Goal: Task Accomplishment & Management: Use online tool/utility

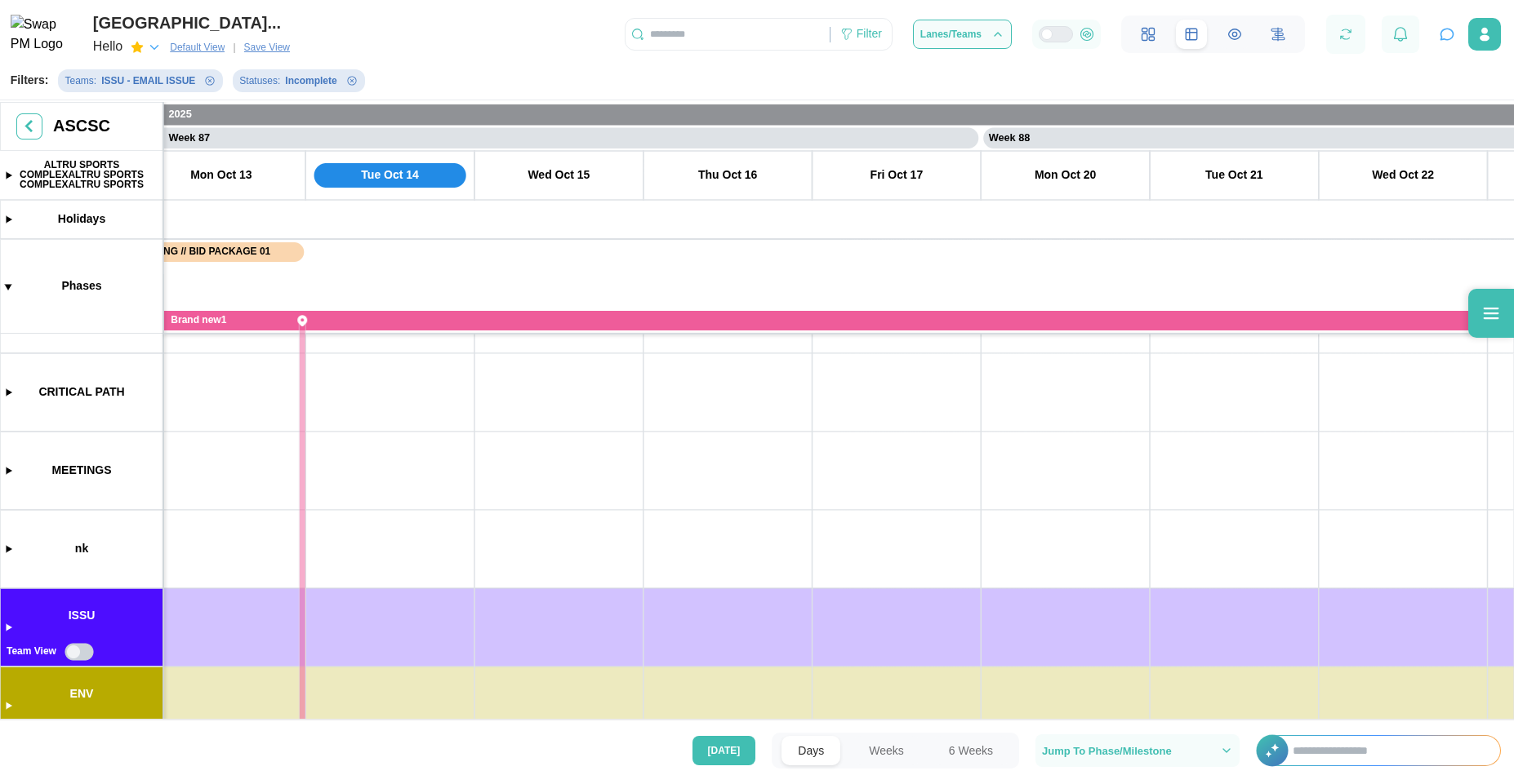
drag, startPoint x: 546, startPoint y: 544, endPoint x: 1137, endPoint y: 621, distance: 596.0
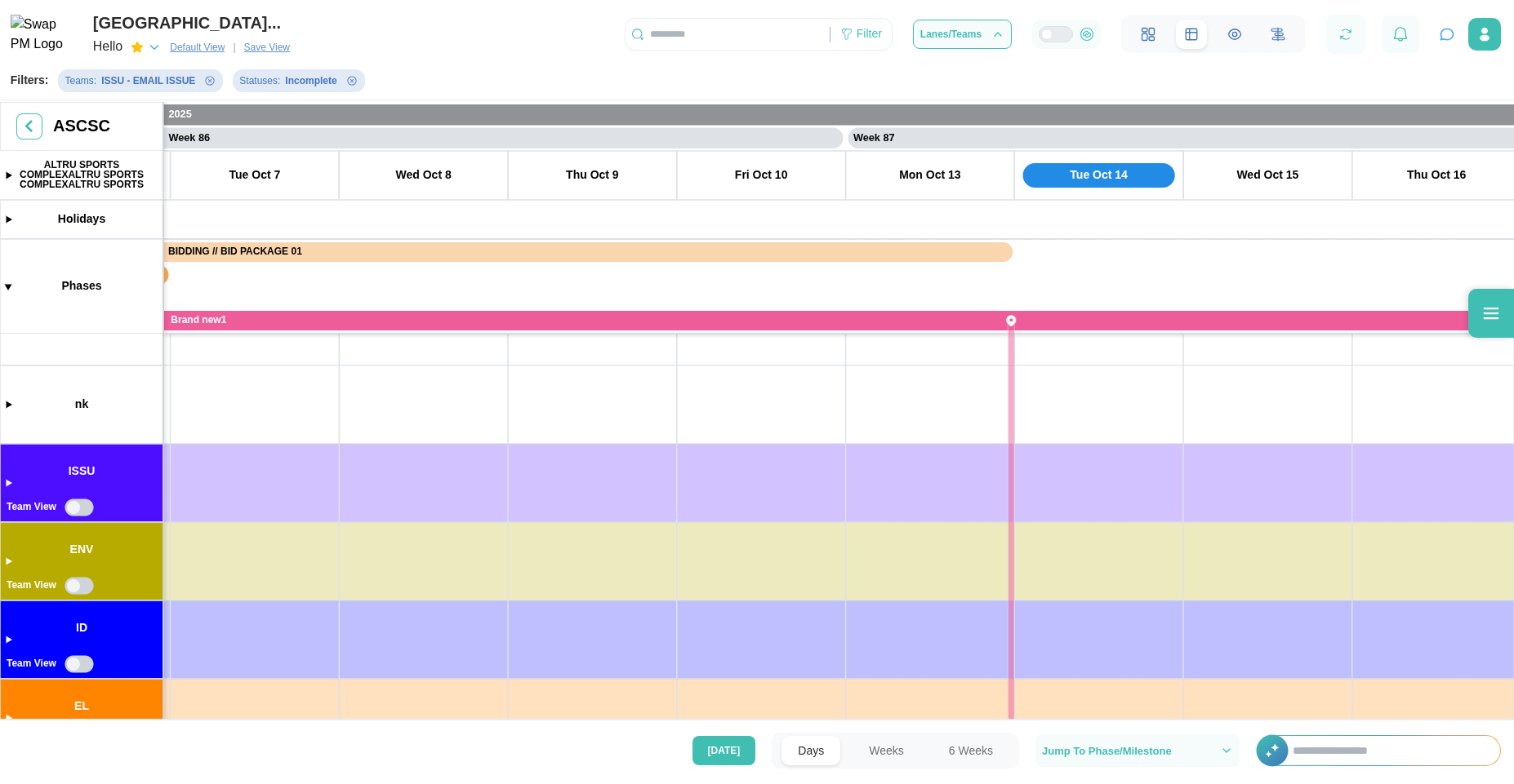
drag, startPoint x: 440, startPoint y: 597, endPoint x: 1070, endPoint y: 309, distance: 692.7
drag, startPoint x: 741, startPoint y: 542, endPoint x: 1090, endPoint y: 622, distance: 358.1
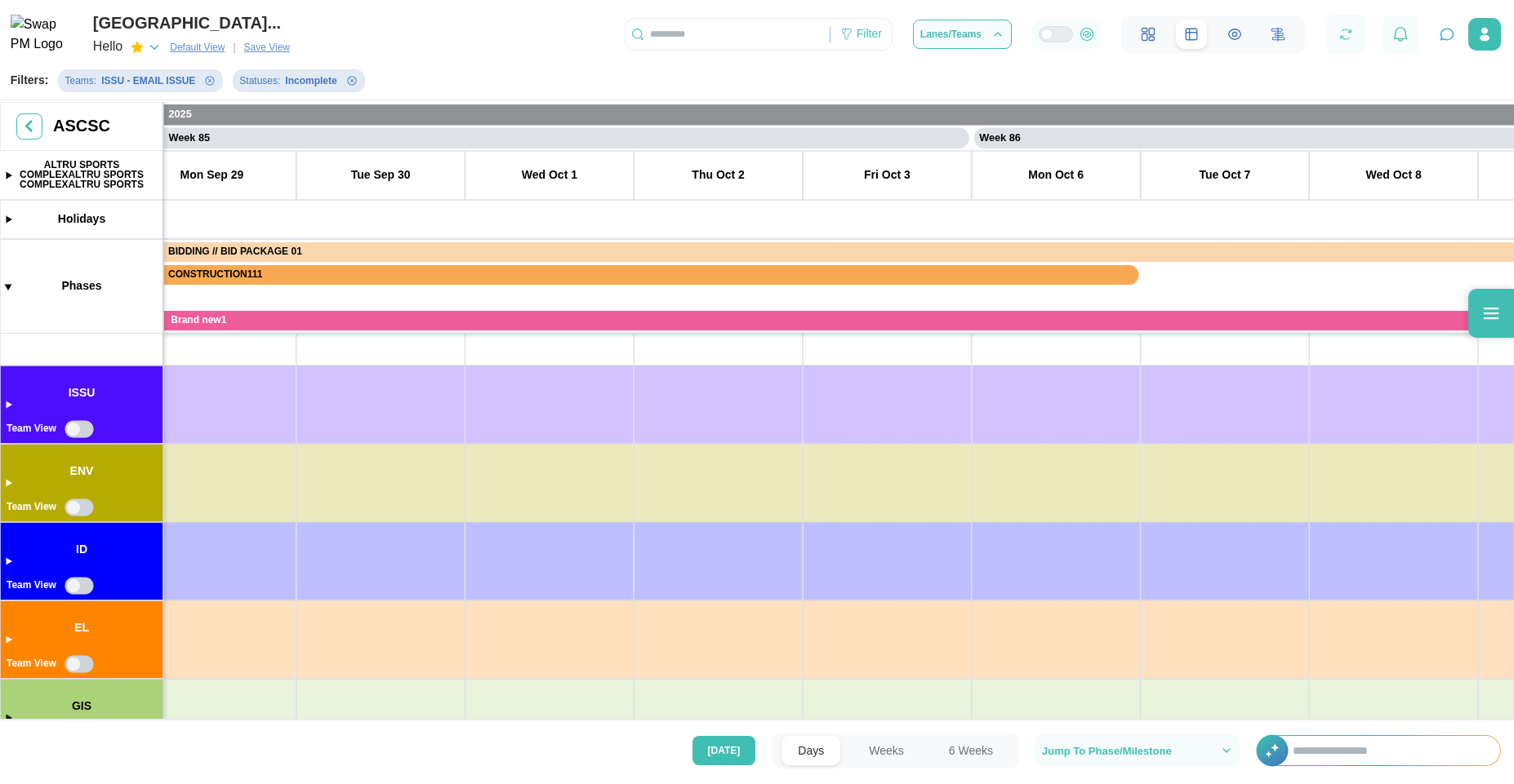
scroll to position [118, 0]
drag, startPoint x: 646, startPoint y: 543, endPoint x: 995, endPoint y: 646, distance: 363.9
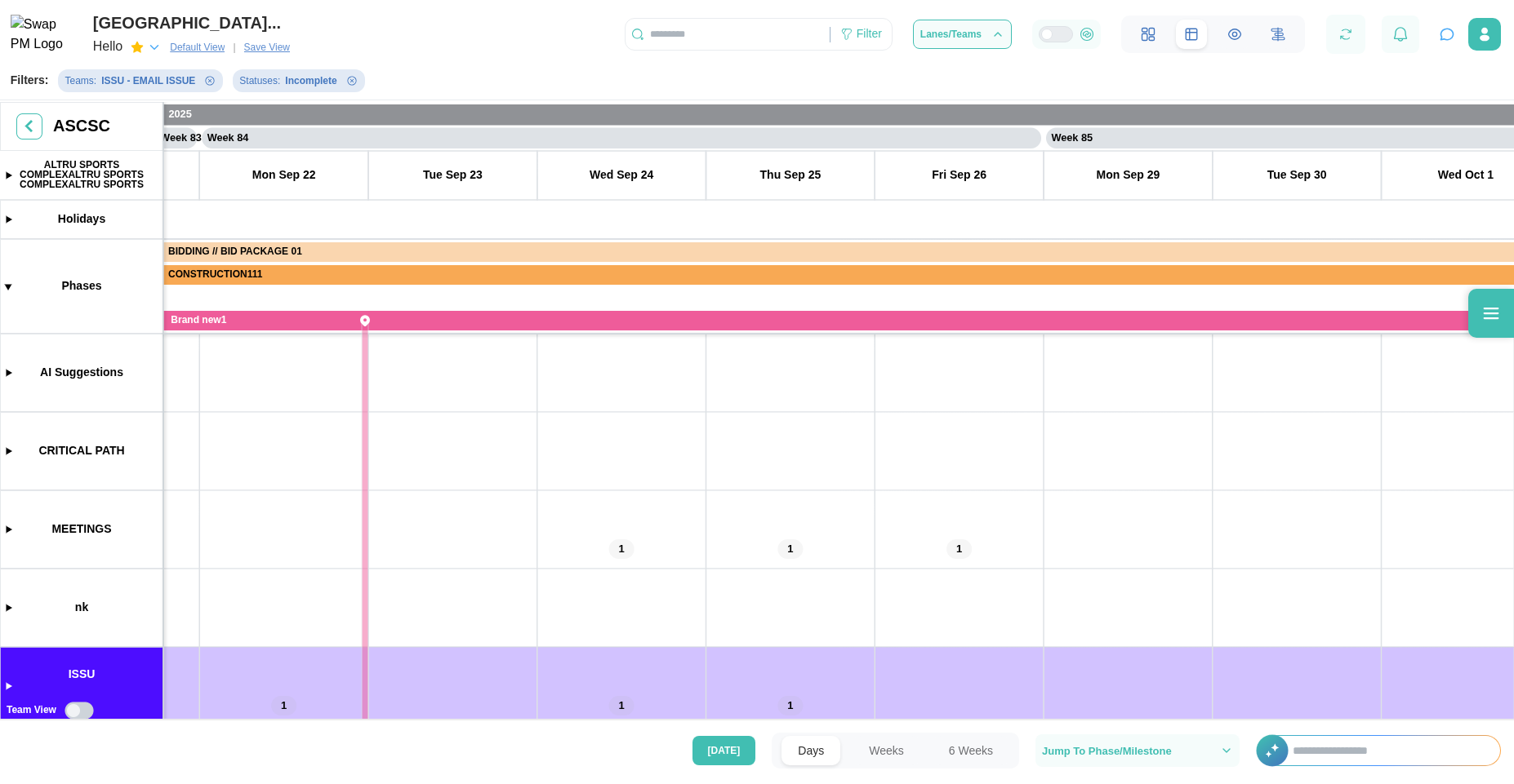
drag, startPoint x: 514, startPoint y: 489, endPoint x: 476, endPoint y: 635, distance: 150.9
drag, startPoint x: 792, startPoint y: 526, endPoint x: 607, endPoint y: 575, distance: 191.4
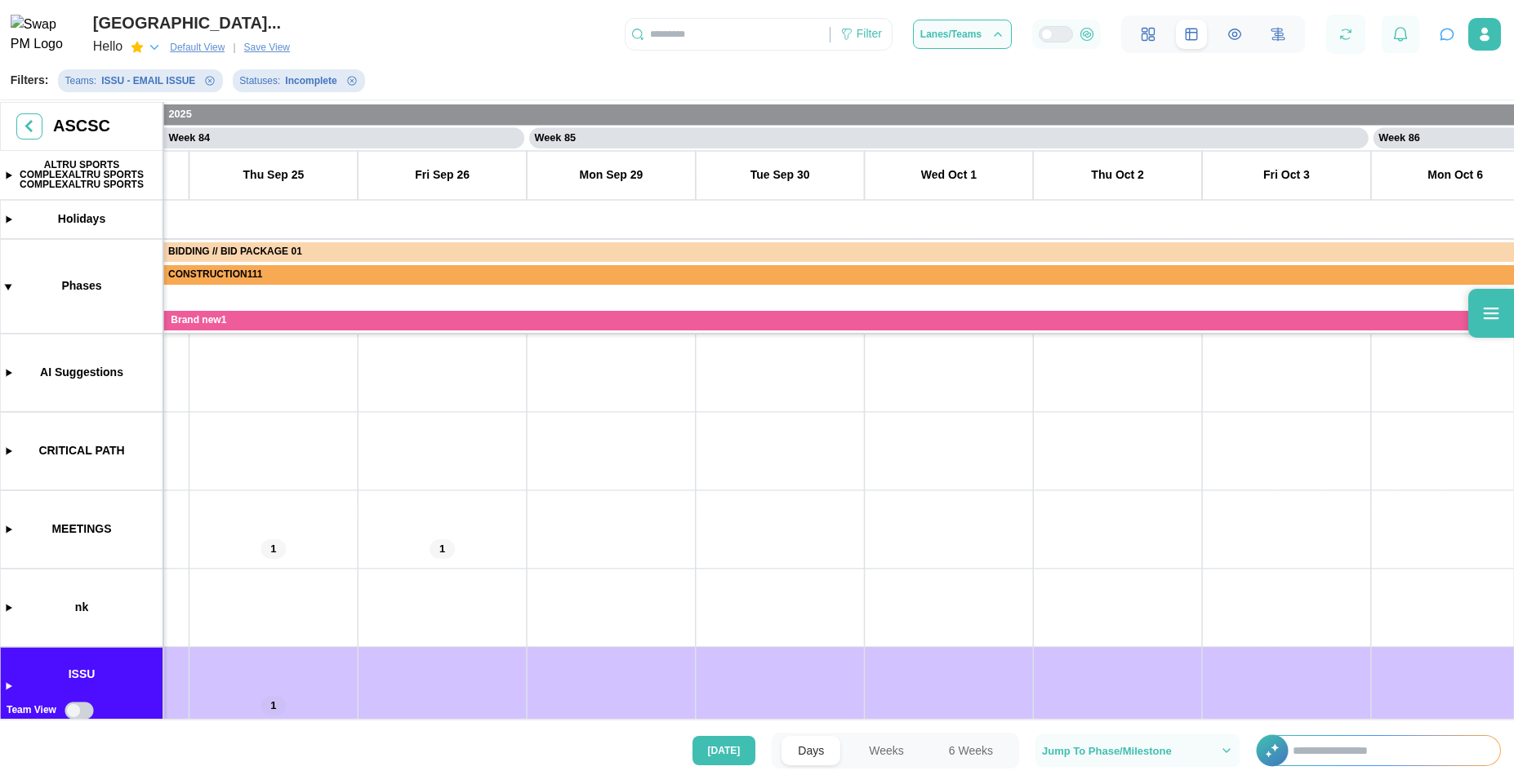
scroll to position [0, 70543]
click at [10, 374] on canvas at bounding box center [757, 412] width 1514 height 621
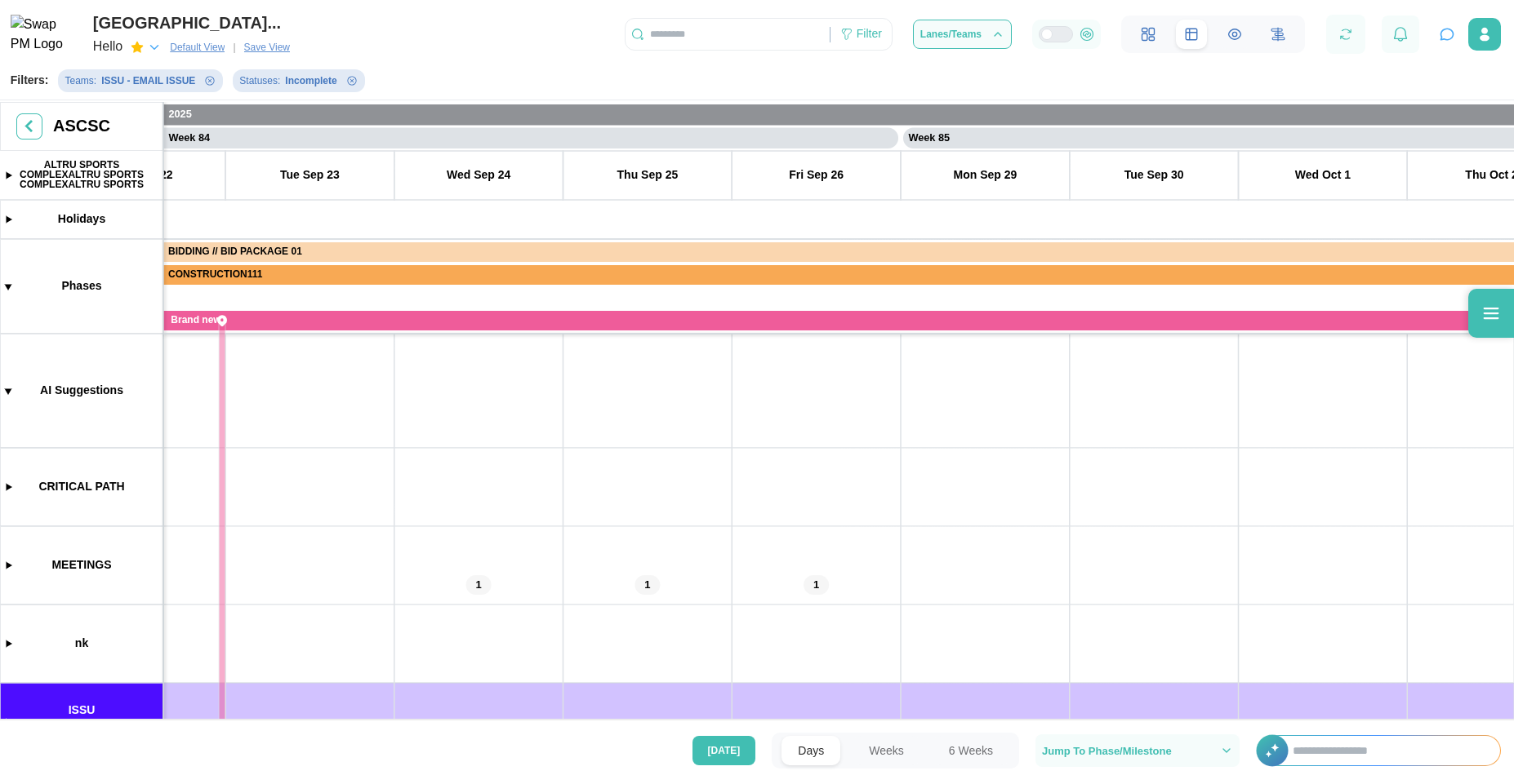
drag, startPoint x: 476, startPoint y: 469, endPoint x: 1001, endPoint y: 556, distance: 532.2
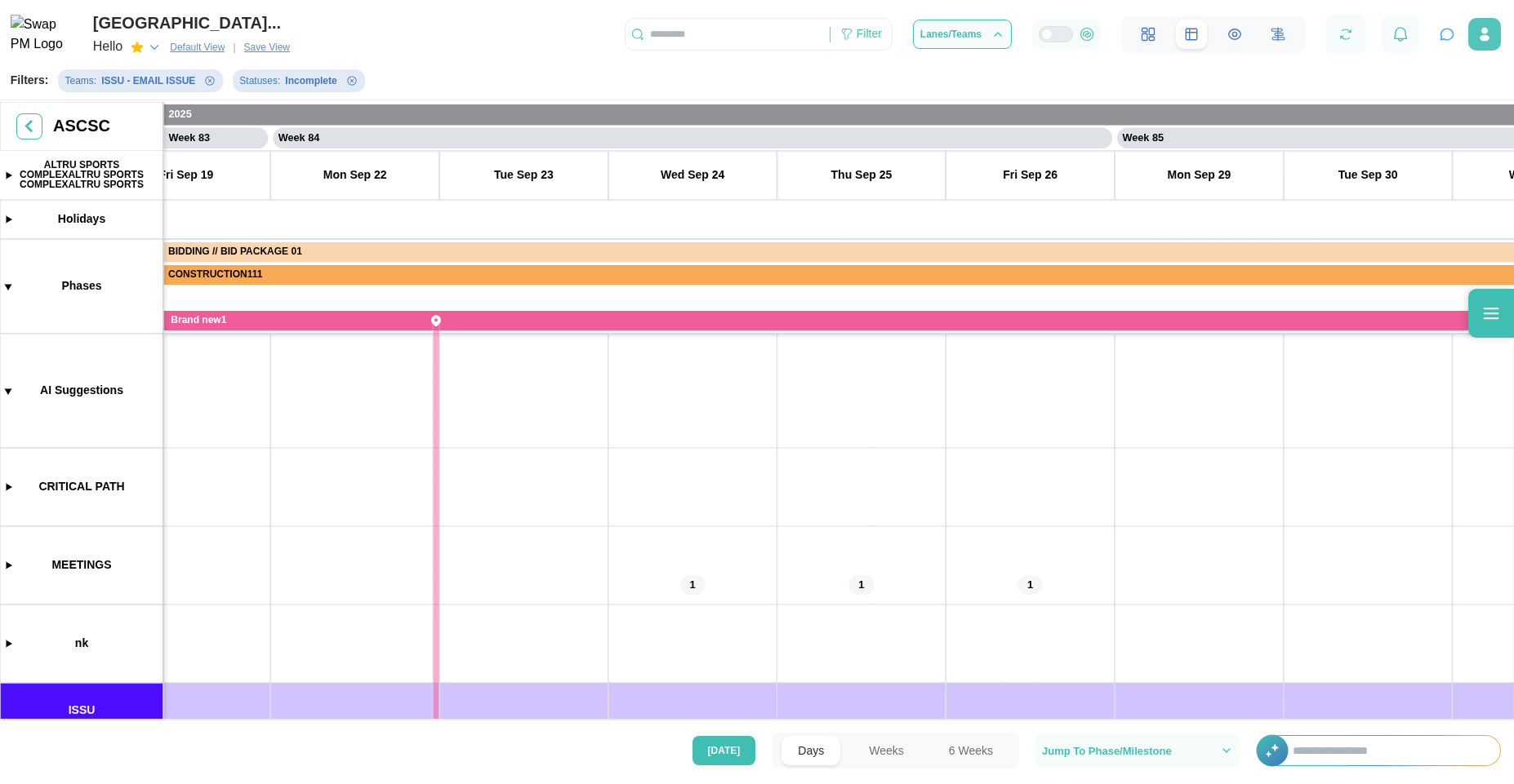
click at [1479, 31] on icon "button" at bounding box center [1484, 34] width 16 height 16
click at [1440, 104] on div "Account Settings" at bounding box center [1435, 110] width 97 height 14
drag, startPoint x: 956, startPoint y: 657, endPoint x: 798, endPoint y: 512, distance: 214.5
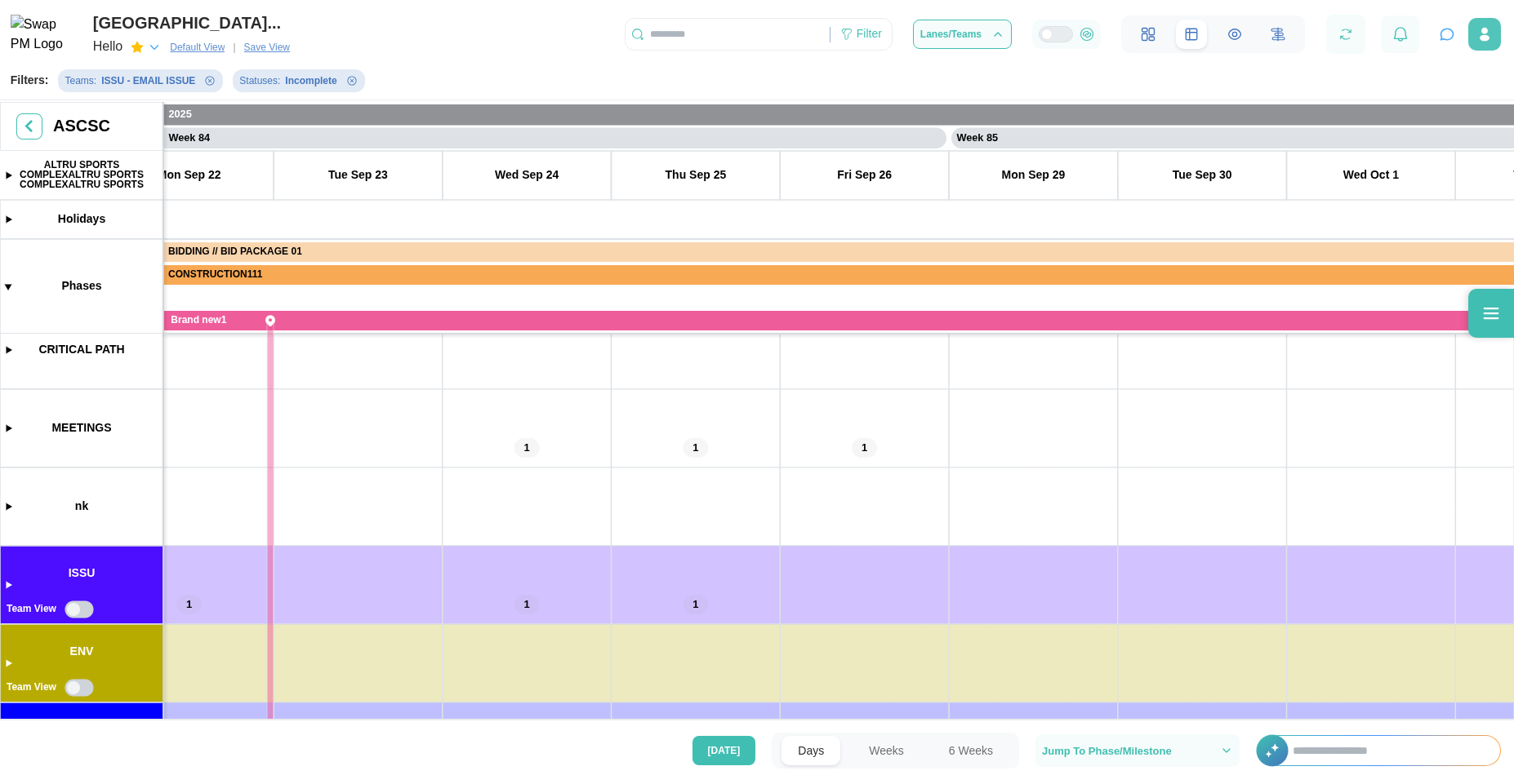
click at [1478, 37] on icon "button" at bounding box center [1484, 34] width 16 height 16
click at [1415, 114] on div "Account Settings" at bounding box center [1435, 110] width 97 height 14
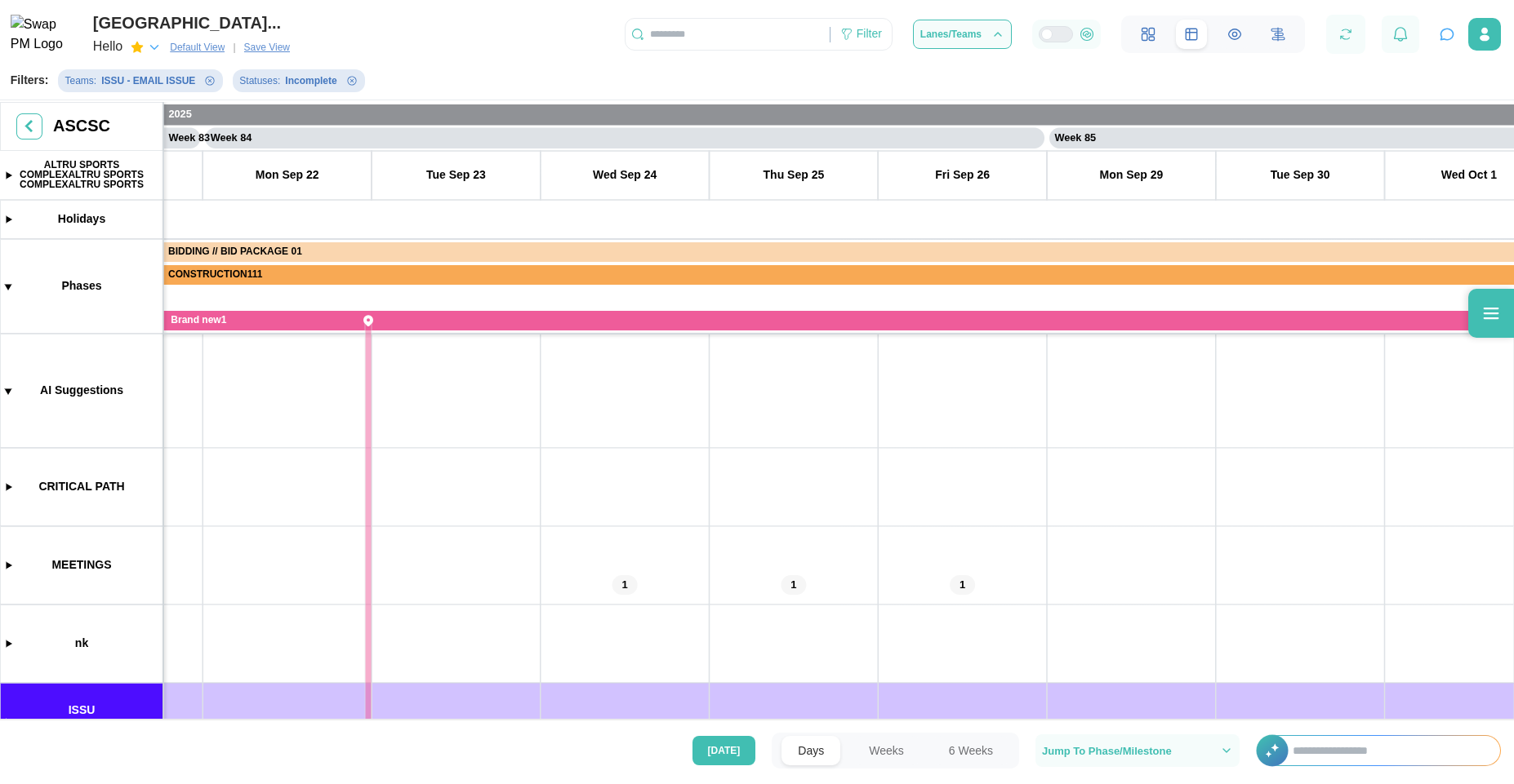
drag, startPoint x: 576, startPoint y: 460, endPoint x: 632, endPoint y: 711, distance: 257.2
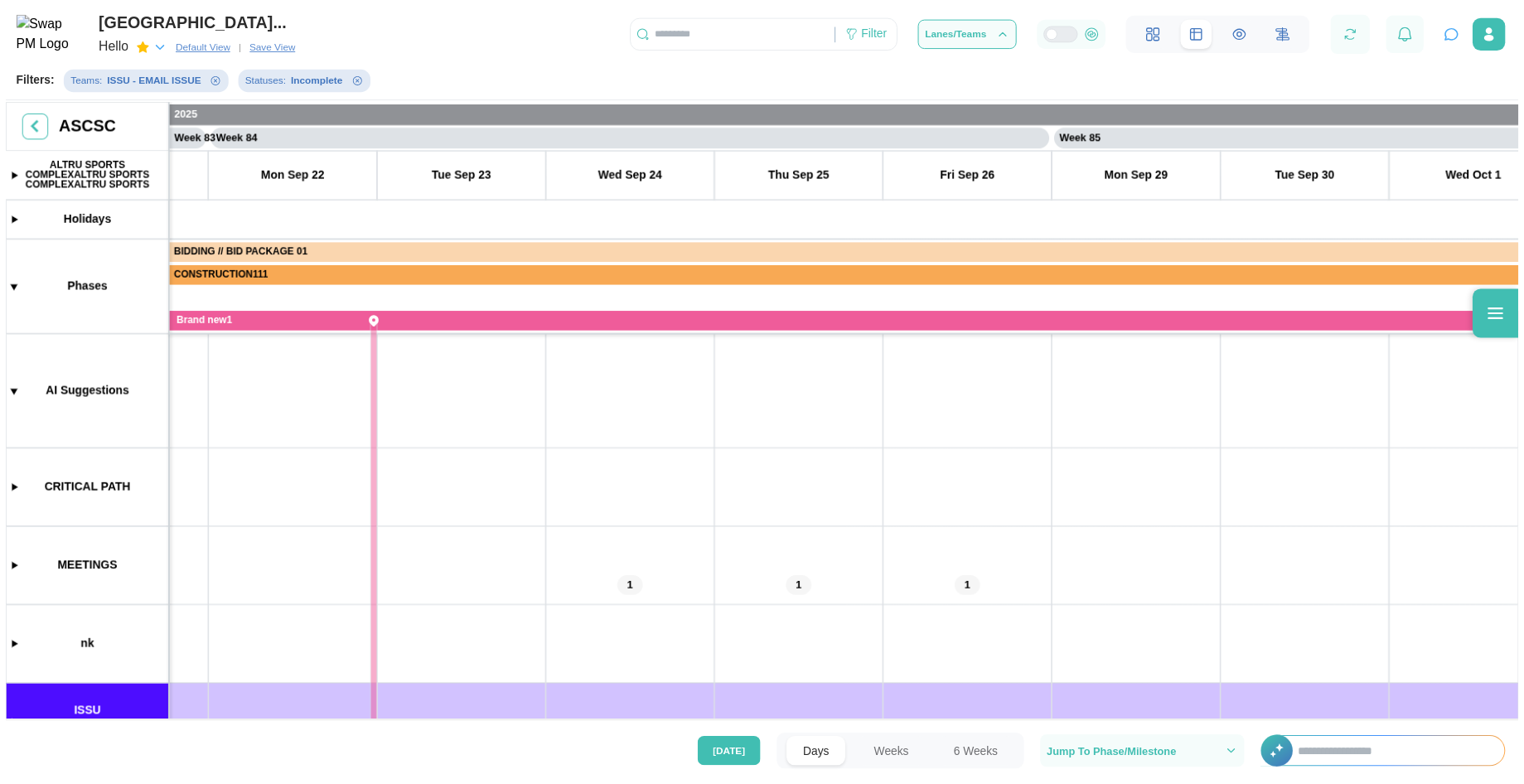
scroll to position [0, 71109]
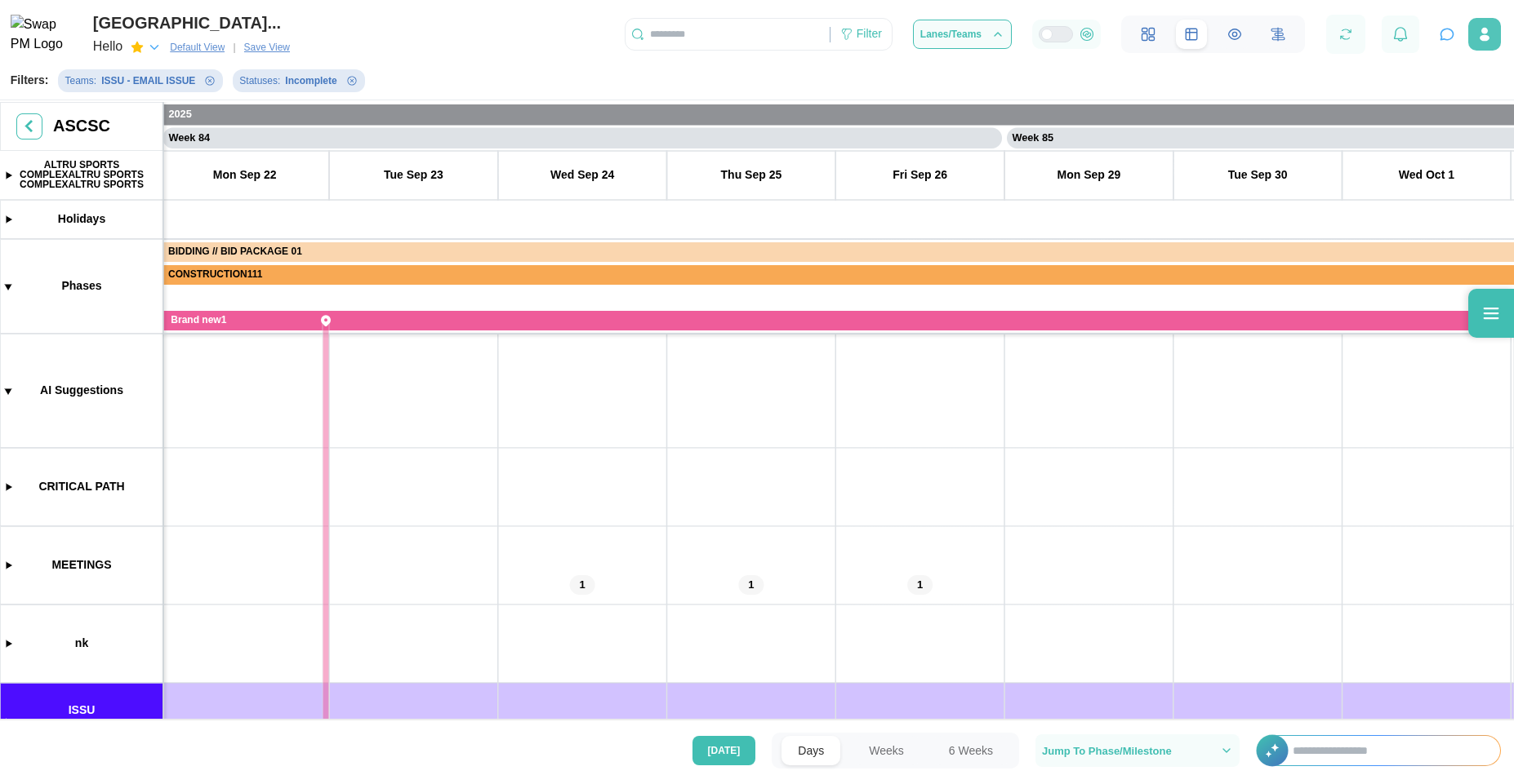
click at [1482, 41] on icon "button" at bounding box center [1484, 38] width 10 height 6
click at [1412, 86] on div "Profile Settings" at bounding box center [1435, 79] width 97 height 14
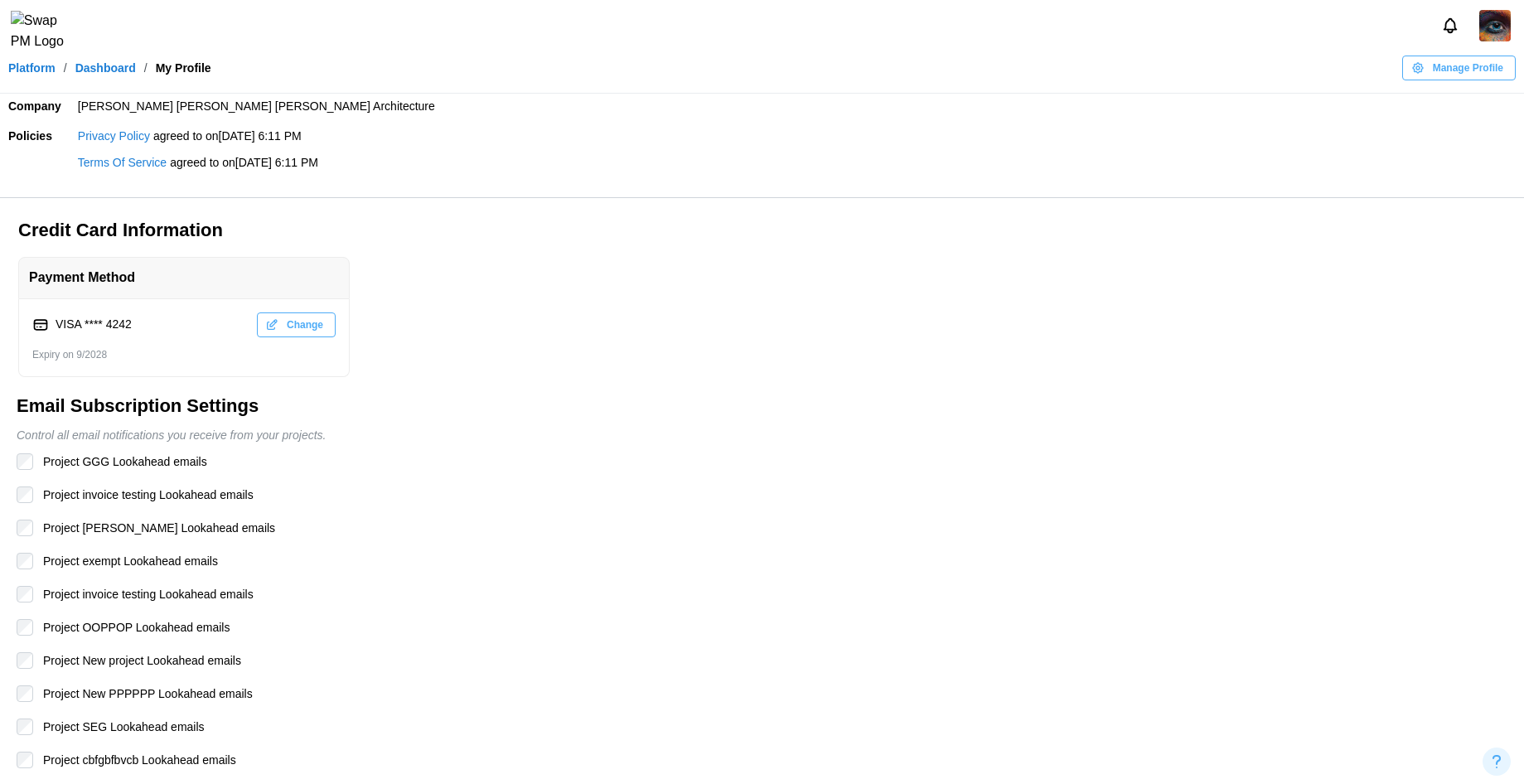
click at [1502, 39] on img at bounding box center [1495, 26] width 31 height 31
click at [1470, 65] on div "My Profile" at bounding box center [1484, 71] width 51 height 18
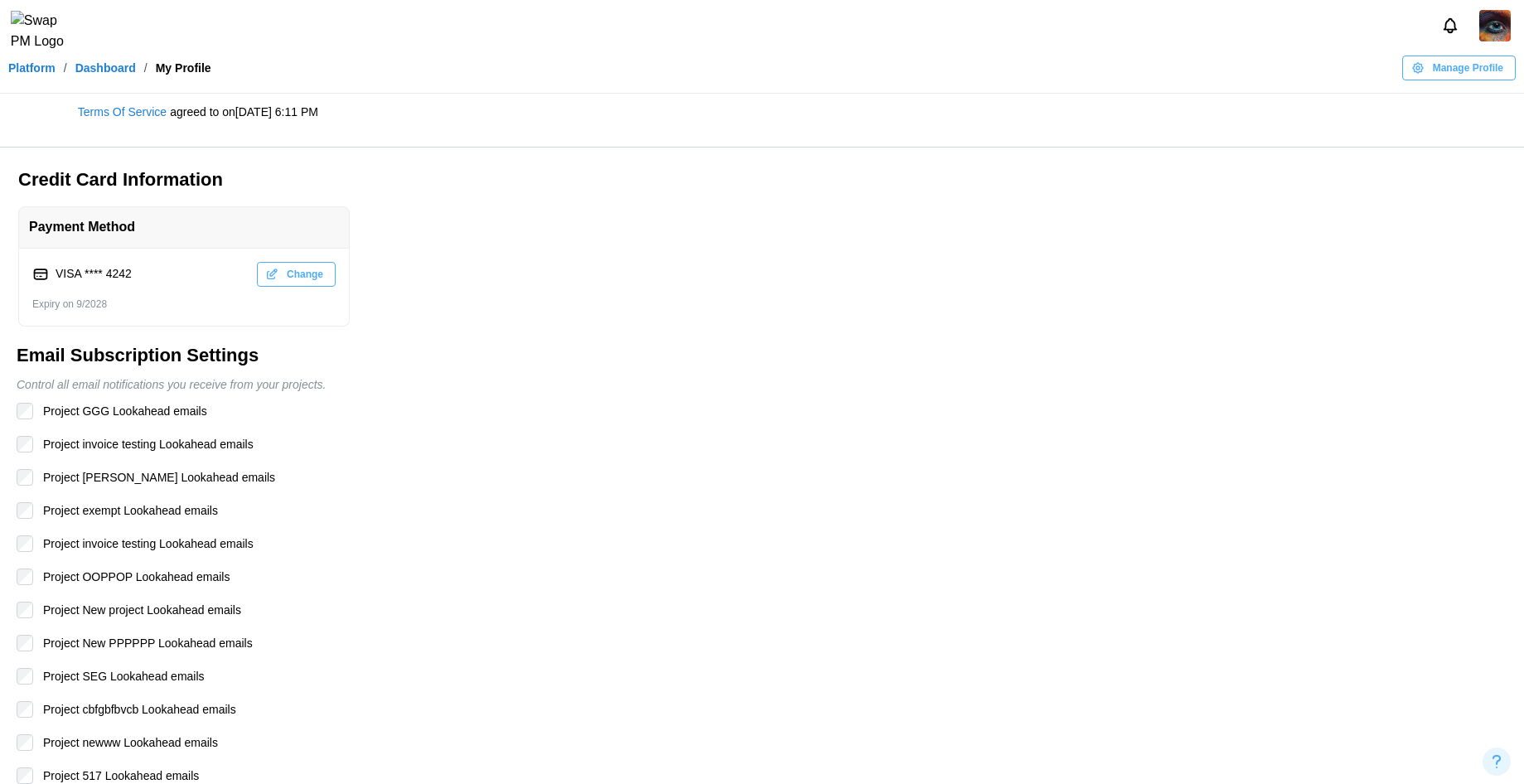
scroll to position [100, 0]
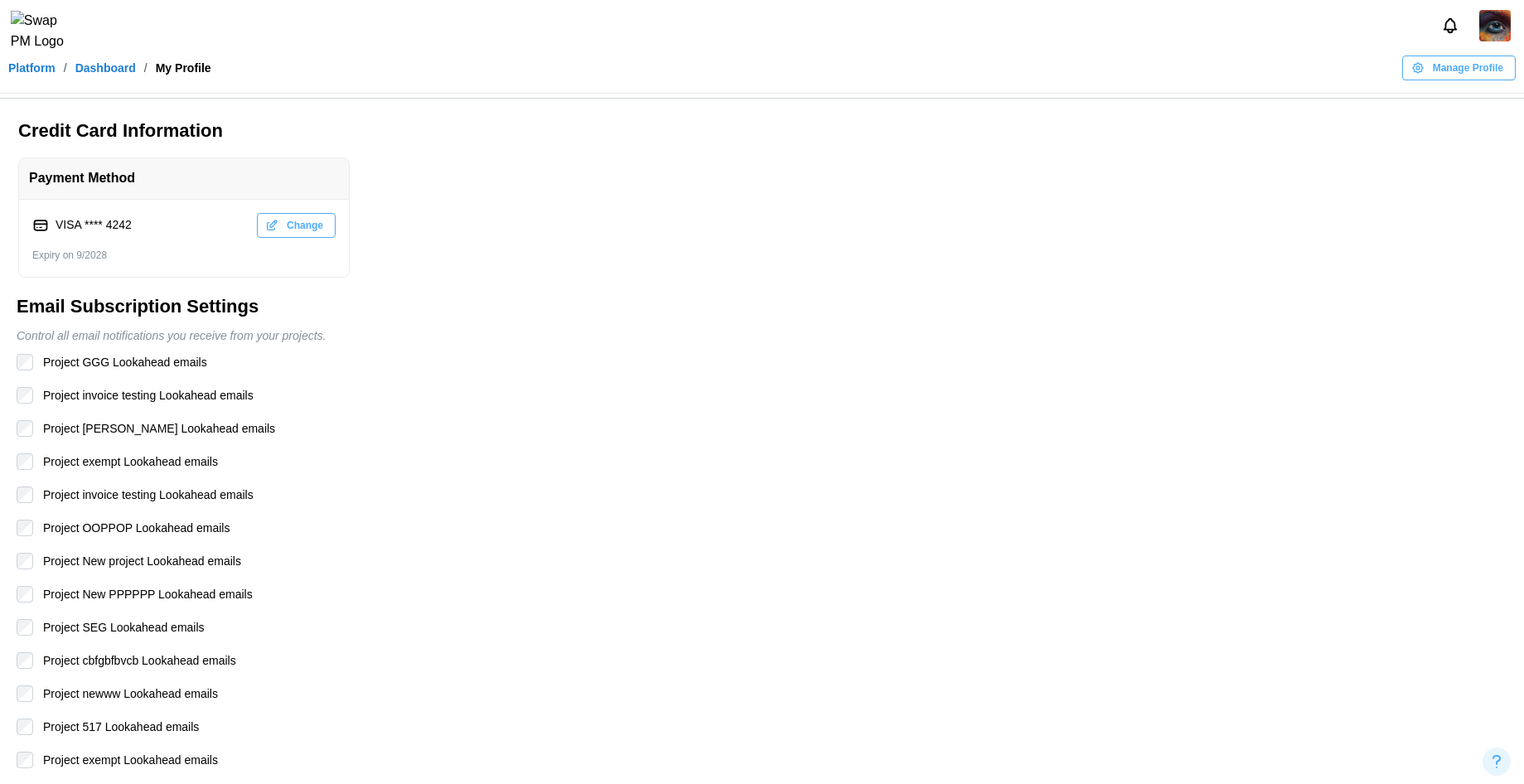
click at [1466, 79] on span "Manage Profile" at bounding box center [1467, 68] width 70 height 23
click at [1242, 141] on h3 "Credit Card Information" at bounding box center [764, 132] width 1493 height 26
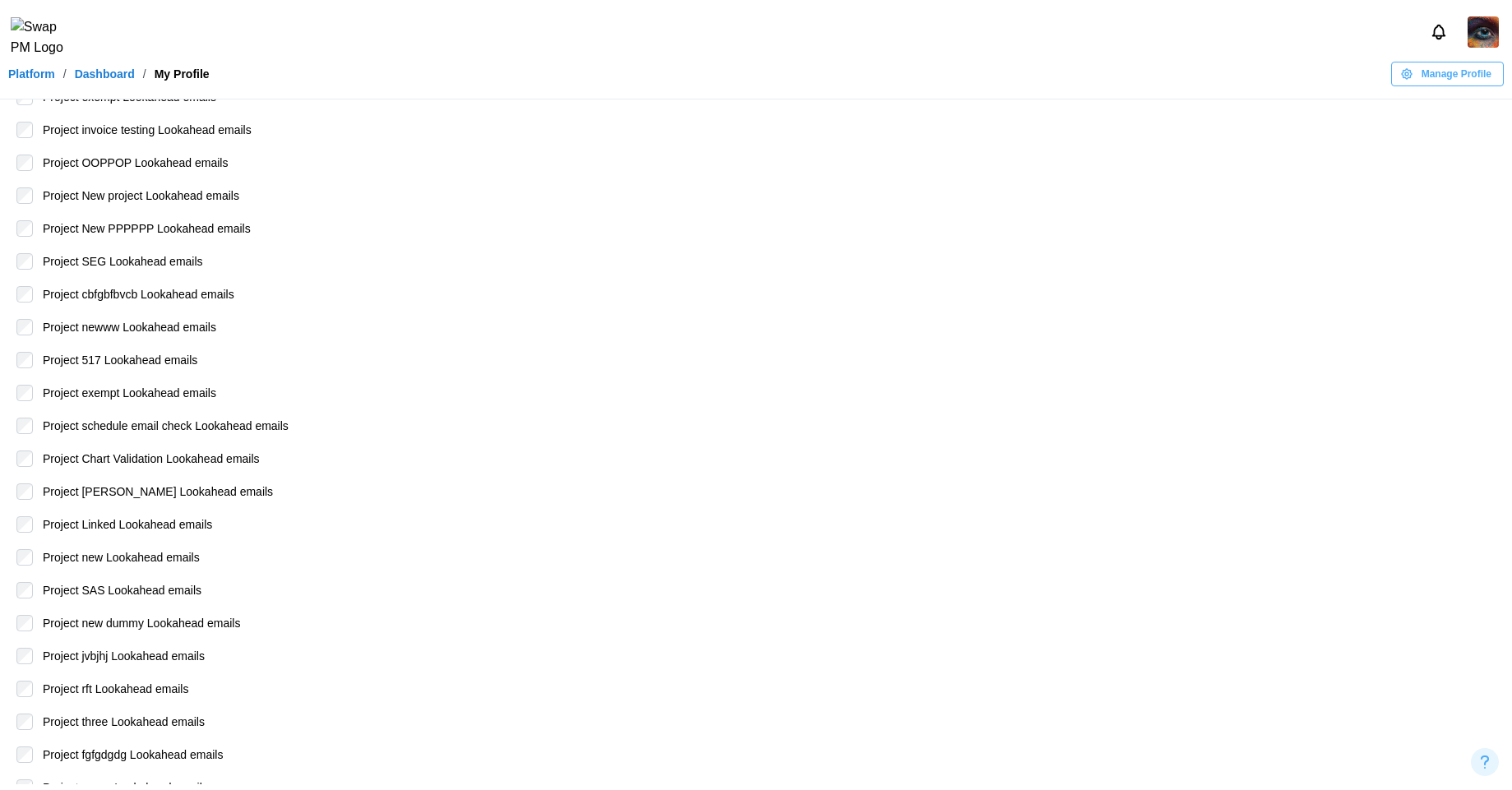
scroll to position [0, 0]
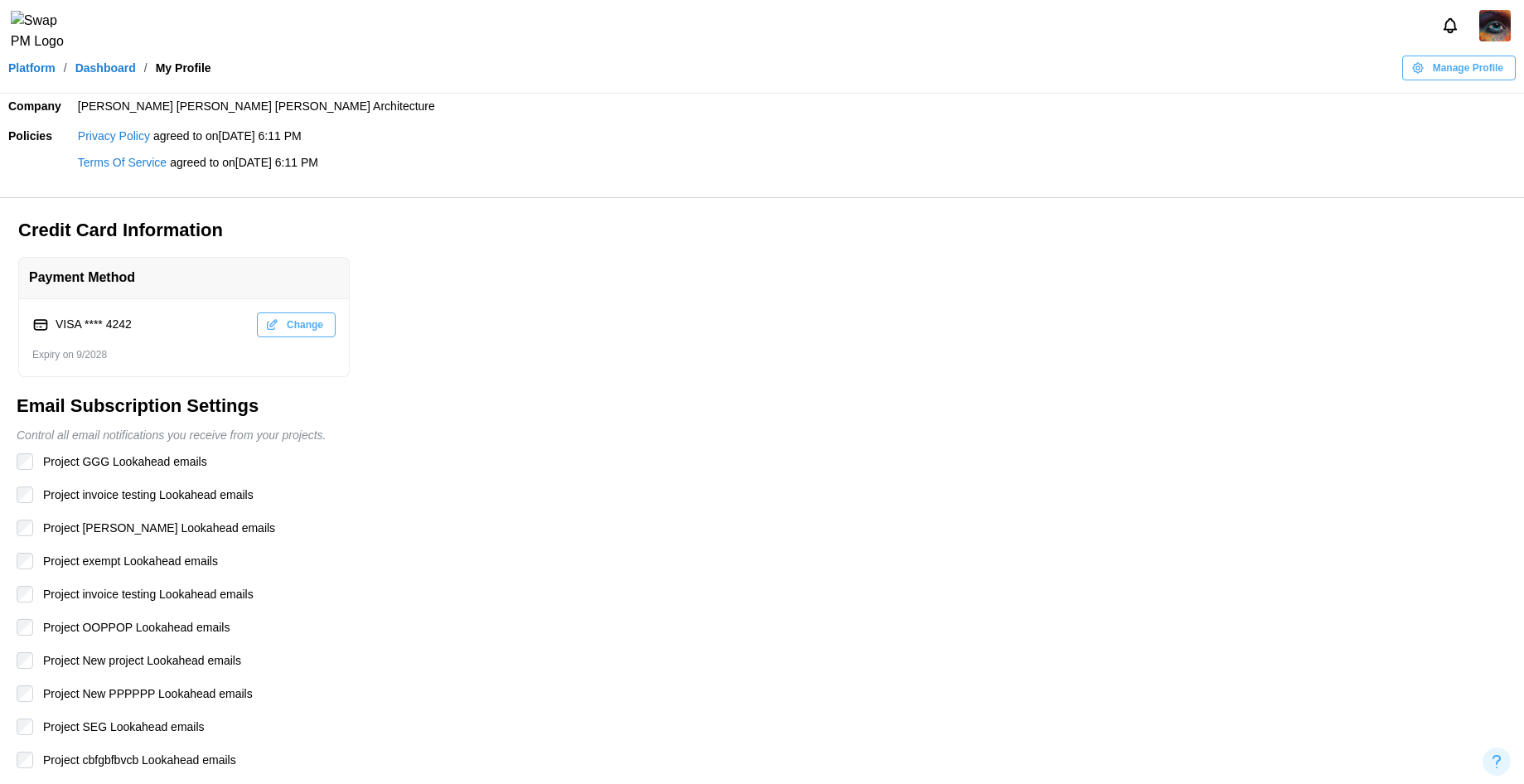
click at [19, 33] on img at bounding box center [44, 31] width 67 height 41
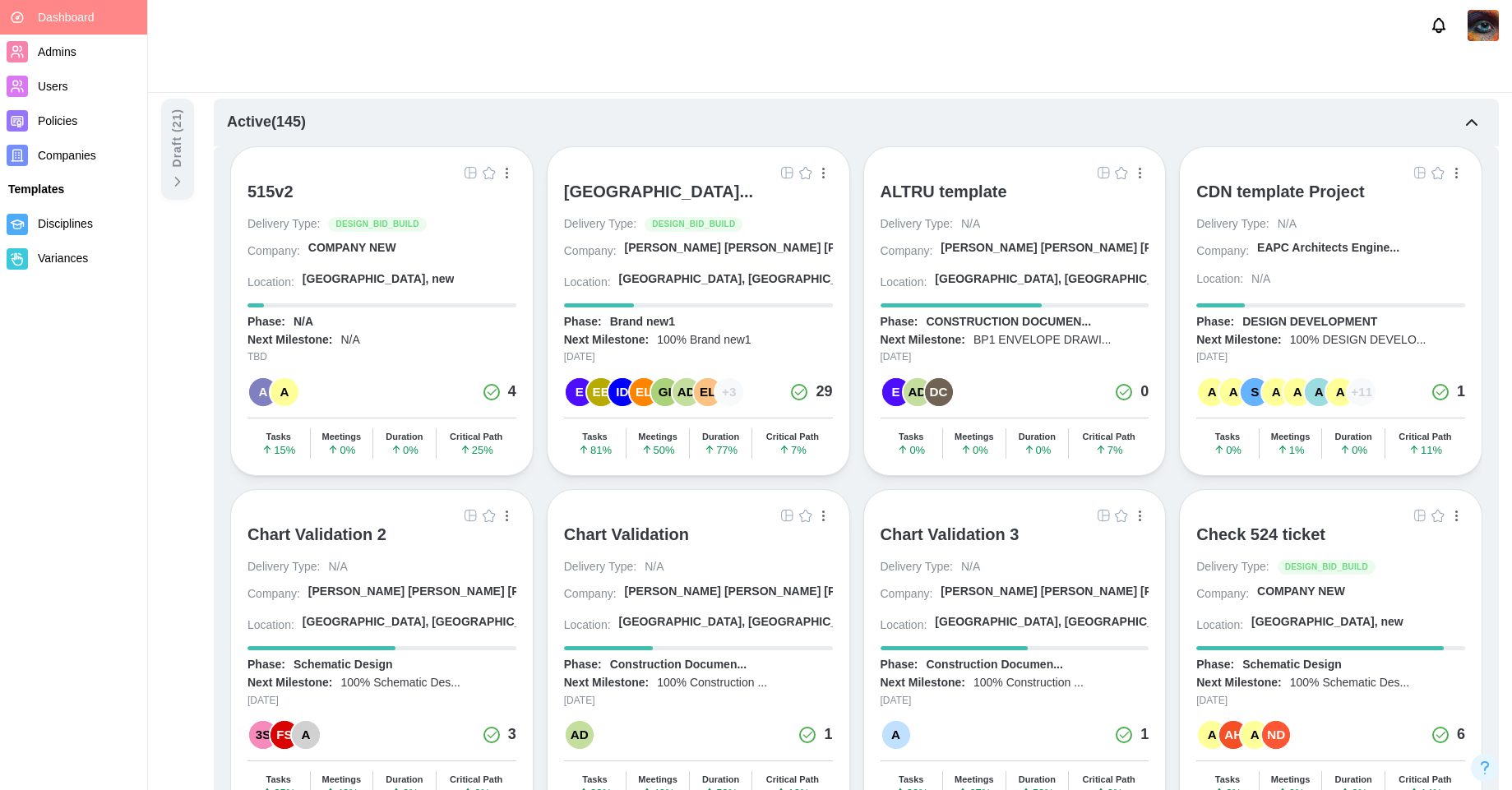
click at [1485, 39] on img at bounding box center [1483, 25] width 31 height 31
click at [1481, 63] on div "My Profile" at bounding box center [1472, 71] width 51 height 18
click at [1482, 37] on img at bounding box center [1483, 25] width 31 height 31
click at [103, 407] on nav "Dashboard Admins Users Policies Companies Templates Disciplines Variances" at bounding box center [73, 395] width 148 height 790
click at [1485, 35] on img at bounding box center [1483, 25] width 31 height 31
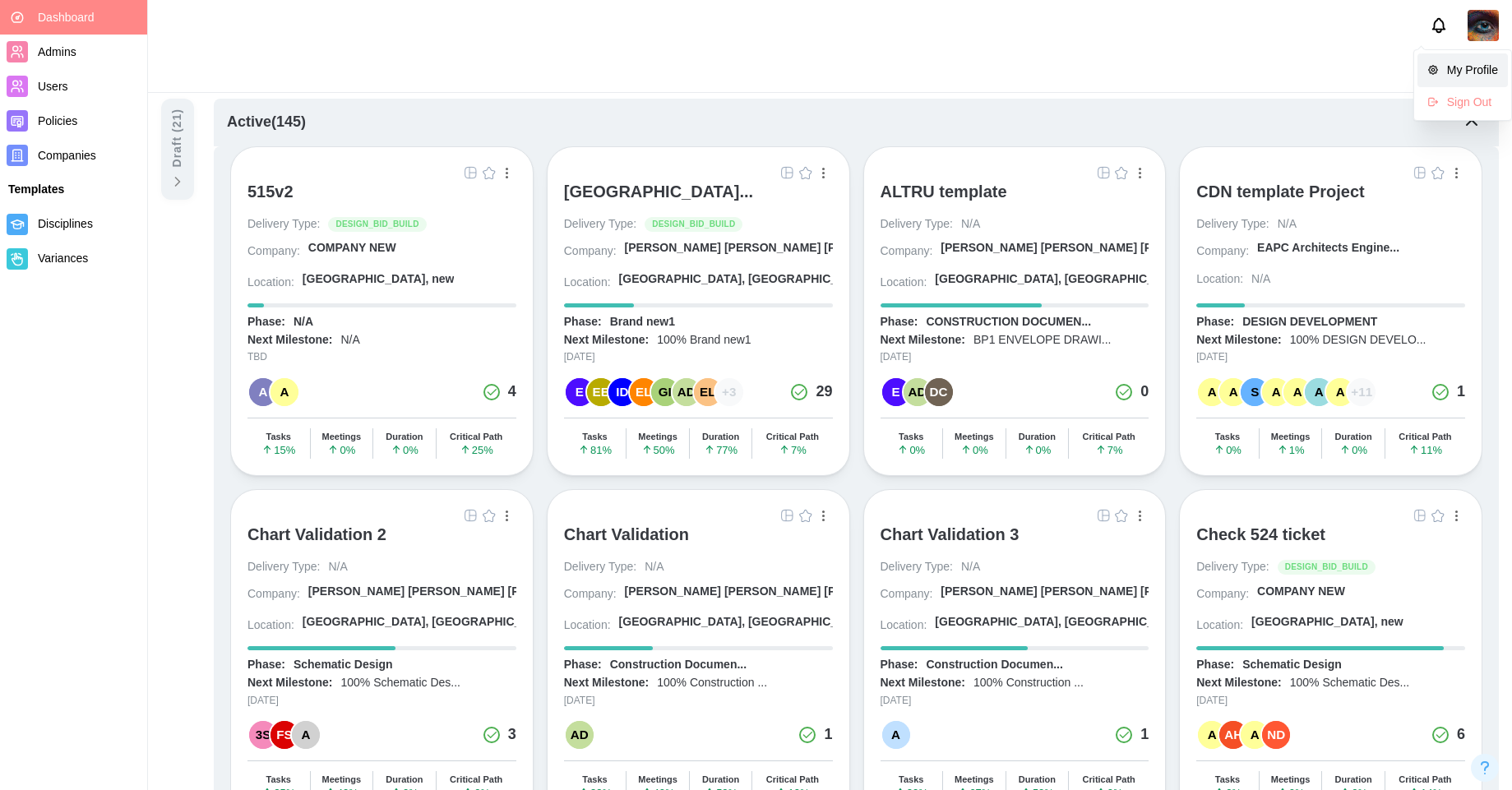
click at [1455, 71] on div "My Profile" at bounding box center [1472, 71] width 51 height 18
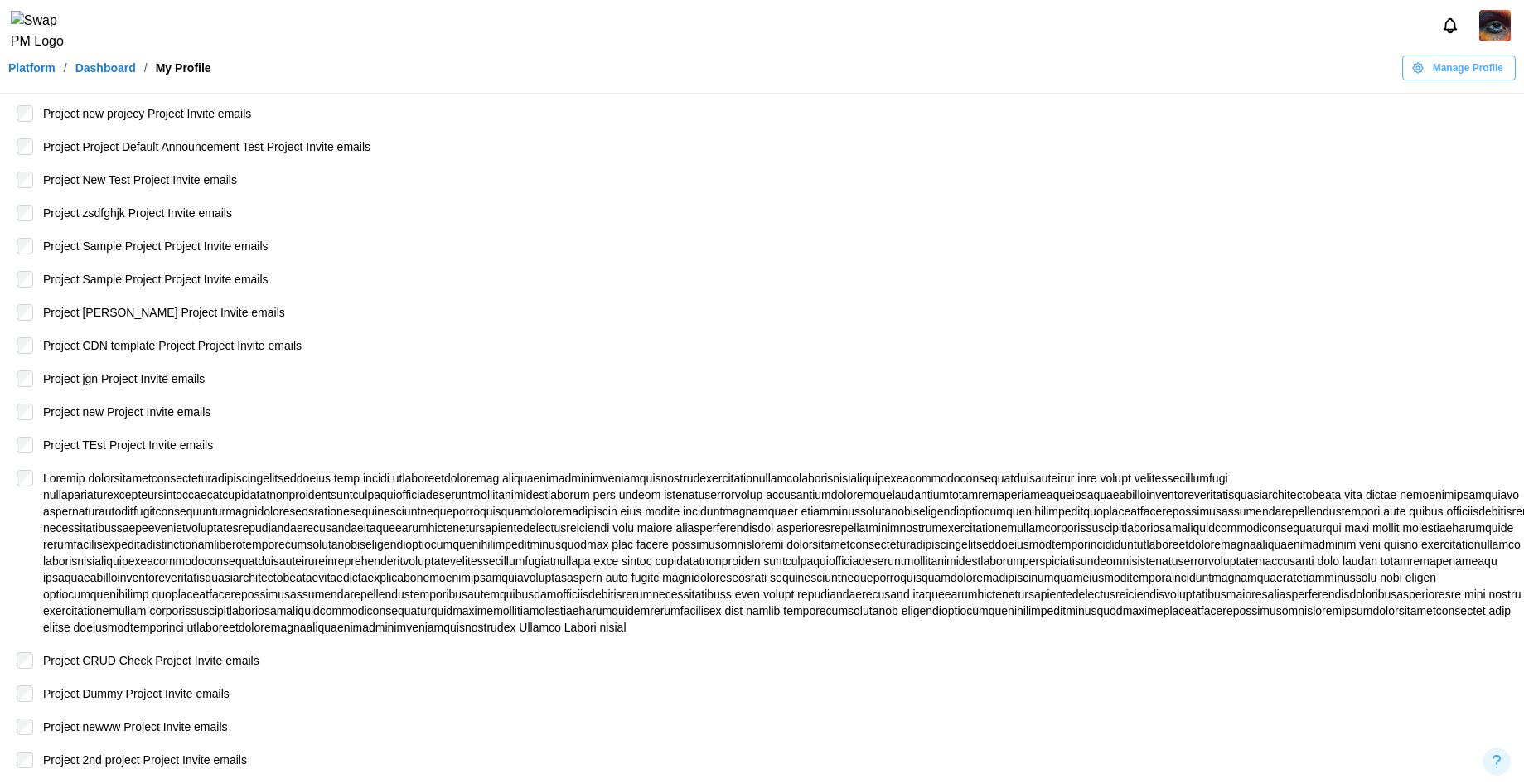
scroll to position [3689, 0]
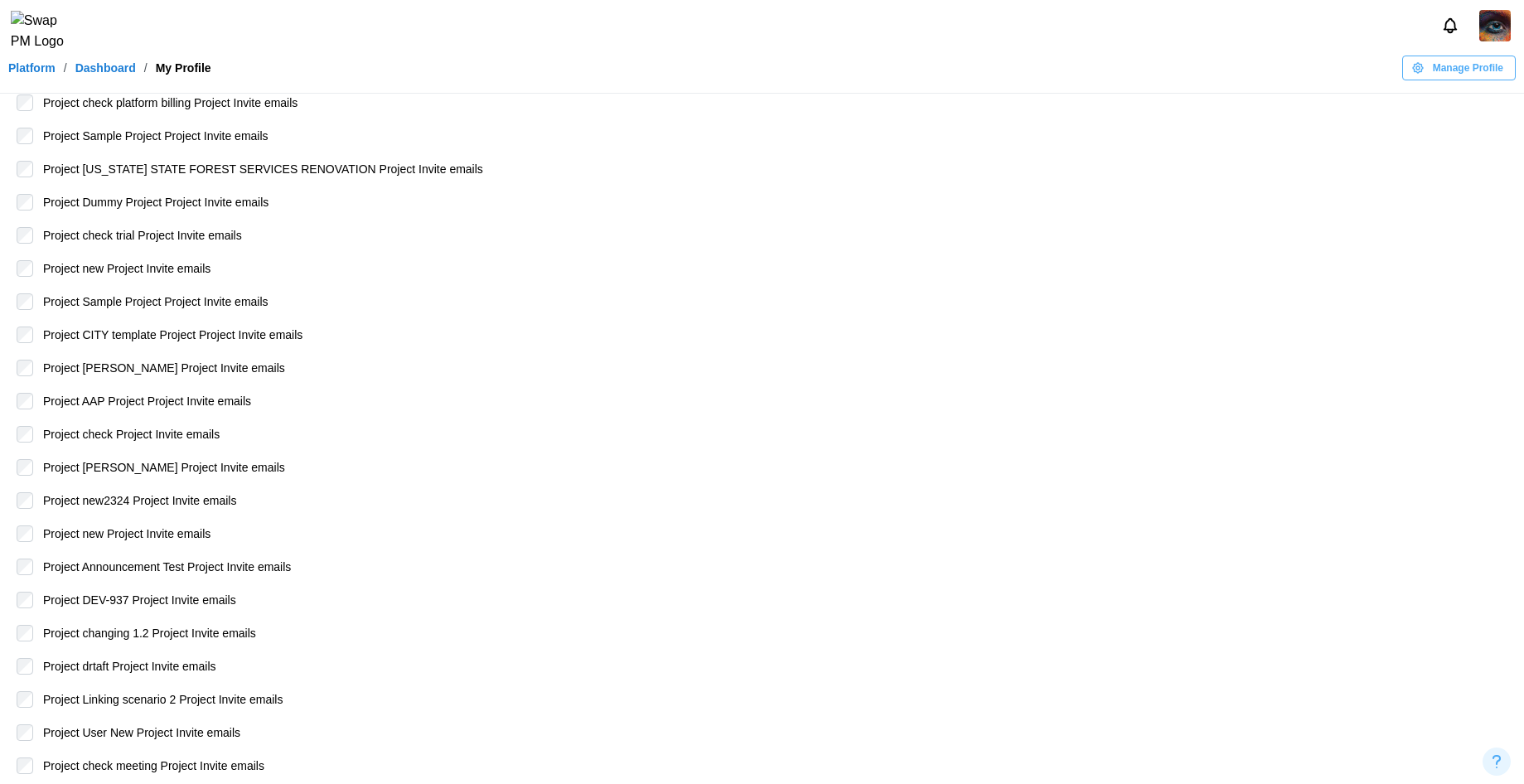
click at [1465, 73] on span "Manage Profile" at bounding box center [1467, 68] width 70 height 23
click at [1448, 108] on div "Edit Profile" at bounding box center [1467, 112] width 84 height 14
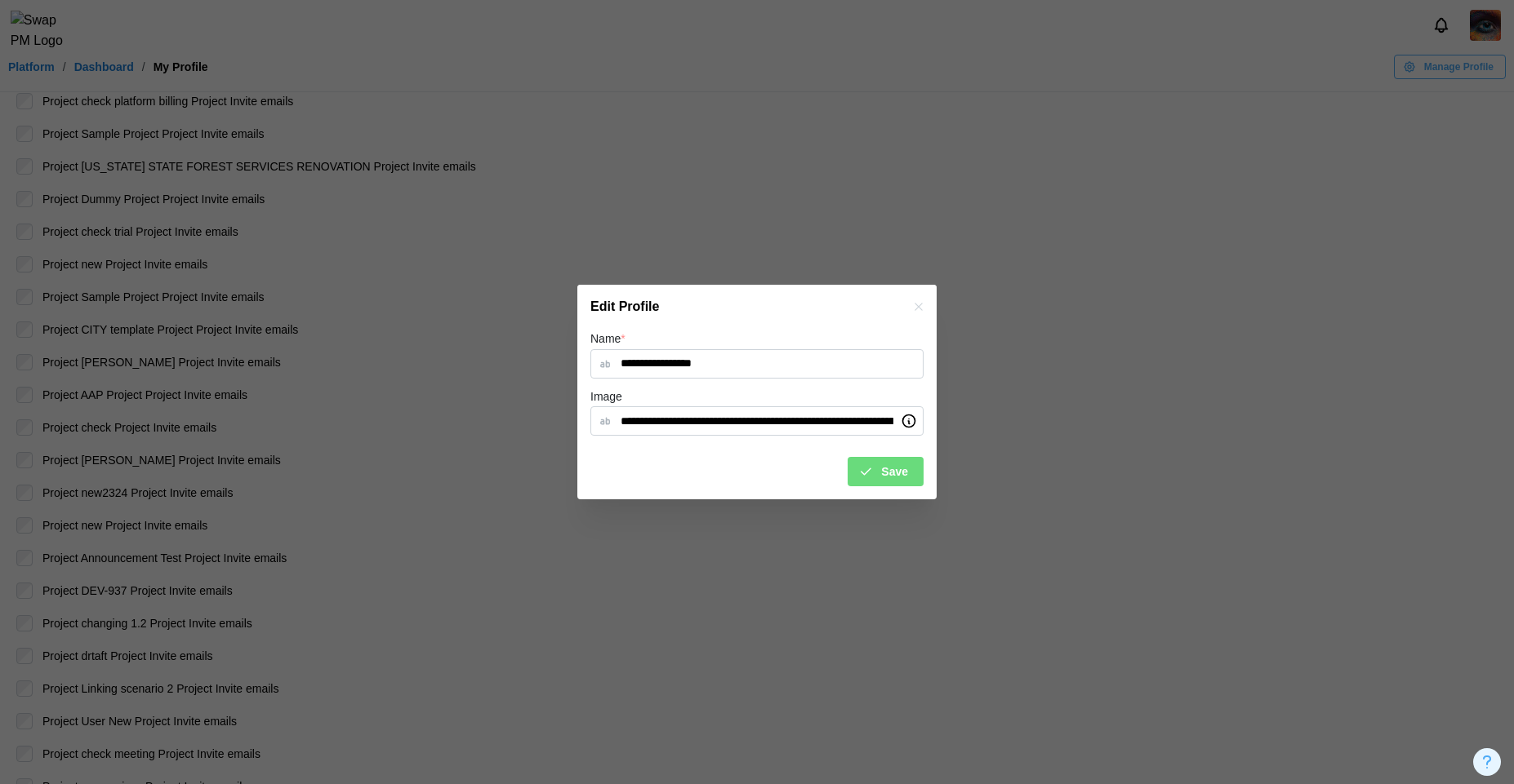
click at [753, 351] on input "**********" at bounding box center [757, 364] width 333 height 30
click at [912, 304] on icon "button" at bounding box center [919, 307] width 14 height 14
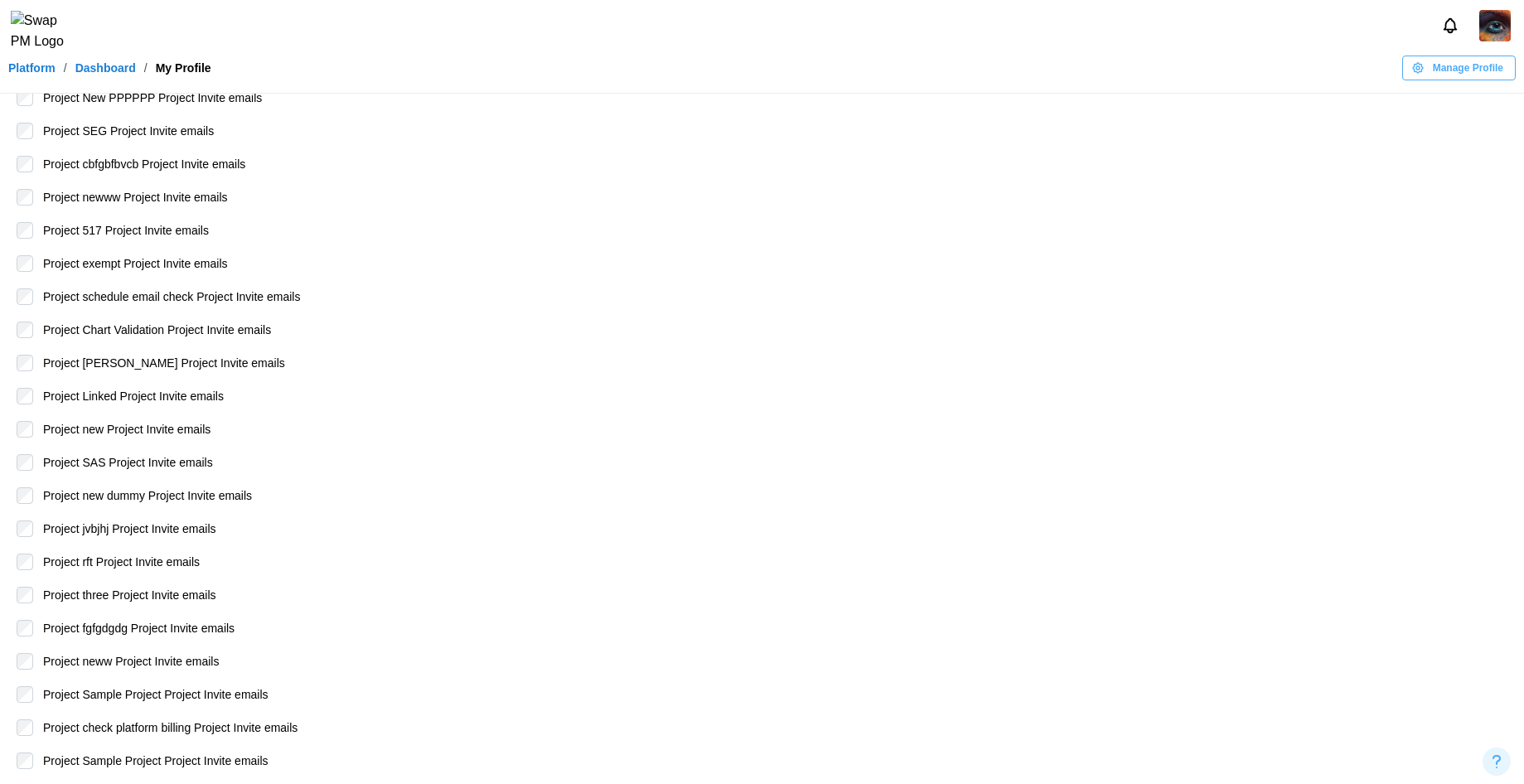
scroll to position [2794, 0]
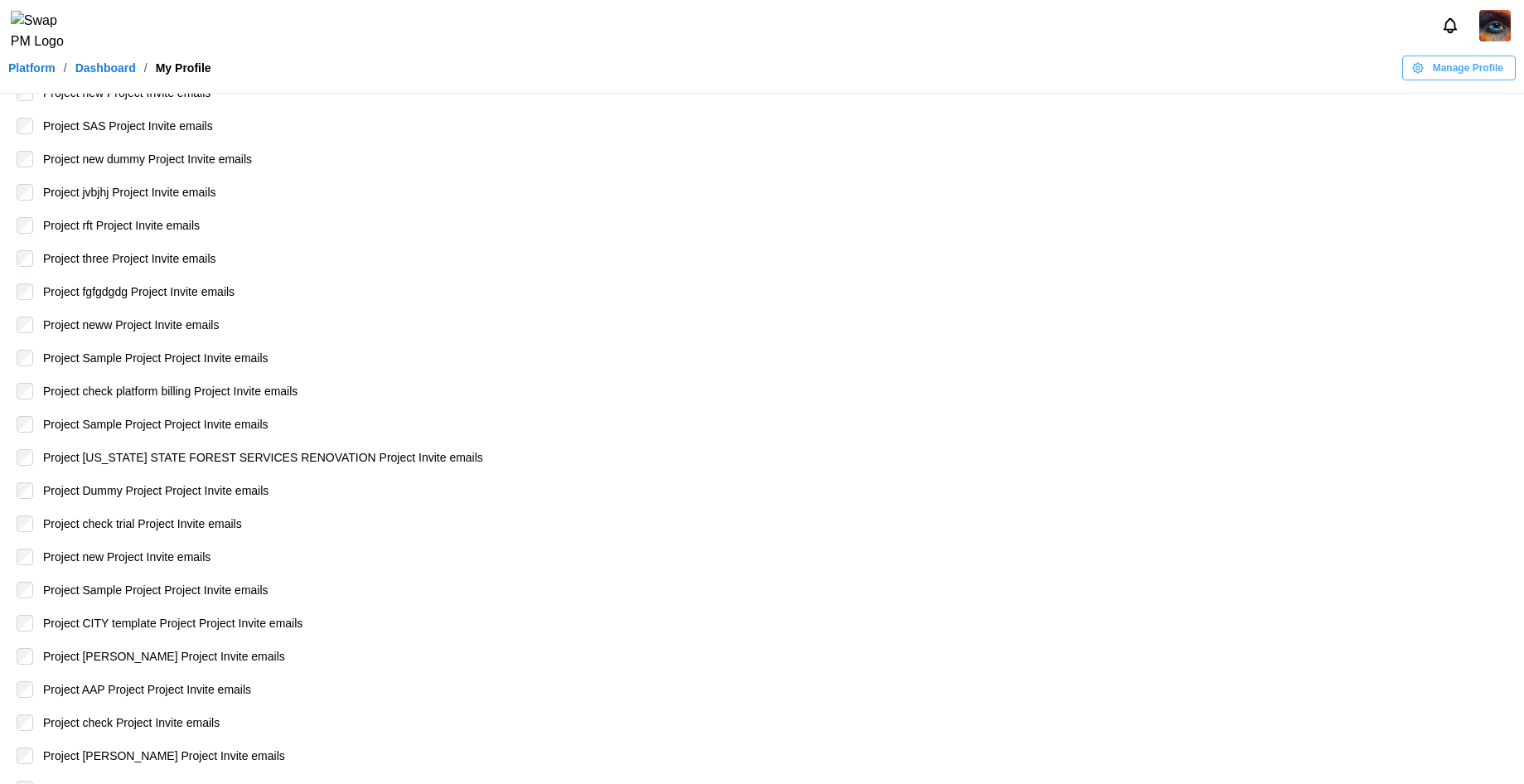
drag, startPoint x: 1536, startPoint y: 274, endPoint x: 1536, endPoint y: 121, distance: 153.0
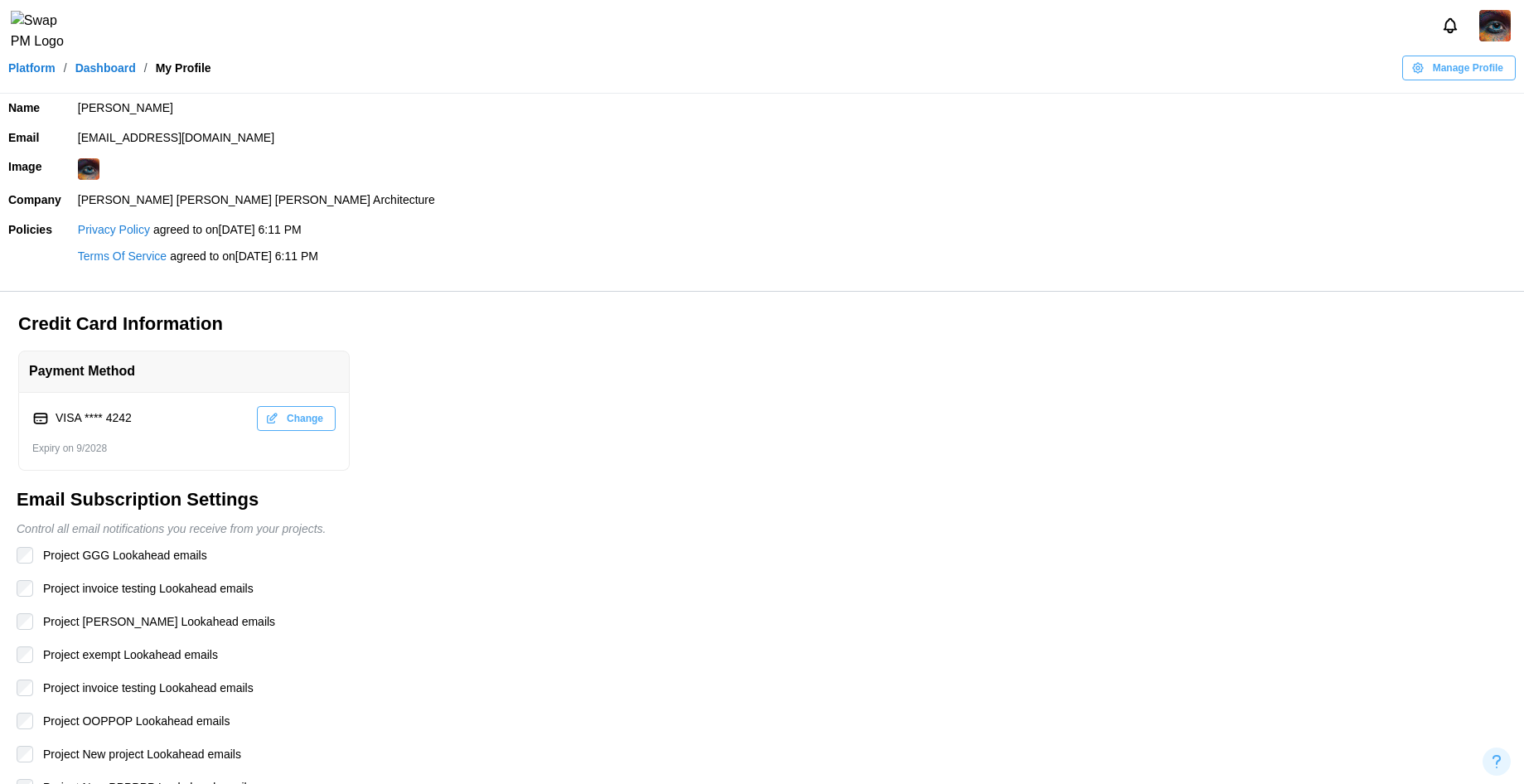
drag, startPoint x: 77, startPoint y: 134, endPoint x: 333, endPoint y: 131, distance: 256.0
click at [333, 131] on td "zulqarnain.khalil@codingcops.com" at bounding box center [796, 138] width 1455 height 30
copy td "zulqarnain.khalil@codingcops.com"
click at [1480, 28] on img at bounding box center [1495, 26] width 31 height 31
click at [1464, 101] on div "Sign Out" at bounding box center [1484, 102] width 51 height 14
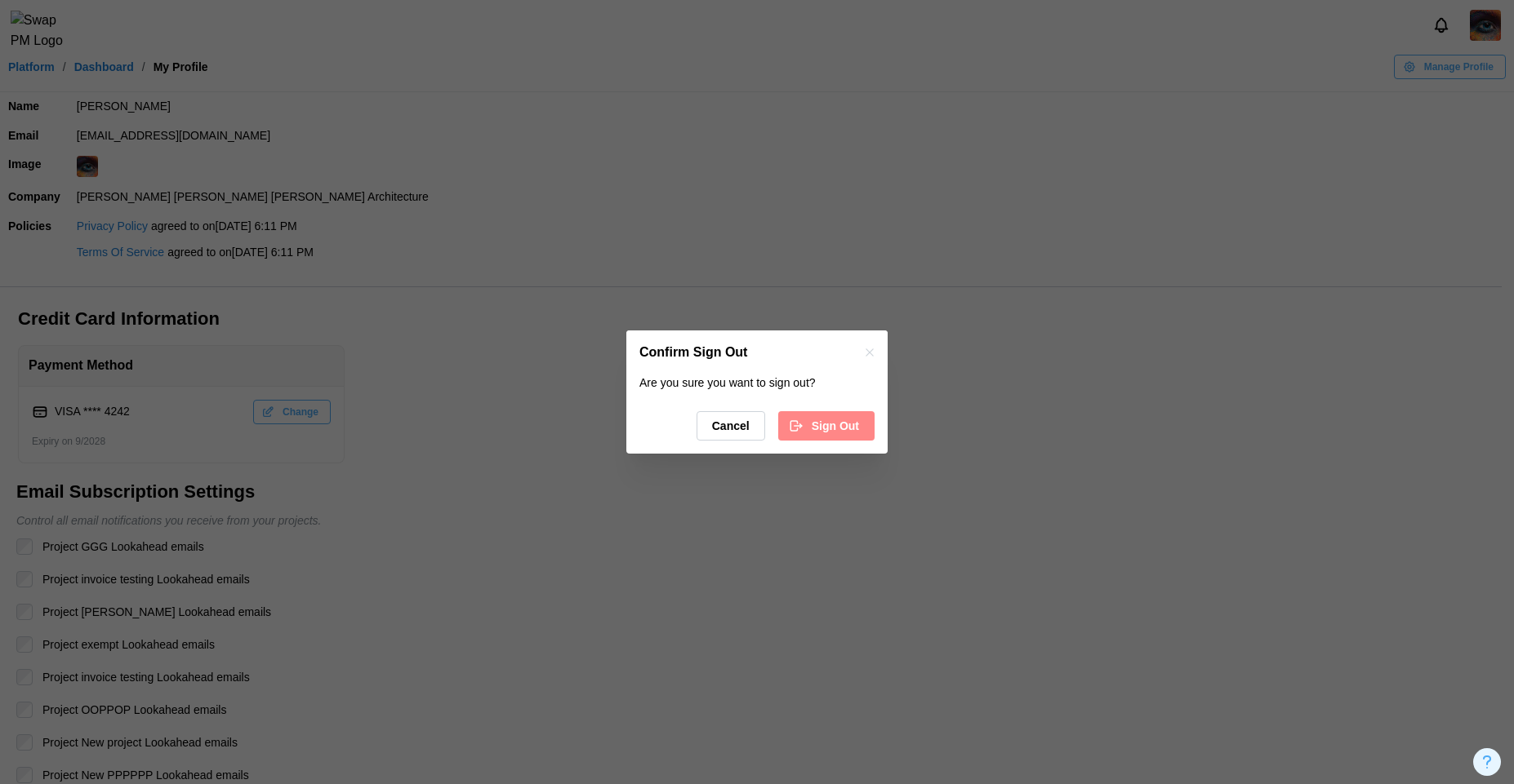
click at [844, 428] on span "Sign Out" at bounding box center [835, 426] width 48 height 28
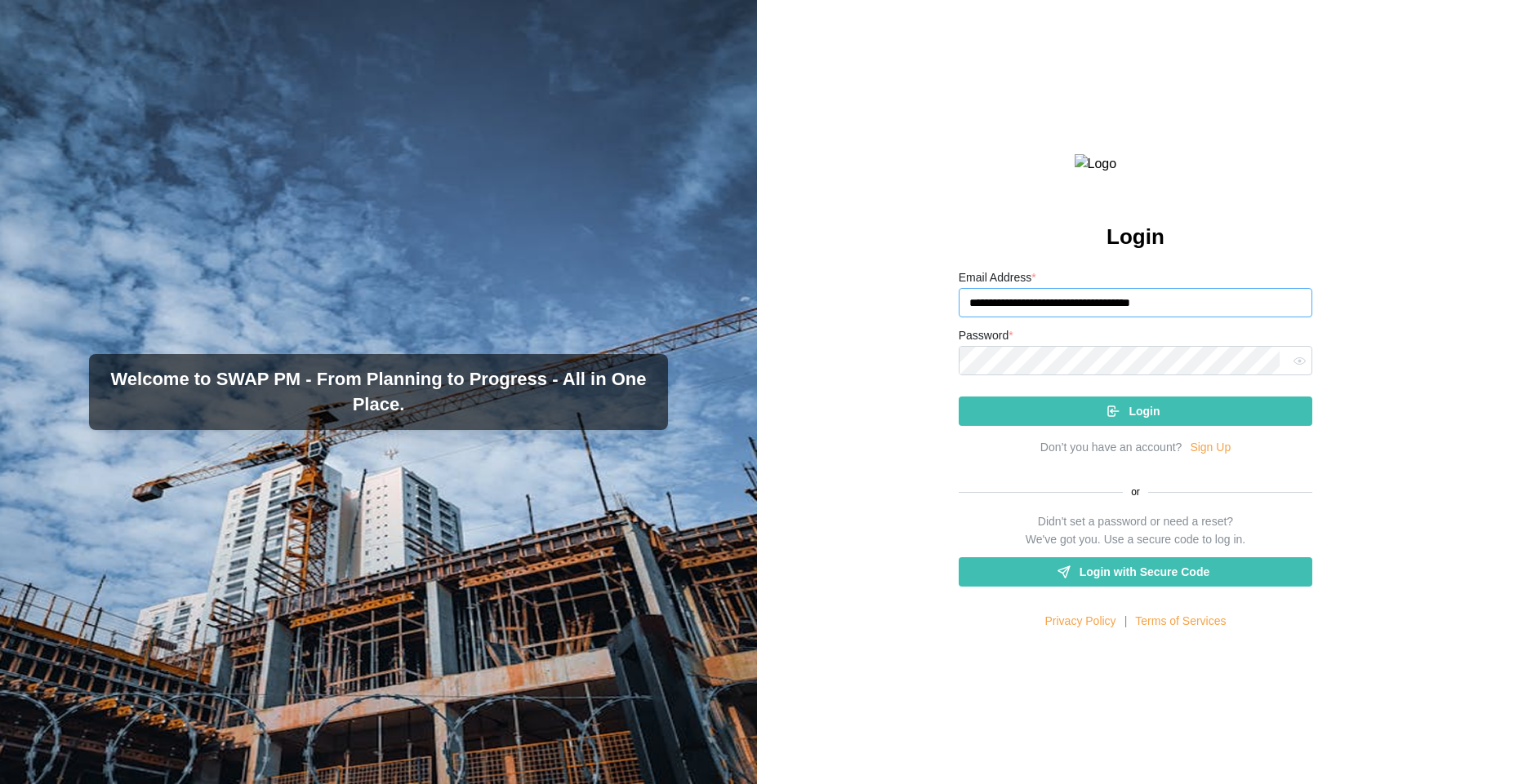
click at [1256, 318] on input "**********" at bounding box center [1135, 302] width 354 height 30
drag, startPoint x: 1226, startPoint y: 339, endPoint x: 947, endPoint y: 342, distance: 279.0
click at [947, 342] on div "**********" at bounding box center [1135, 392] width 757 height 784
paste input "email"
type input "**********"
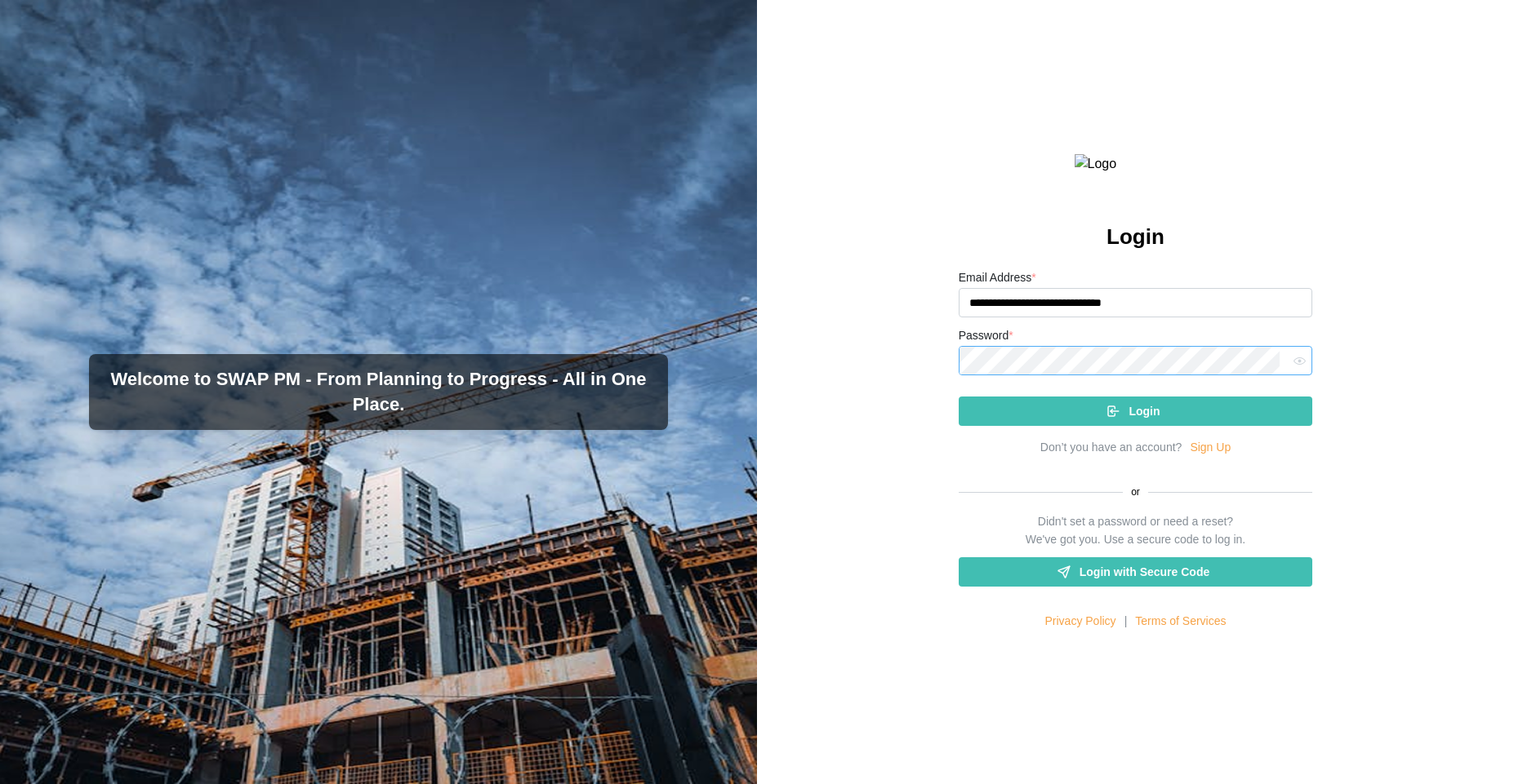
click at [914, 399] on div "**********" at bounding box center [1135, 392] width 757 height 784
click at [1293, 367] on icon "button" at bounding box center [1300, 361] width 13 height 13
click at [1165, 425] on div "Login" at bounding box center [1133, 410] width 328 height 28
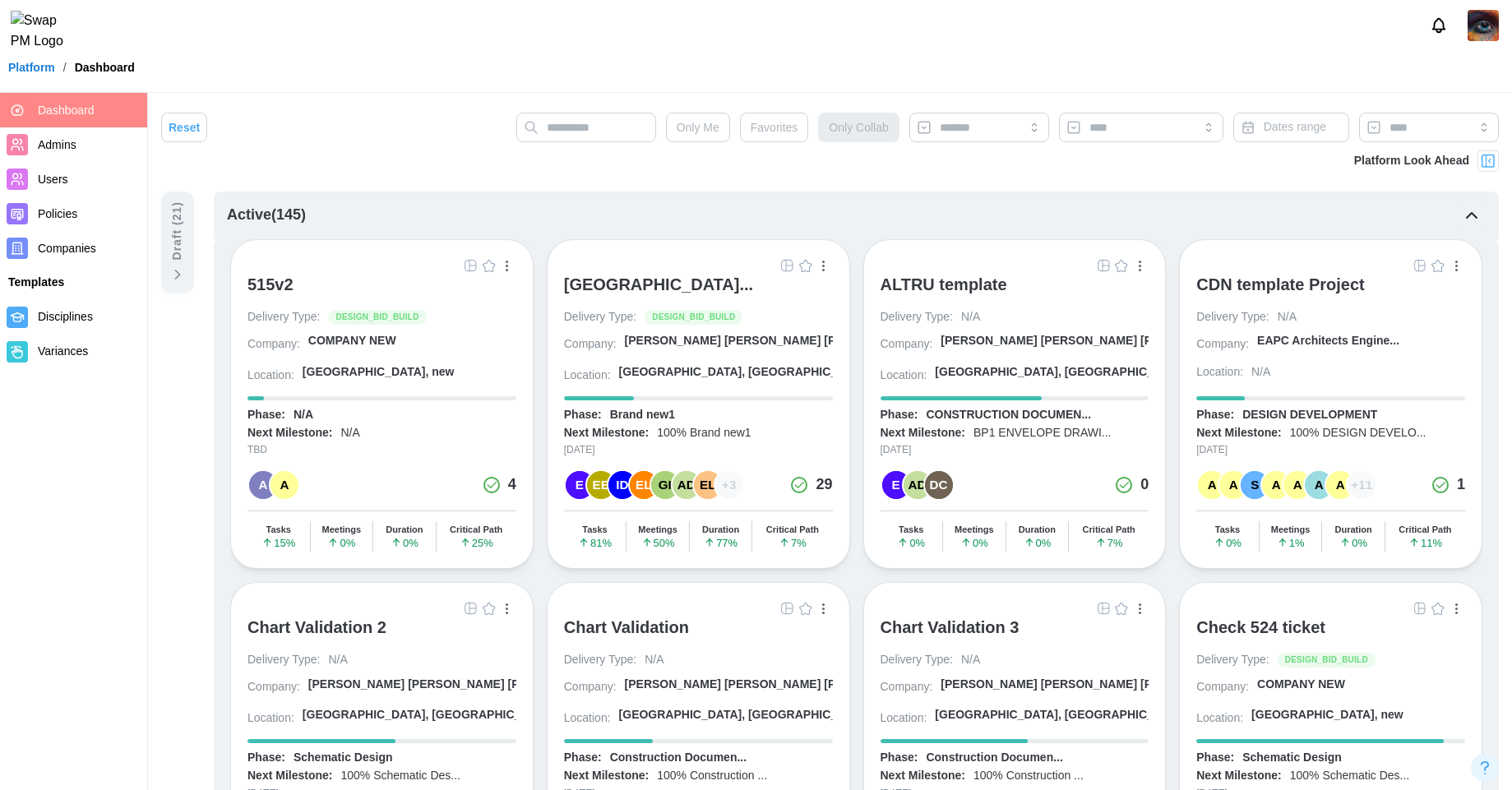
click at [269, 293] on div "515v2" at bounding box center [270, 285] width 46 height 20
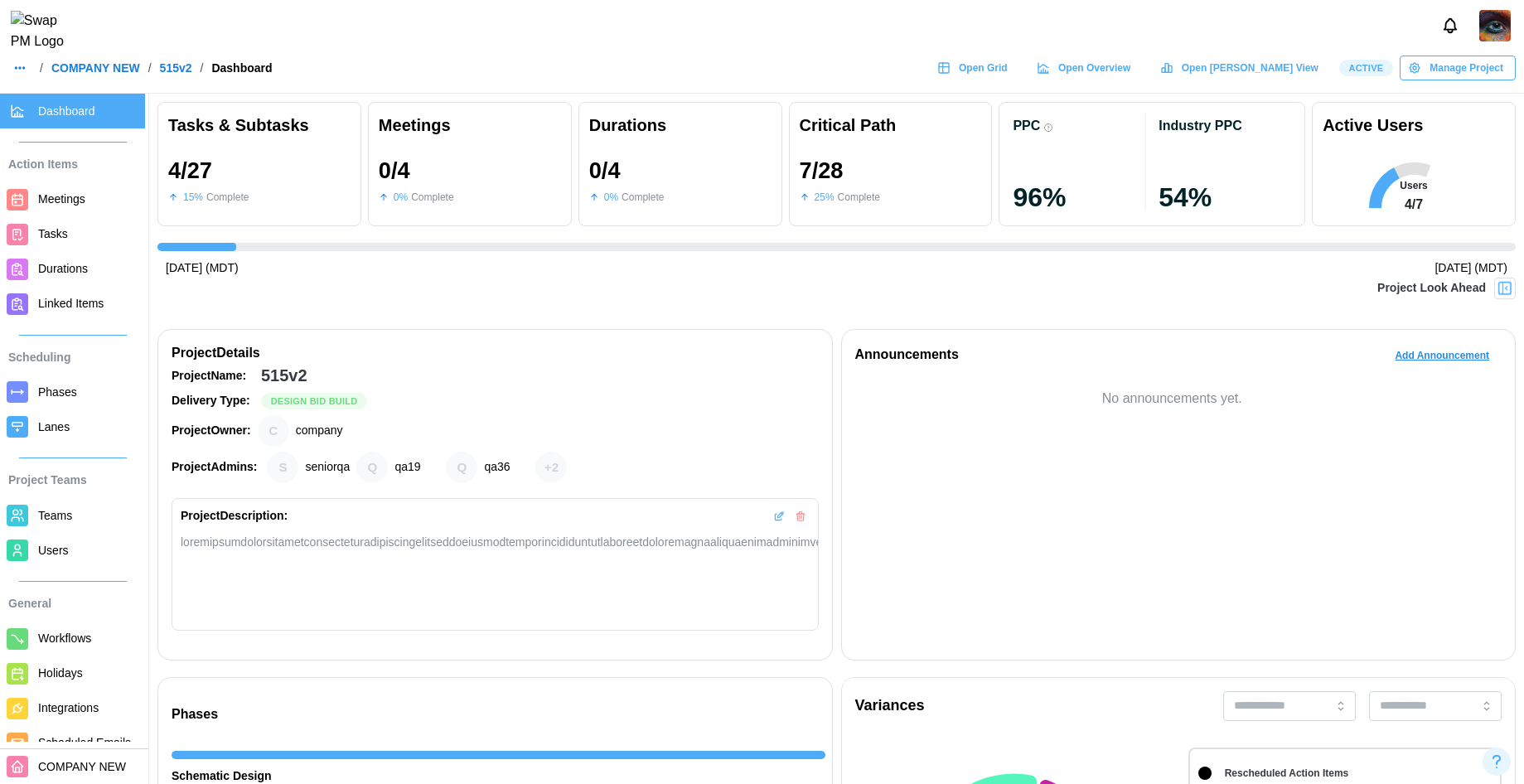
scroll to position [0, 2459]
click at [1007, 79] on span "Open Grid" at bounding box center [983, 68] width 48 height 23
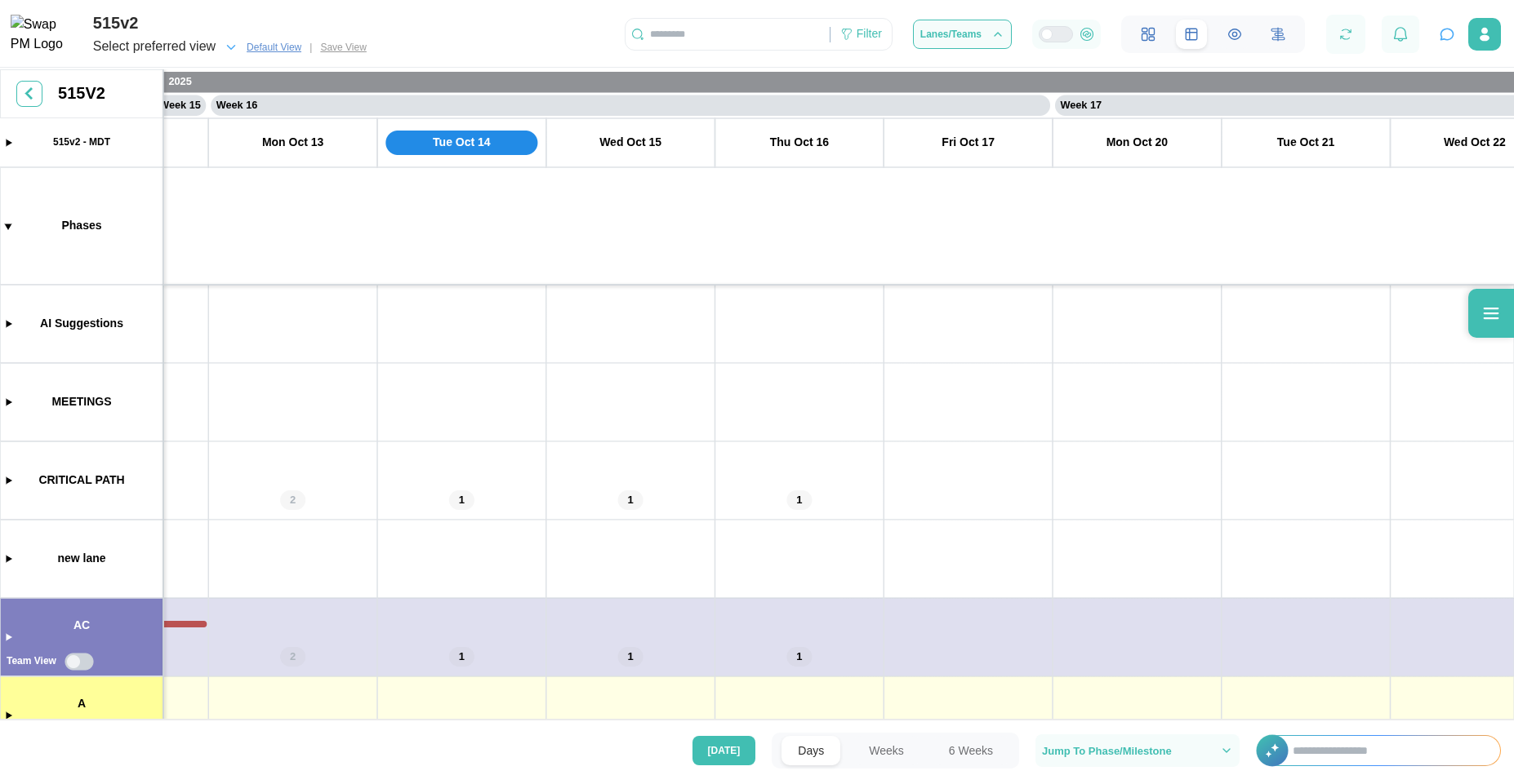
scroll to position [0, 12801]
drag, startPoint x: 529, startPoint y: 427, endPoint x: 564, endPoint y: 553, distance: 130.8
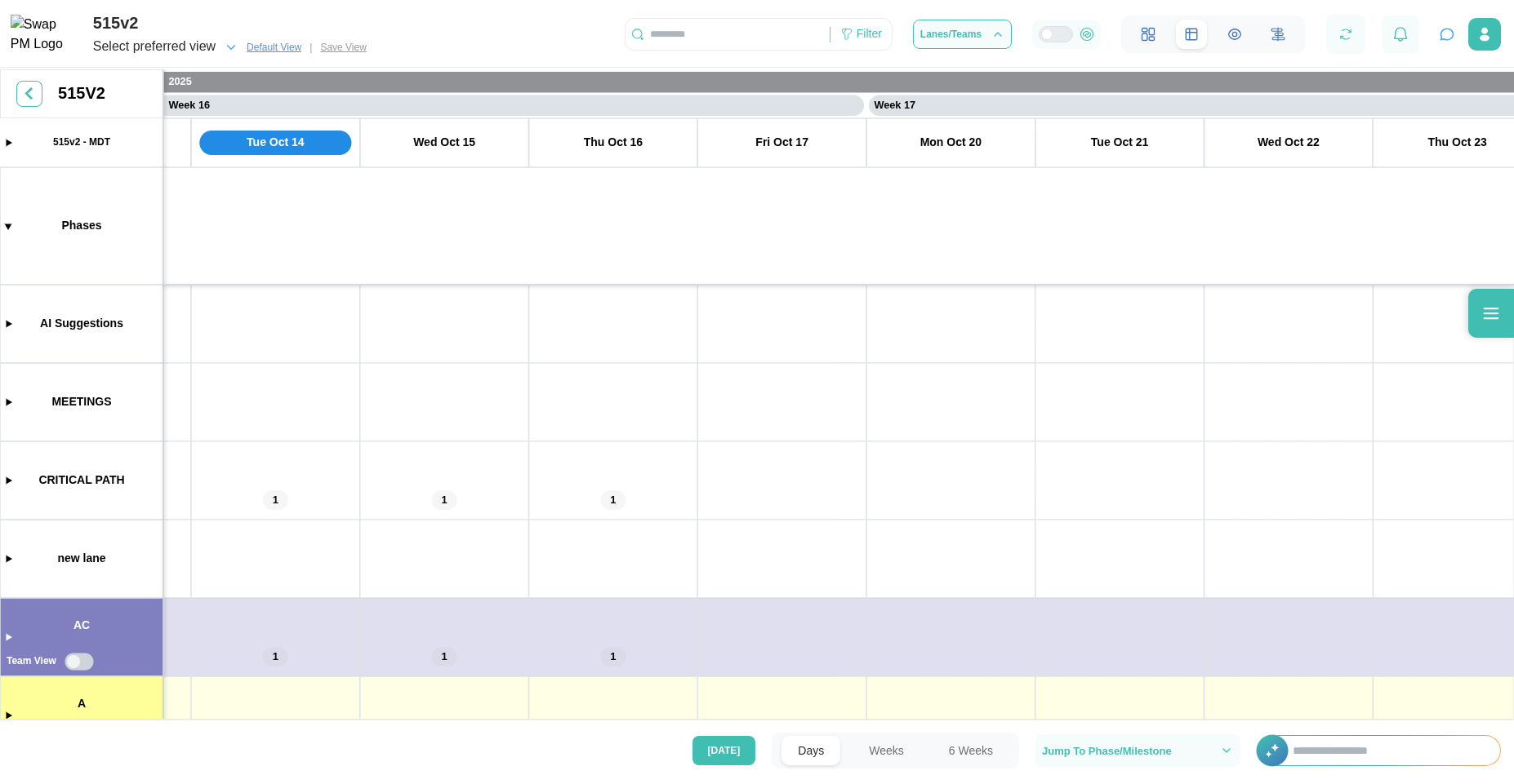
click at [1443, 38] on icon "button" at bounding box center [1446, 34] width 16 height 16
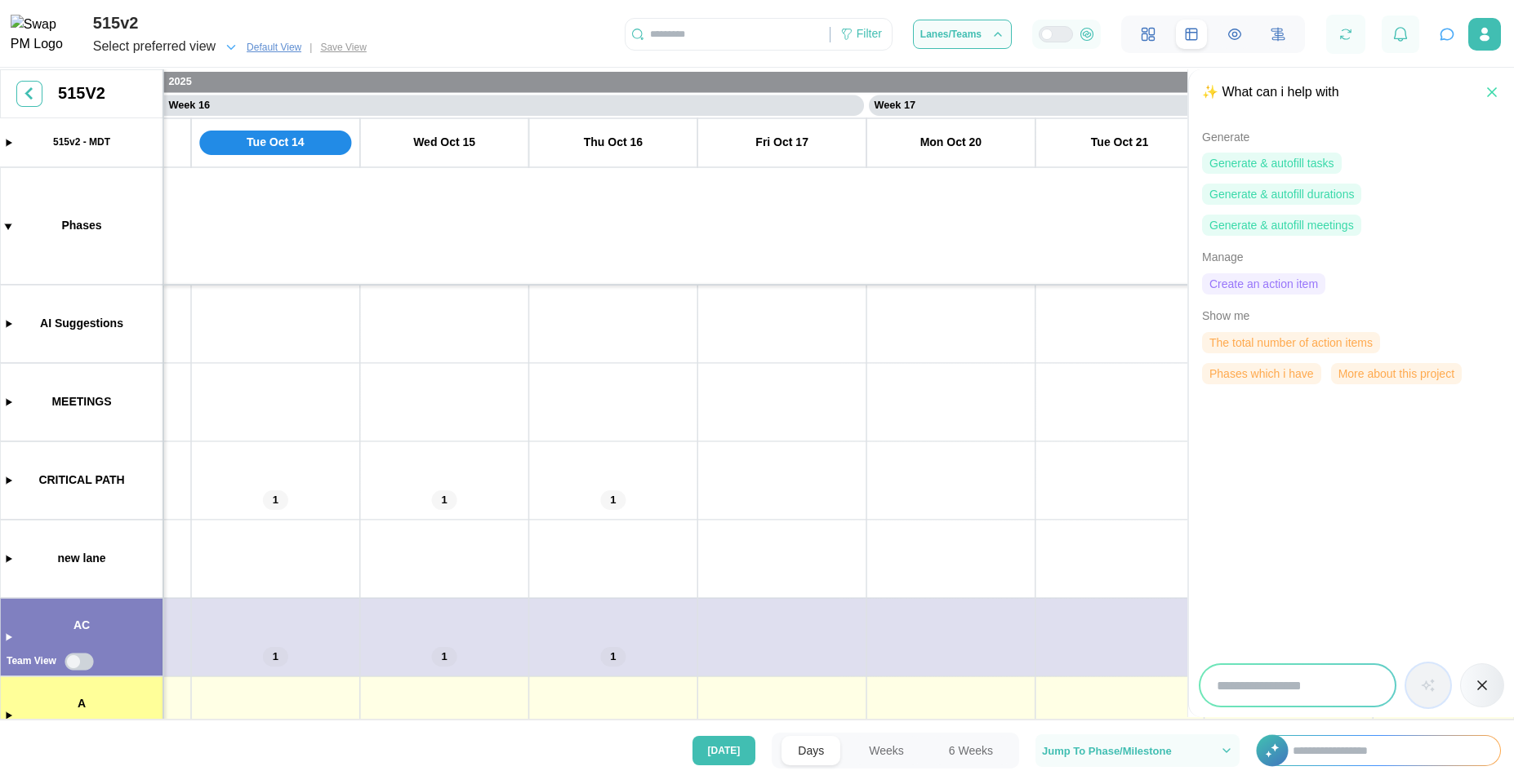
click at [1272, 284] on span "Create an action item" at bounding box center [1264, 284] width 109 height 20
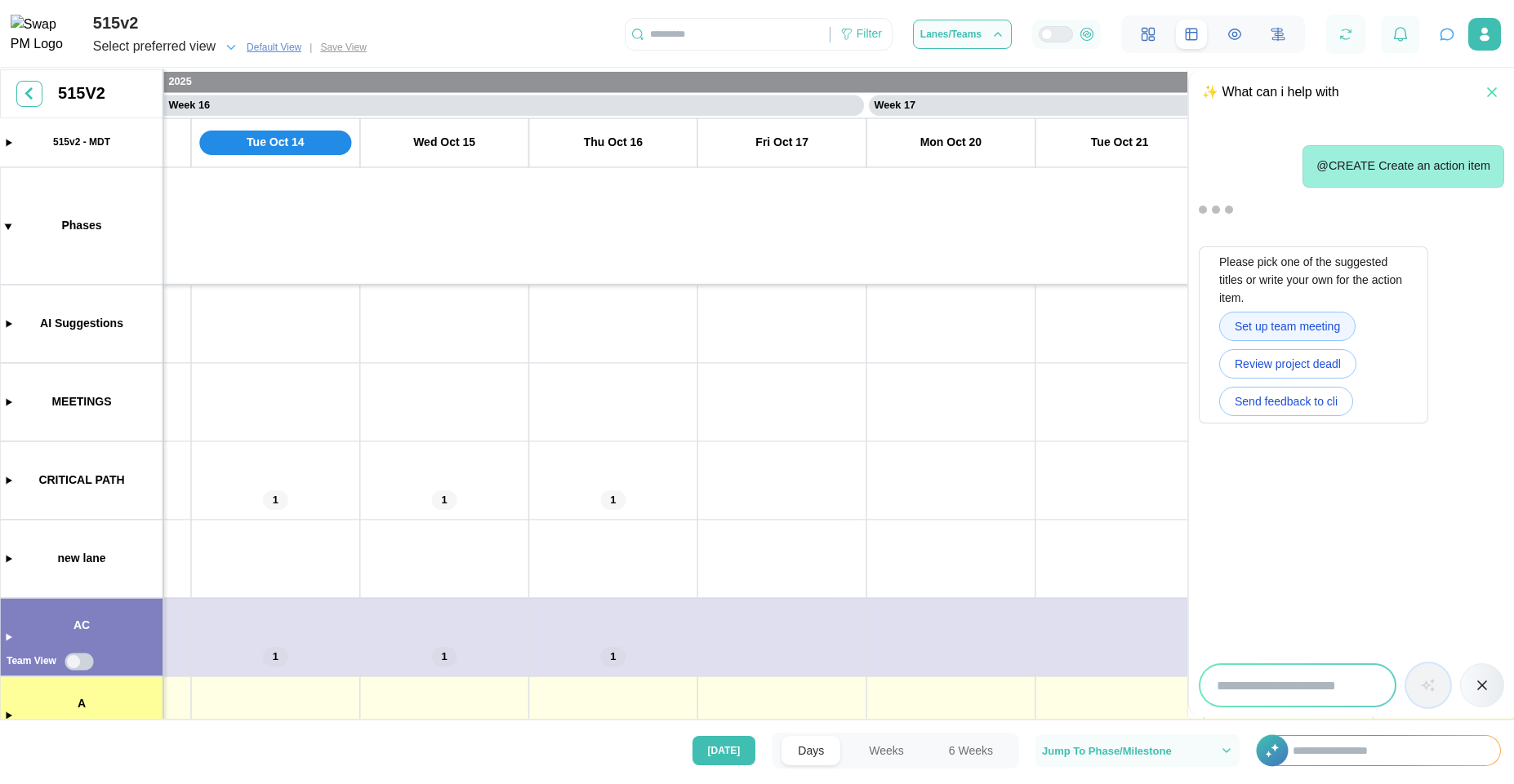
click at [1283, 328] on span "Set up team meeting" at bounding box center [1287, 326] width 105 height 28
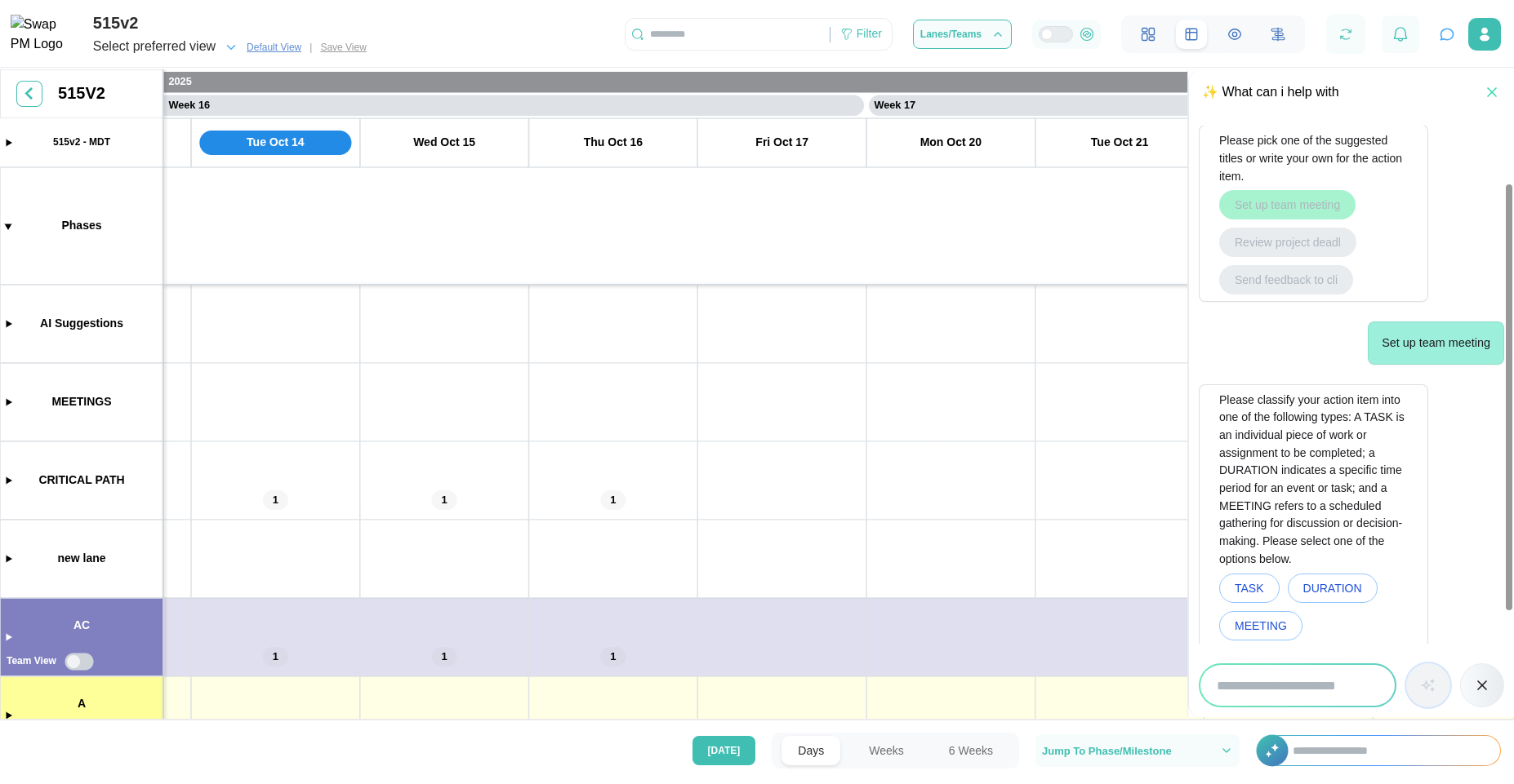
scroll to position [133, 0]
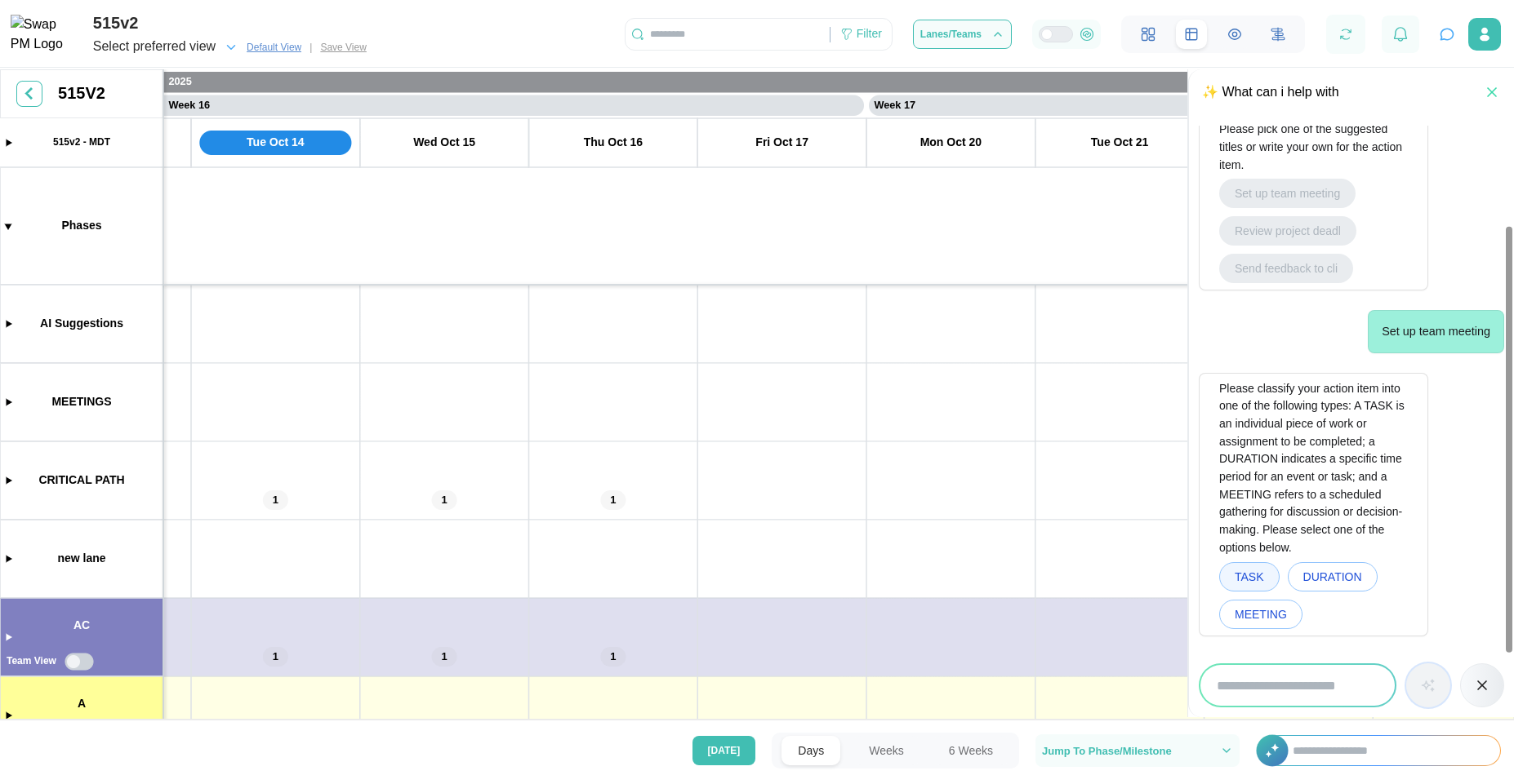
click at [1247, 590] on button "TASK" at bounding box center [1248, 577] width 60 height 30
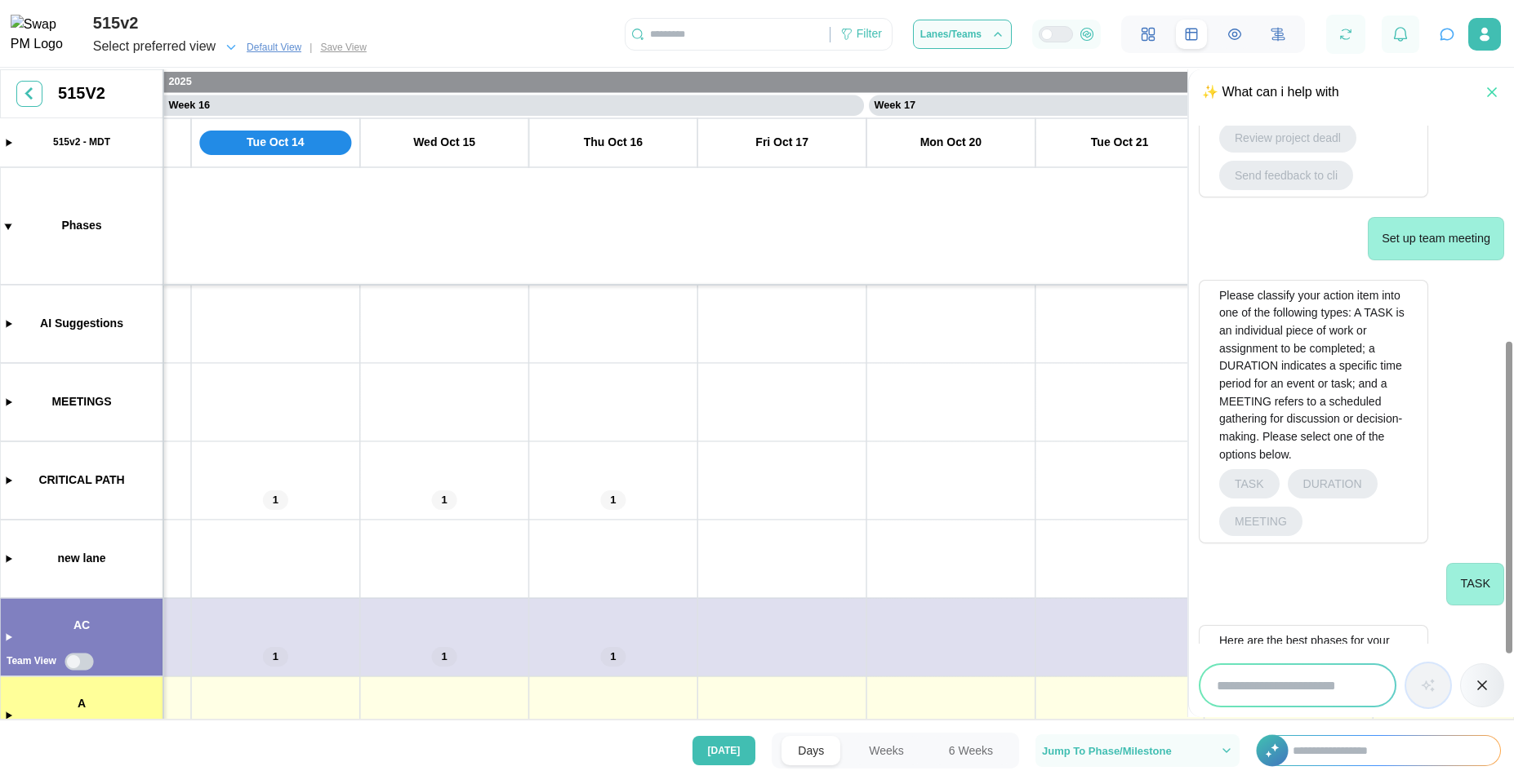
scroll to position [374, 0]
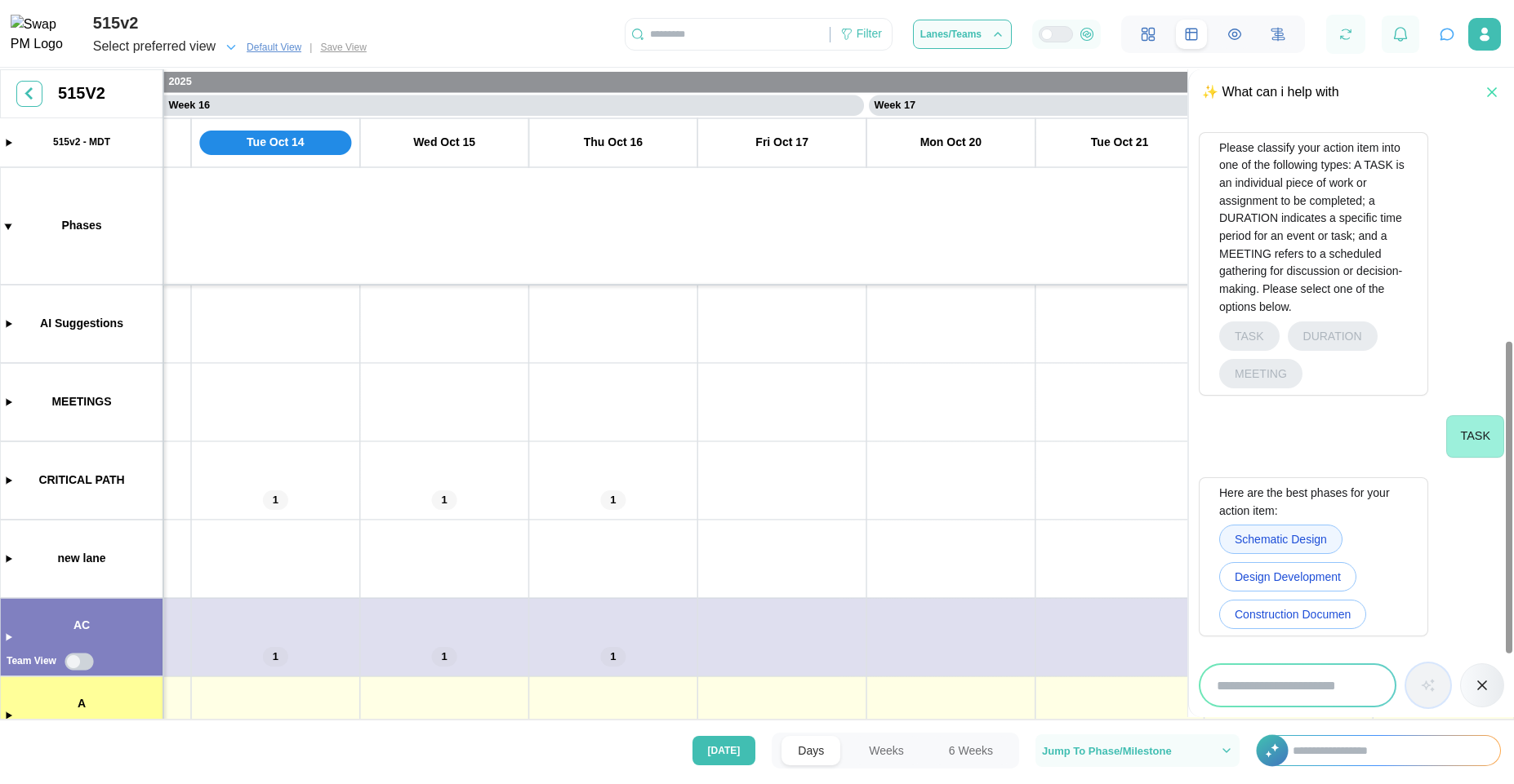
click at [1267, 540] on span "Schematic Design" at bounding box center [1281, 539] width 92 height 28
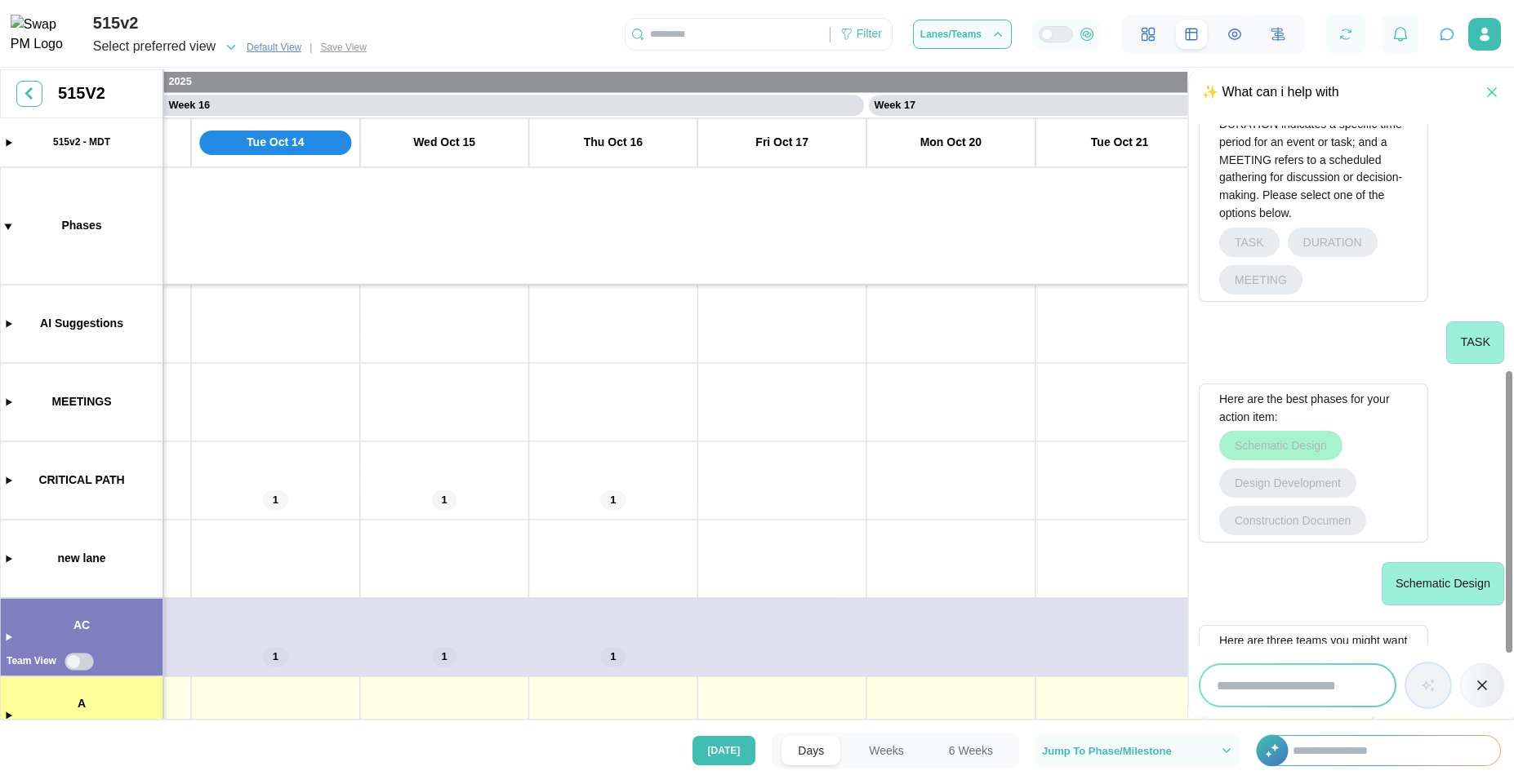
scroll to position [615, 0]
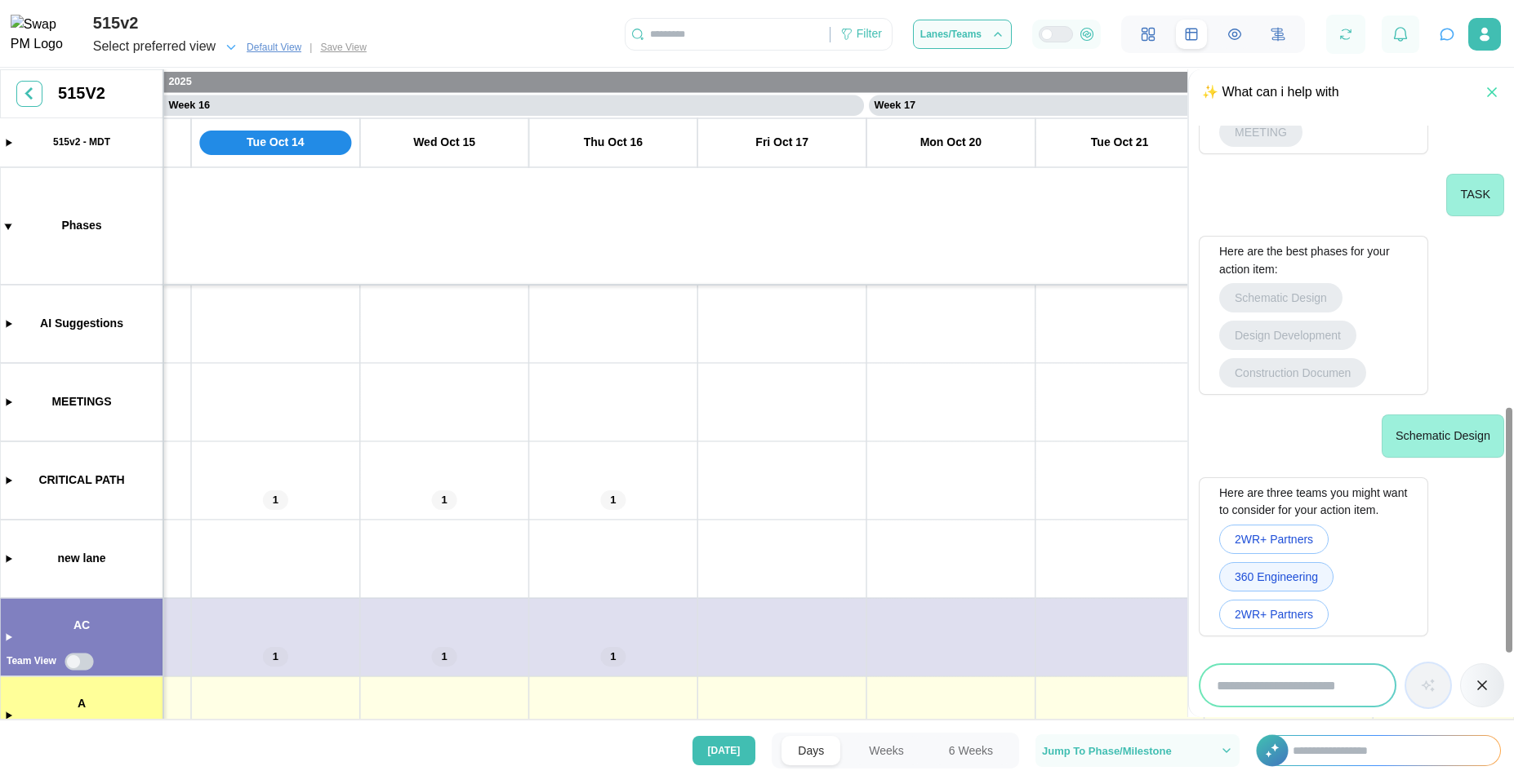
click at [1295, 578] on span "360 Engineering" at bounding box center [1276, 576] width 83 height 28
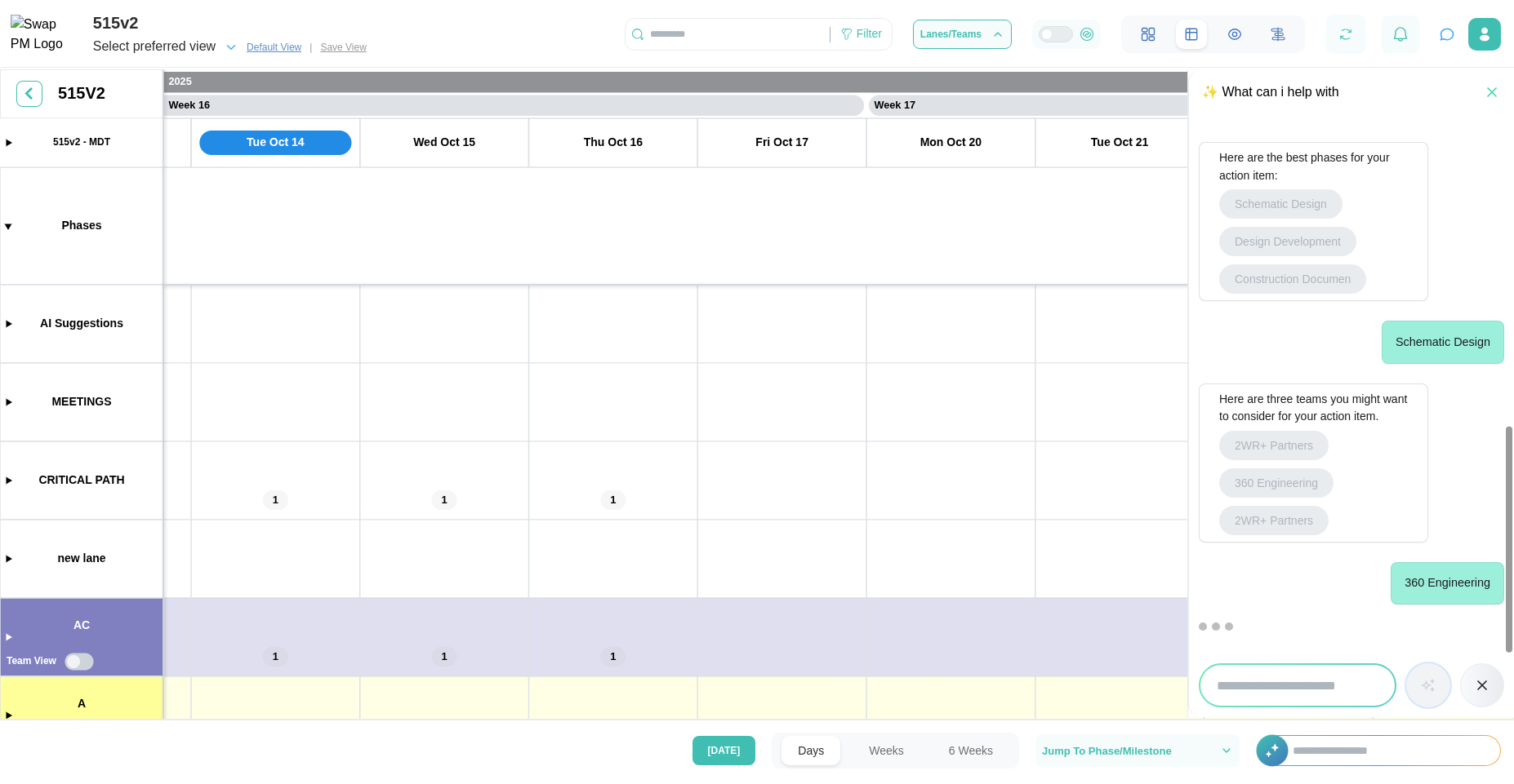
scroll to position [857, 0]
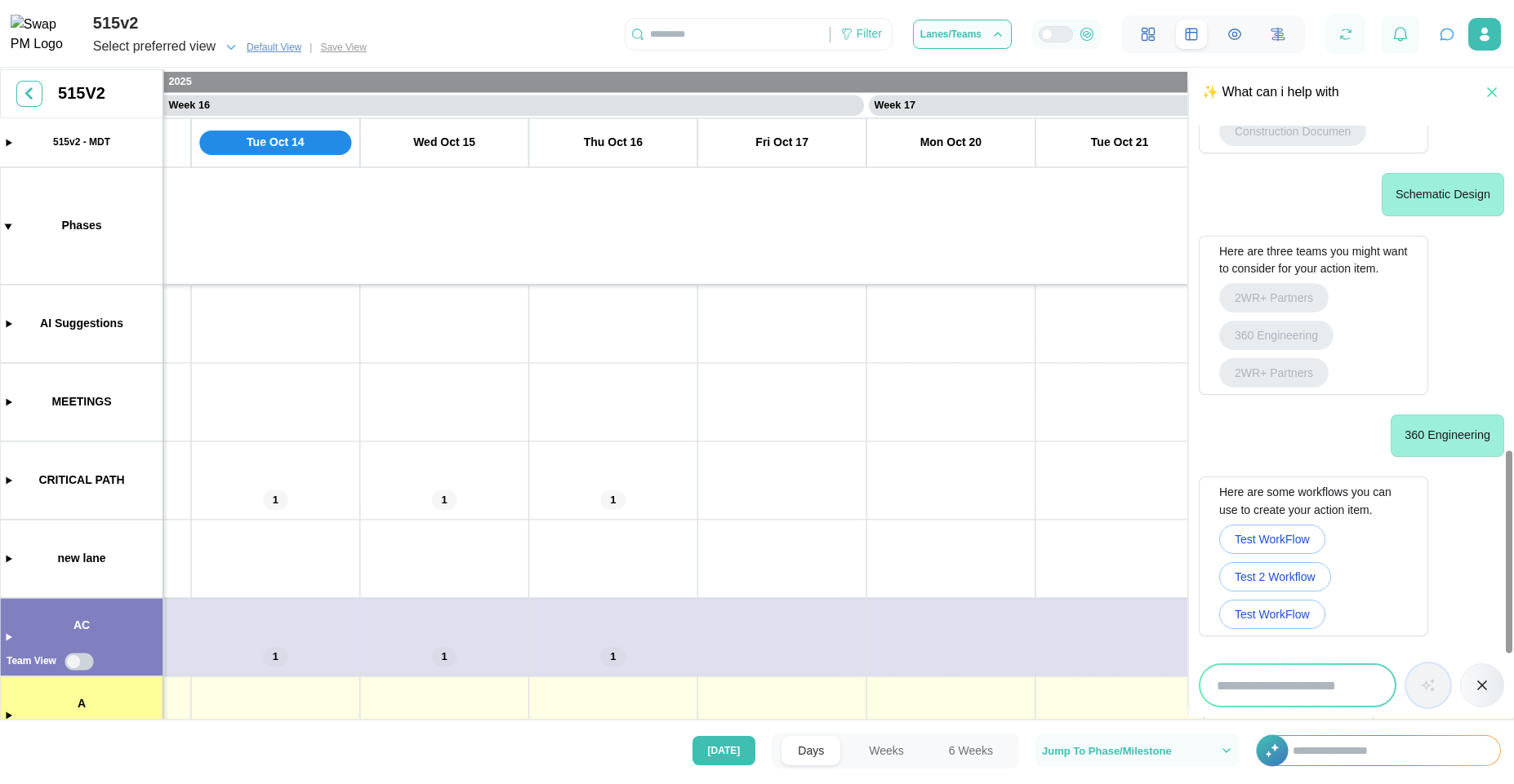
click at [1295, 578] on span "Test 2 Workflow" at bounding box center [1275, 576] width 81 height 28
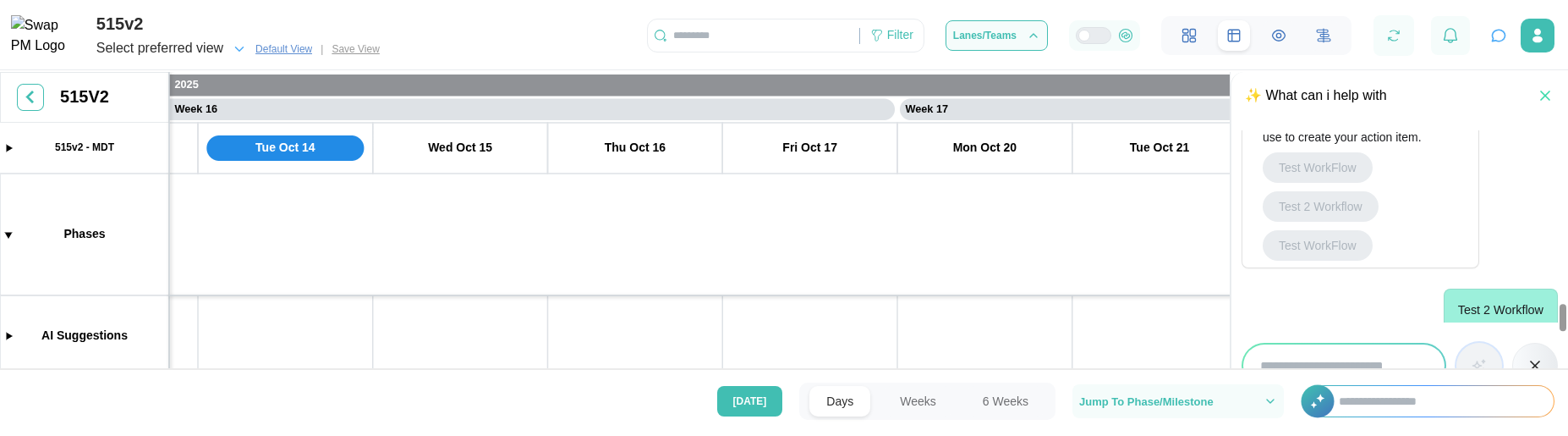
scroll to position [1299, 0]
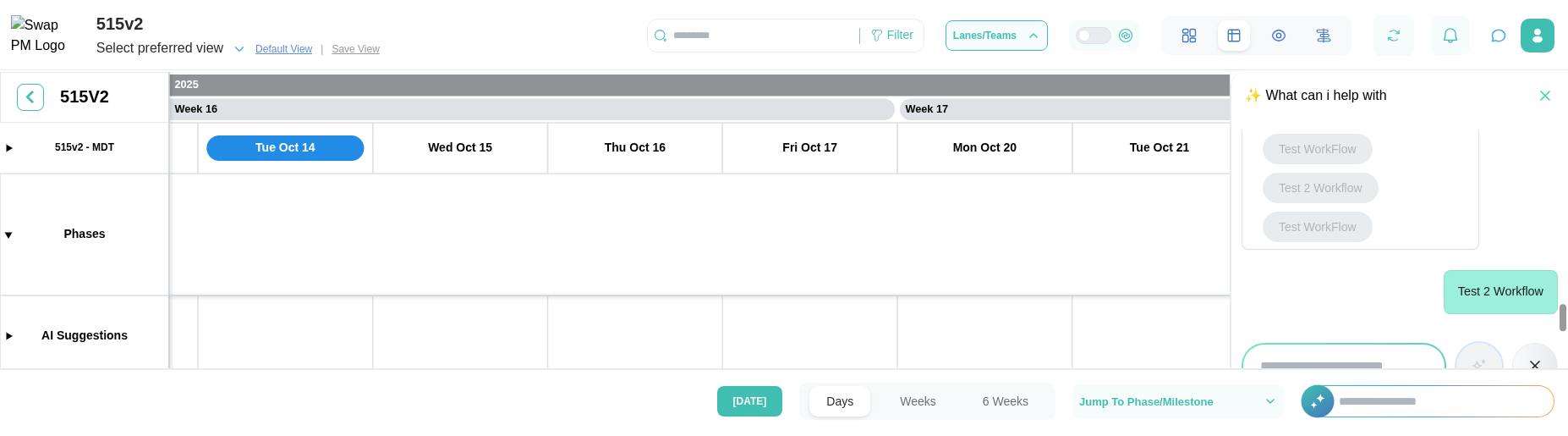
click at [1355, 358] on input "search" at bounding box center [1344, 365] width 201 height 42
type input "*"
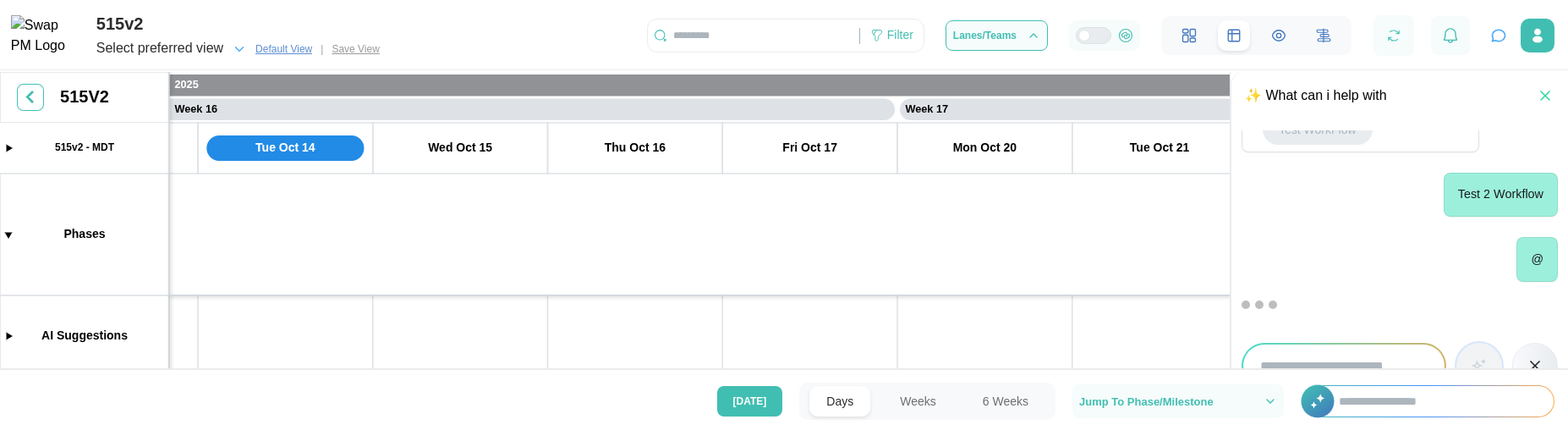
scroll to position [1445, 0]
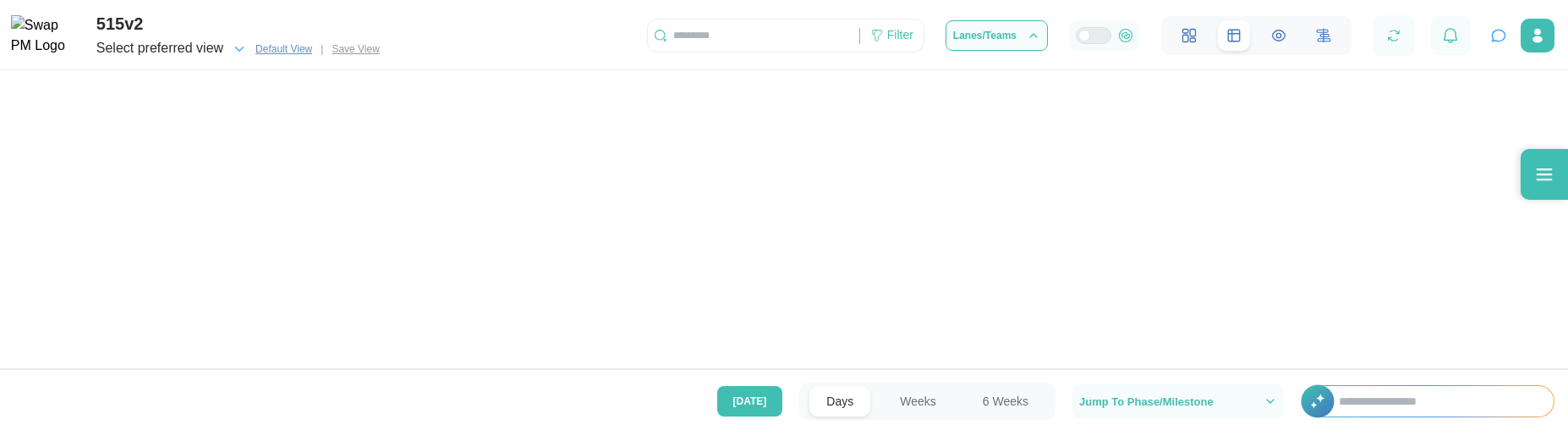
click at [1495, 36] on icon "button" at bounding box center [1498, 35] width 17 height 17
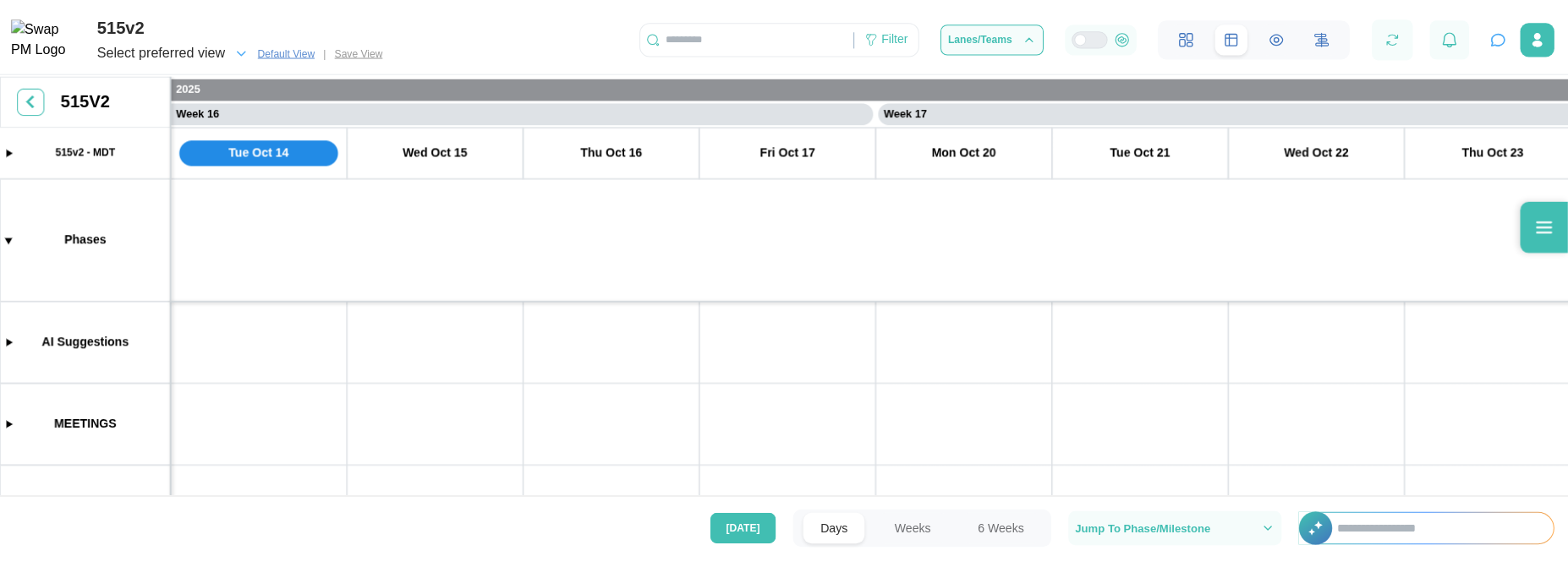
scroll to position [0, 13286]
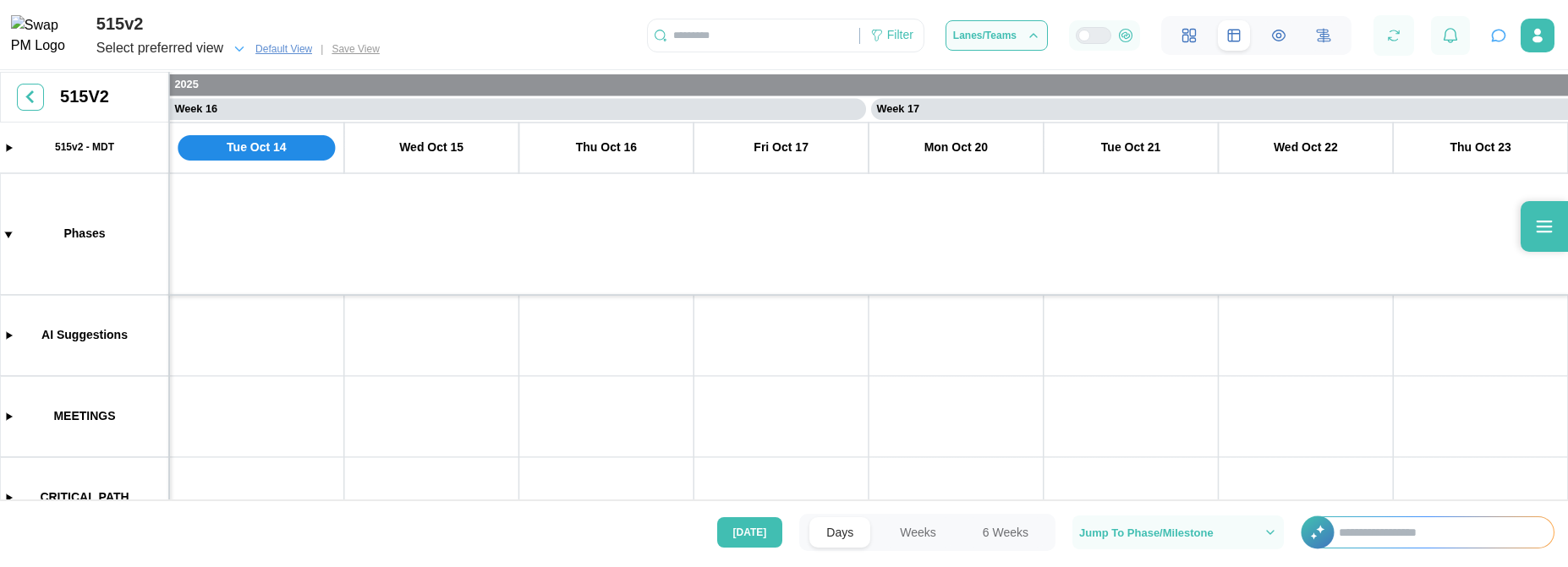
click at [1494, 34] on icon "button" at bounding box center [1498, 35] width 17 height 17
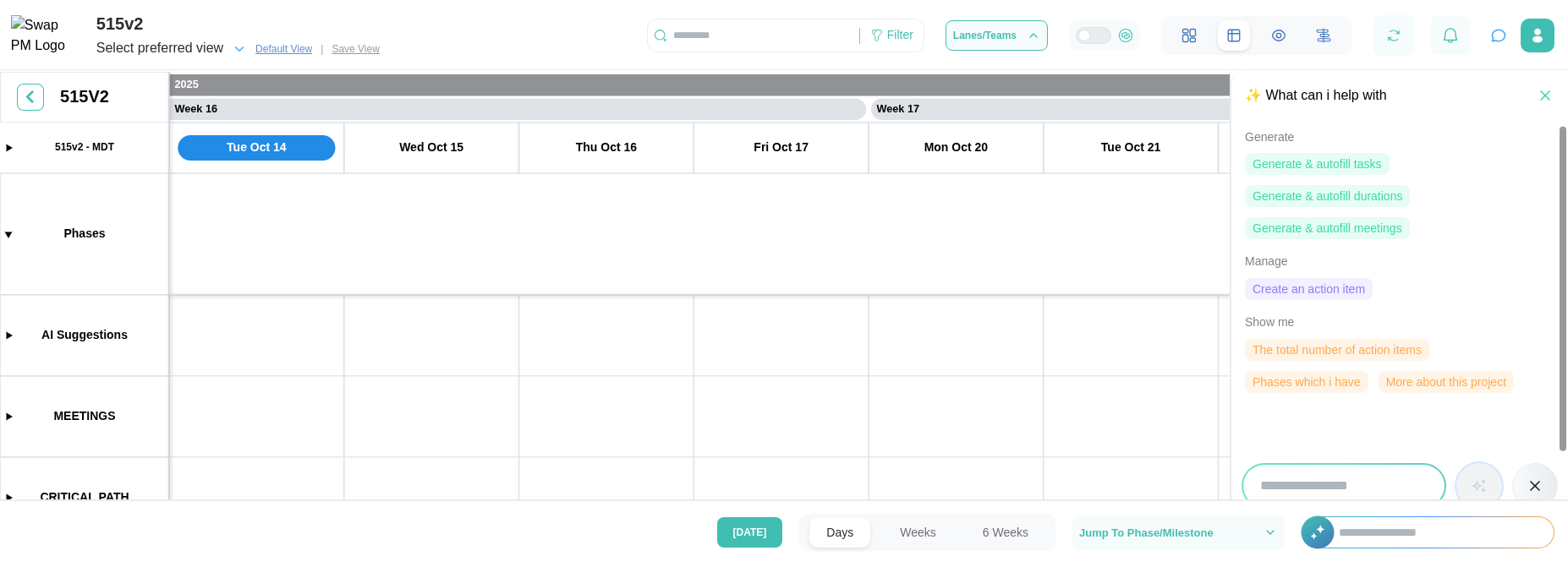
click at [1325, 288] on span "Create an action item" at bounding box center [1309, 289] width 113 height 21
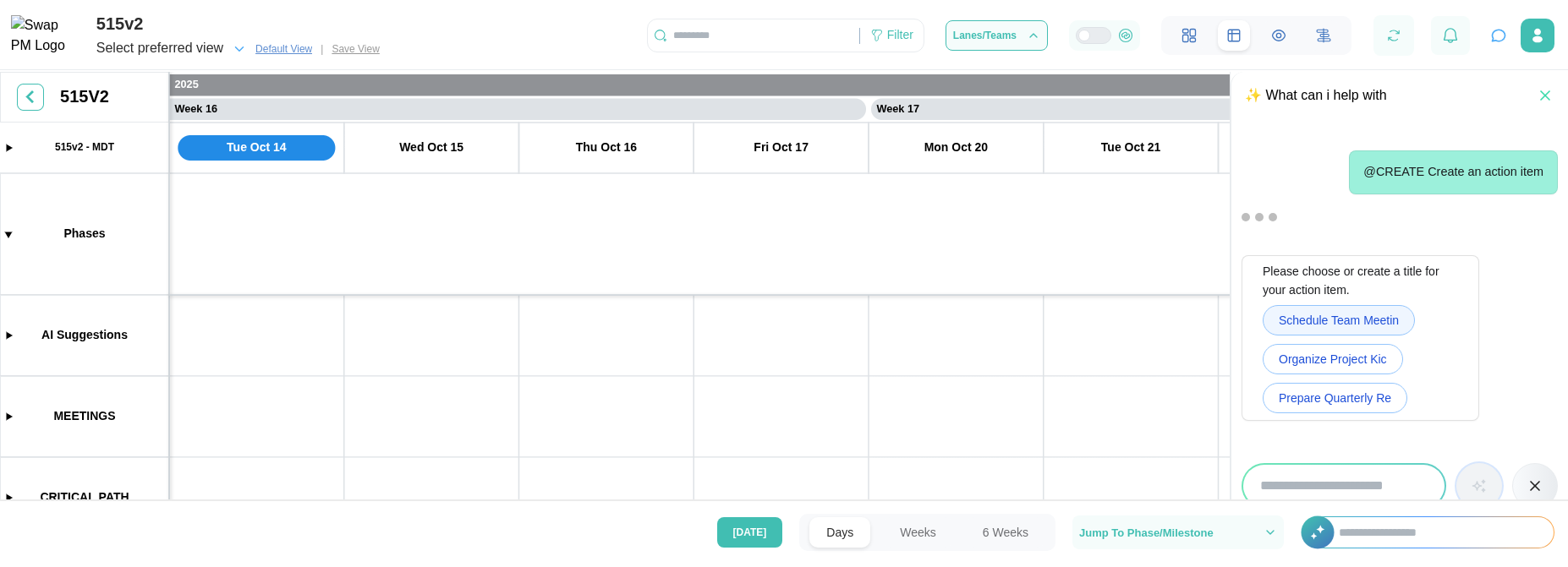
click at [1380, 321] on span "Schedule Team Meetin" at bounding box center [1339, 320] width 120 height 29
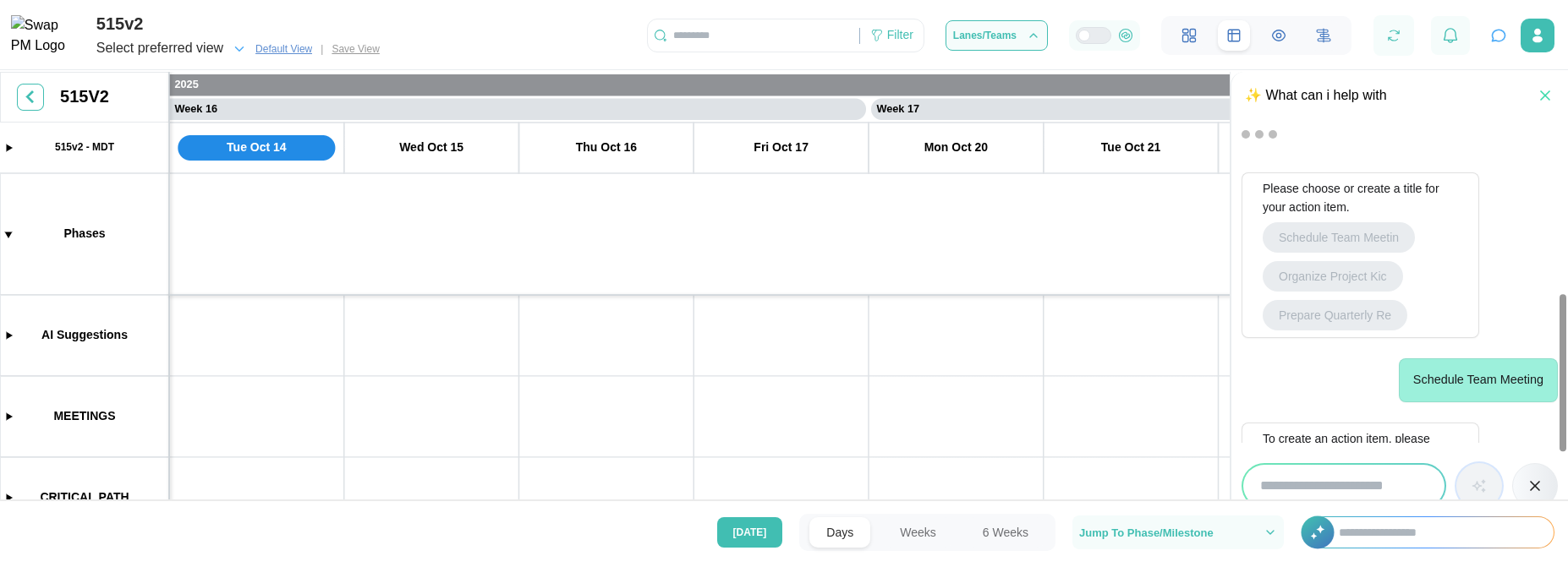
scroll to position [344, 0]
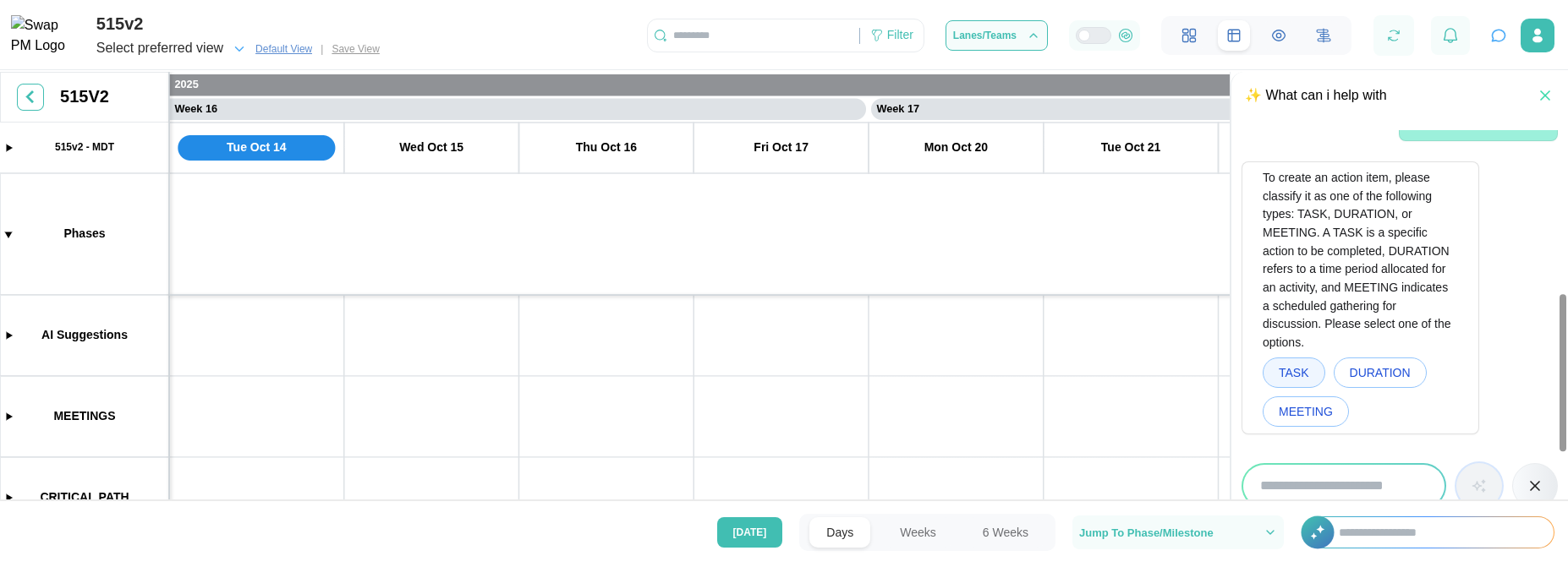
click at [1311, 366] on button "TASK" at bounding box center [1293, 372] width 62 height 31
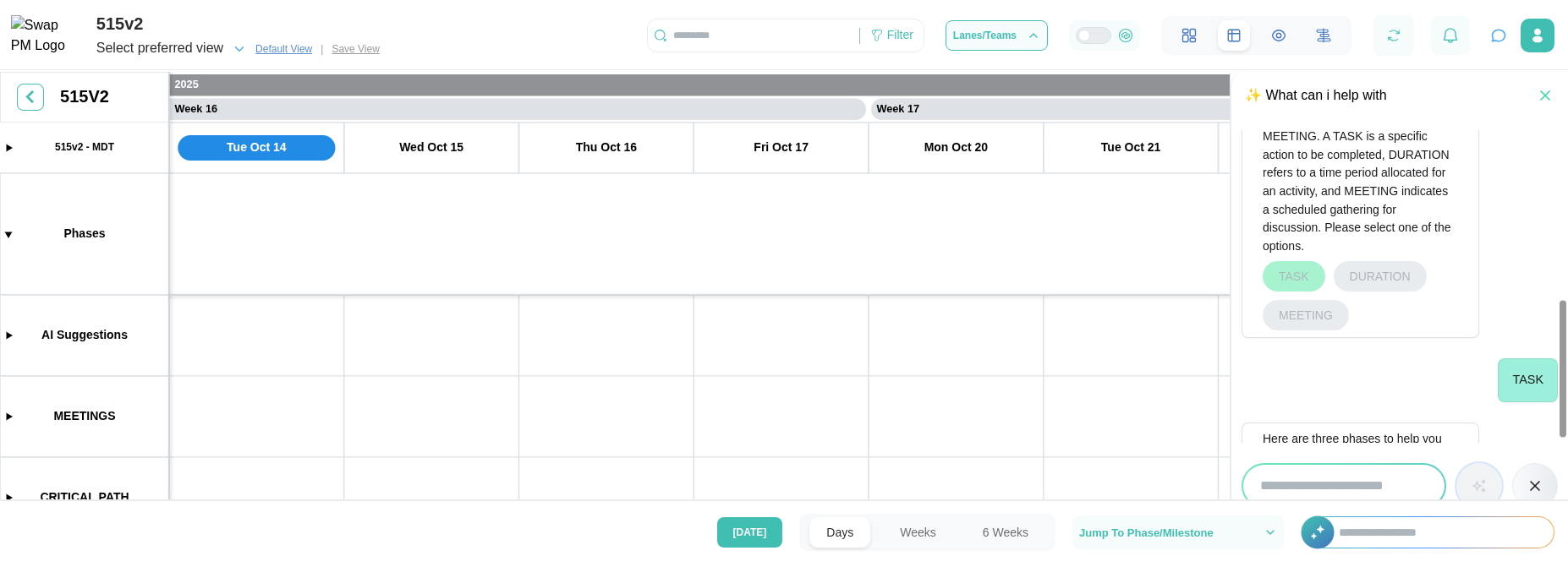
scroll to position [594, 0]
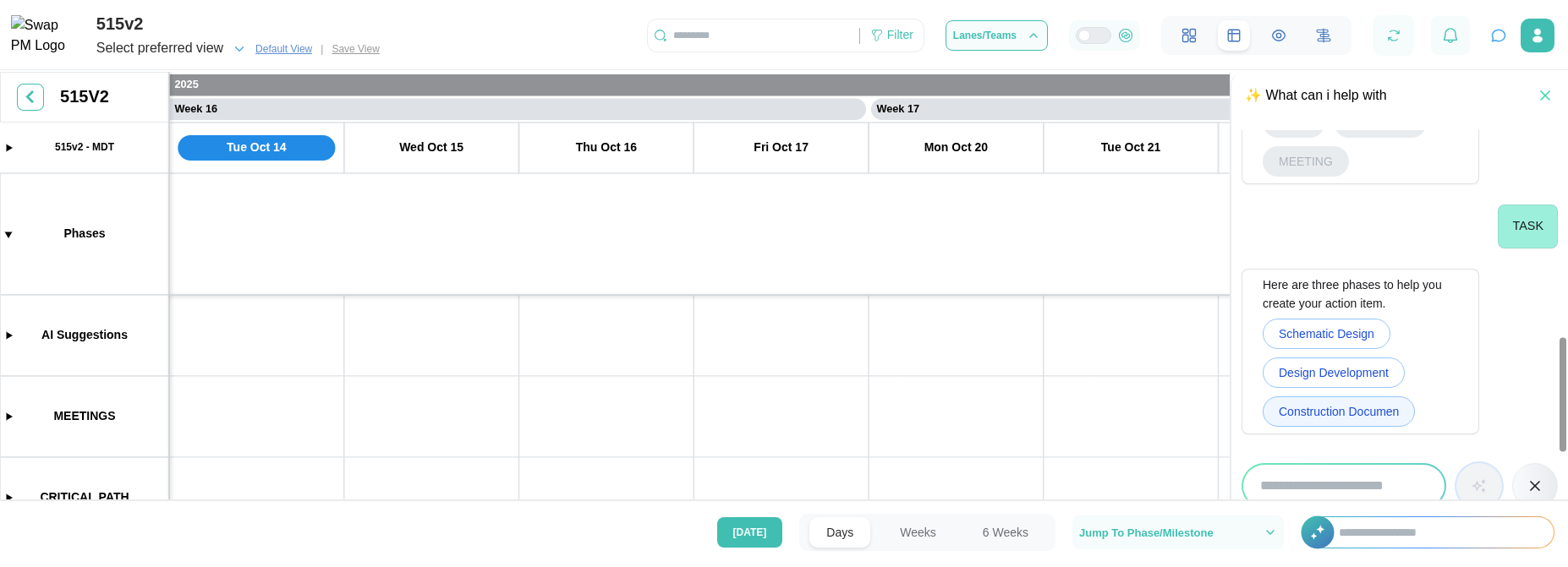
click at [1324, 408] on span "Construction Documen" at bounding box center [1339, 411] width 120 height 29
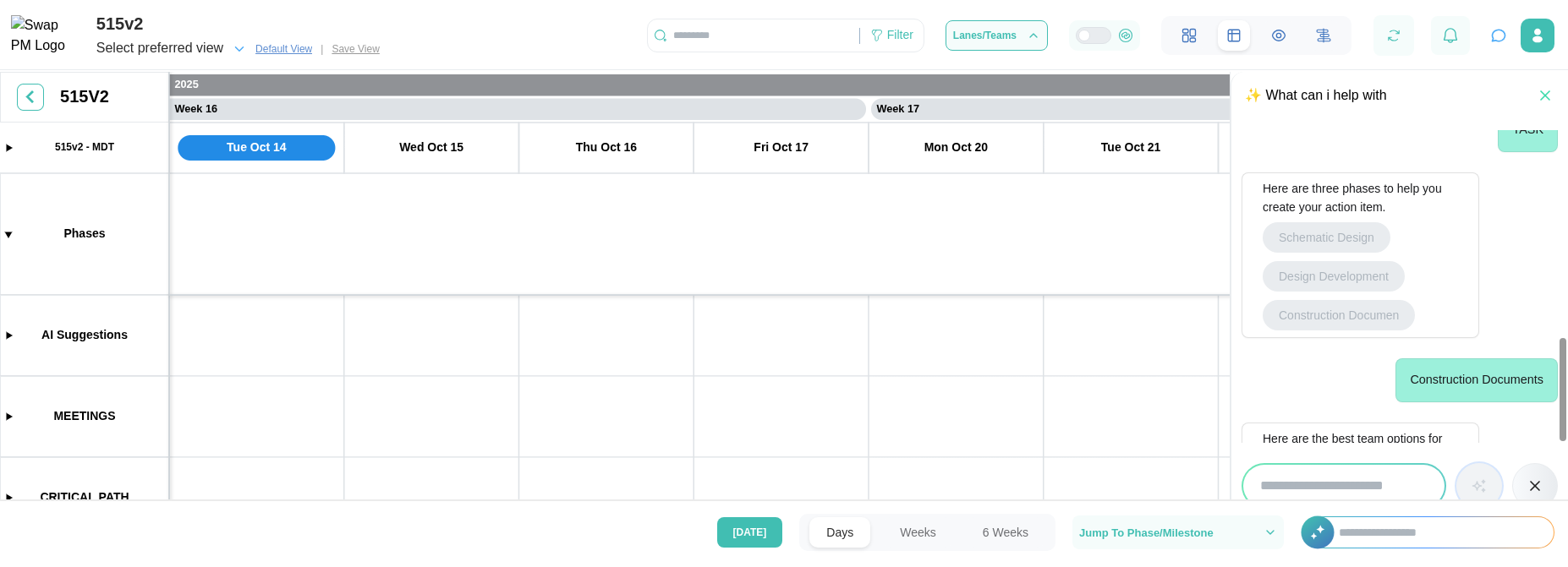
scroll to position [845, 0]
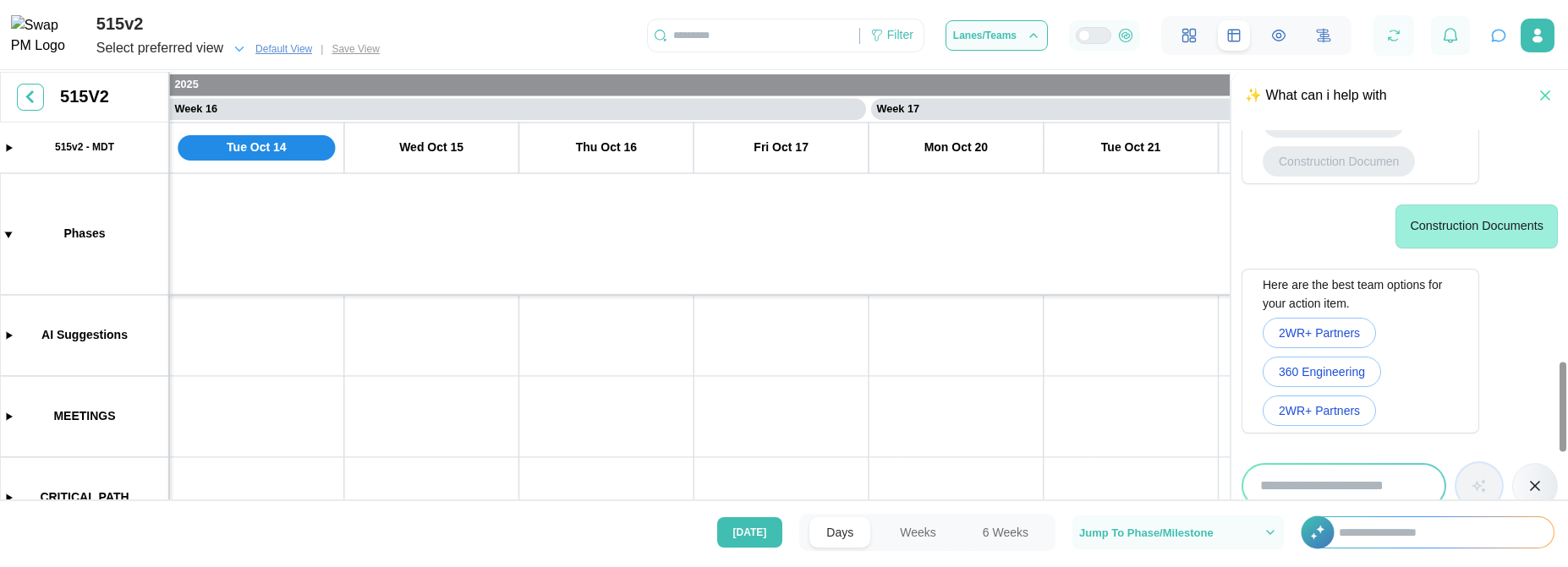
click at [1324, 408] on span "2WR+ Partners" at bounding box center [1319, 410] width 81 height 29
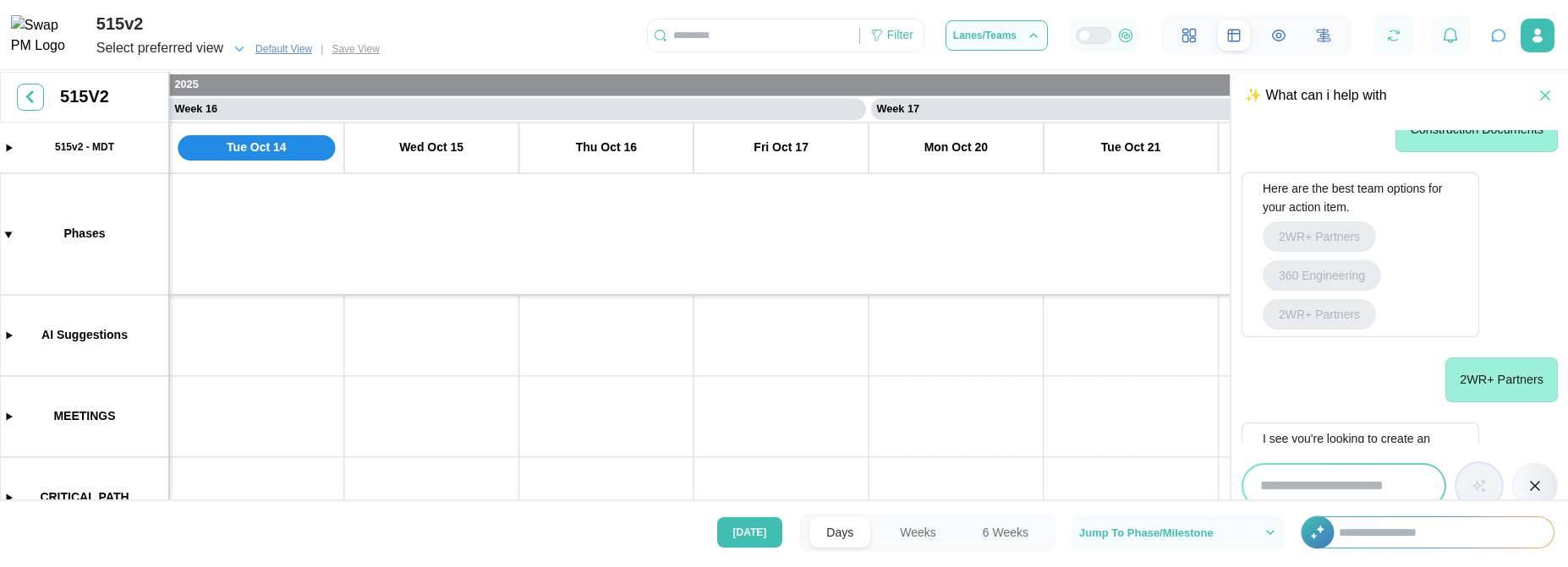
scroll to position [1073, 0]
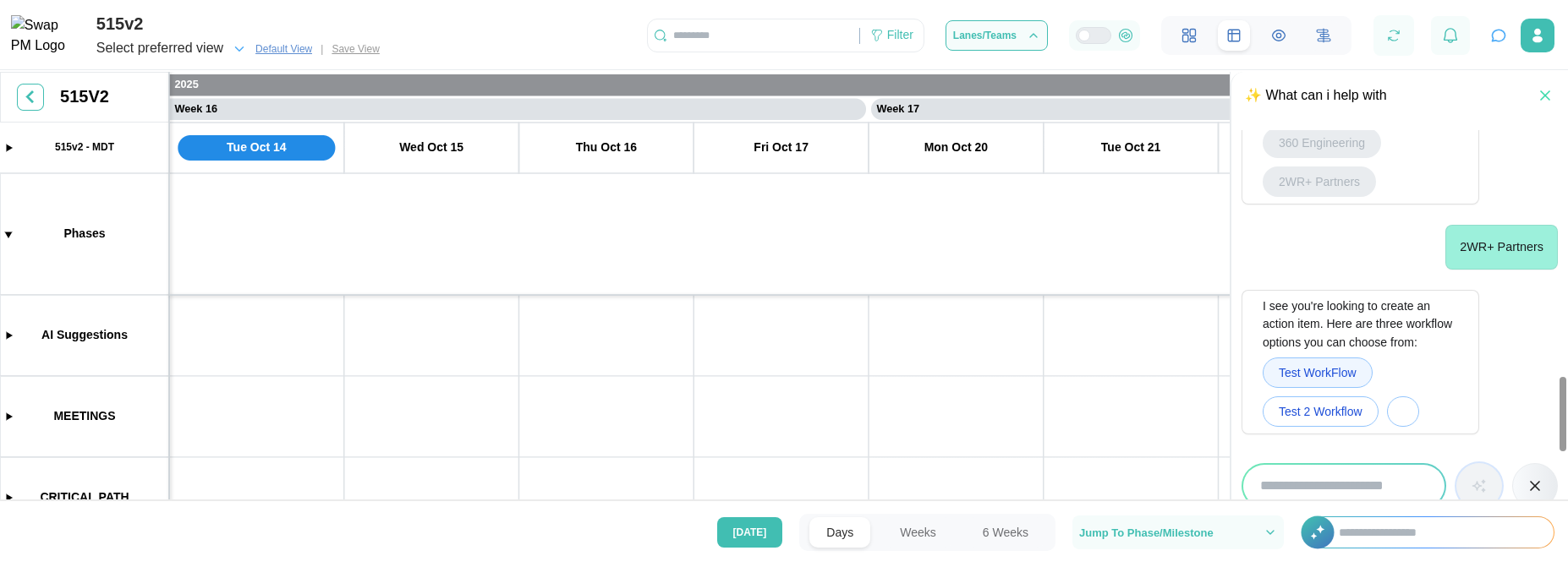
click at [1304, 375] on span "Test WorkFlow" at bounding box center [1317, 372] width 77 height 29
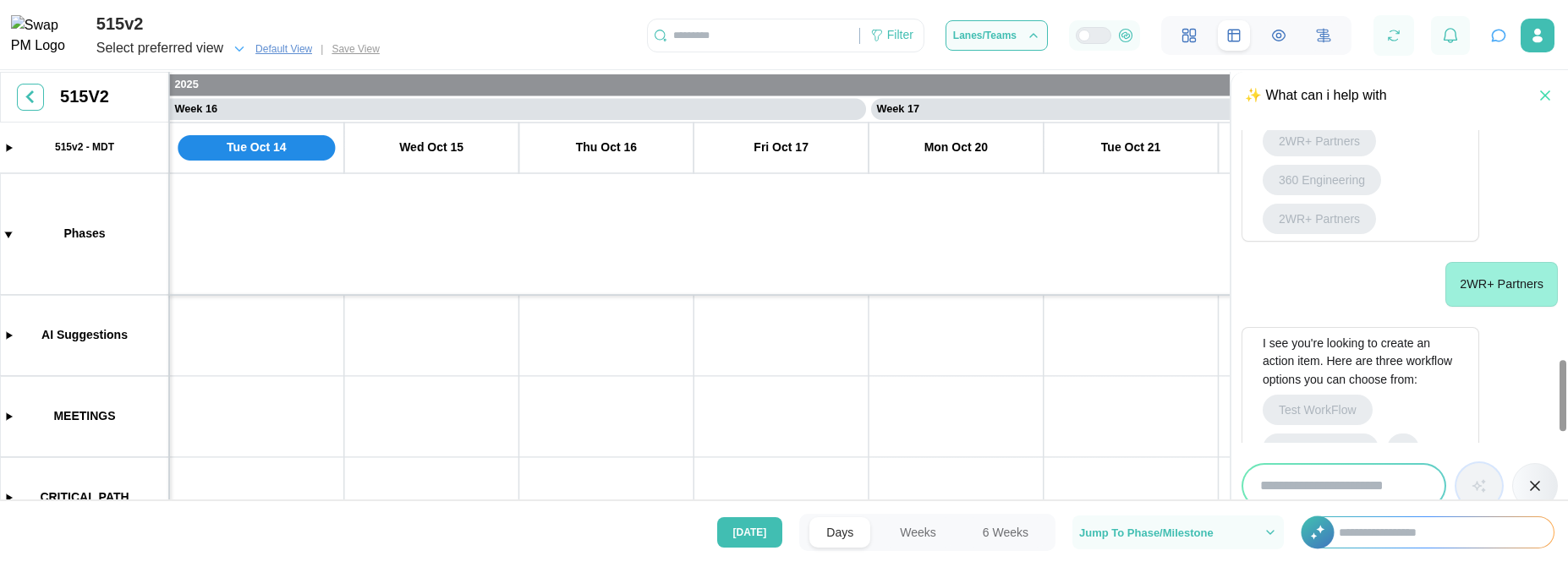
scroll to position [1138, 0]
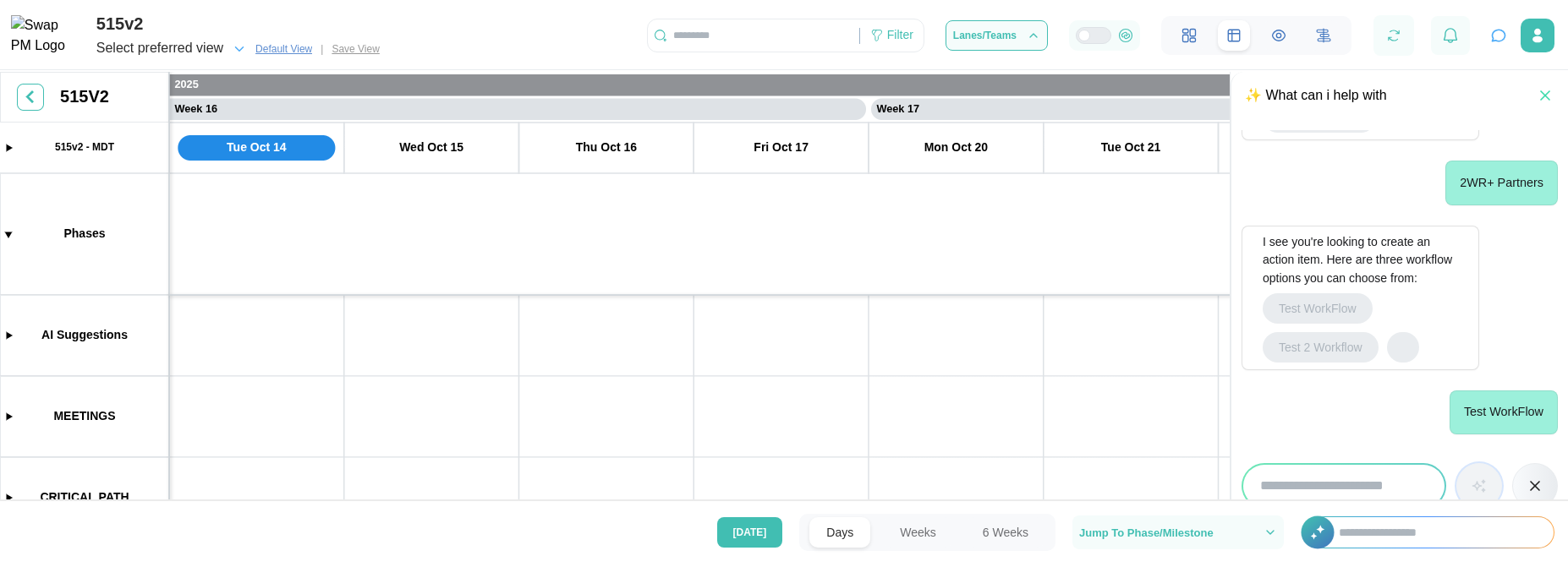
click at [1302, 476] on input "search" at bounding box center [1344, 486] width 201 height 42
click at [1300, 478] on input "search" at bounding box center [1344, 486] width 201 height 42
type input "**********"
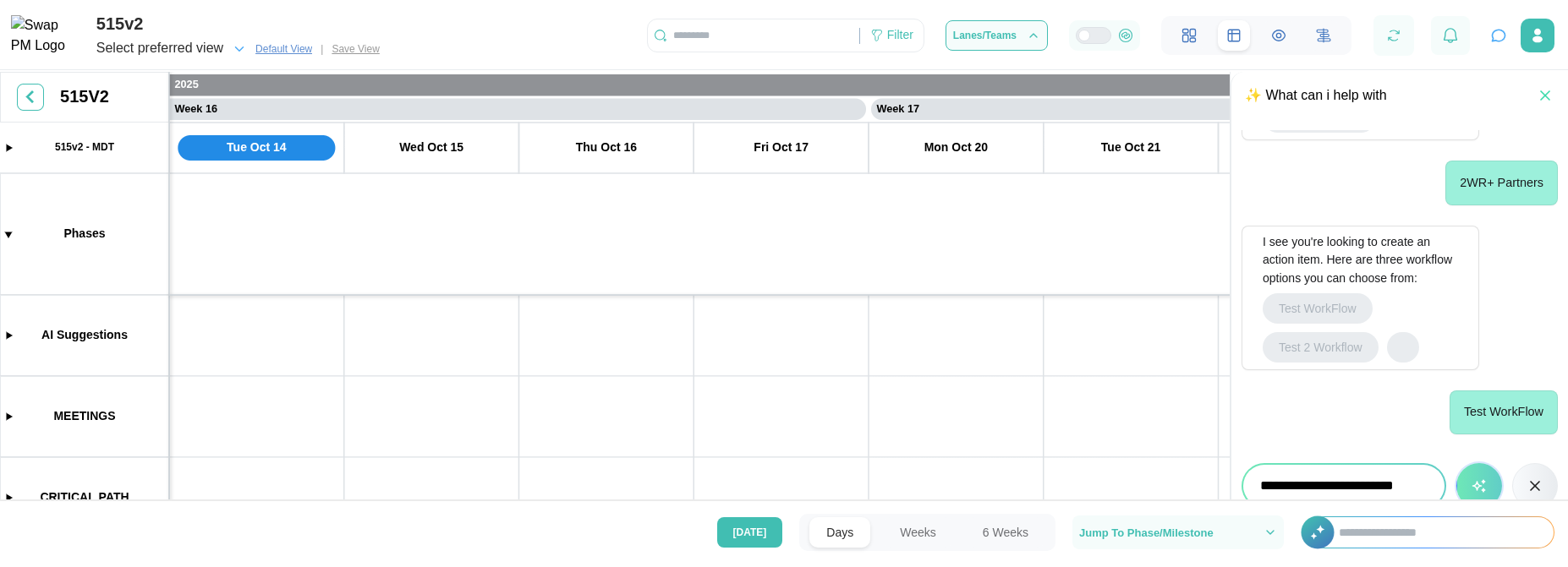
click at [1456, 463] on button "button" at bounding box center [1478, 486] width 46 height 46
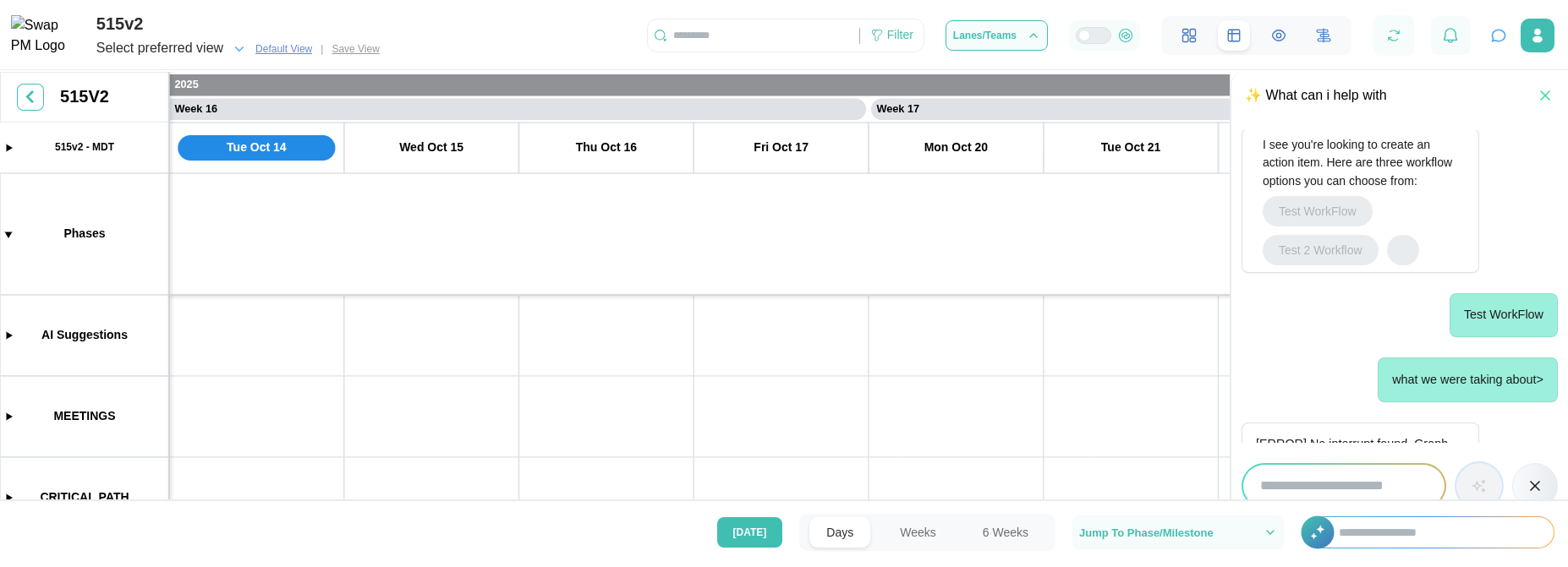
scroll to position [1284, 0]
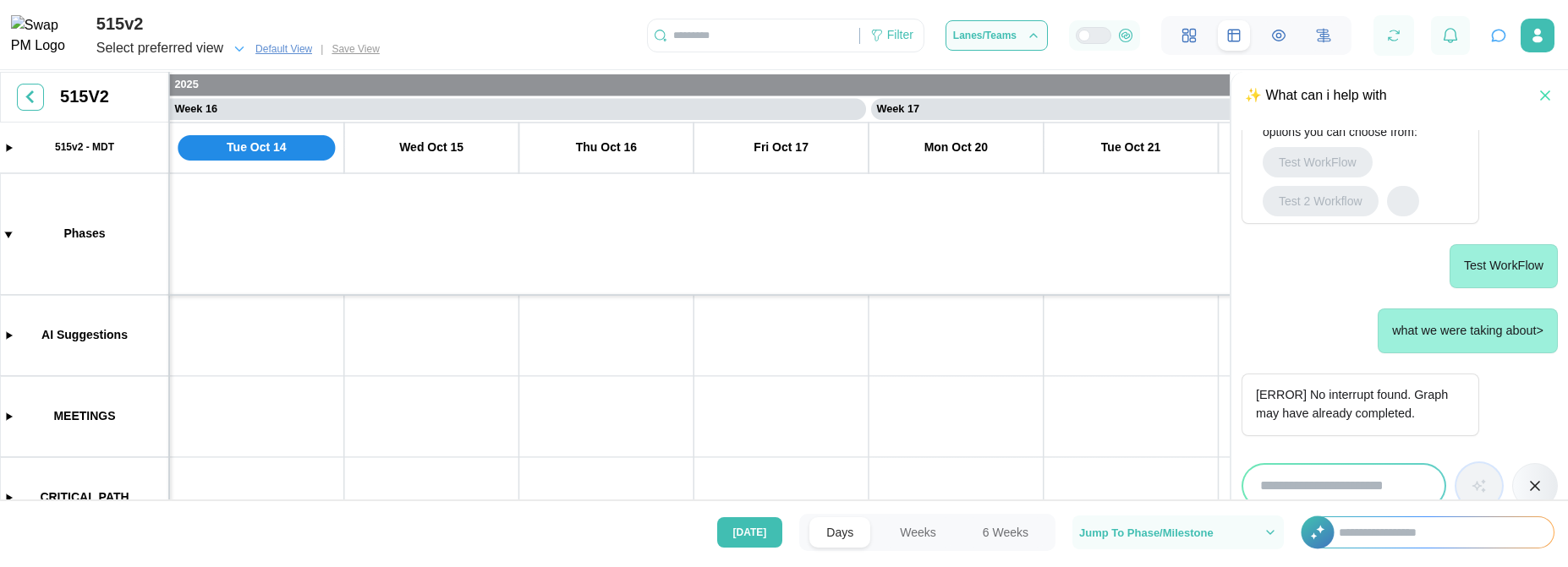
click at [1300, 478] on input "search" at bounding box center [1344, 486] width 201 height 42
type input "*****"
click at [1456, 463] on button "button" at bounding box center [1478, 486] width 46 height 46
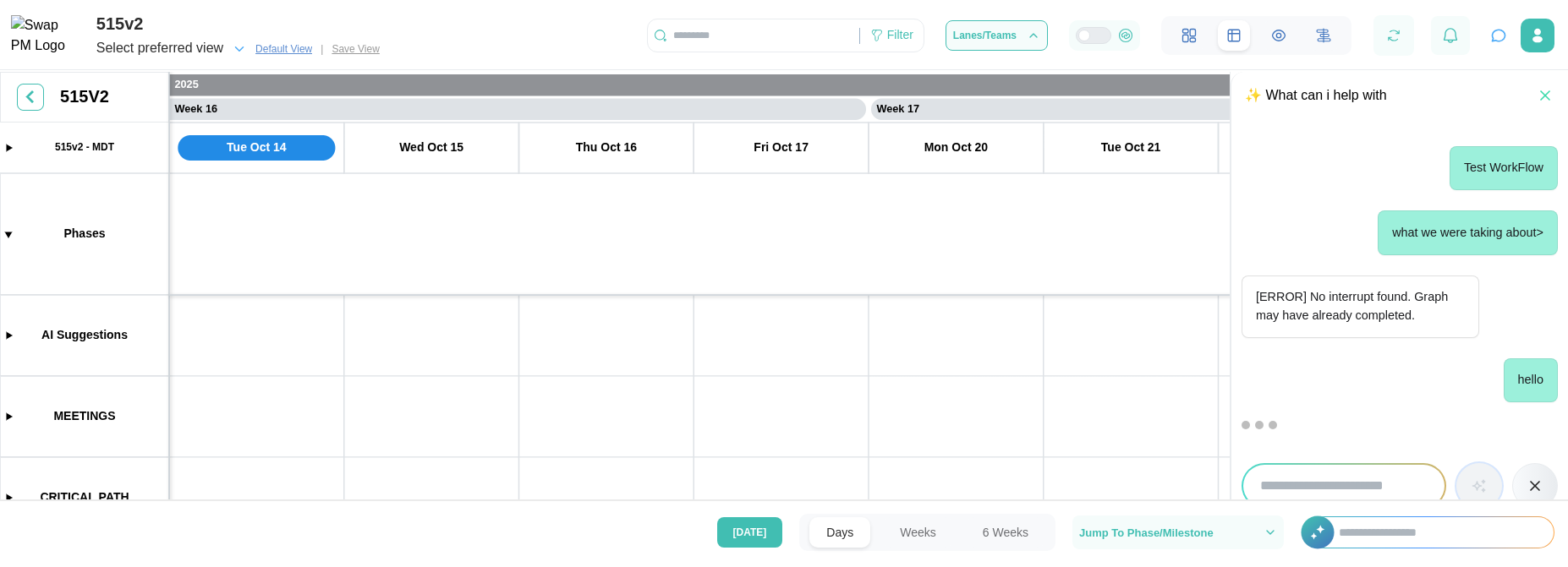
scroll to position [1431, 0]
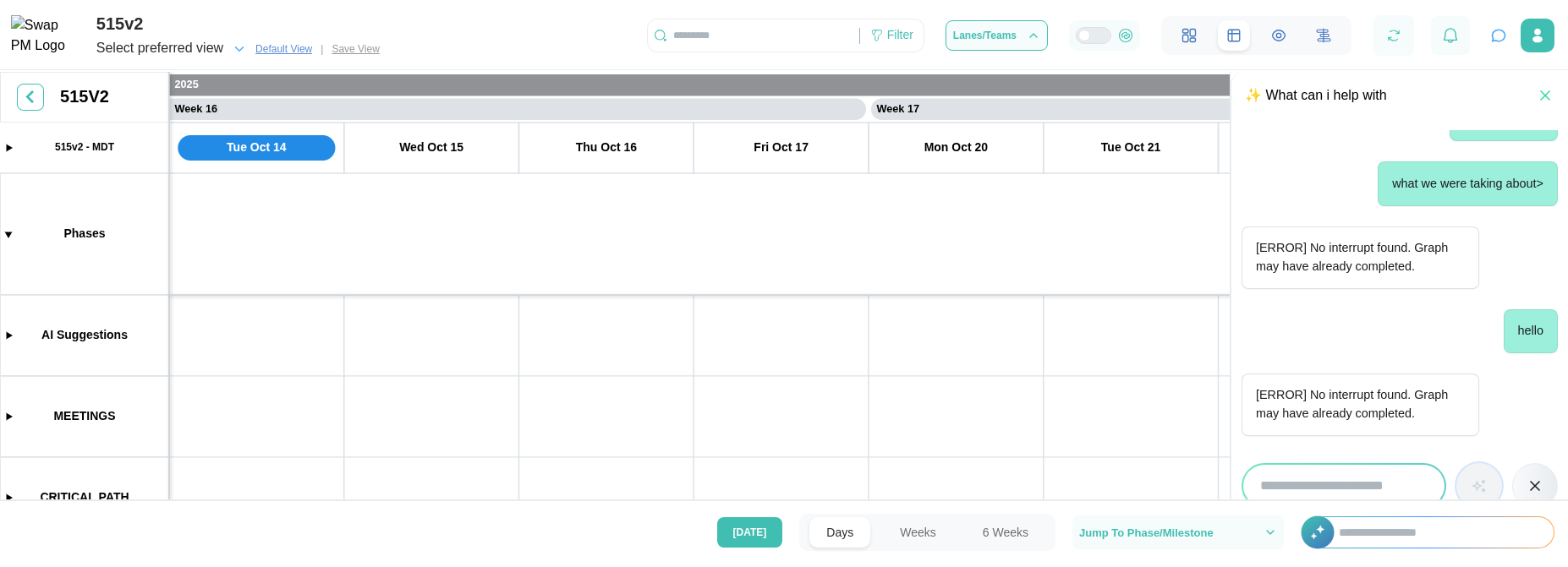
click at [1300, 478] on input "search" at bounding box center [1344, 486] width 201 height 42
type input "**********"
click at [1456, 463] on button "button" at bounding box center [1478, 486] width 46 height 46
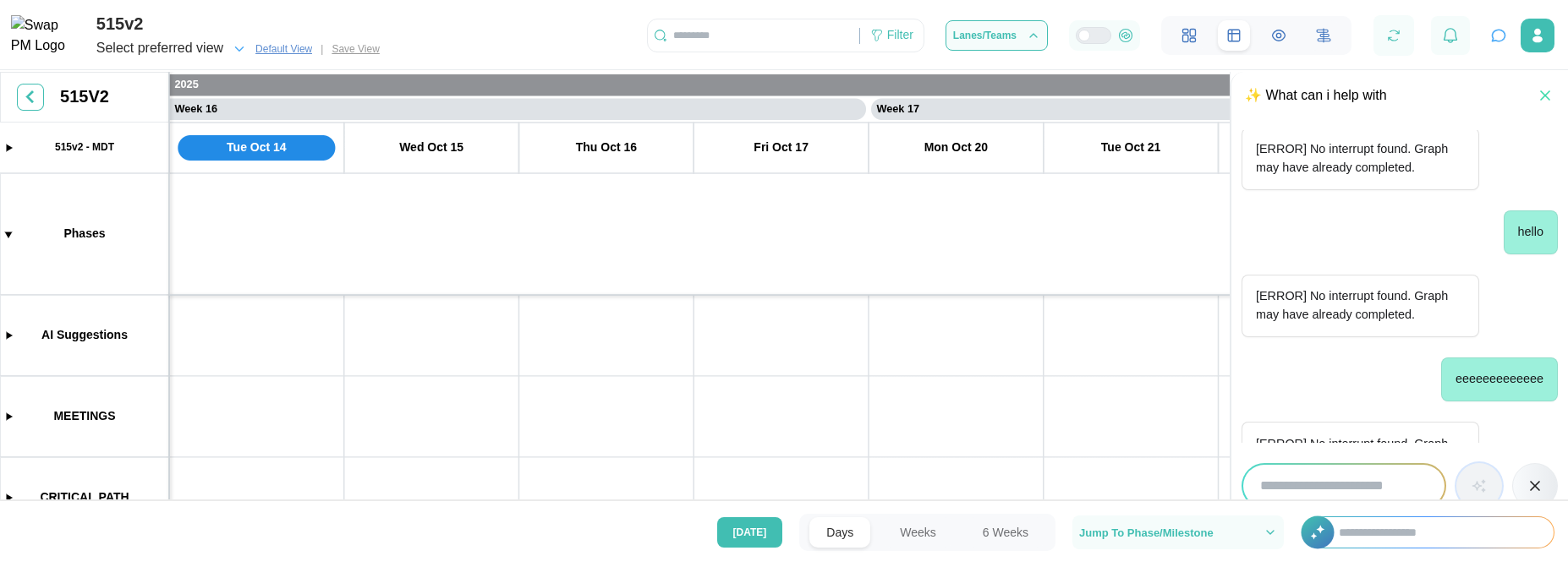
scroll to position [1579, 0]
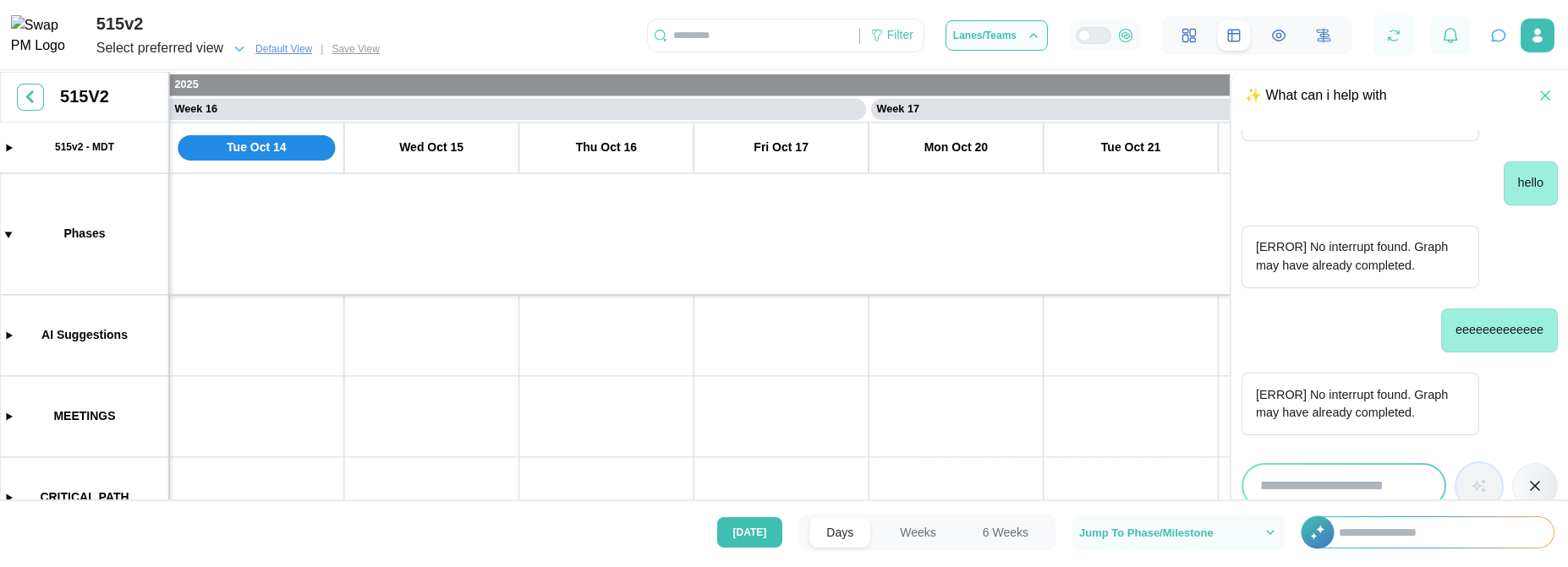
click at [1302, 484] on input "search" at bounding box center [1344, 486] width 201 height 42
click at [1521, 478] on button "button" at bounding box center [1534, 486] width 46 height 46
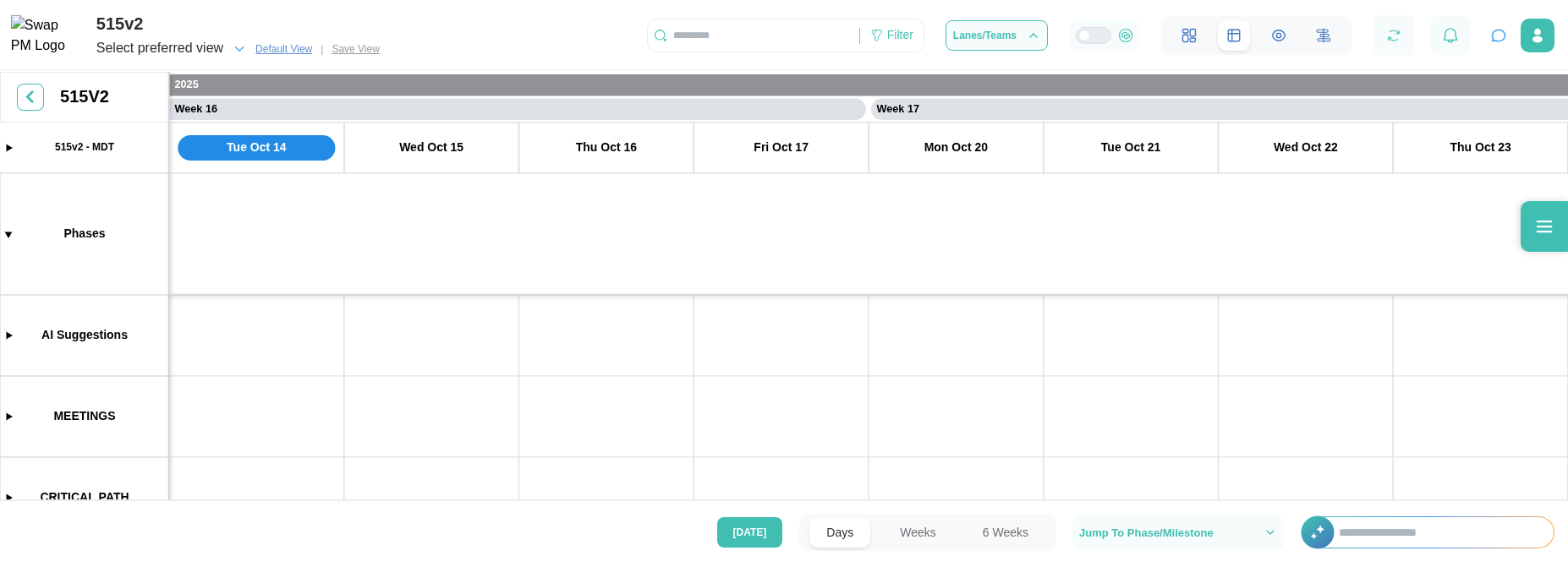
click at [1505, 35] on icon "button" at bounding box center [1499, 36] width 13 height 11
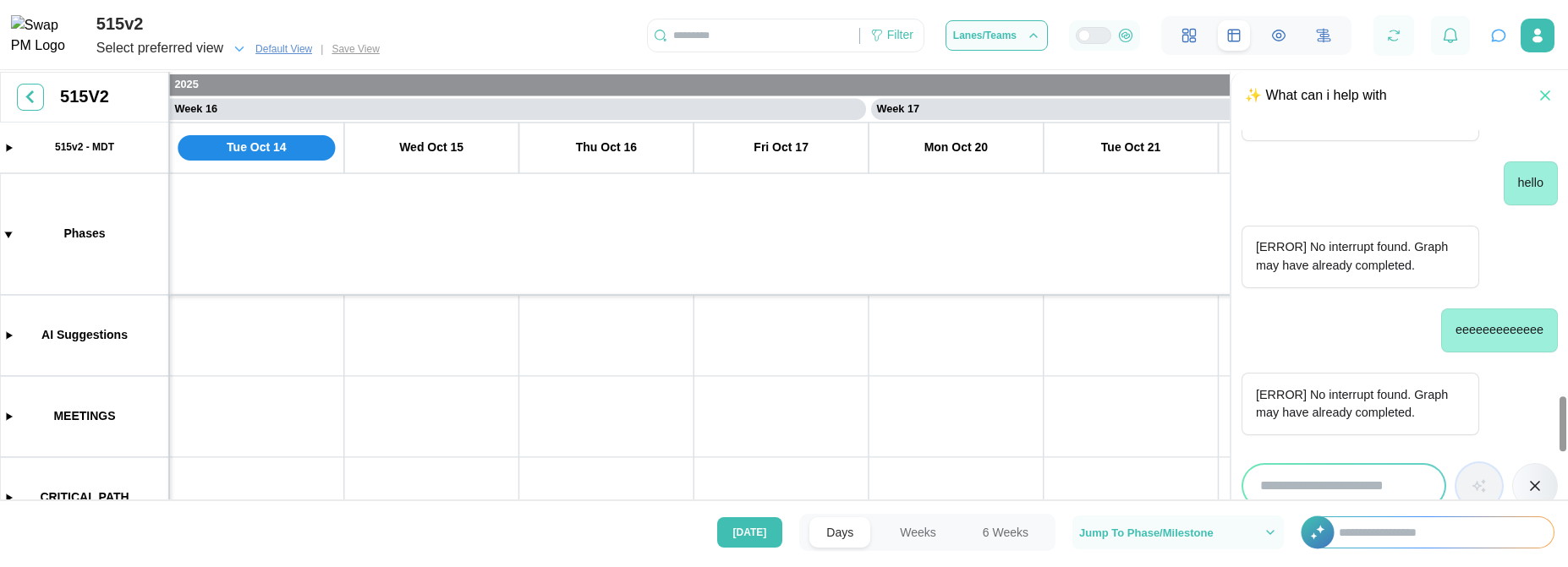
scroll to position [1580, 0]
click at [1364, 480] on input "search" at bounding box center [1344, 486] width 201 height 42
type input "*"
click at [1482, 487] on icon "button" at bounding box center [1478, 486] width 17 height 17
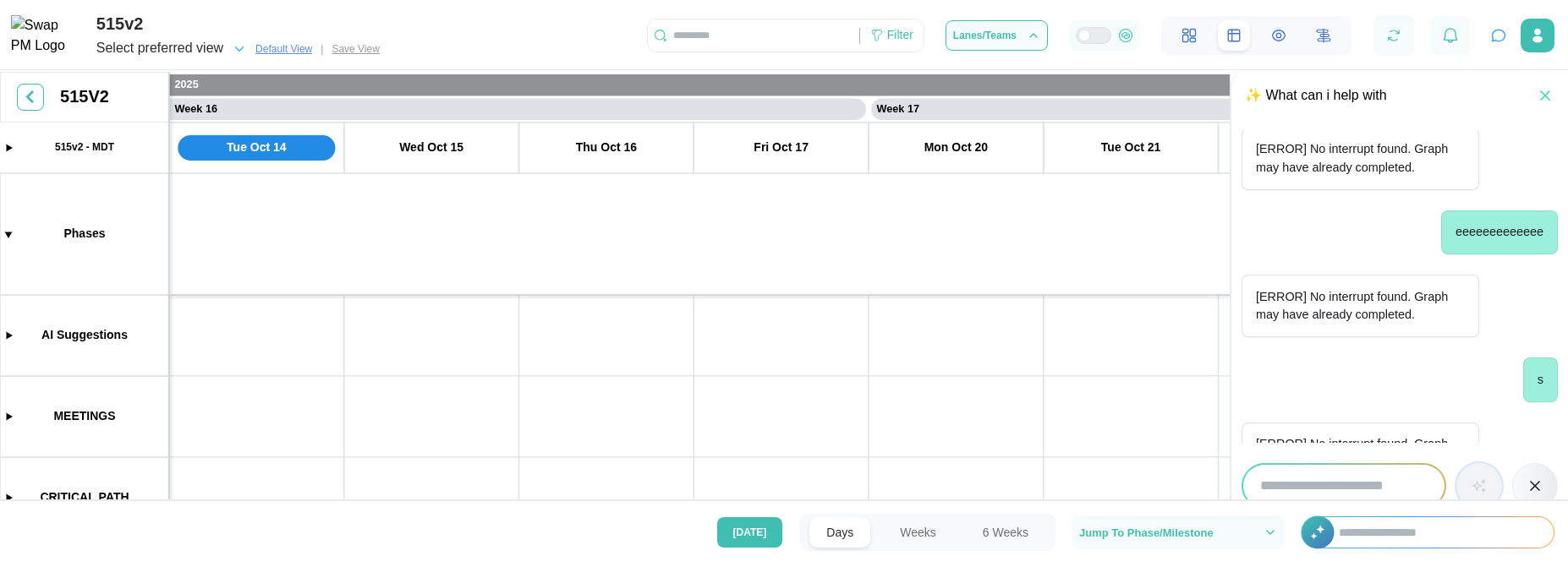
scroll to position [1726, 0]
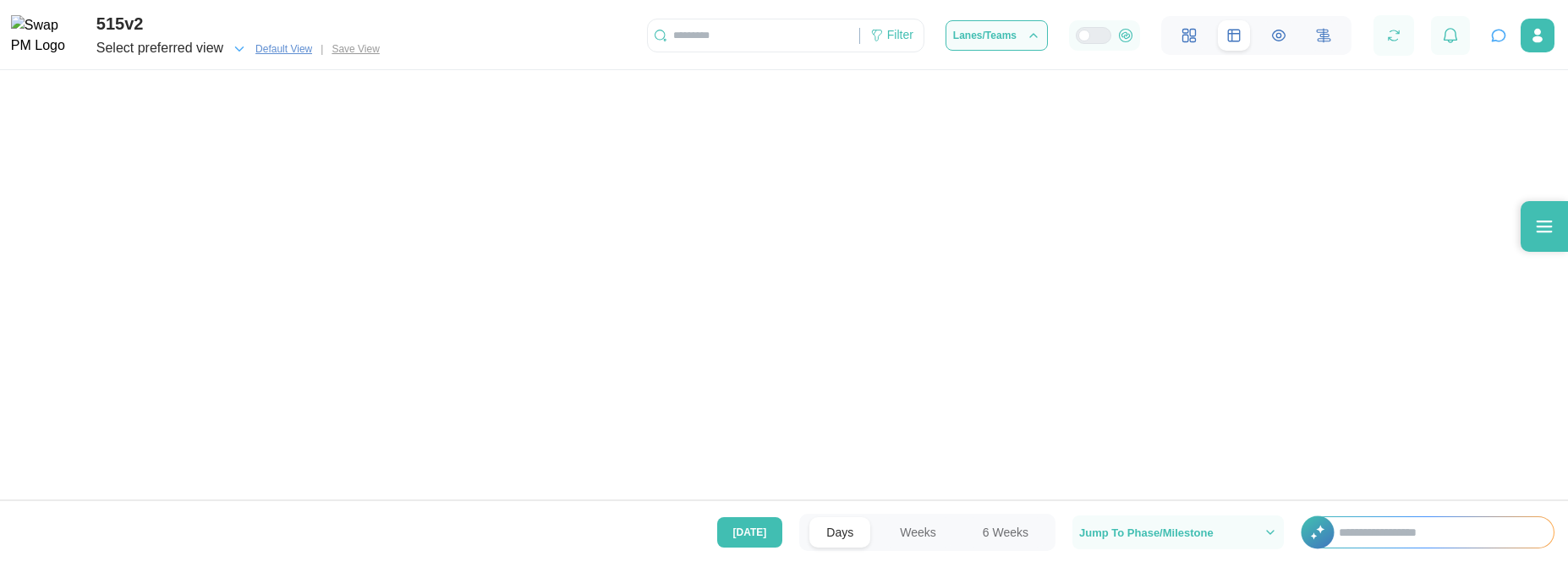
scroll to position [0, 13286]
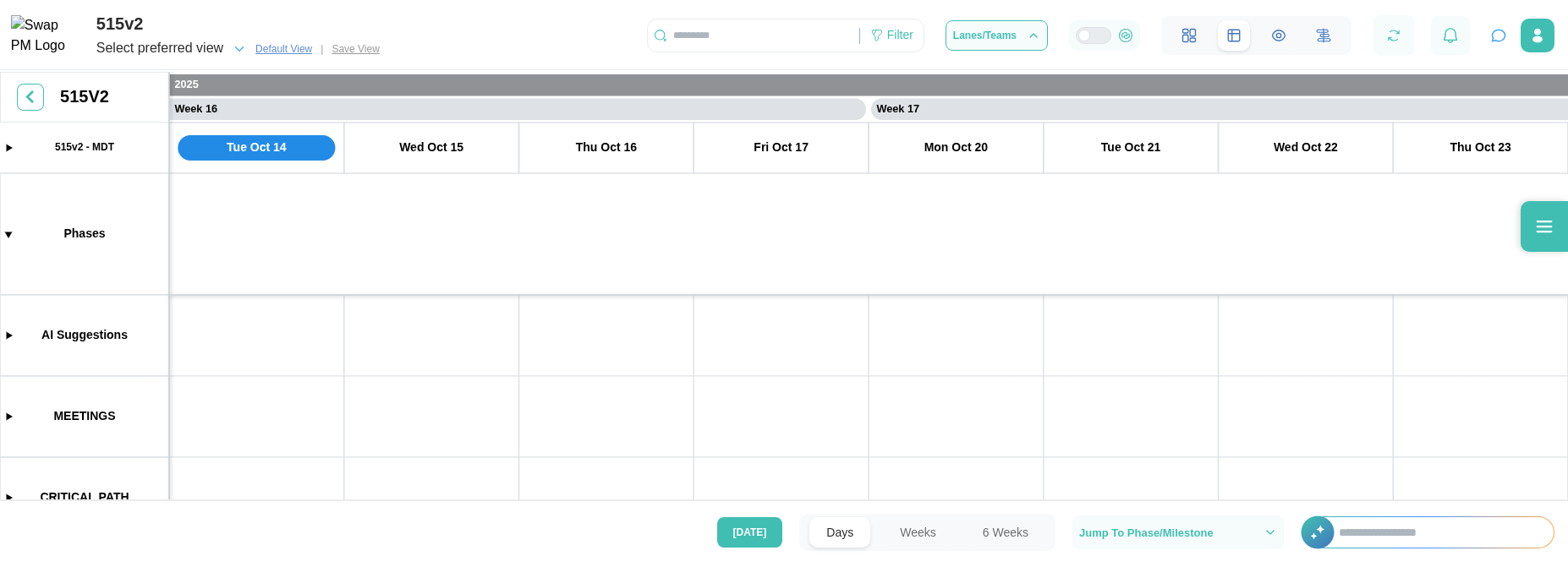
click at [1493, 40] on icon "button" at bounding box center [1498, 35] width 17 height 17
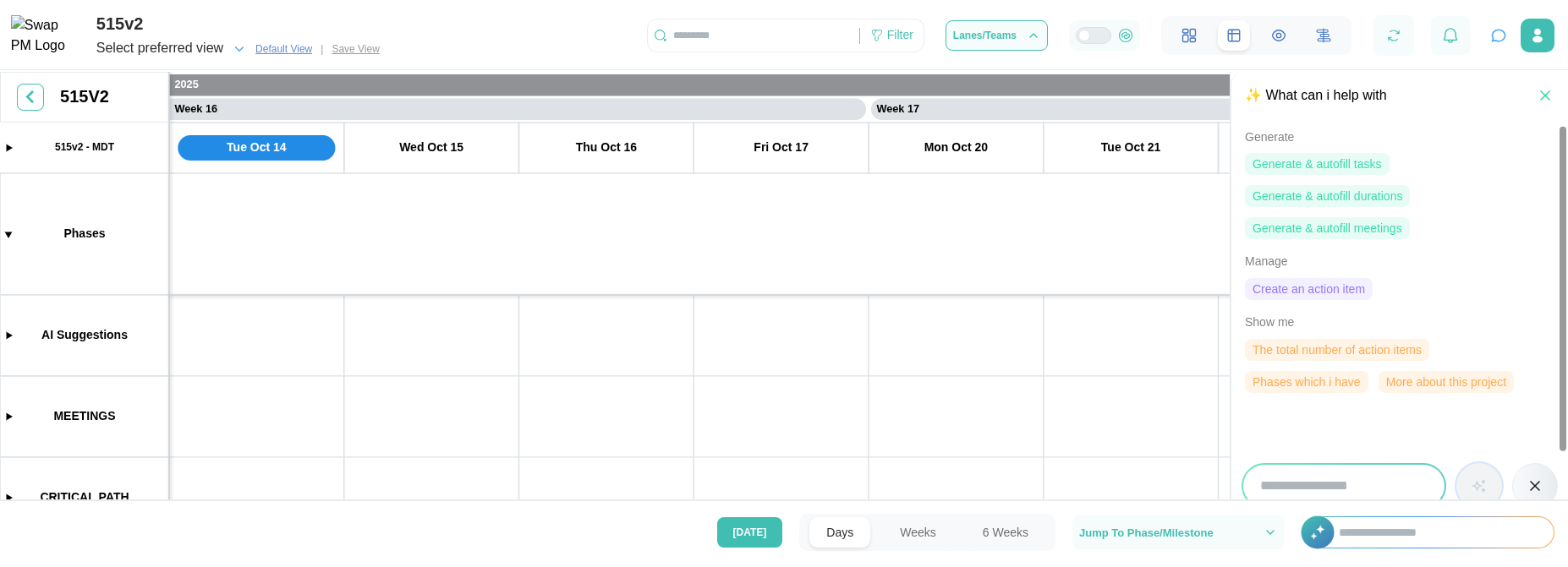
click at [1331, 378] on span "Phases which i have" at bounding box center [1307, 382] width 108 height 21
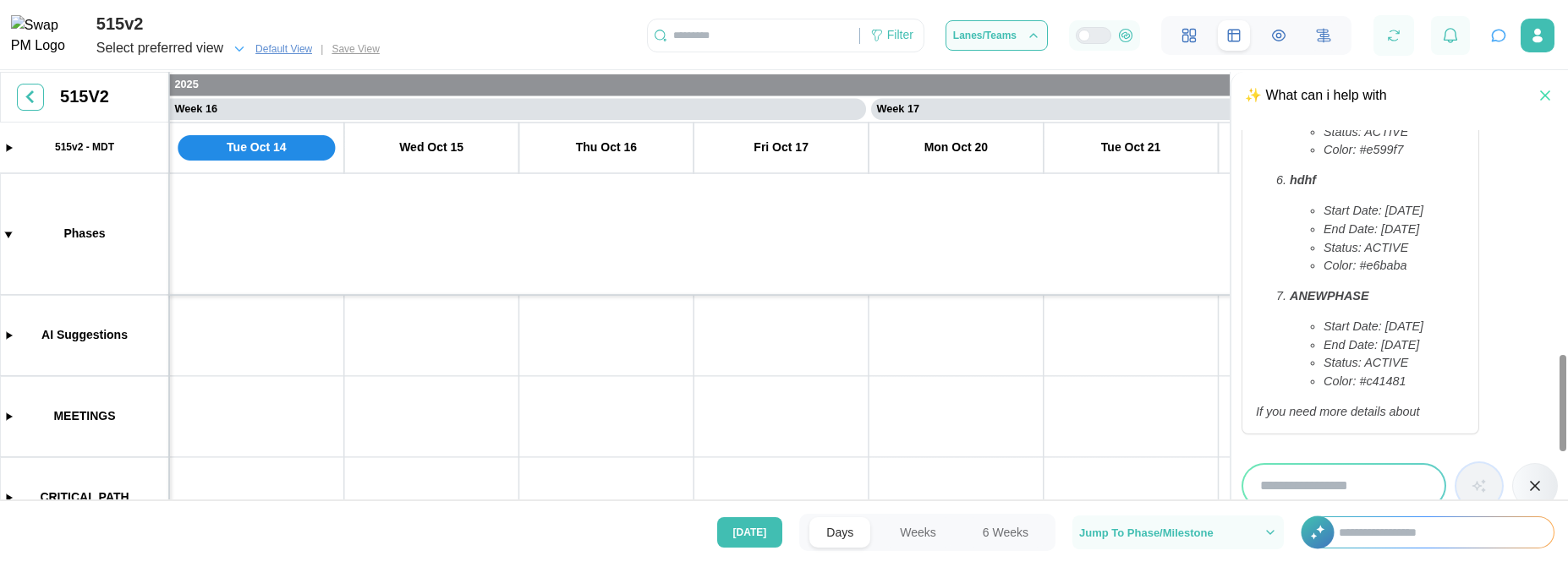
scroll to position [774, 0]
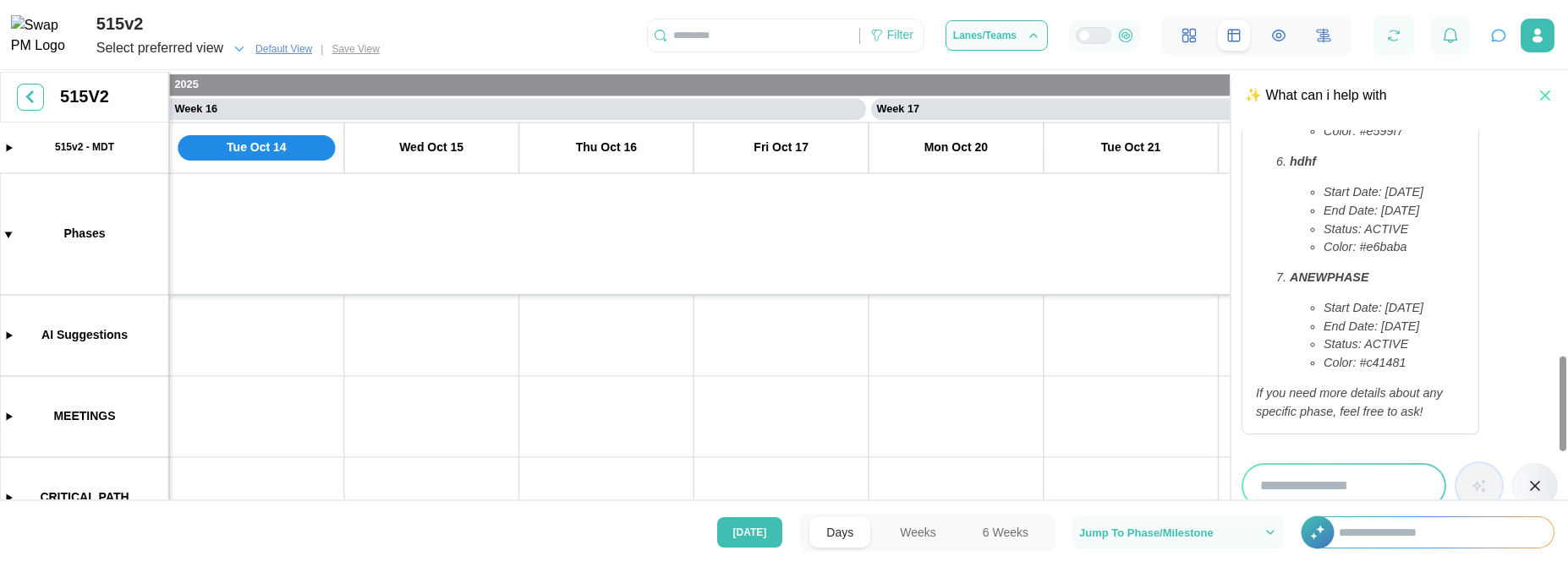
click at [1273, 494] on input "search" at bounding box center [1344, 486] width 201 height 42
type input "**********"
click at [1456, 463] on button "button" at bounding box center [1478, 486] width 46 height 46
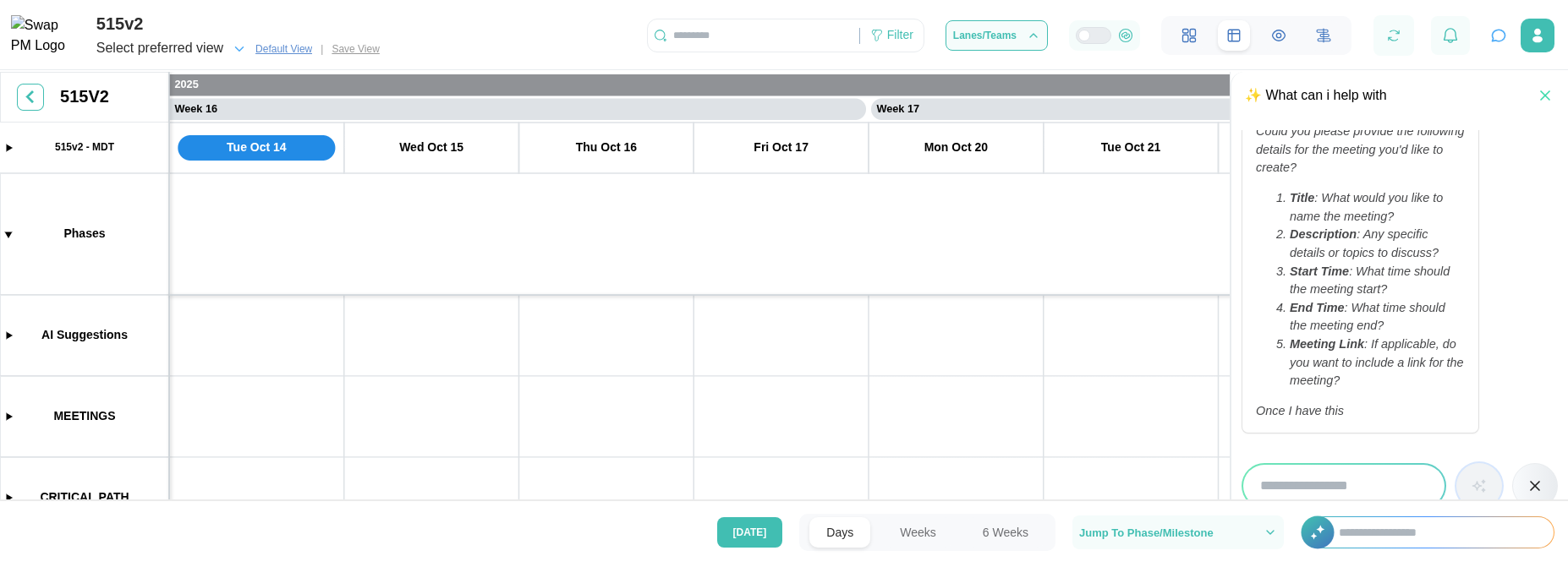
scroll to position [1221, 0]
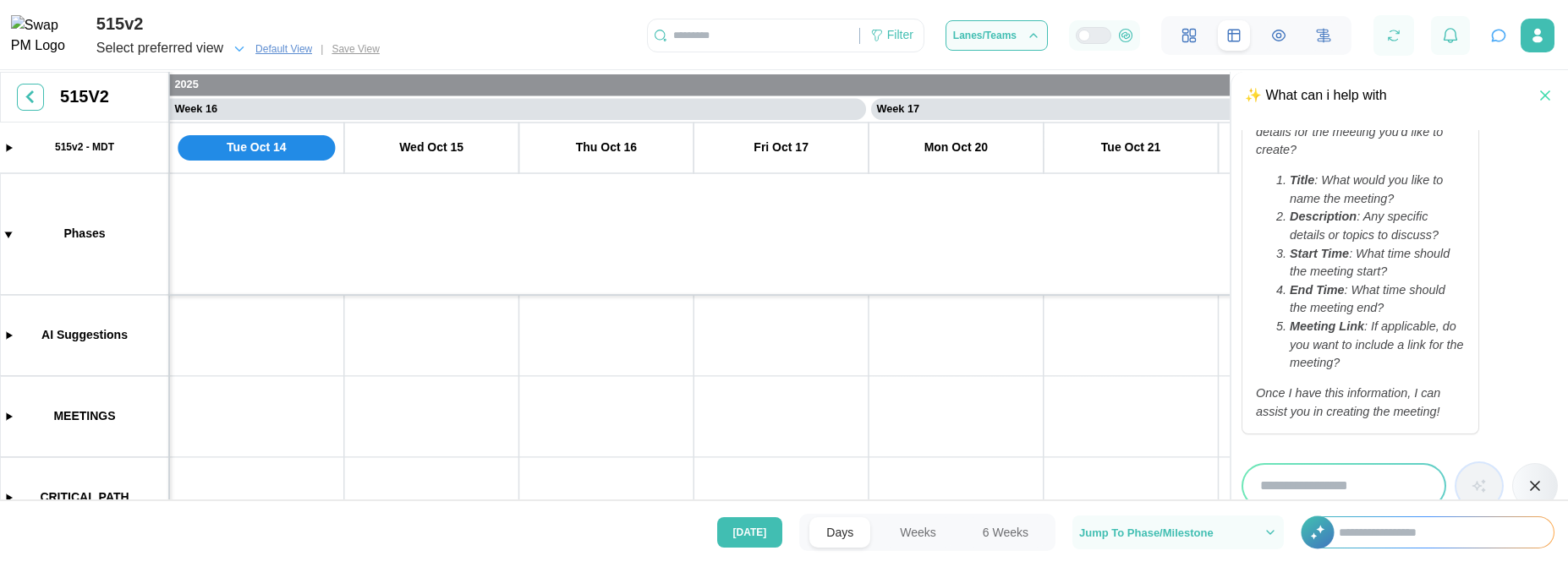
click at [1273, 494] on input "search" at bounding box center [1344, 486] width 201 height 42
type input "*"
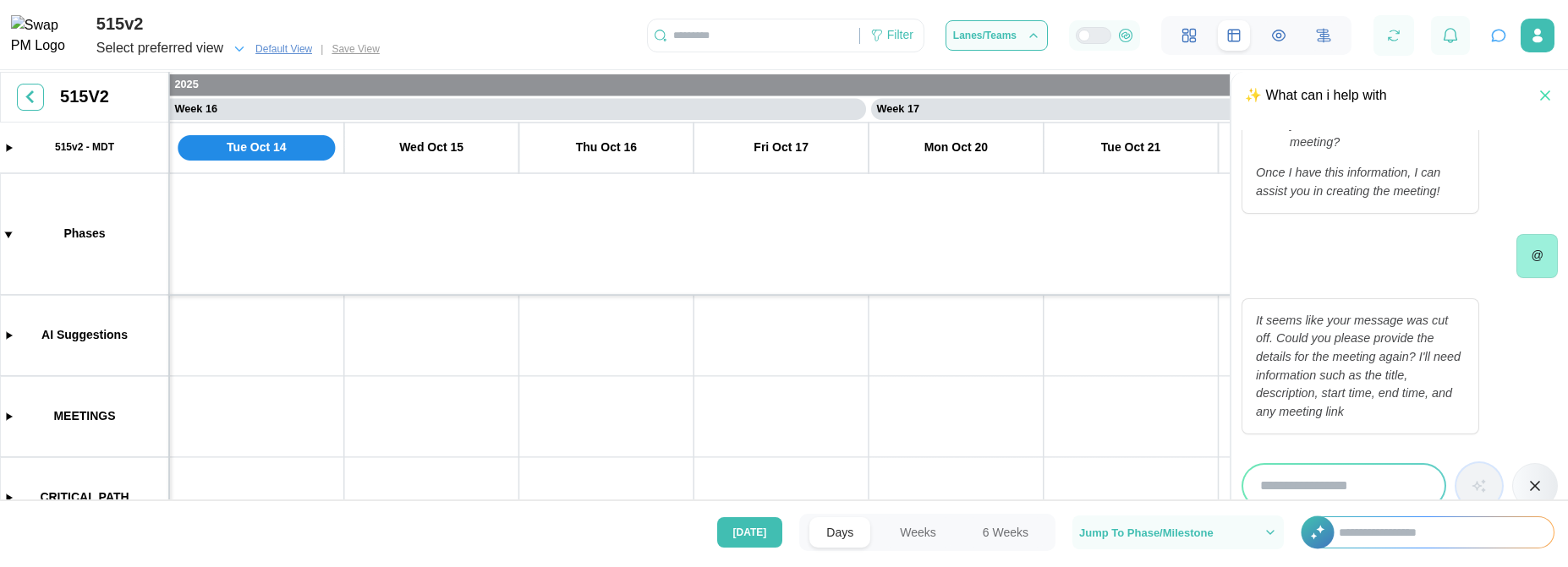
scroll to position [1441, 0]
type input "*******"
click at [1456, 463] on button "button" at bounding box center [1478, 486] width 46 height 46
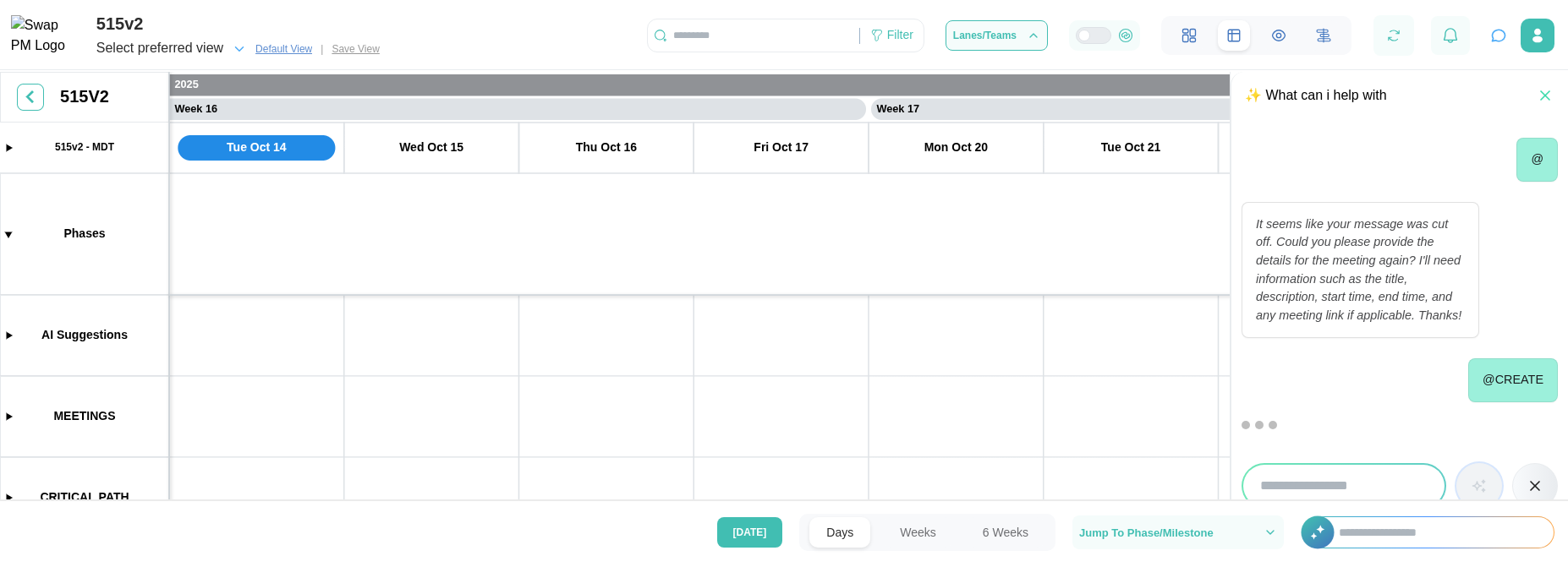
scroll to position [1749, 0]
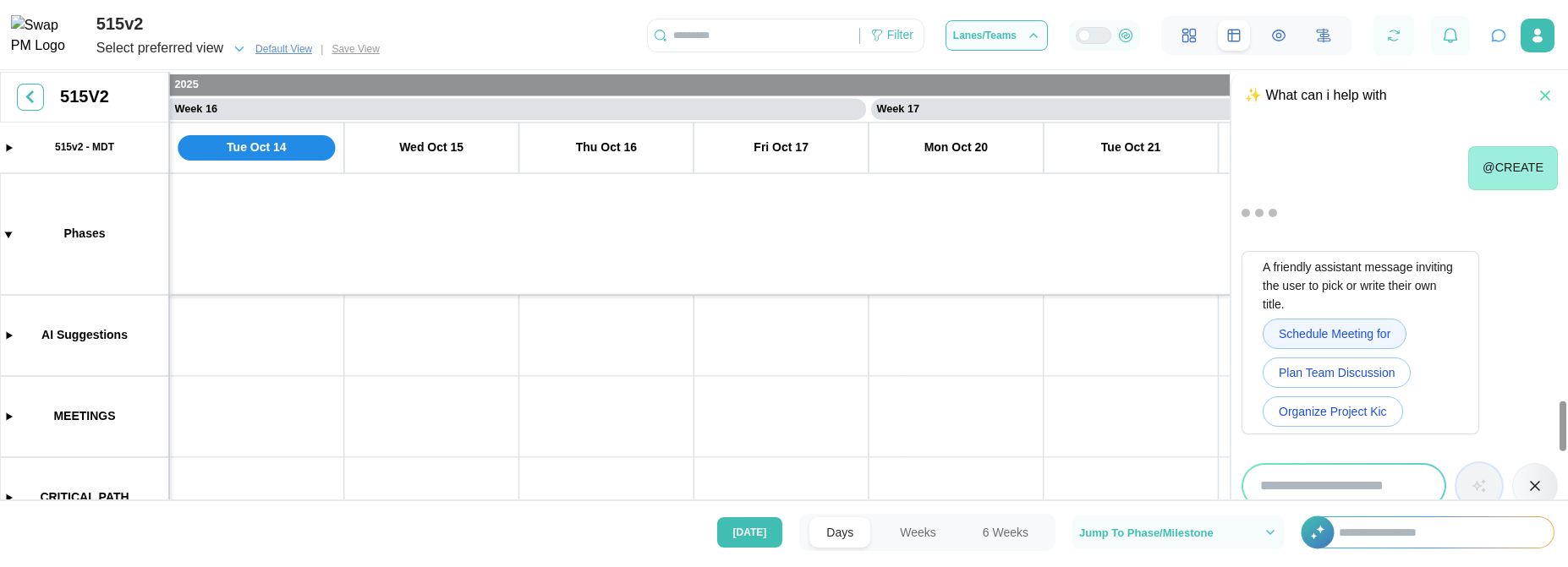
click at [1358, 339] on span "Schedule Meeting for" at bounding box center [1335, 334] width 112 height 29
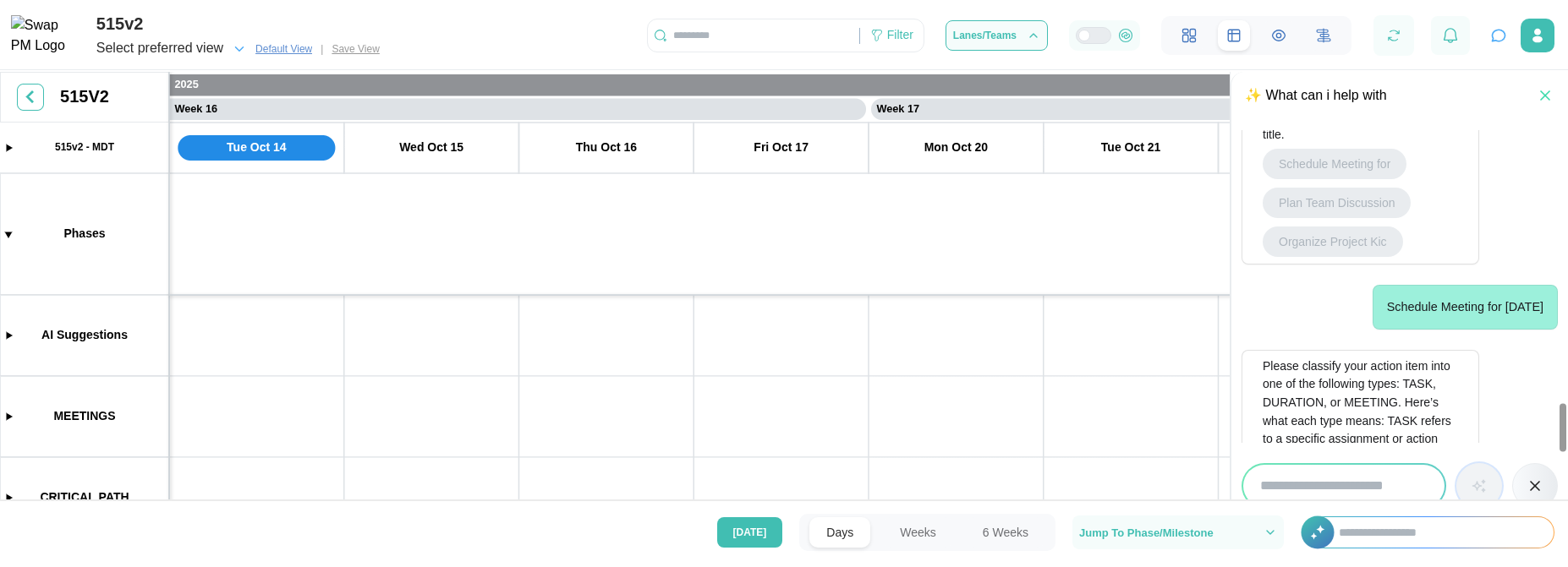
scroll to position [2126, 0]
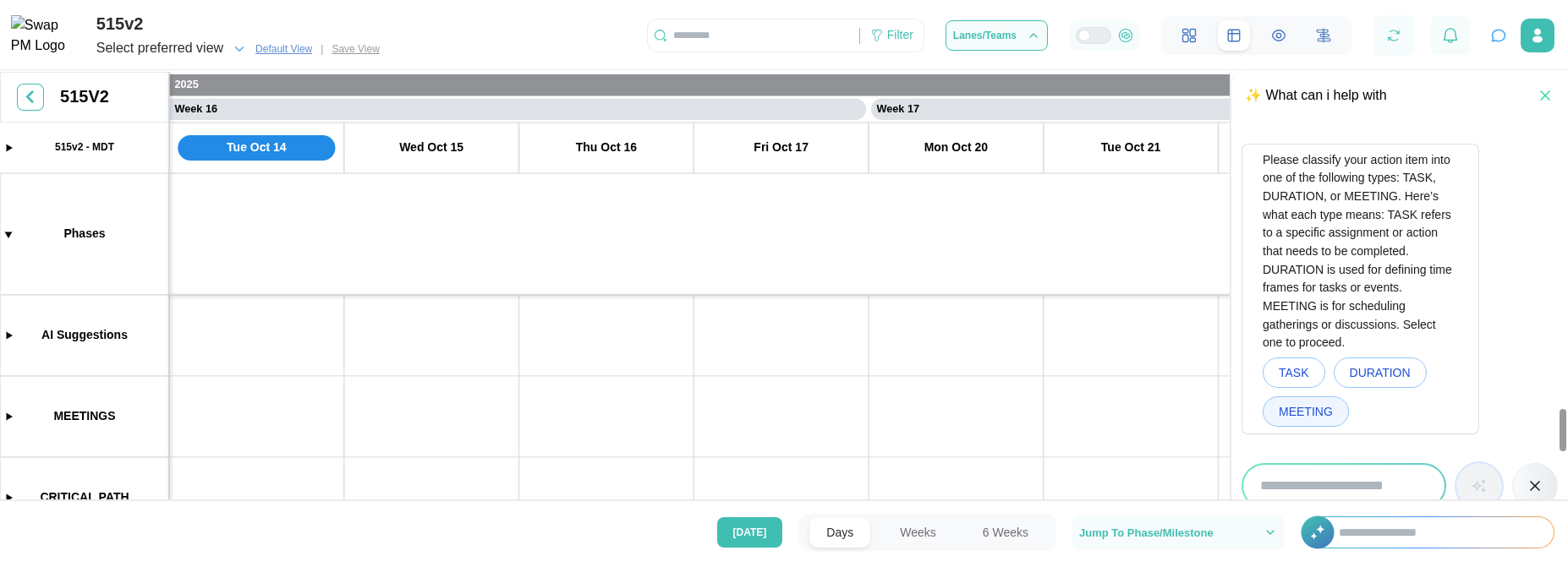
click at [1297, 426] on button "MEETING" at bounding box center [1305, 411] width 86 height 31
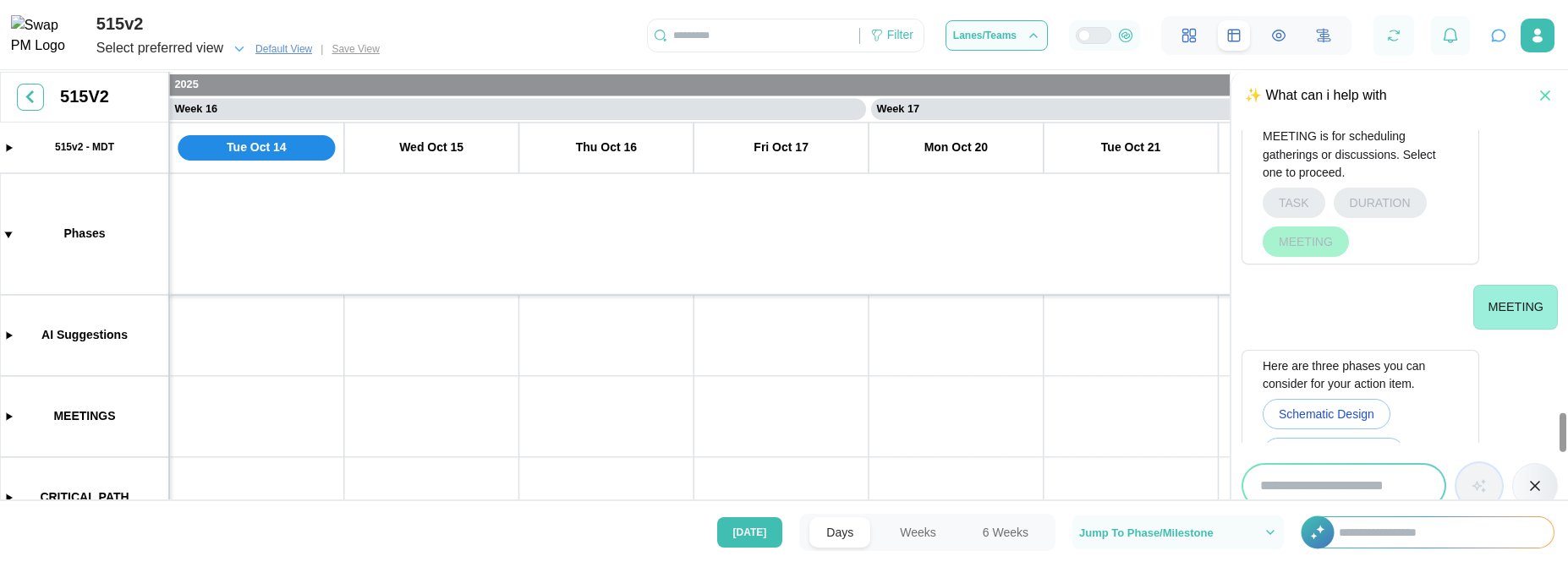
scroll to position [2376, 0]
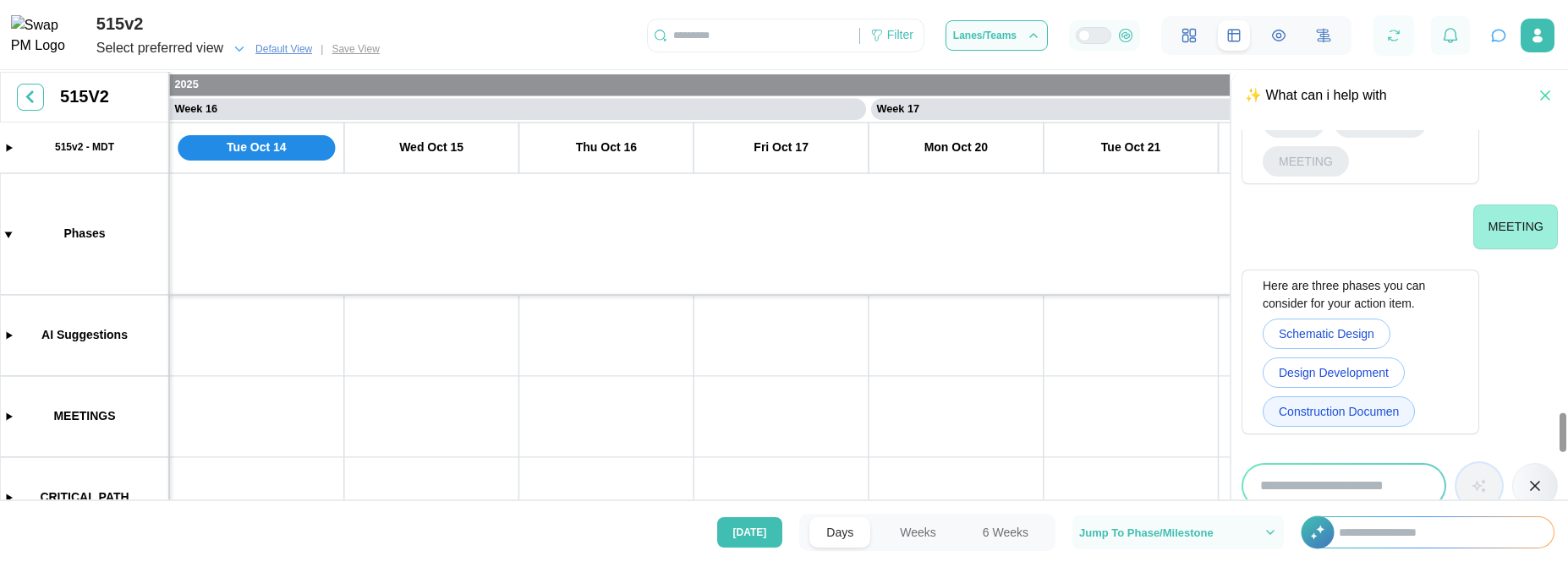
click at [1306, 421] on span "Construction Documen" at bounding box center [1339, 411] width 120 height 29
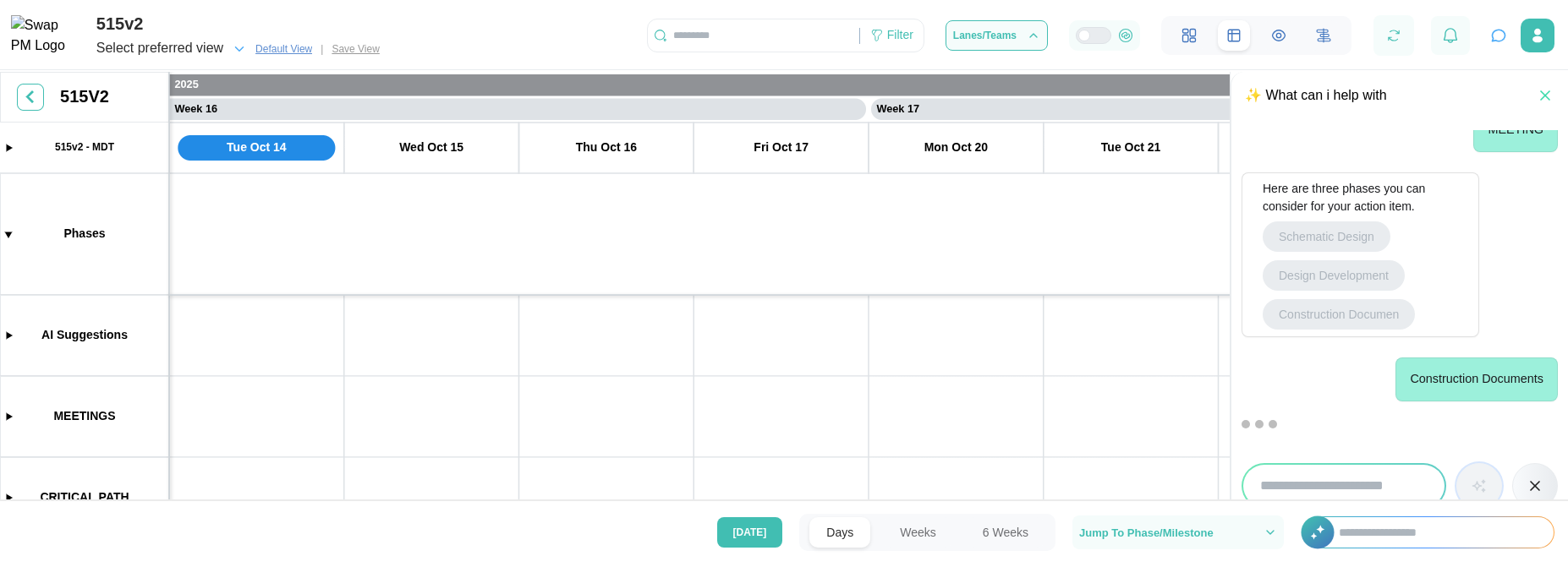
scroll to position [2587, 0]
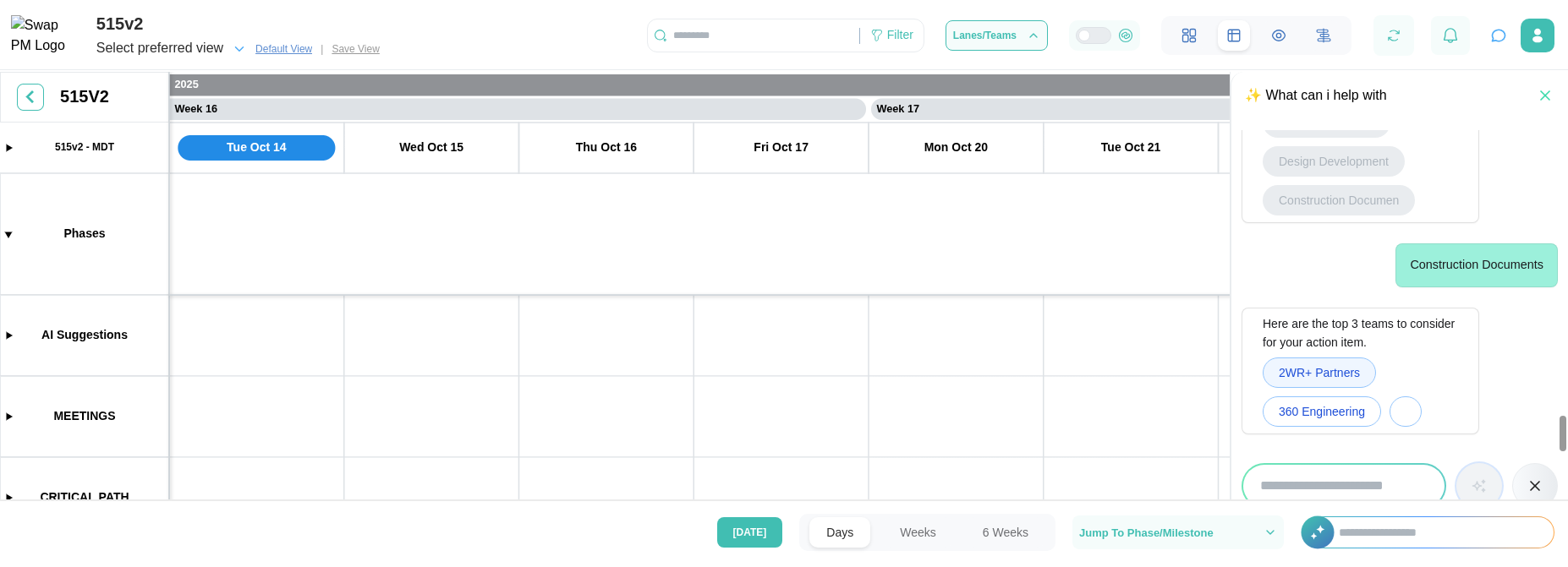
click at [1310, 375] on span "2WR+ Partners" at bounding box center [1319, 372] width 81 height 29
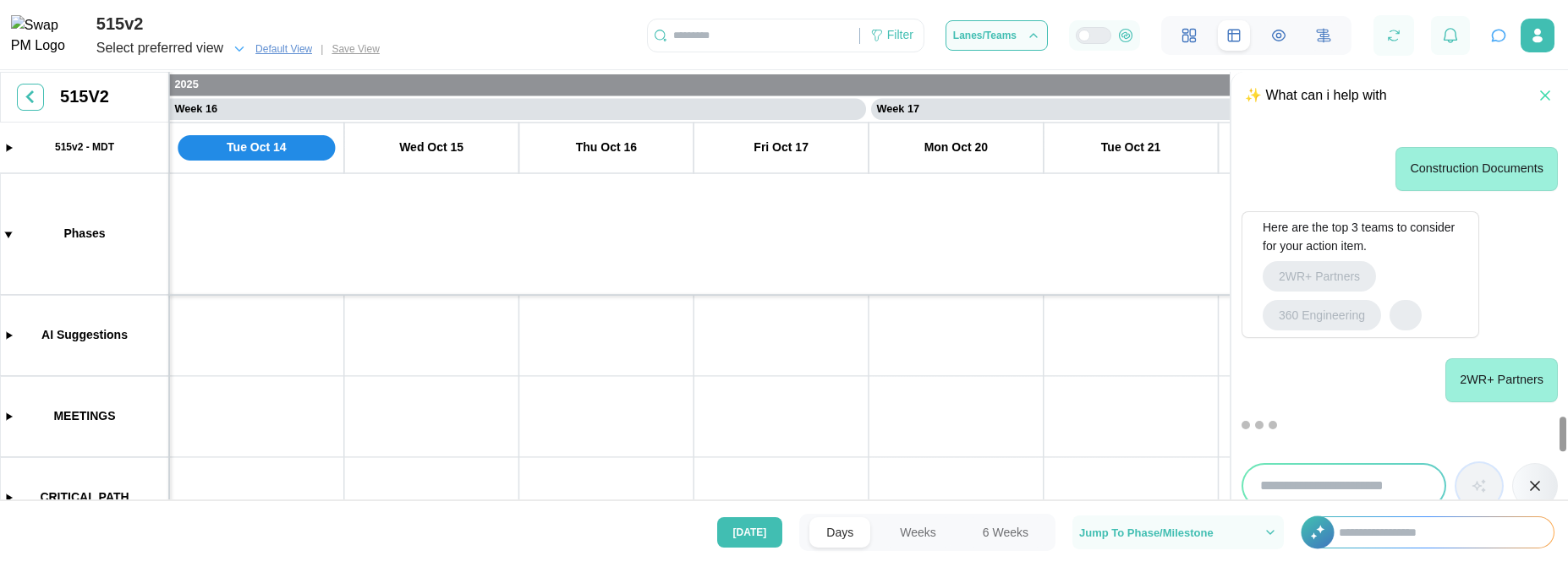
scroll to position [2798, 0]
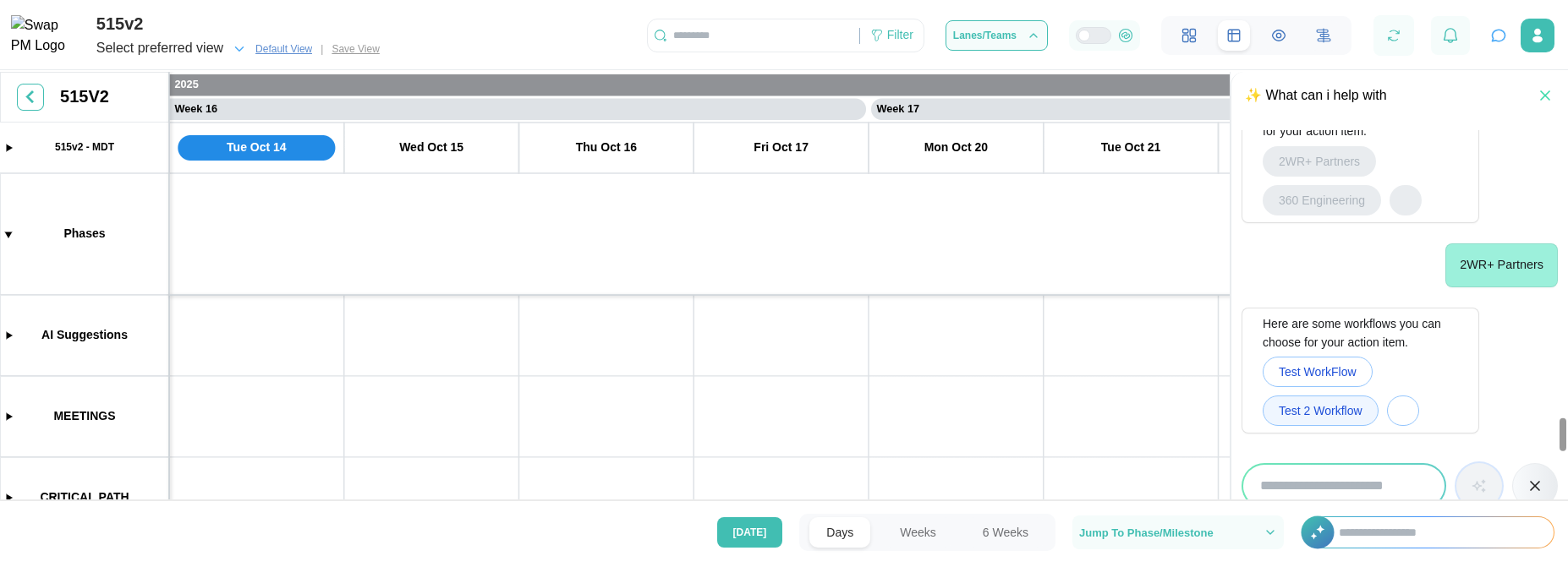
click at [1284, 420] on span "Test 2 Workflow" at bounding box center [1321, 410] width 84 height 29
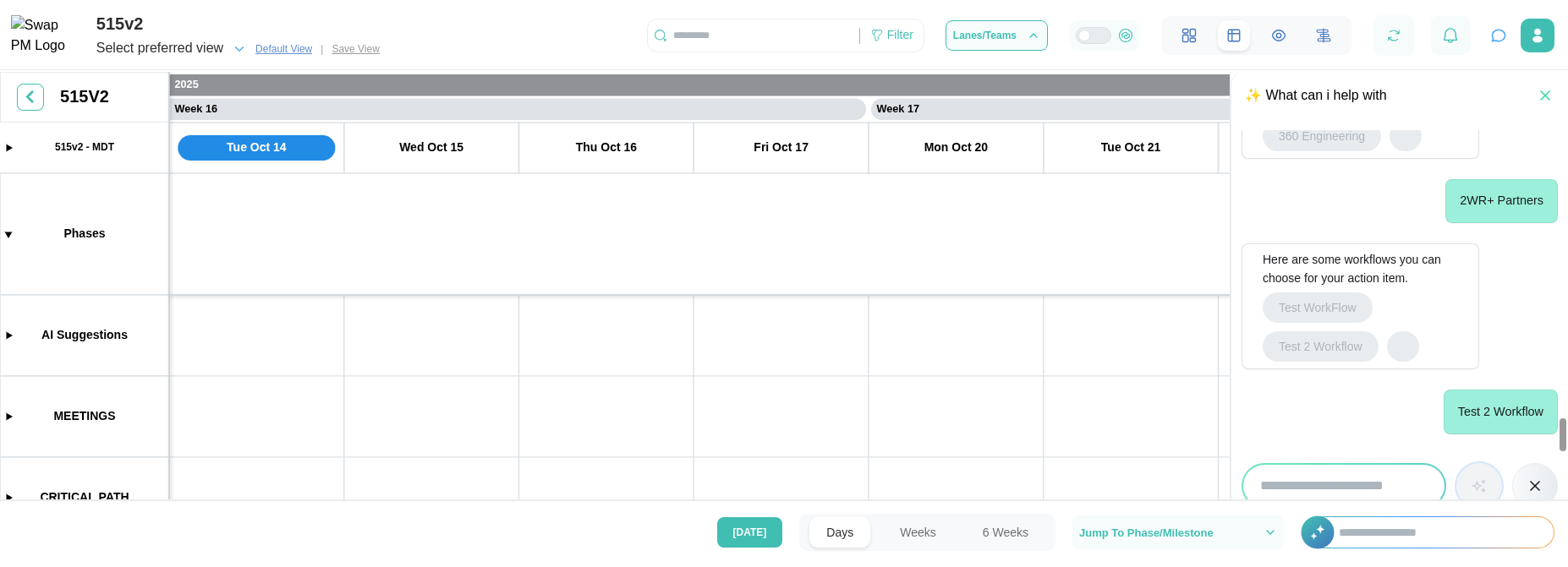
scroll to position [2862, 0]
click at [800, 245] on canvas at bounding box center [784, 287] width 1568 height 432
drag, startPoint x: 788, startPoint y: 412, endPoint x: 1050, endPoint y: 273, distance: 296.6
click at [1050, 273] on canvas at bounding box center [784, 287] width 1568 height 432
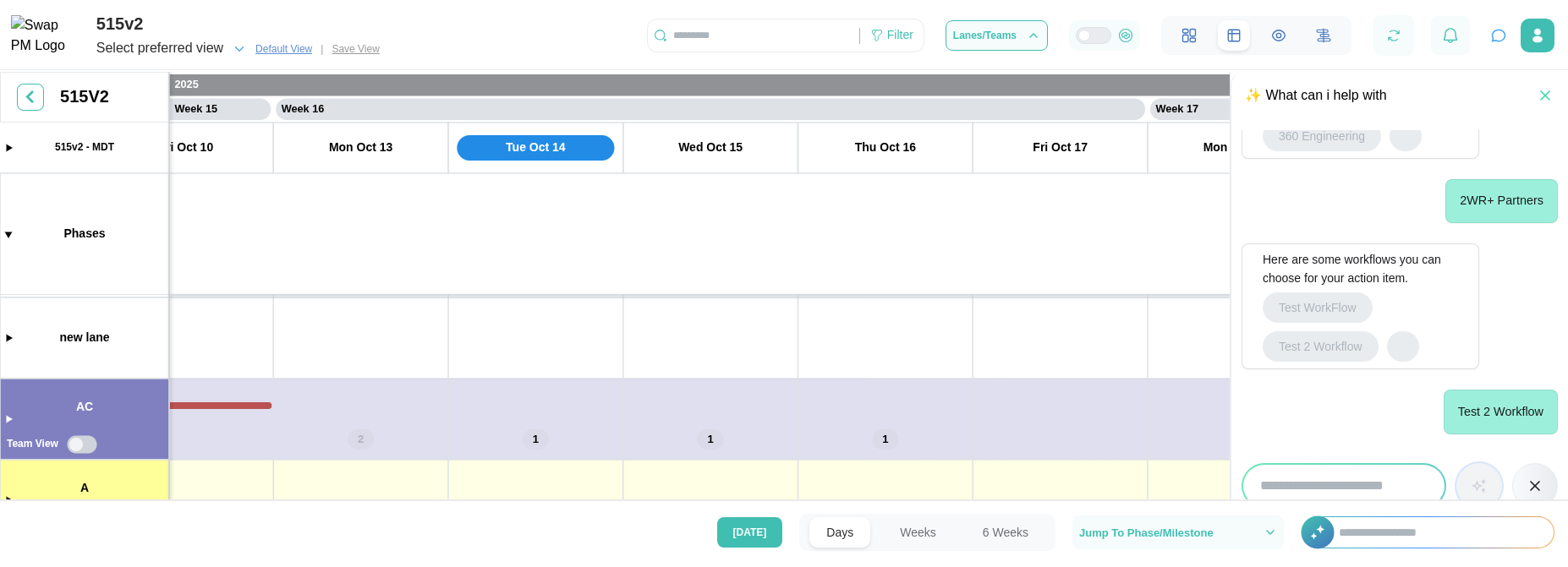
scroll to position [242, 0]
drag, startPoint x: 924, startPoint y: 440, endPoint x: 947, endPoint y: 337, distance: 105.5
click at [947, 337] on canvas at bounding box center [784, 287] width 1568 height 432
drag, startPoint x: 775, startPoint y: 395, endPoint x: 875, endPoint y: 303, distance: 135.9
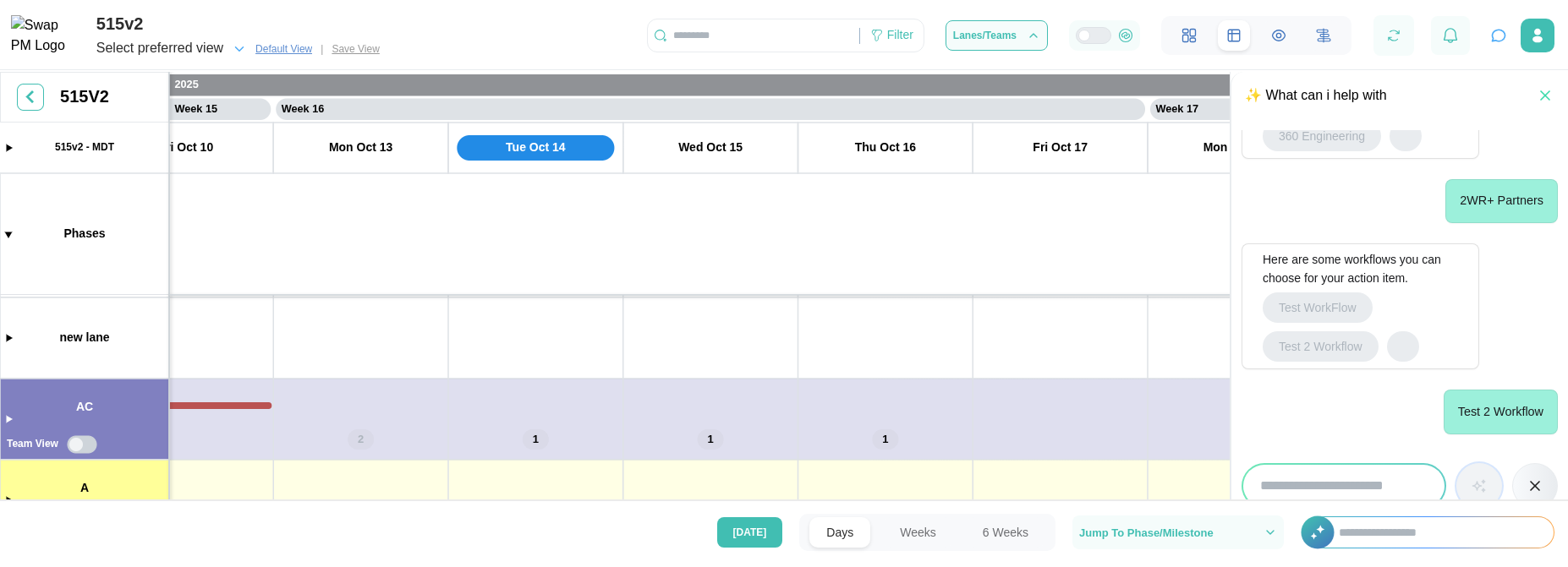
click at [875, 303] on canvas at bounding box center [784, 287] width 1568 height 432
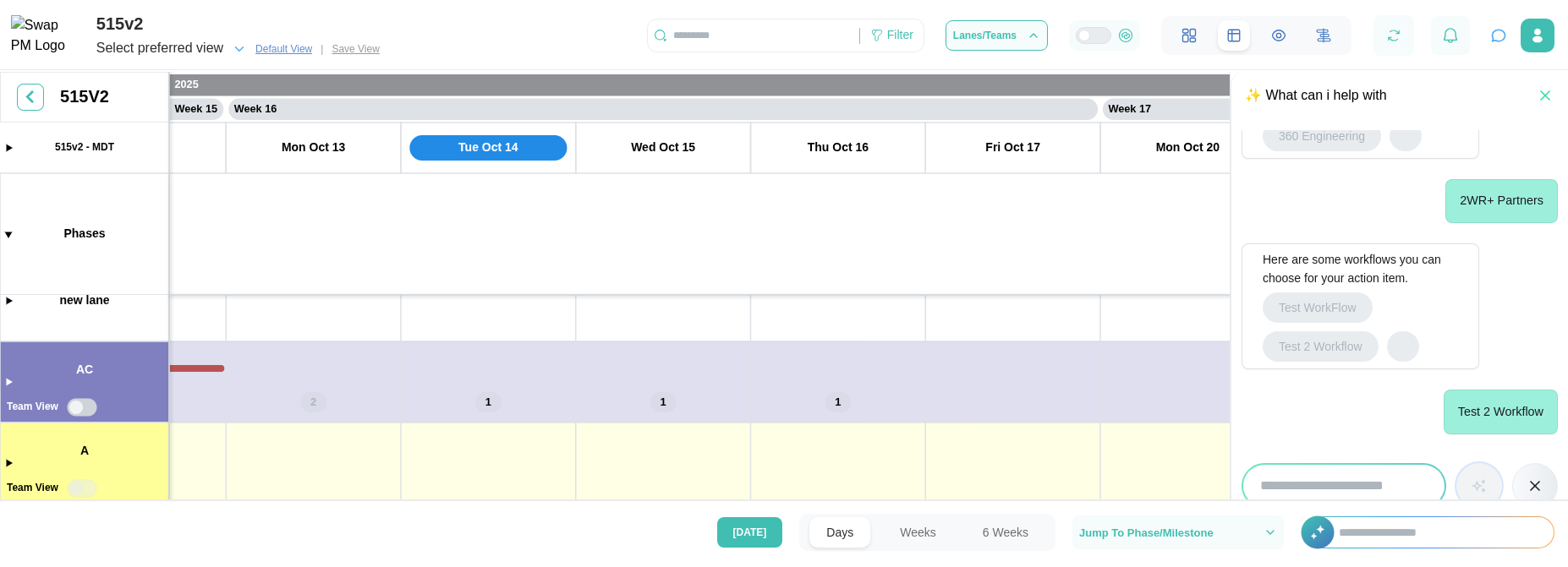
drag, startPoint x: 675, startPoint y: 394, endPoint x: 626, endPoint y: 308, distance: 99.0
click at [625, 309] on canvas at bounding box center [784, 287] width 1568 height 432
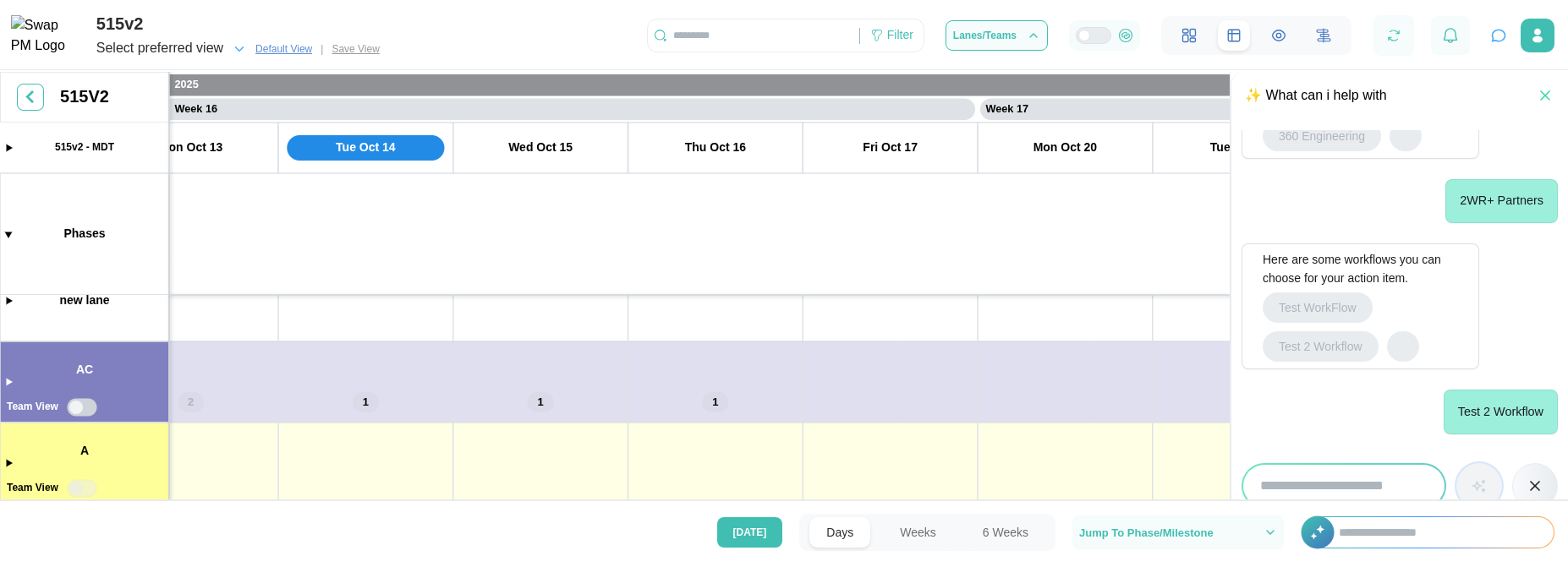
click at [7, 381] on canvas at bounding box center [784, 287] width 1568 height 432
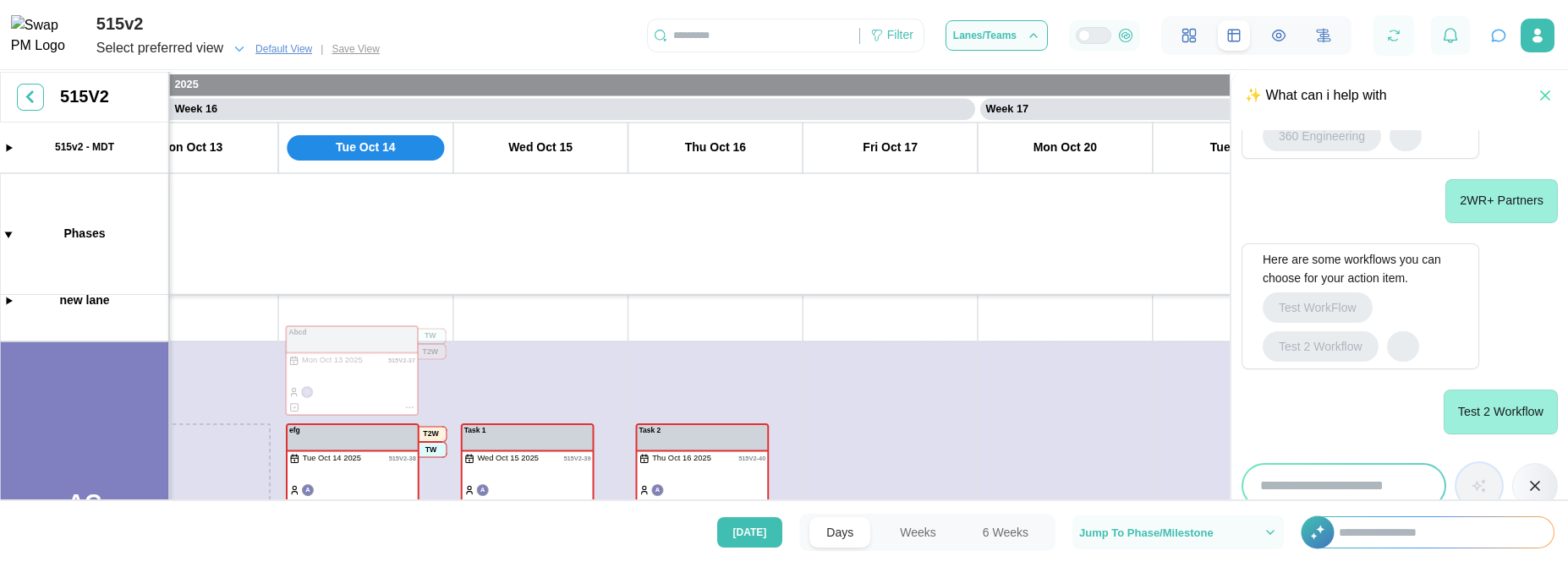
drag, startPoint x: 204, startPoint y: 442, endPoint x: 265, endPoint y: 408, distance: 69.8
click at [265, 408] on canvas at bounding box center [784, 287] width 1568 height 432
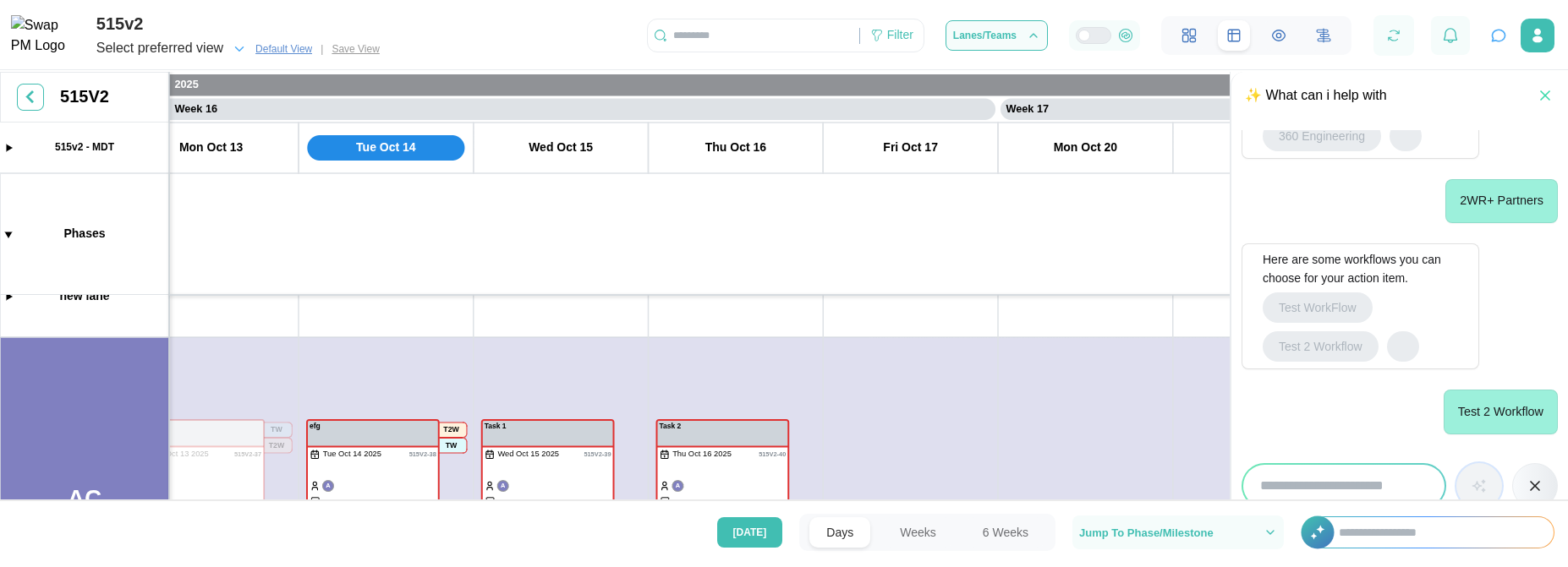
scroll to position [354, 0]
drag, startPoint x: 416, startPoint y: 352, endPoint x: 460, endPoint y: 298, distance: 69.7
click at [575, 285] on canvas at bounding box center [784, 287] width 1568 height 432
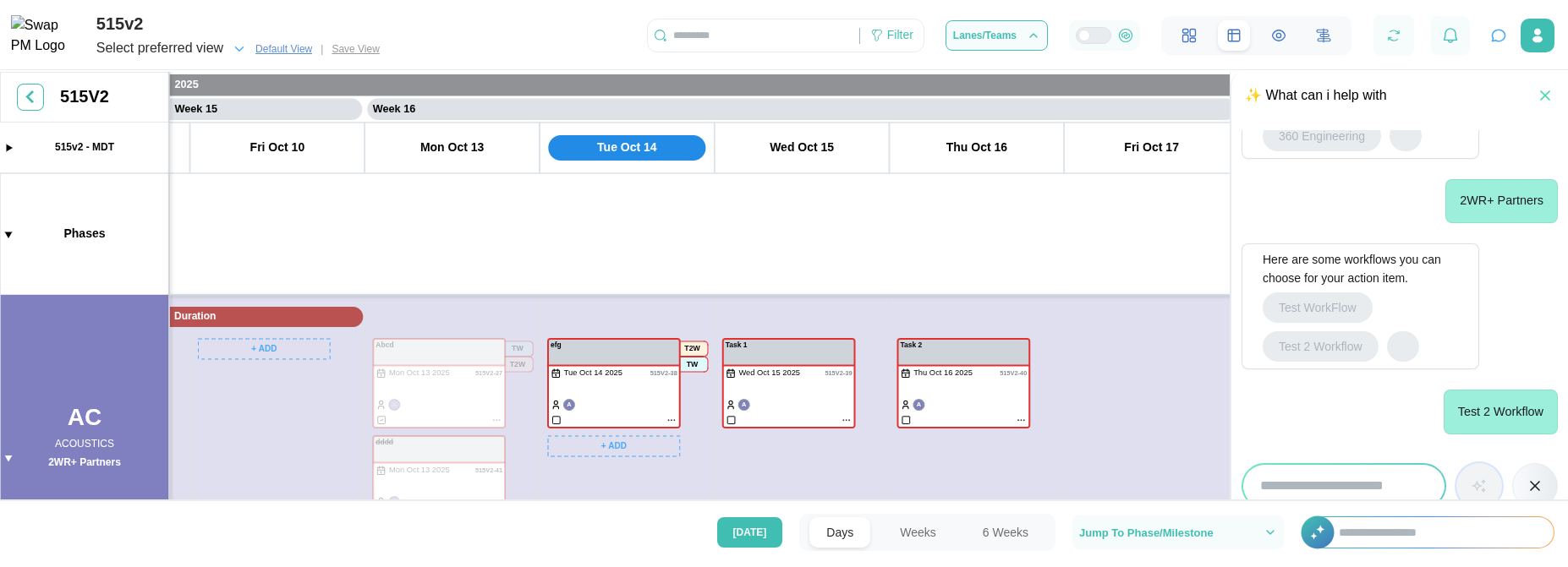
scroll to position [0, 0]
drag, startPoint x: 327, startPoint y: 417, endPoint x: 295, endPoint y: 296, distance: 125.2
click at [305, 294] on canvas at bounding box center [784, 287] width 1568 height 432
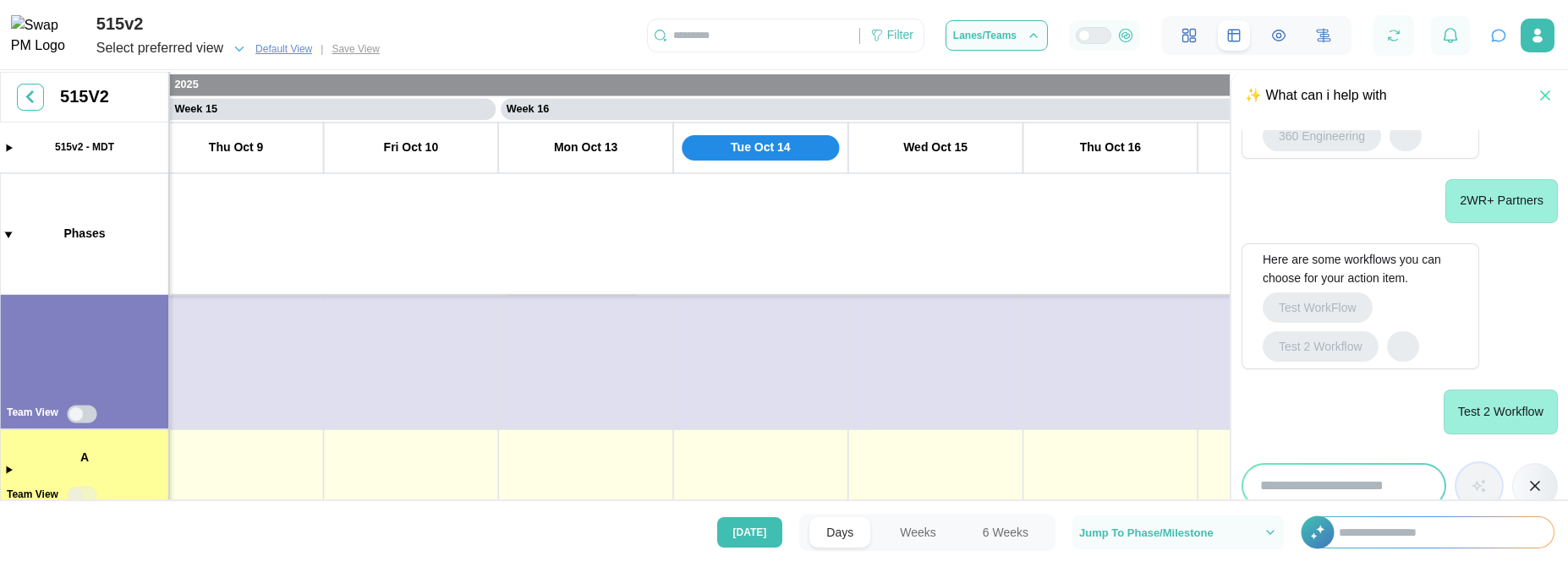
drag, startPoint x: 340, startPoint y: 411, endPoint x: 201, endPoint y: 424, distance: 139.6
click at [272, 397] on canvas at bounding box center [784, 287] width 1568 height 432
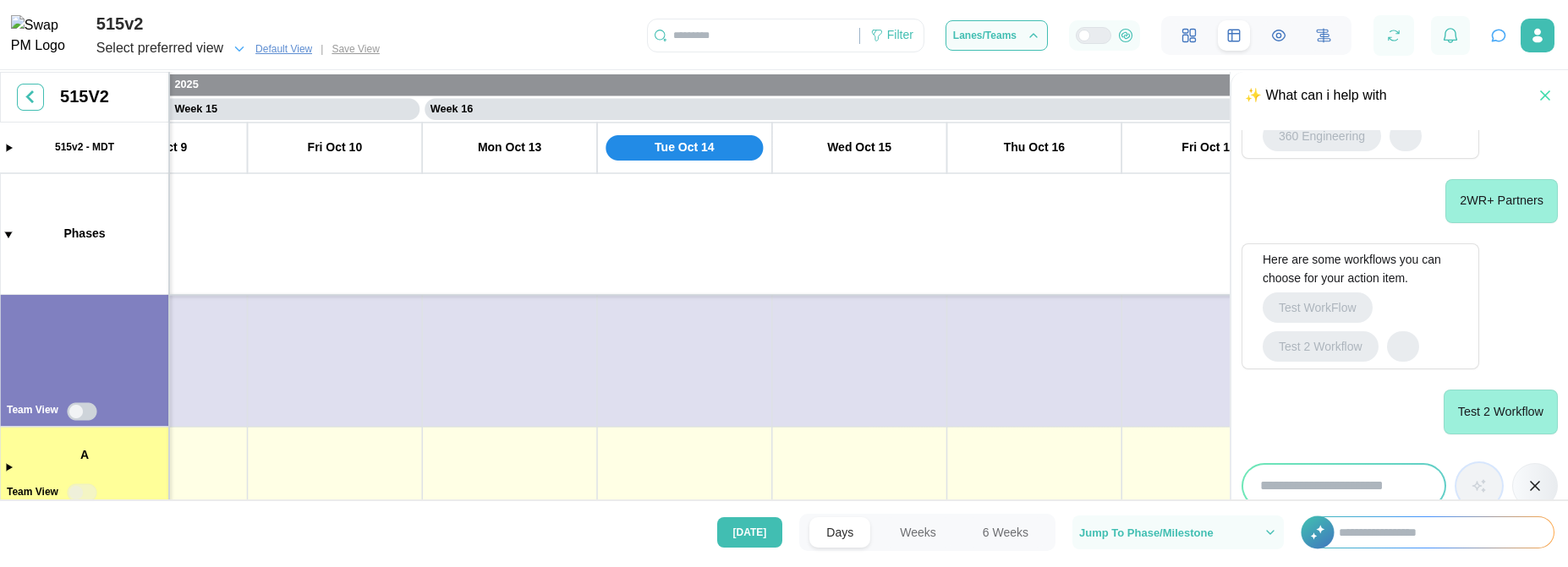
click at [82, 416] on canvas at bounding box center [784, 287] width 1568 height 432
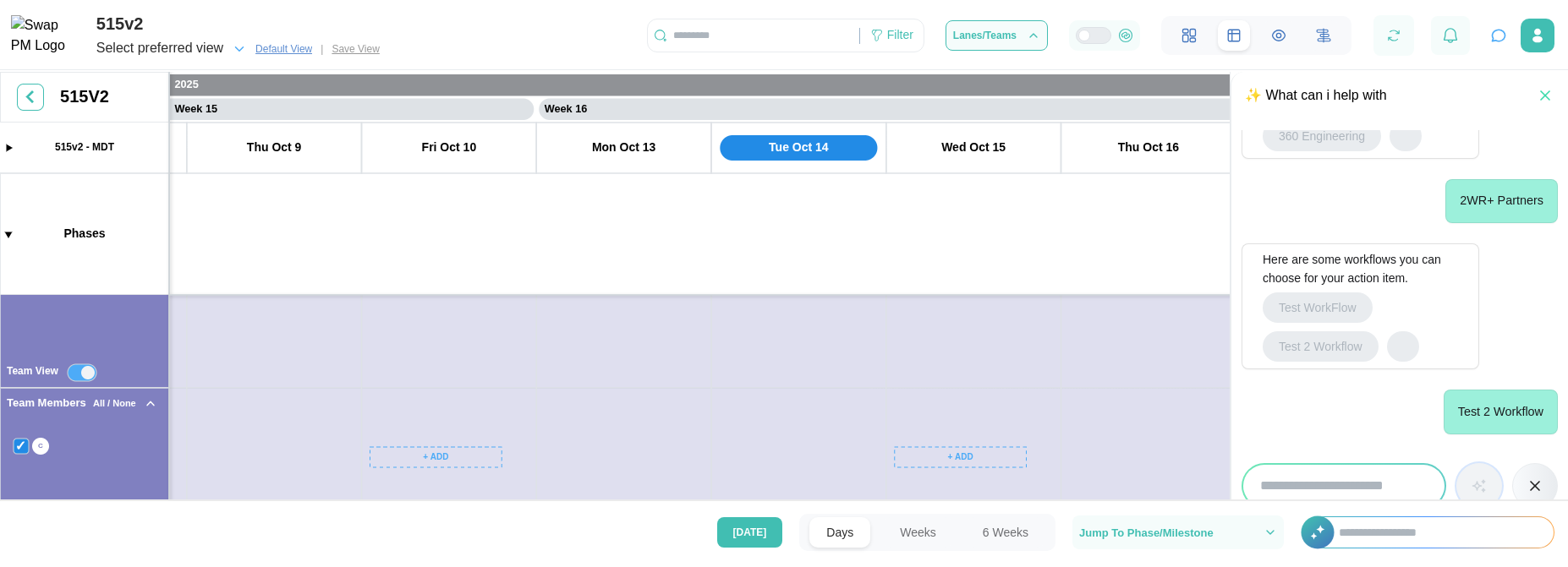
drag, startPoint x: 390, startPoint y: 386, endPoint x: 342, endPoint y: 329, distance: 74.5
click at [353, 329] on canvas at bounding box center [784, 287] width 1568 height 432
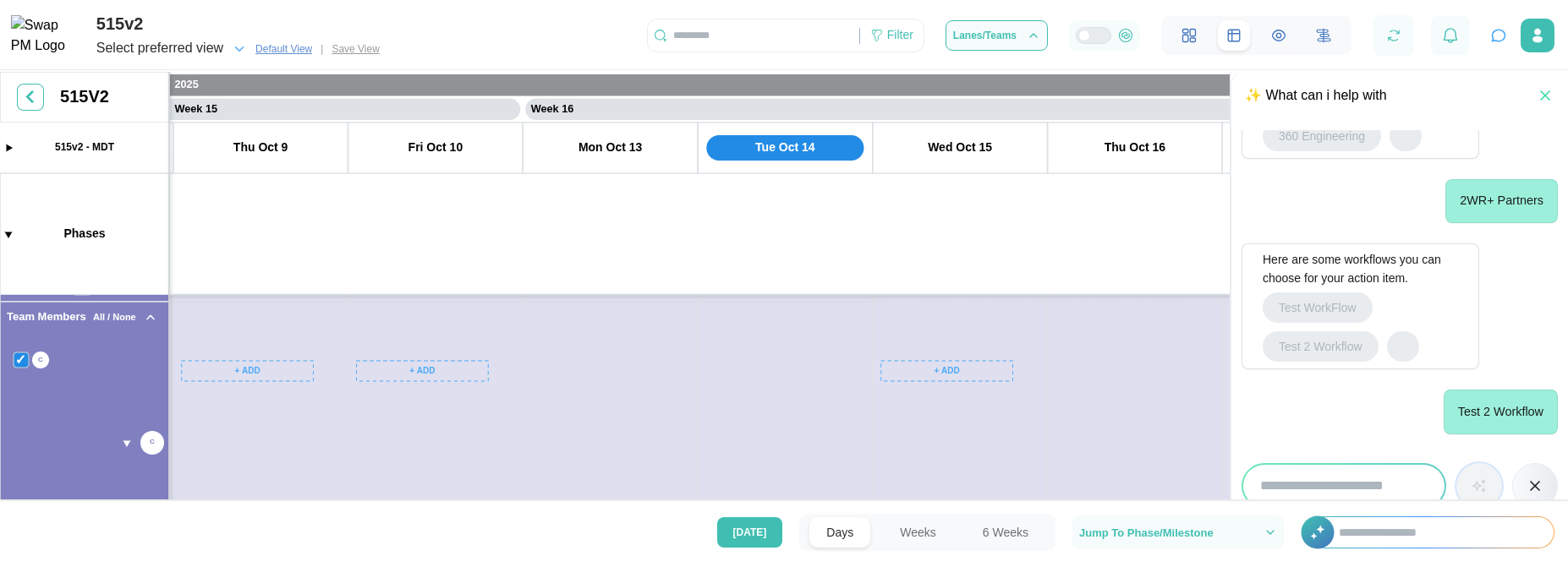
drag, startPoint x: 198, startPoint y: 448, endPoint x: 244, endPoint y: 470, distance: 51.0
click at [244, 470] on canvas at bounding box center [784, 287] width 1568 height 432
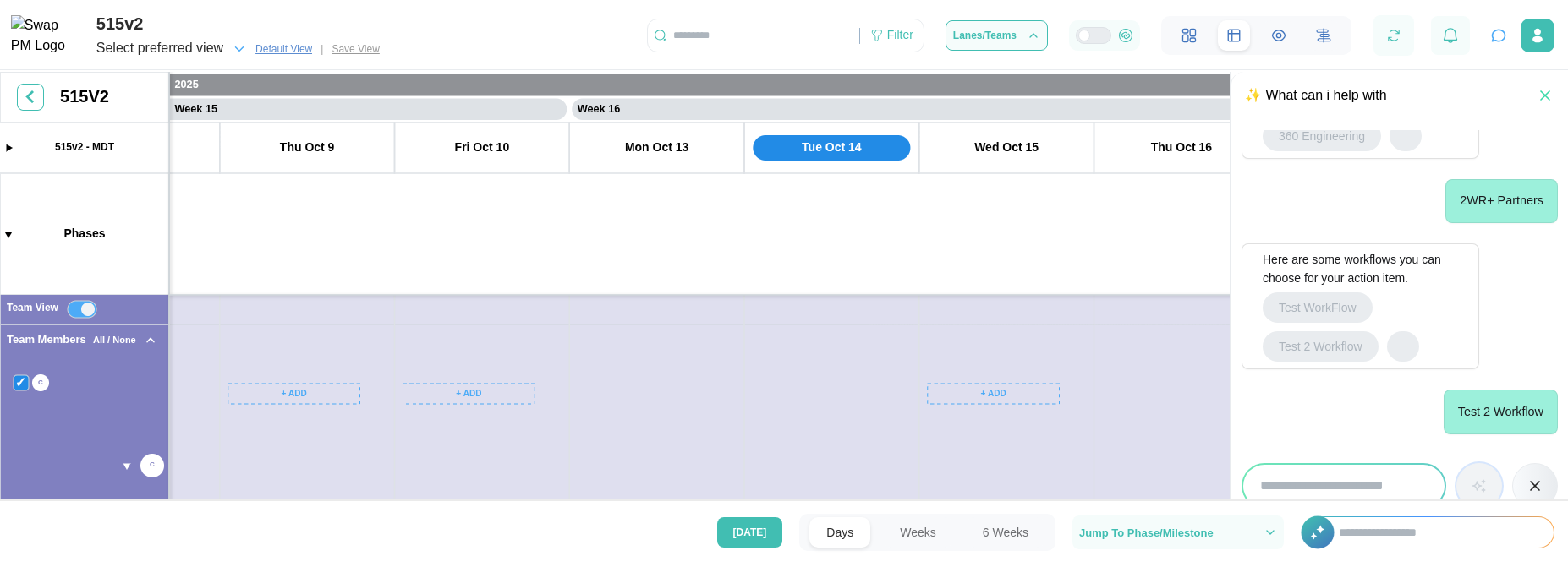
click at [143, 341] on canvas at bounding box center [784, 287] width 1568 height 432
click at [157, 341] on canvas at bounding box center [784, 287] width 1568 height 432
click at [127, 468] on canvas at bounding box center [784, 287] width 1568 height 432
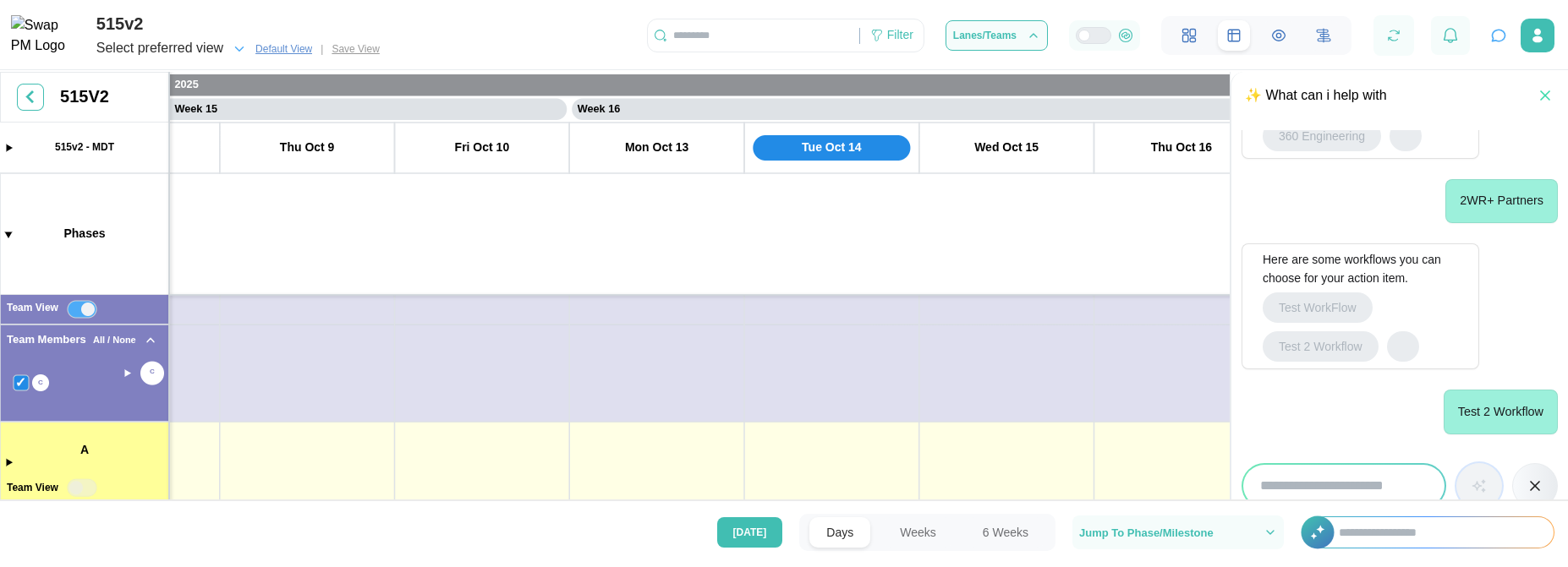
drag, startPoint x: 246, startPoint y: 437, endPoint x: 209, endPoint y: 339, distance: 104.8
click at [211, 341] on canvas at bounding box center [784, 287] width 1568 height 432
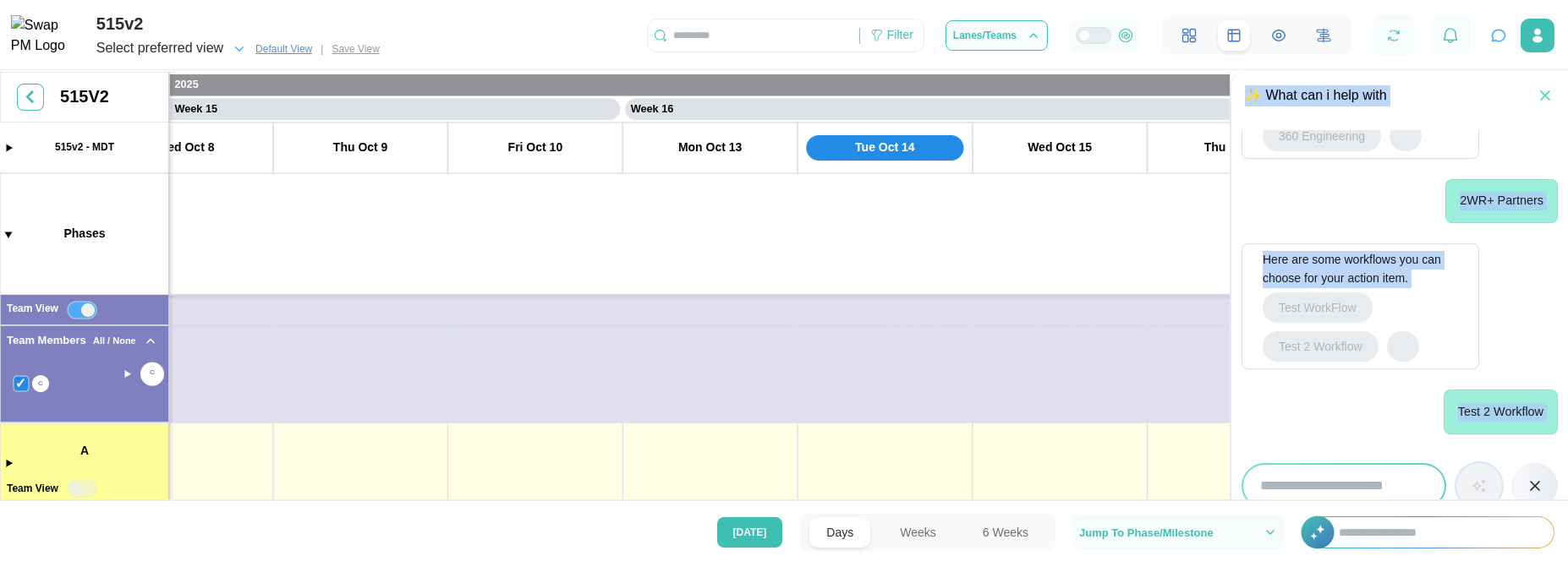
drag, startPoint x: 470, startPoint y: 507, endPoint x: 371, endPoint y: 426, distance: 127.9
click at [375, 428] on main "✨ What can i help with Phases which i have Here are the phases currently in the…" at bounding box center [784, 284] width 1568 height 567
click at [497, 434] on canvas at bounding box center [784, 287] width 1568 height 432
click at [1347, 401] on div "Test 2 Workflow" at bounding box center [1399, 411] width 316 height 44
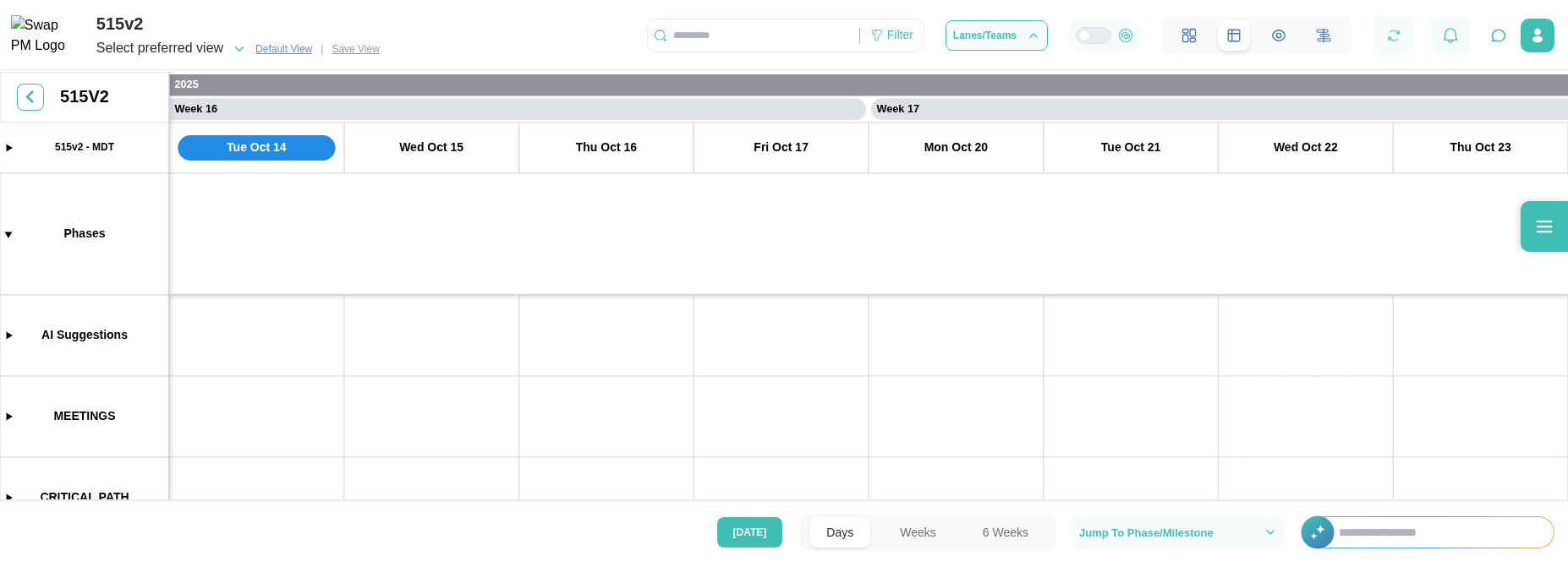
scroll to position [0, 13286]
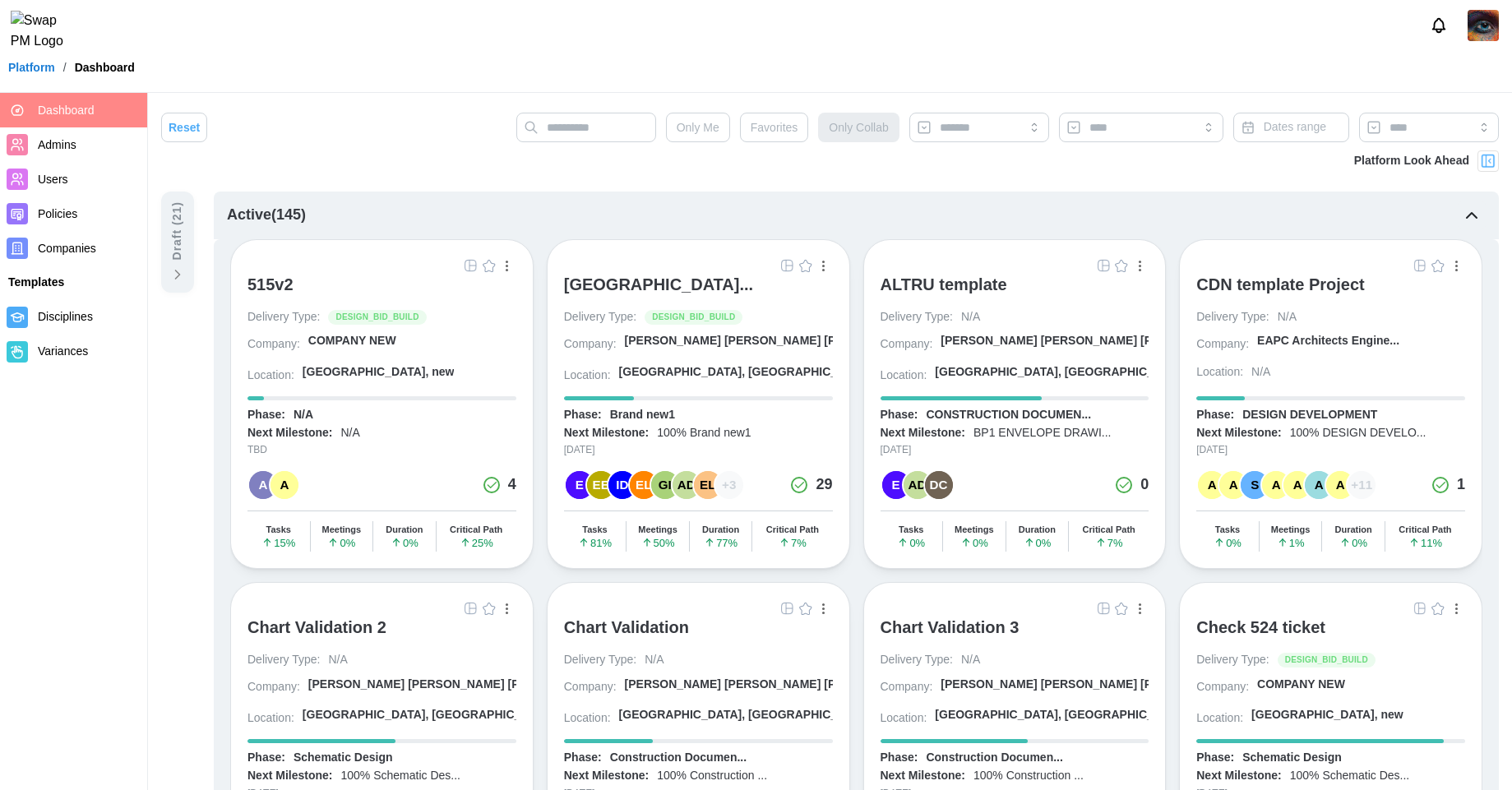
click at [1245, 290] on div "CDN template Project" at bounding box center [1281, 285] width 169 height 20
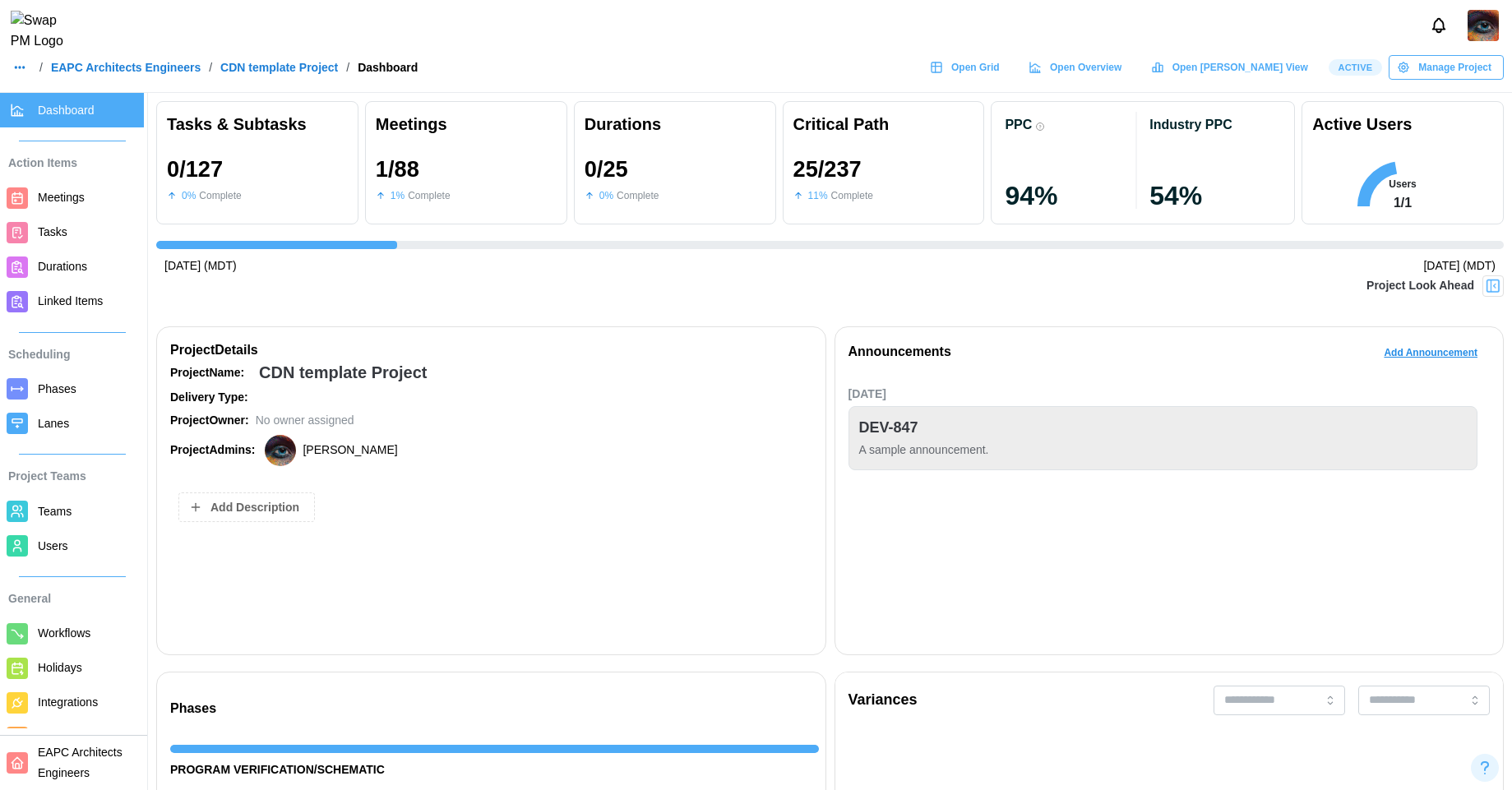
scroll to position [0, 2607]
click at [1000, 72] on span "Open Grid" at bounding box center [975, 67] width 48 height 23
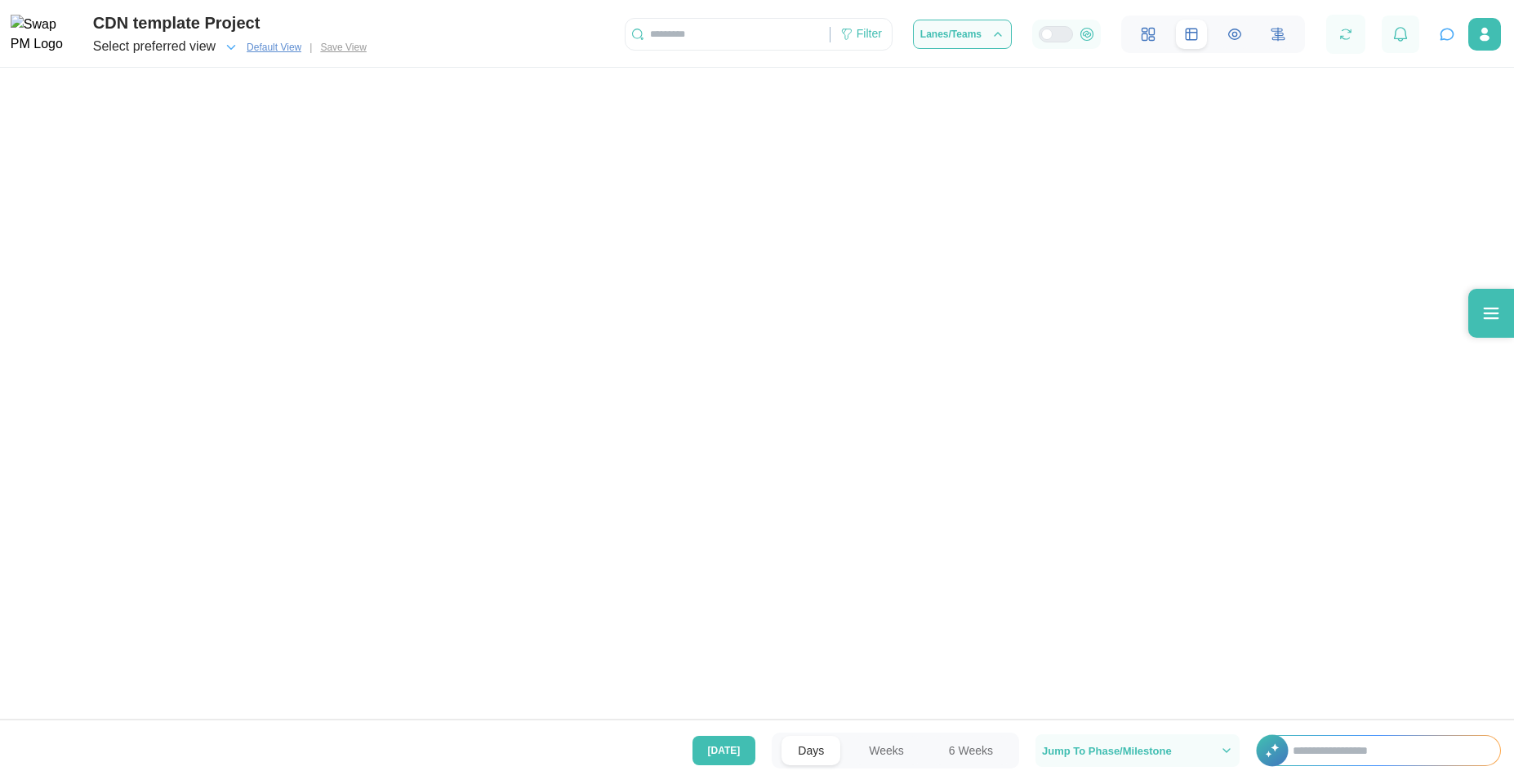
scroll to position [0, 13673]
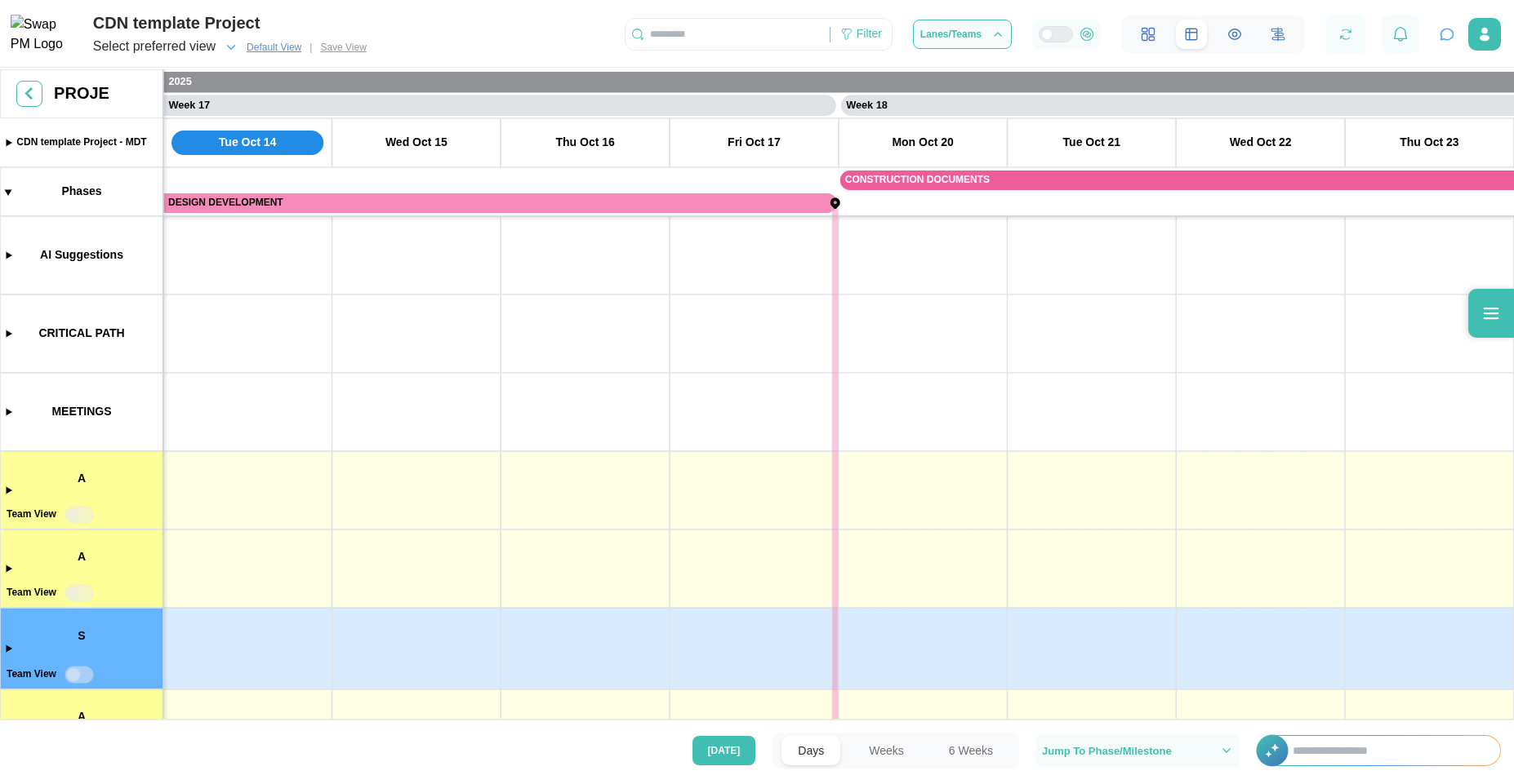
click at [1449, 44] on button "button" at bounding box center [1446, 33] width 23 height 23
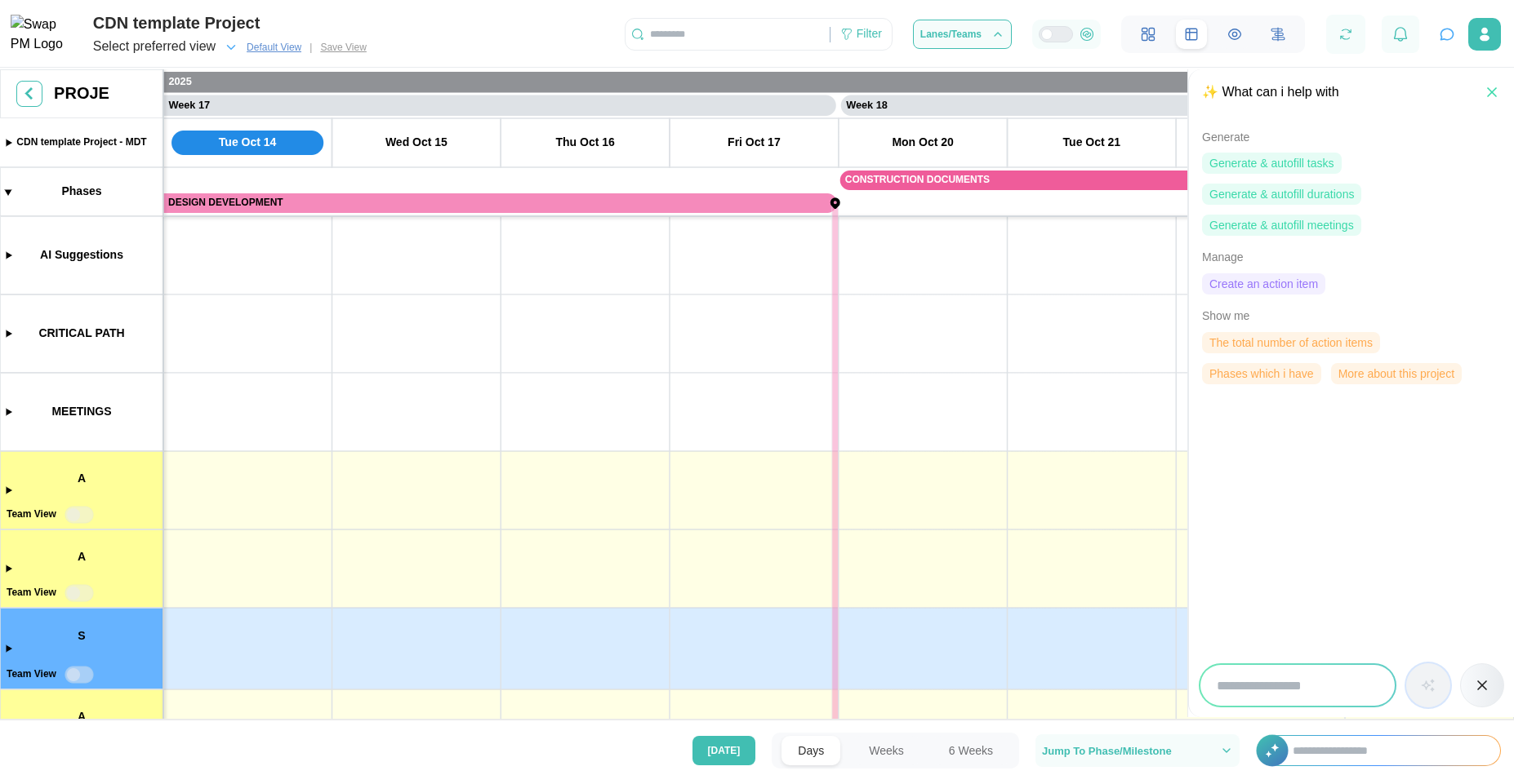
click at [1232, 280] on span "Create an action item" at bounding box center [1264, 284] width 109 height 20
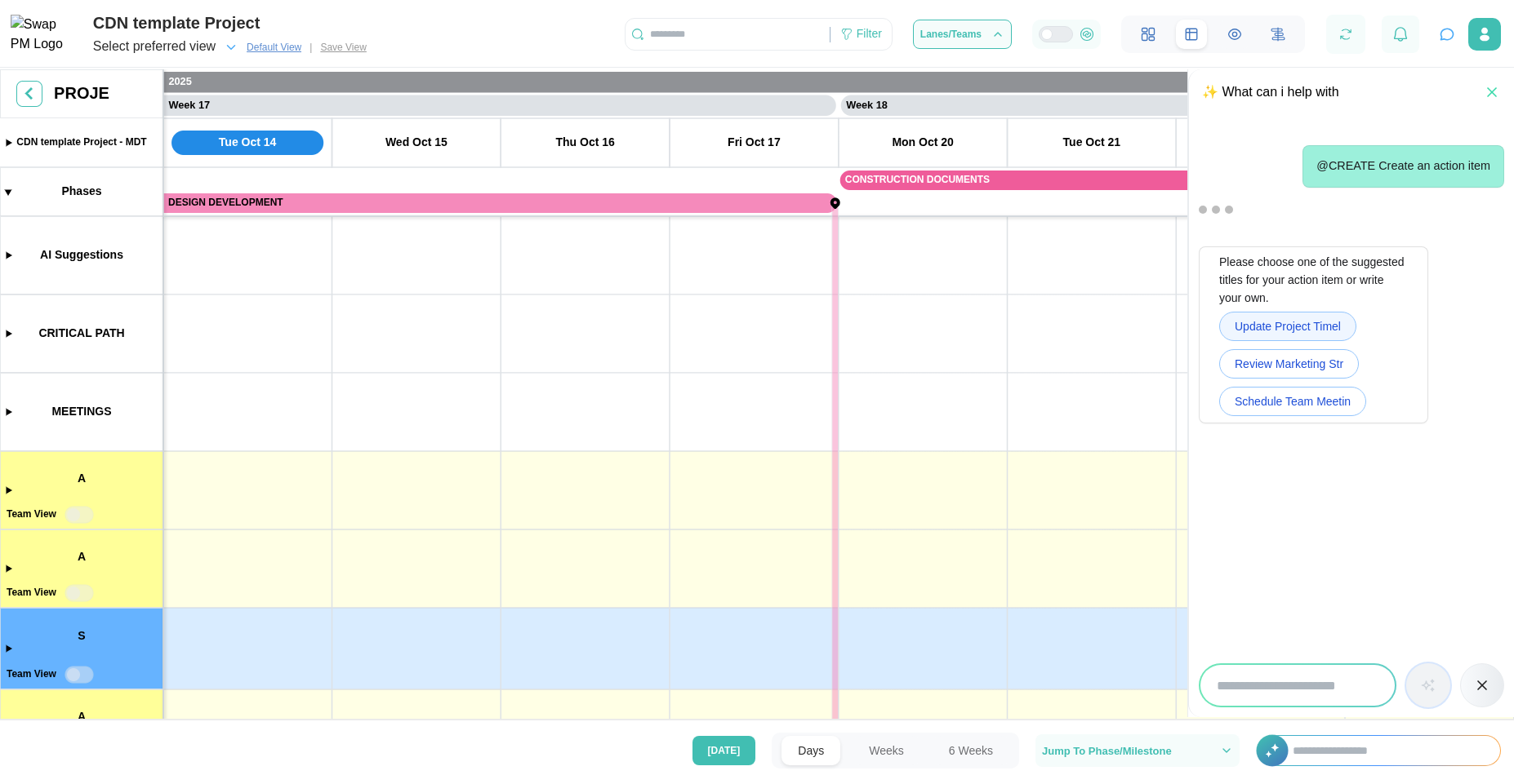
click at [1257, 324] on span "Update Project Timel" at bounding box center [1288, 326] width 106 height 28
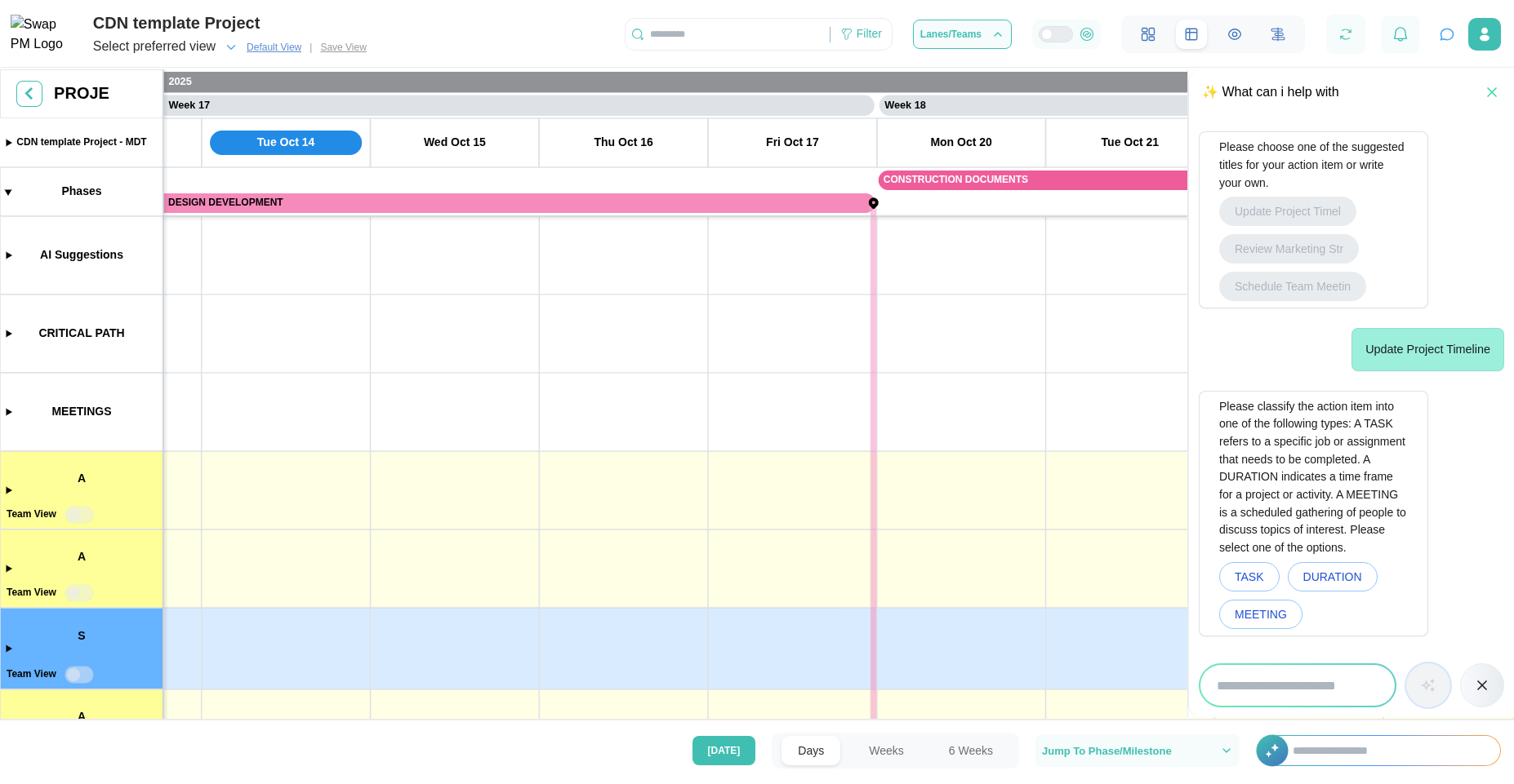
scroll to position [0, 13633]
drag, startPoint x: 529, startPoint y: 347, endPoint x: 569, endPoint y: 458, distance: 118.0
click at [1262, 580] on span "TASK" at bounding box center [1249, 576] width 30 height 28
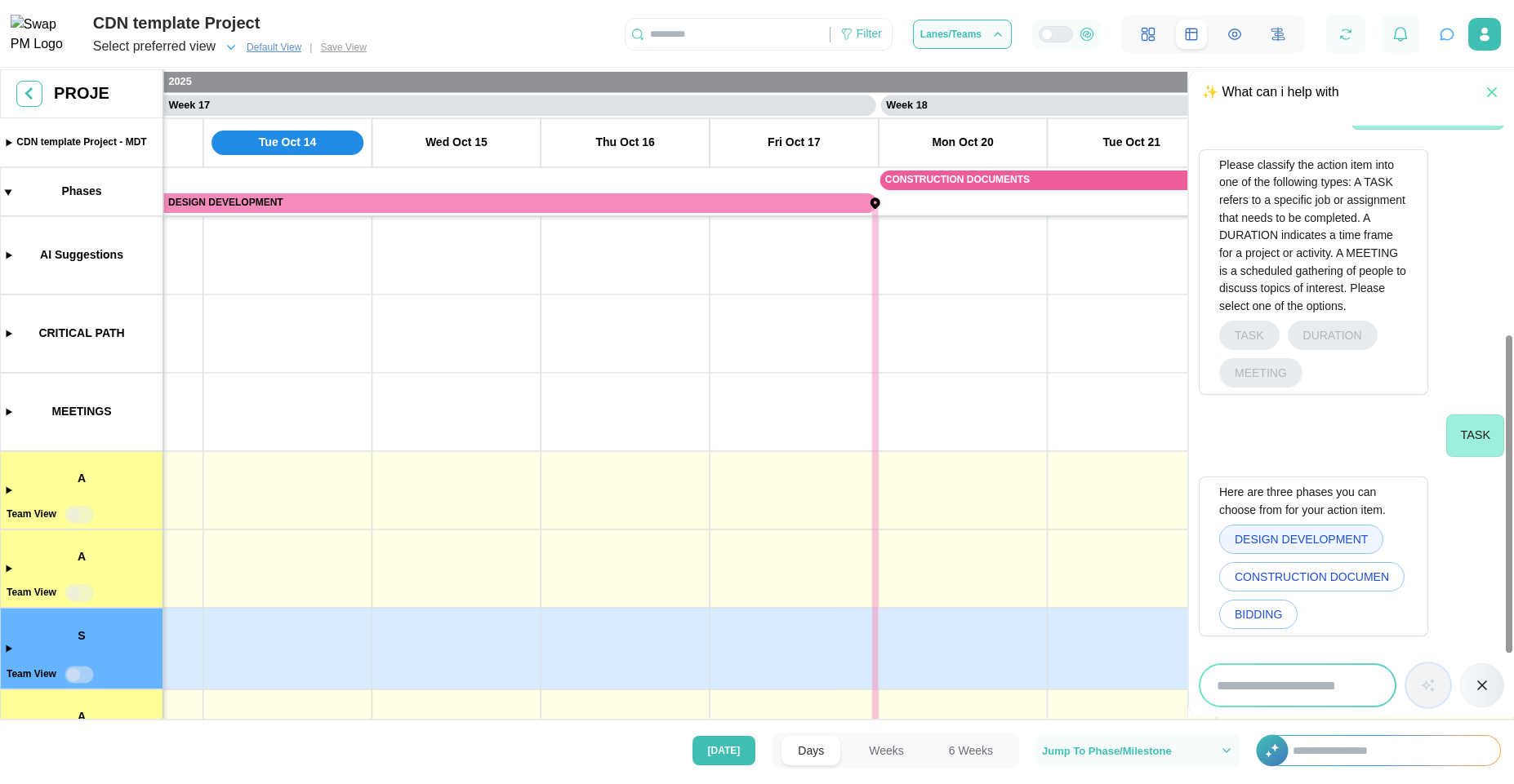
click at [1262, 534] on span "DESIGN DEVELOPMENT" at bounding box center [1301, 539] width 133 height 28
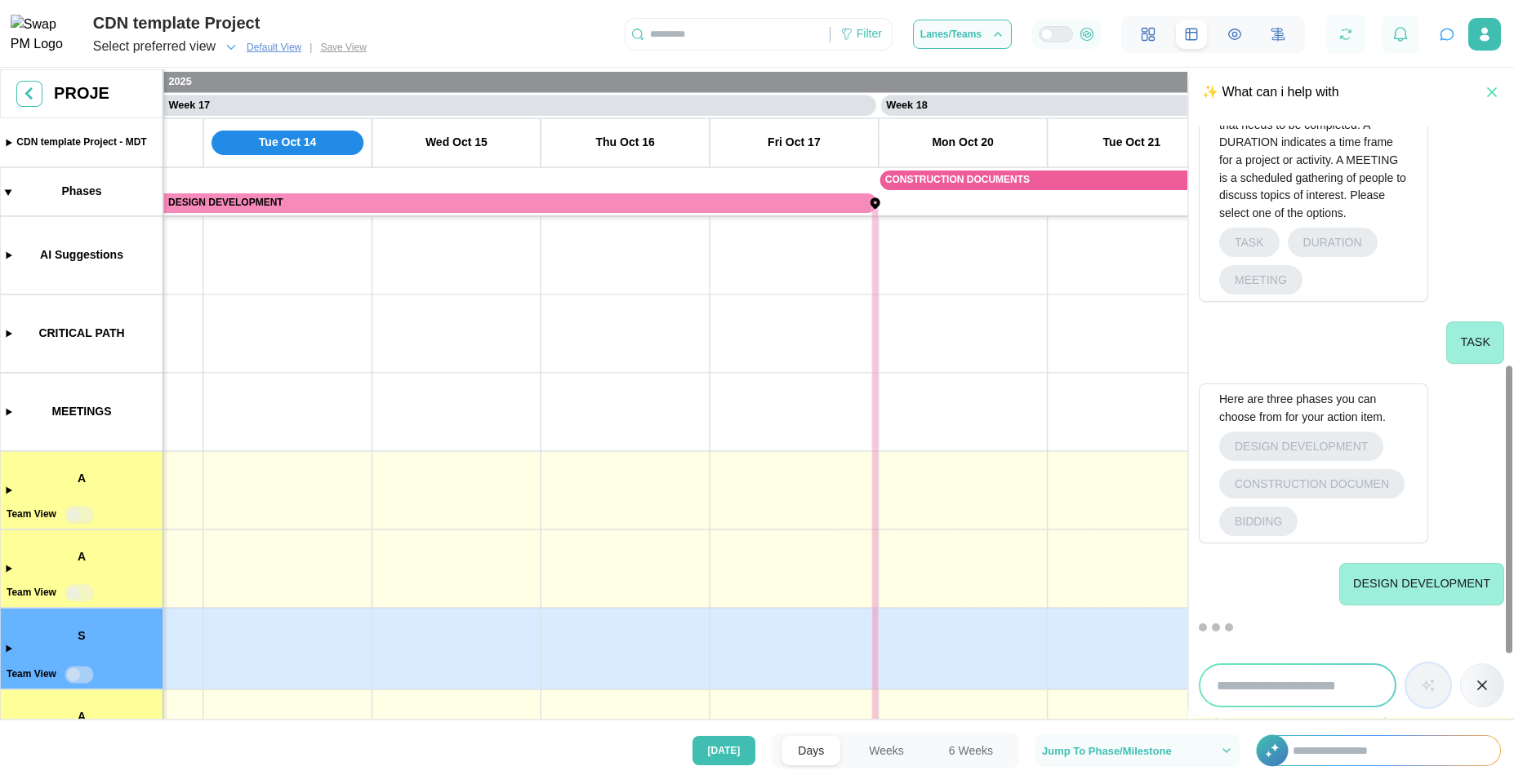
scroll to position [598, 0]
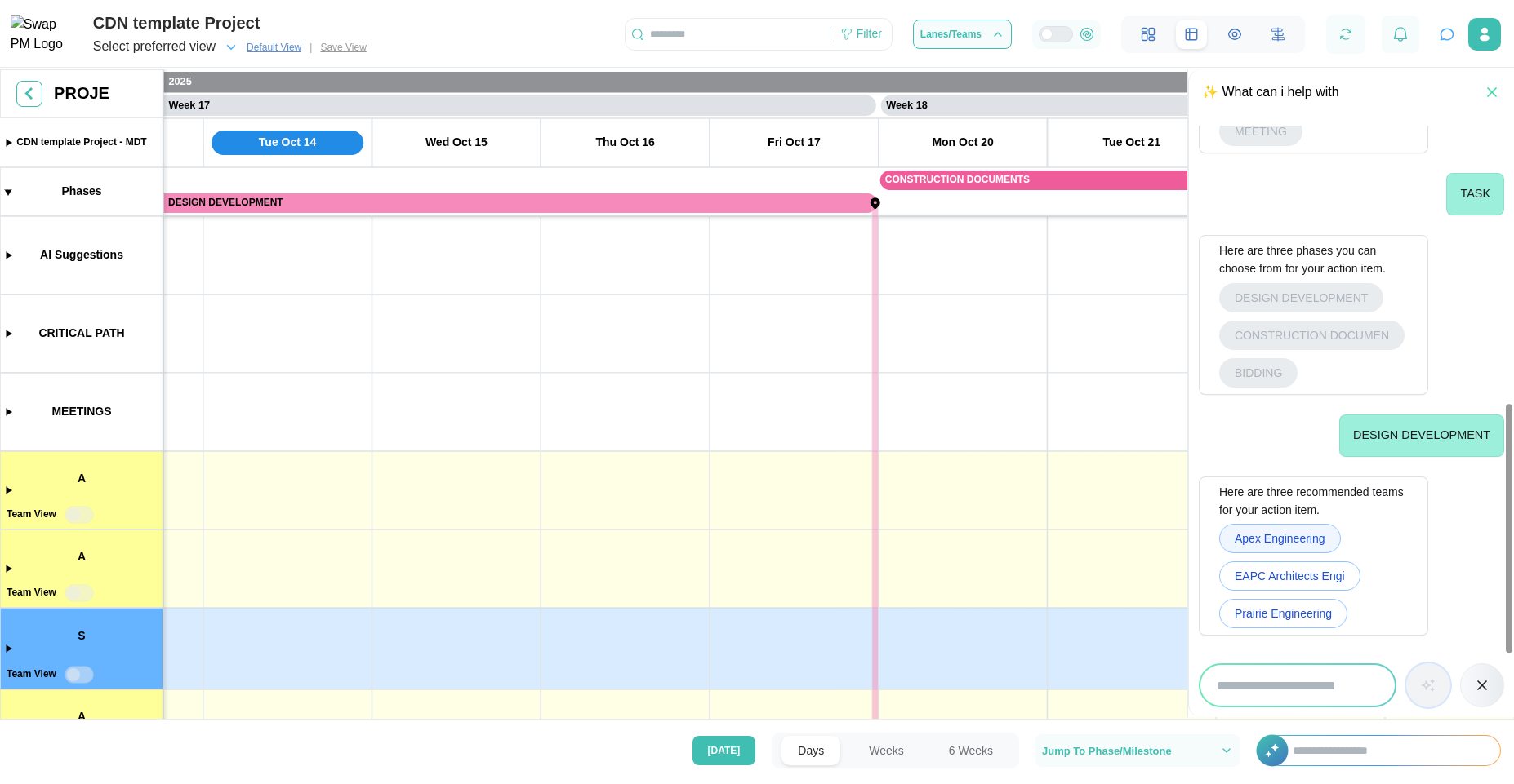
click at [1265, 542] on span "Apex Engineering" at bounding box center [1280, 538] width 91 height 28
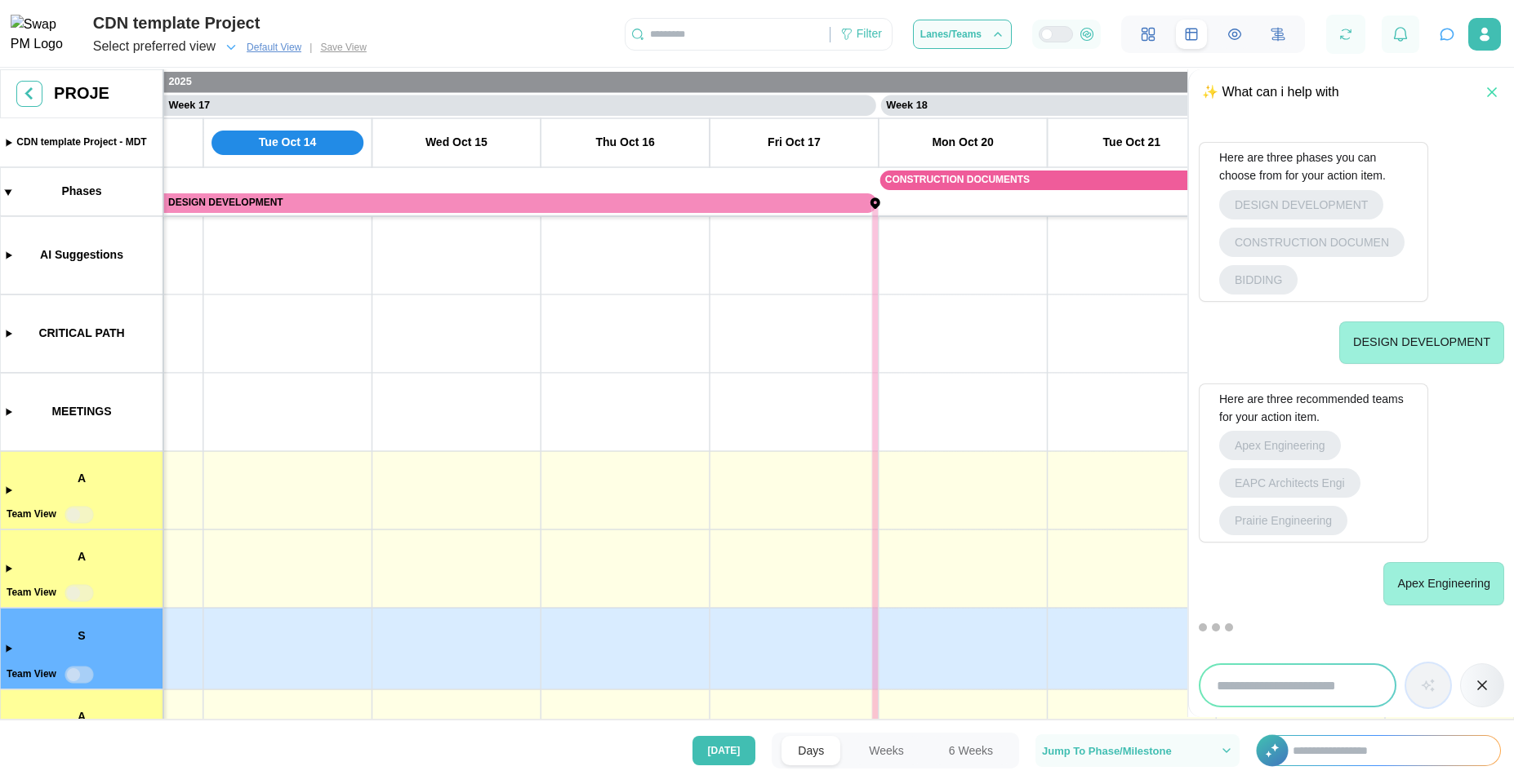
scroll to position [763, 0]
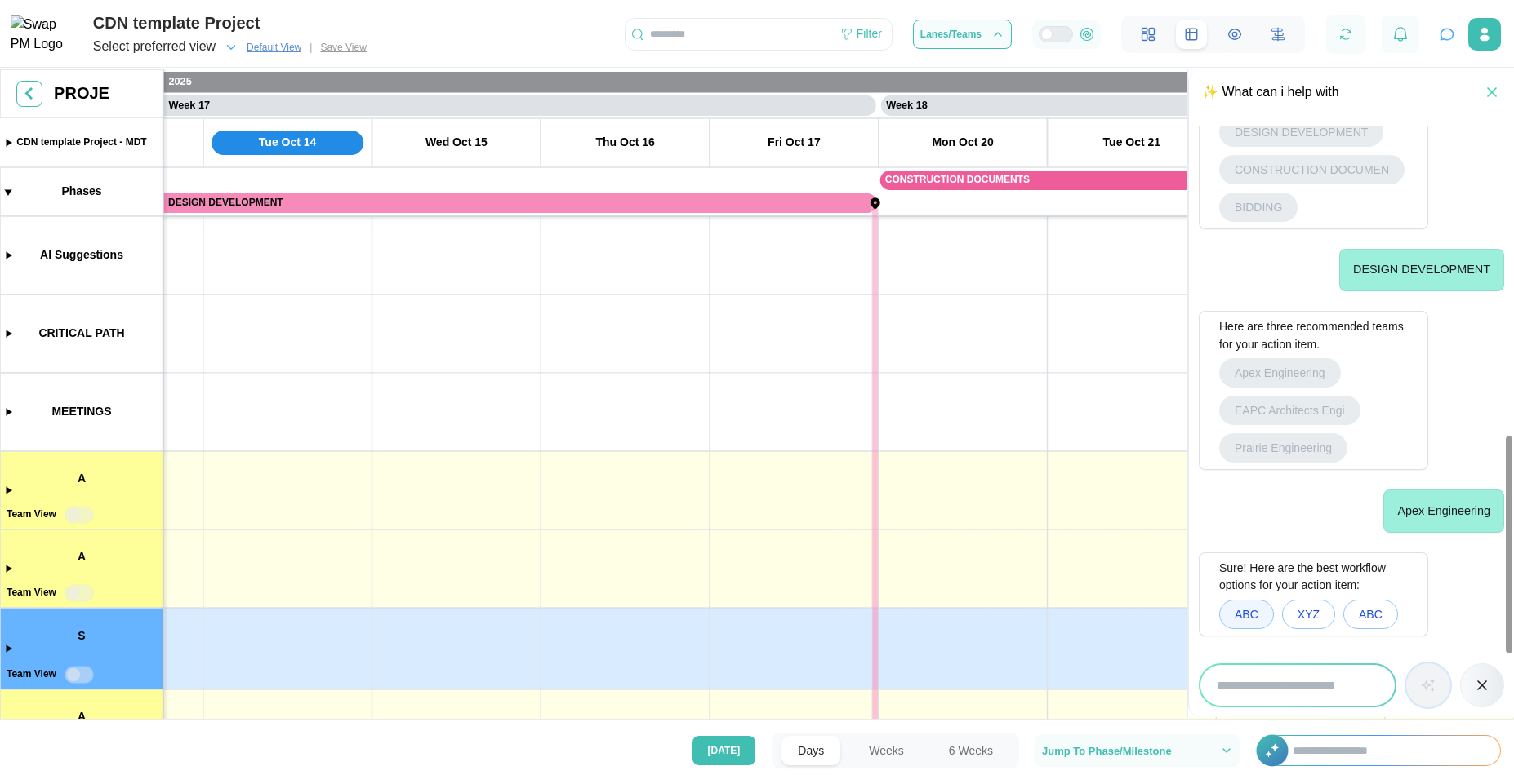
click at [1247, 609] on span "ABC" at bounding box center [1247, 614] width 23 height 28
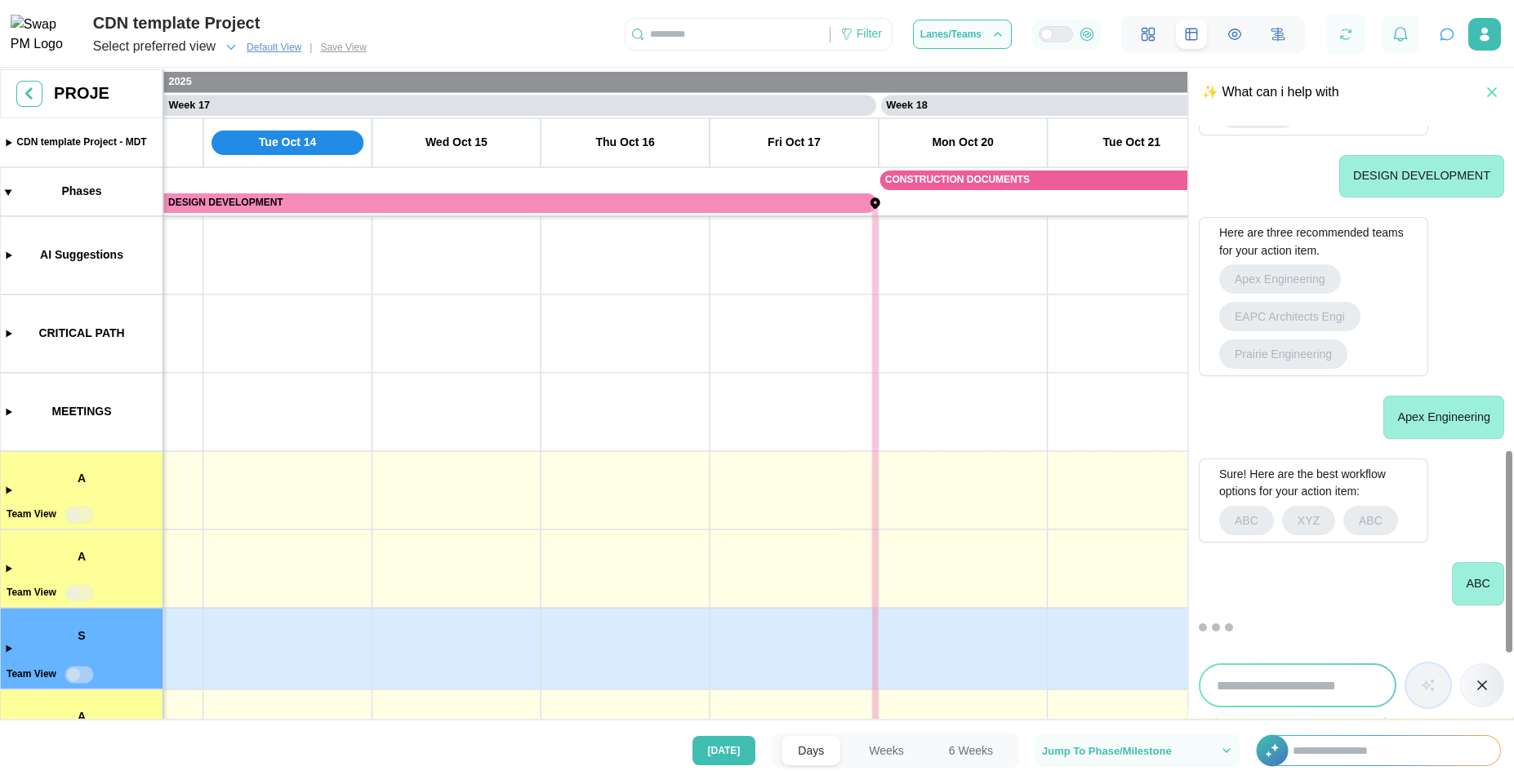
scroll to position [888, 0]
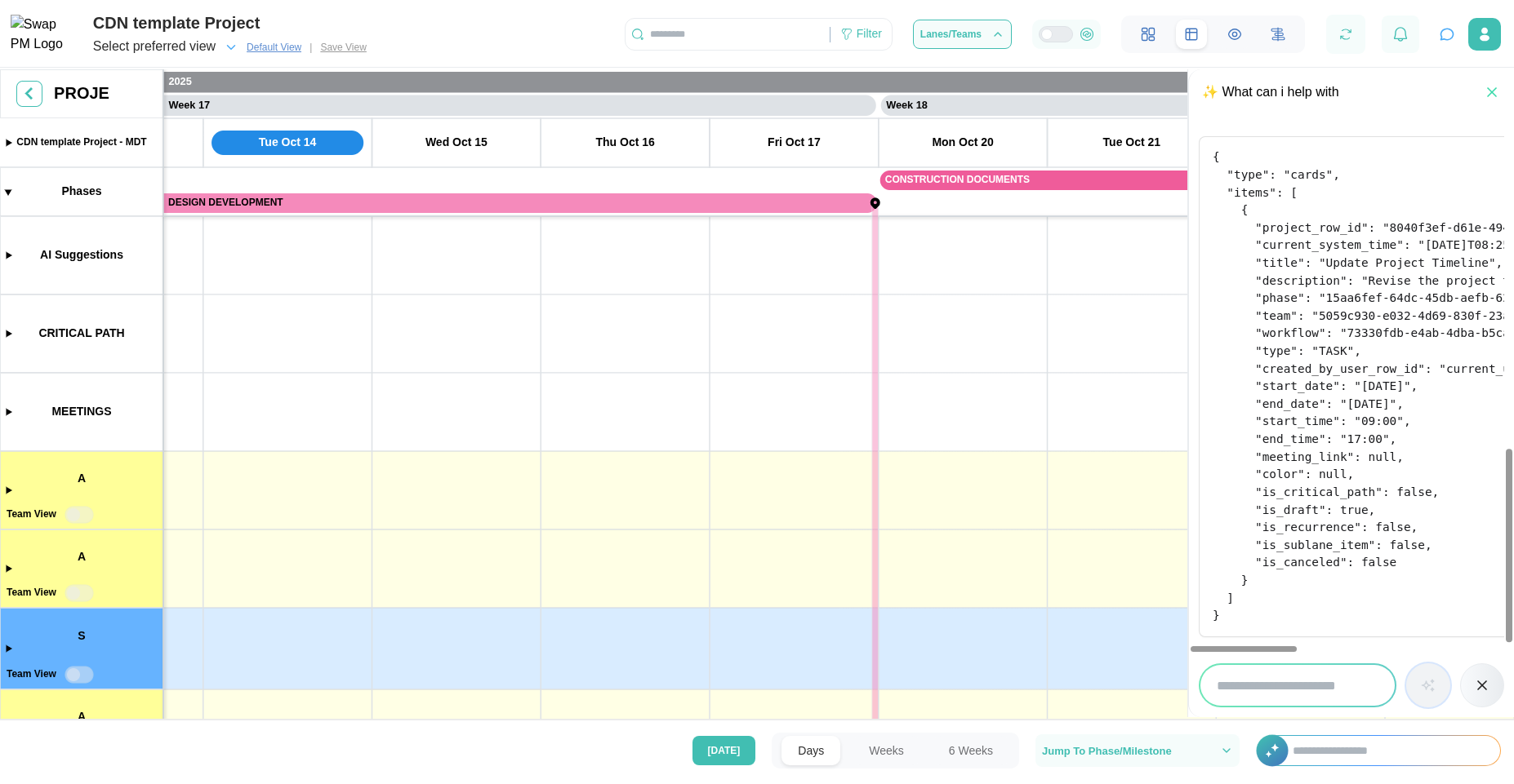
click at [1277, 676] on input "search" at bounding box center [1298, 685] width 195 height 41
type input "**********"
click at [1406, 663] on button "button" at bounding box center [1428, 685] width 44 height 44
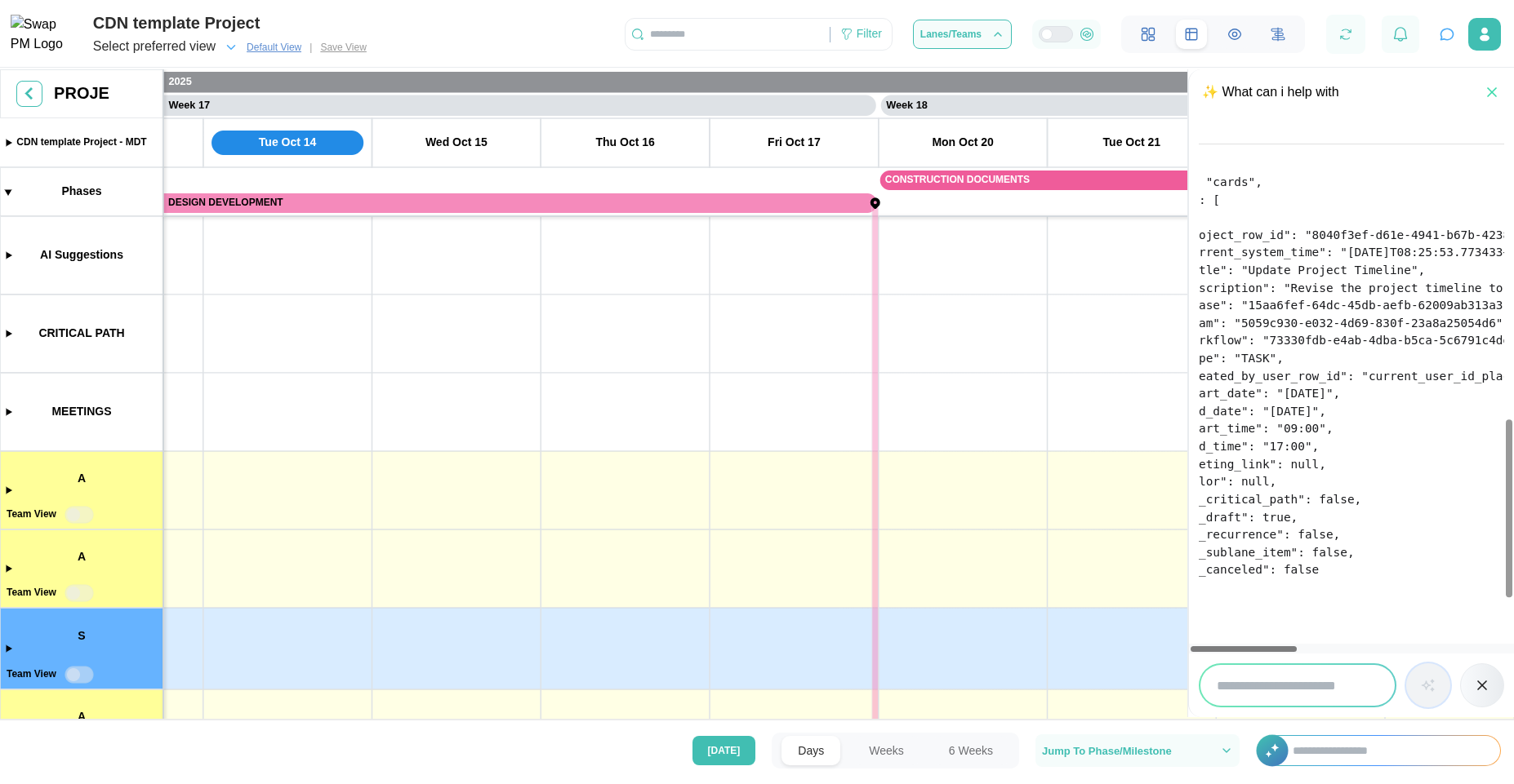
scroll to position [881, 0]
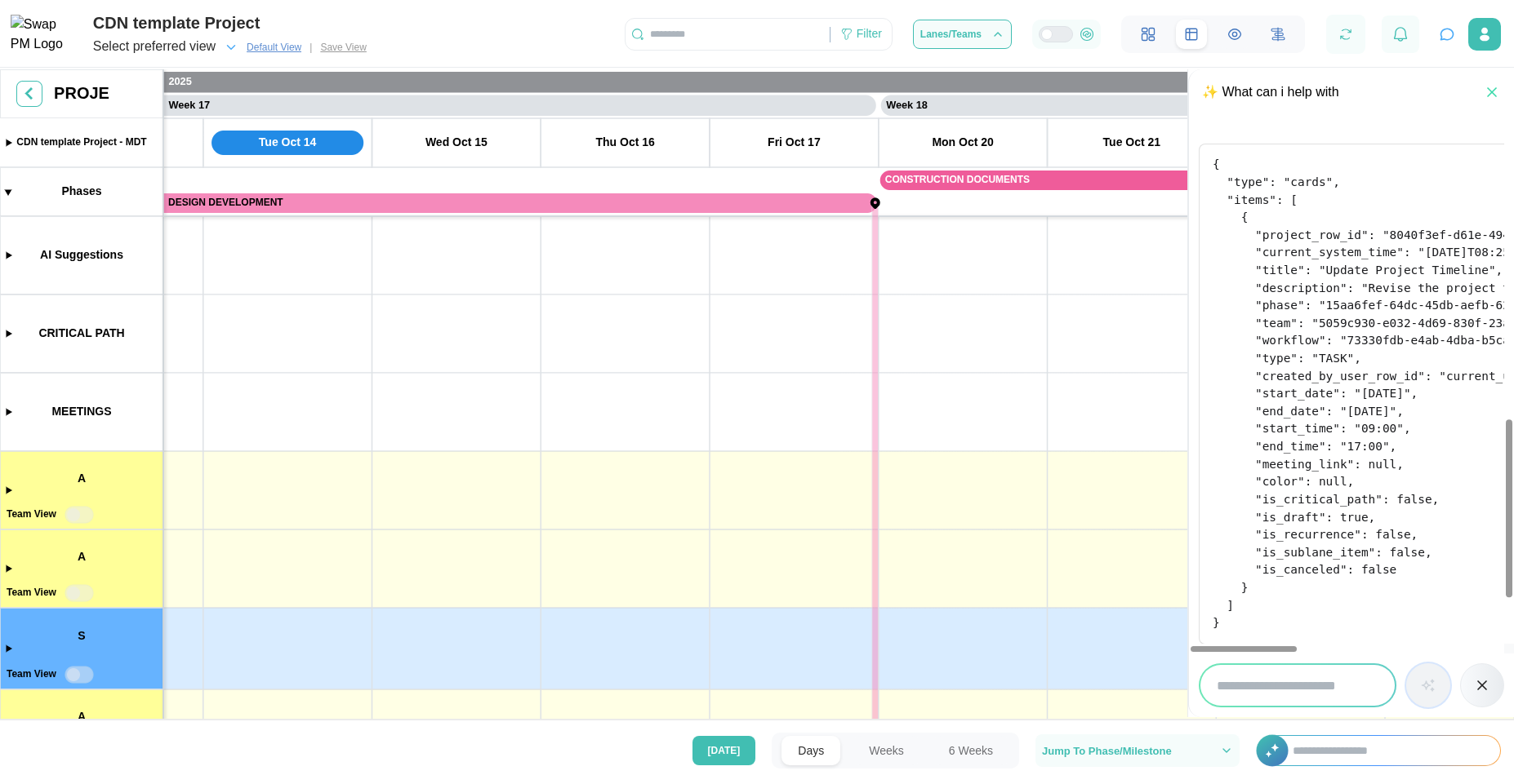
drag, startPoint x: 1246, startPoint y: 648, endPoint x: 1148, endPoint y: 659, distance: 98.6
click at [1191, 652] on div at bounding box center [1244, 649] width 106 height 5
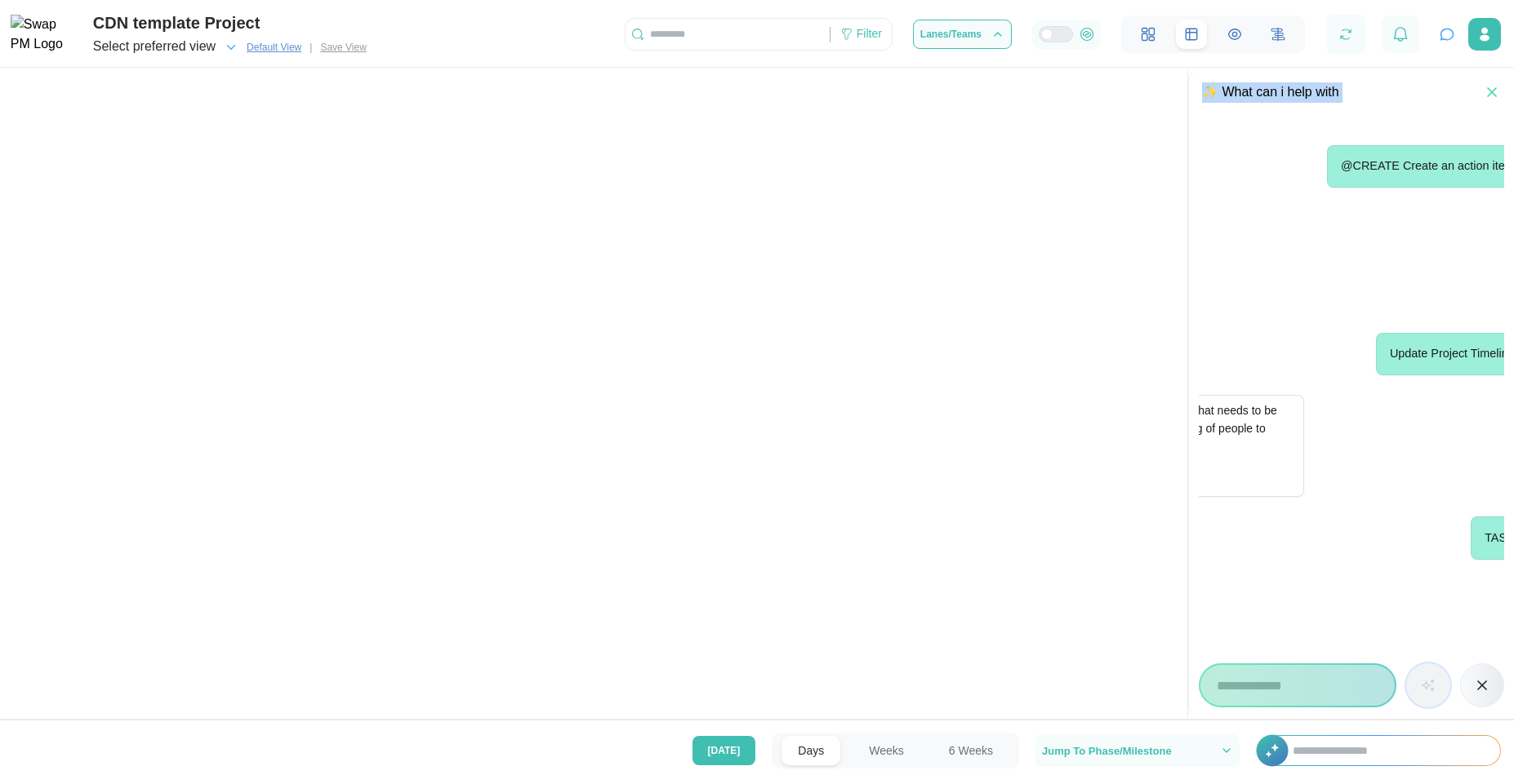
scroll to position [0, 593]
click at [1497, 79] on div "✨ What can i help with" at bounding box center [1351, 93] width 325 height 47
click at [1491, 91] on icon "button" at bounding box center [1491, 92] width 16 height 16
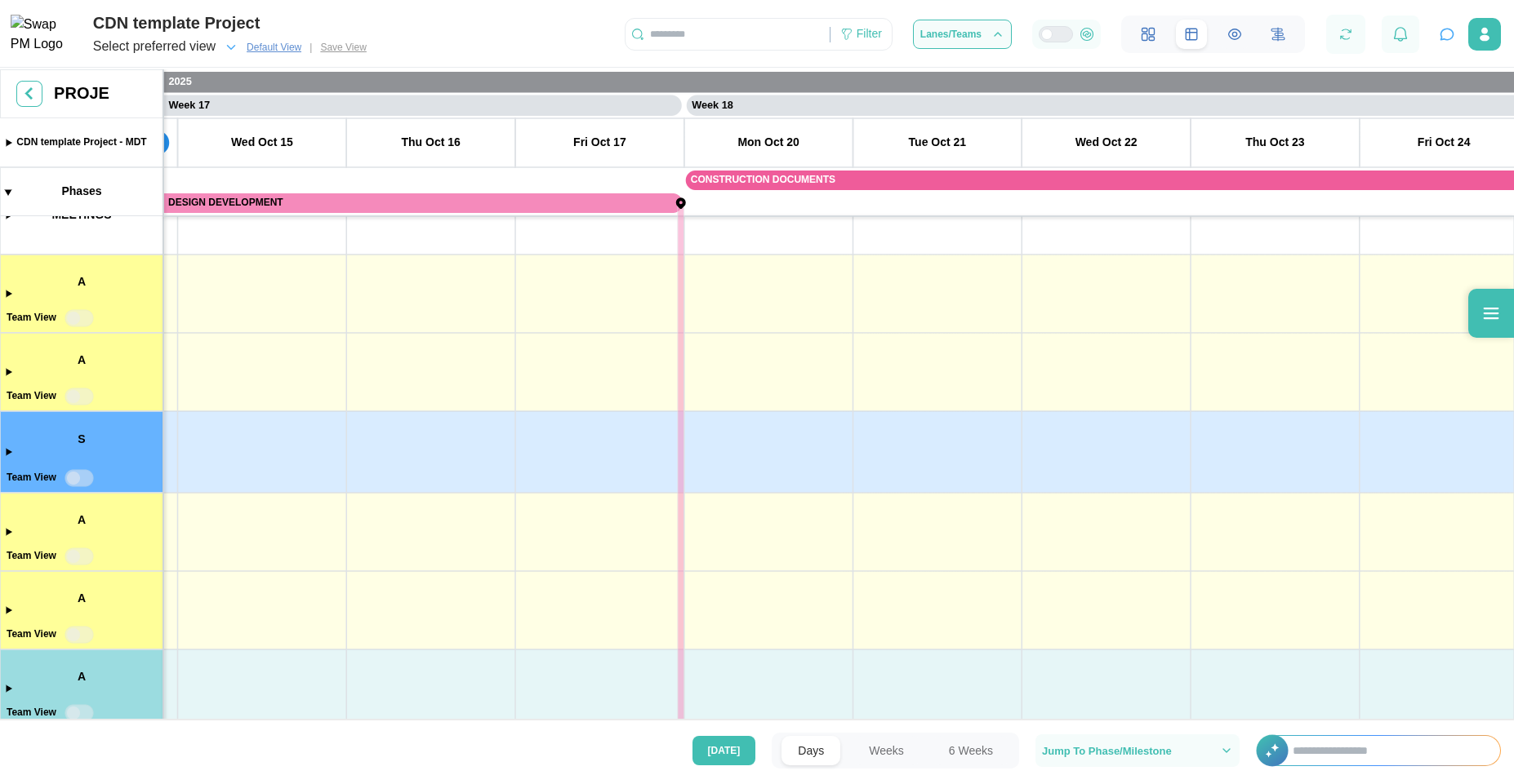
scroll to position [190, 0]
drag, startPoint x: 697, startPoint y: 373, endPoint x: 338, endPoint y: 380, distance: 359.1
drag, startPoint x: 353, startPoint y: 391, endPoint x: 878, endPoint y: 581, distance: 558.3
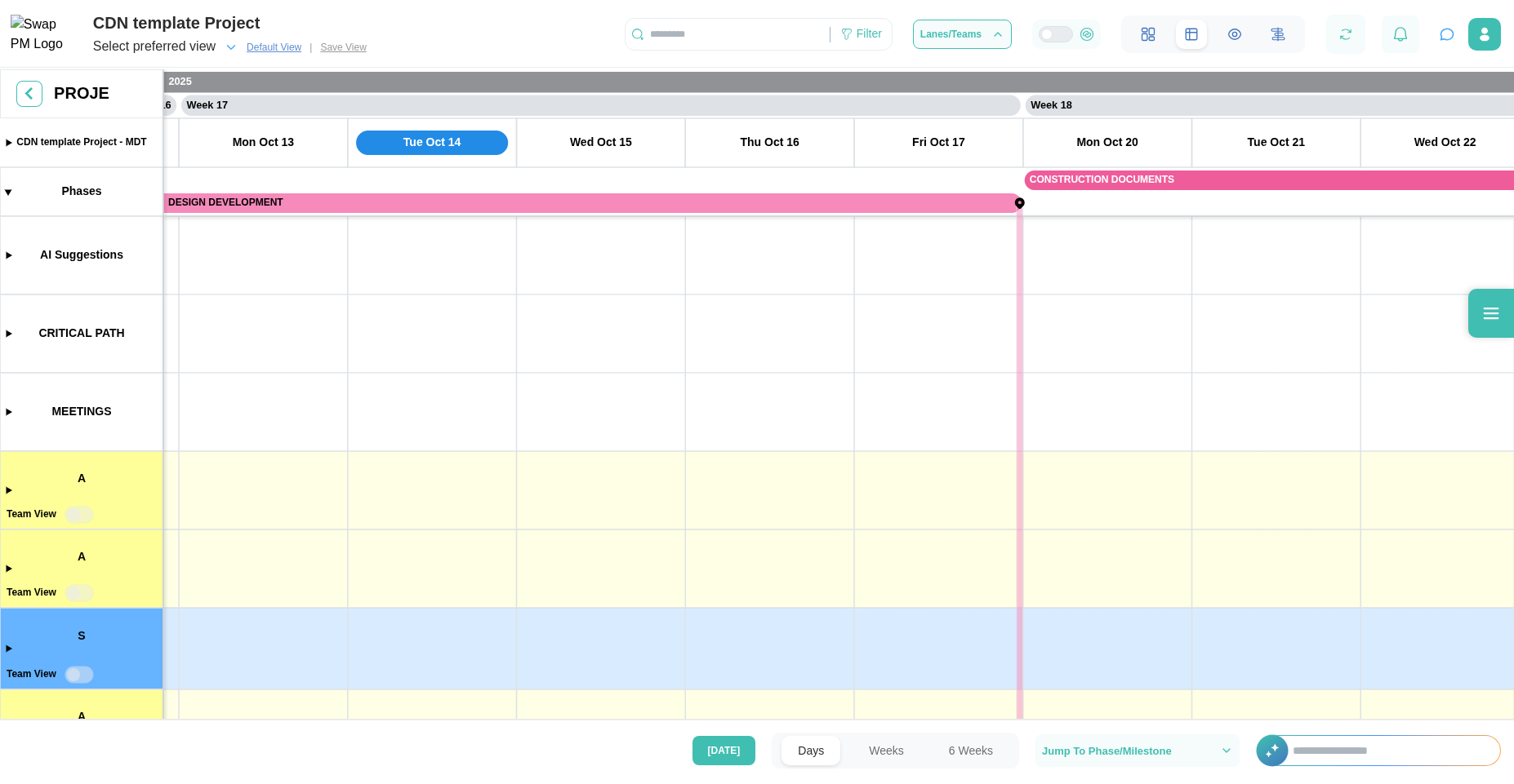
drag, startPoint x: 319, startPoint y: 395, endPoint x: 734, endPoint y: 605, distance: 465.1
drag, startPoint x: 540, startPoint y: 466, endPoint x: 389, endPoint y: 290, distance: 231.9
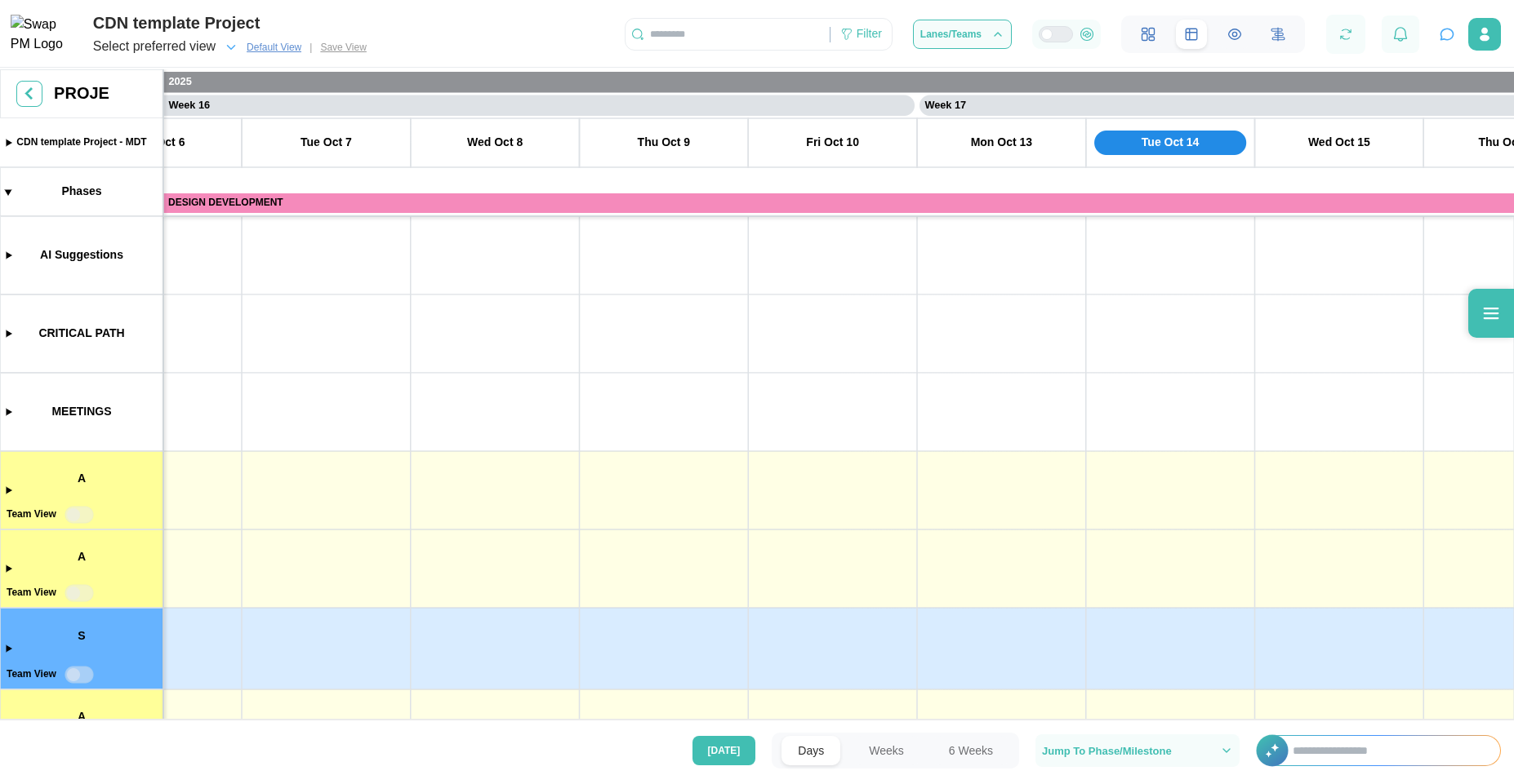
click at [1445, 34] on icon "button" at bounding box center [1446, 34] width 16 height 16
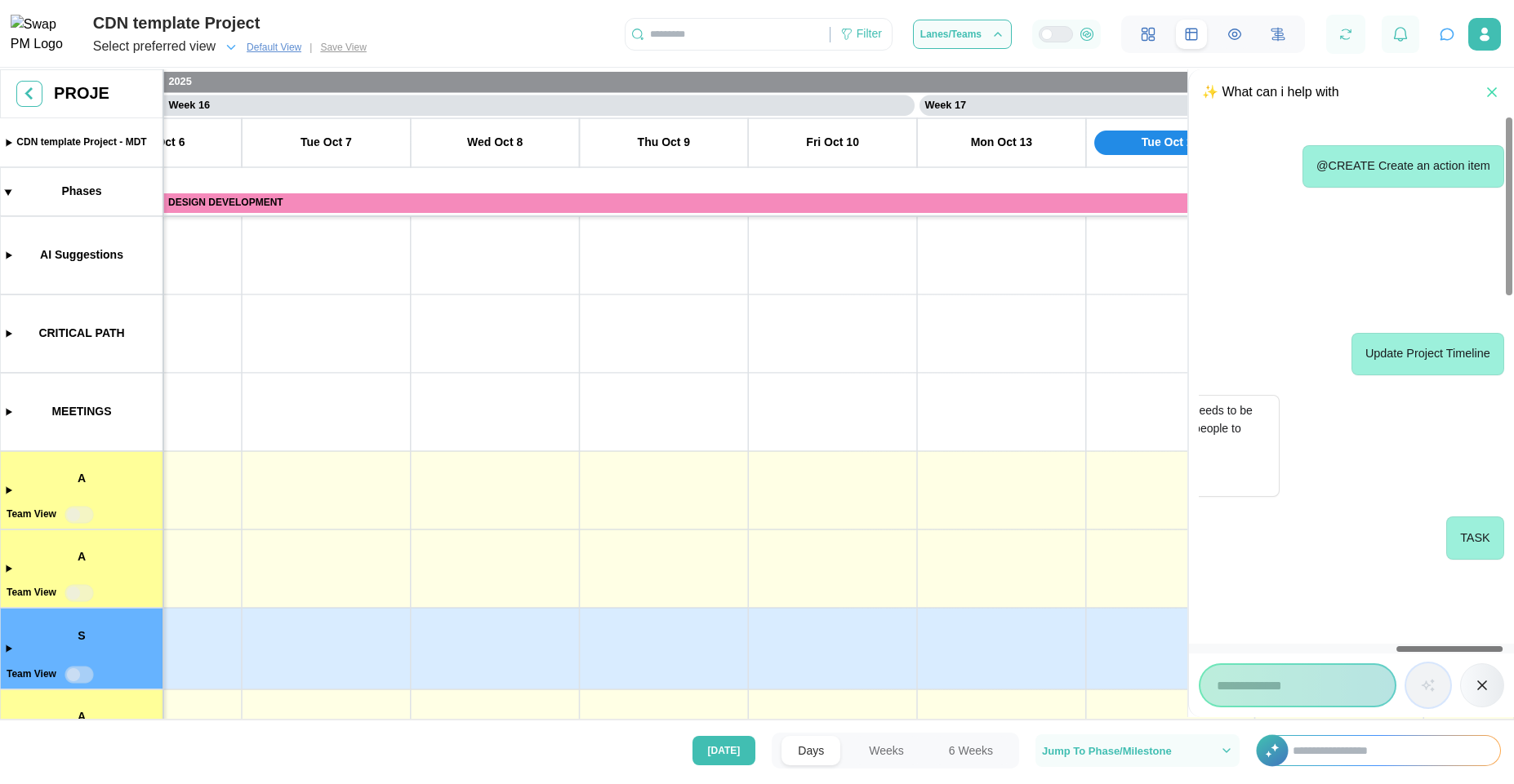
click at [1267, 651] on div at bounding box center [1346, 648] width 315 height 10
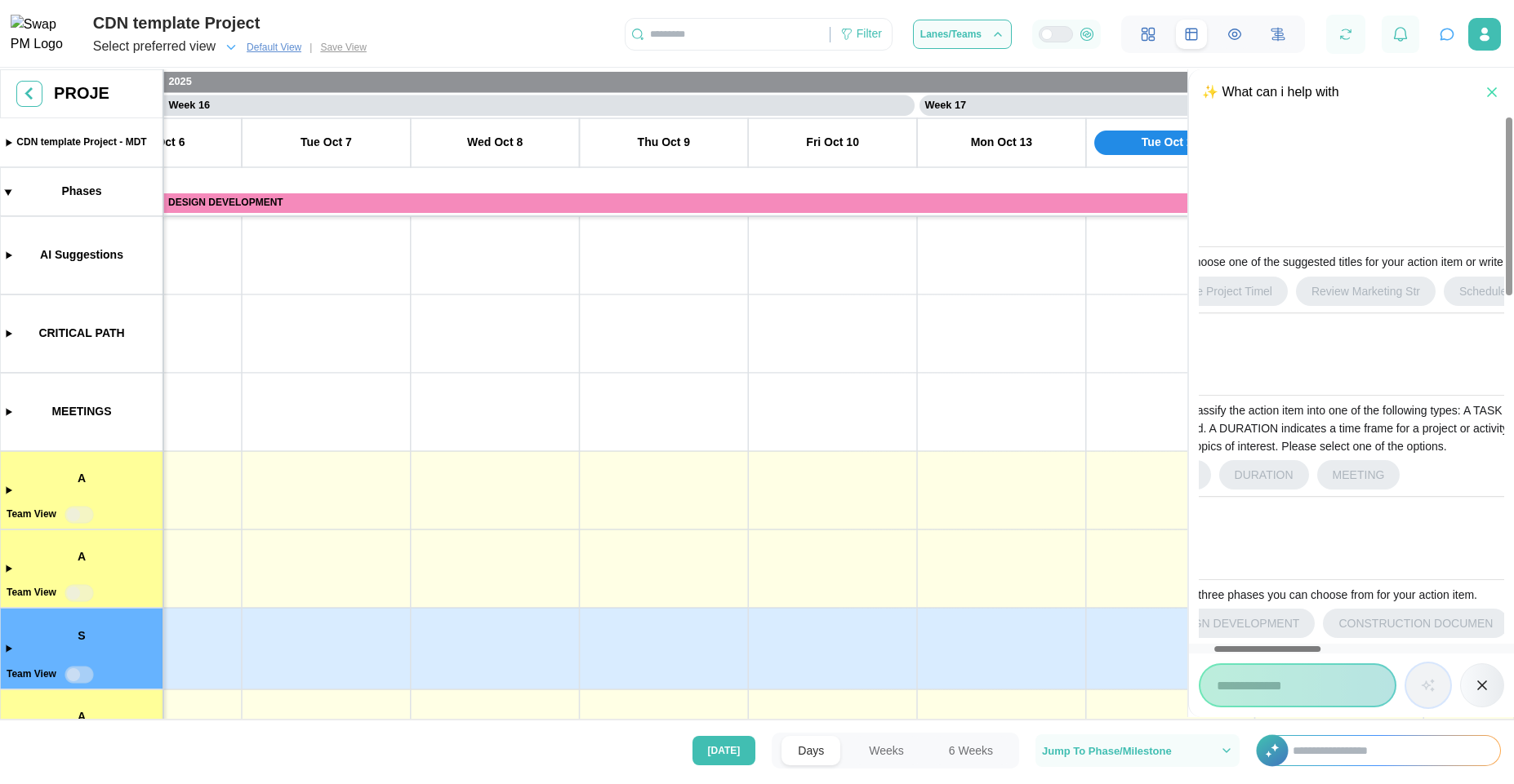
click at [1267, 651] on div at bounding box center [1268, 649] width 106 height 5
drag, startPoint x: 1267, startPoint y: 651, endPoint x: 1228, endPoint y: 651, distance: 39.0
click at [1228, 651] on div at bounding box center [1257, 649] width 106 height 5
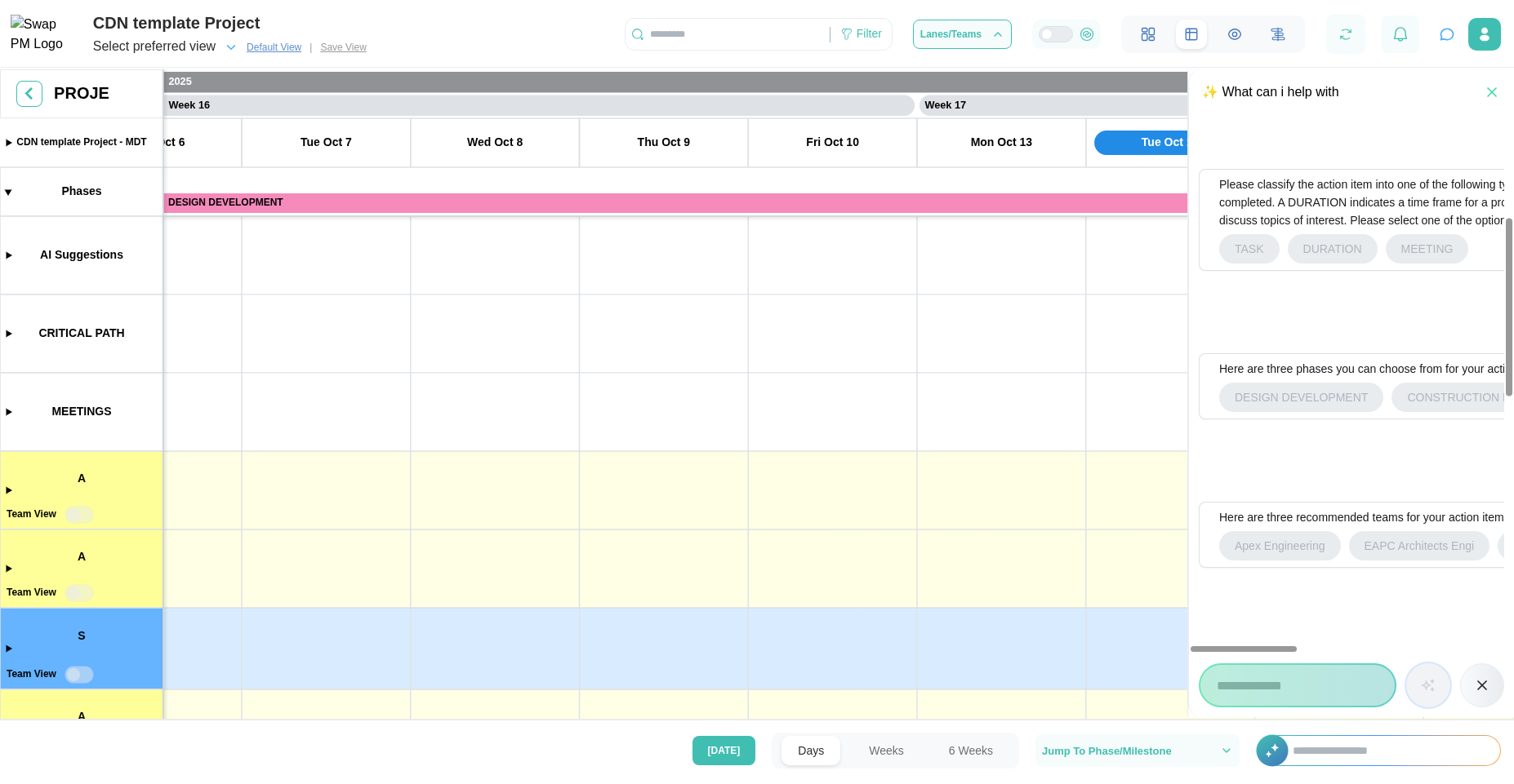
scroll to position [293, 0]
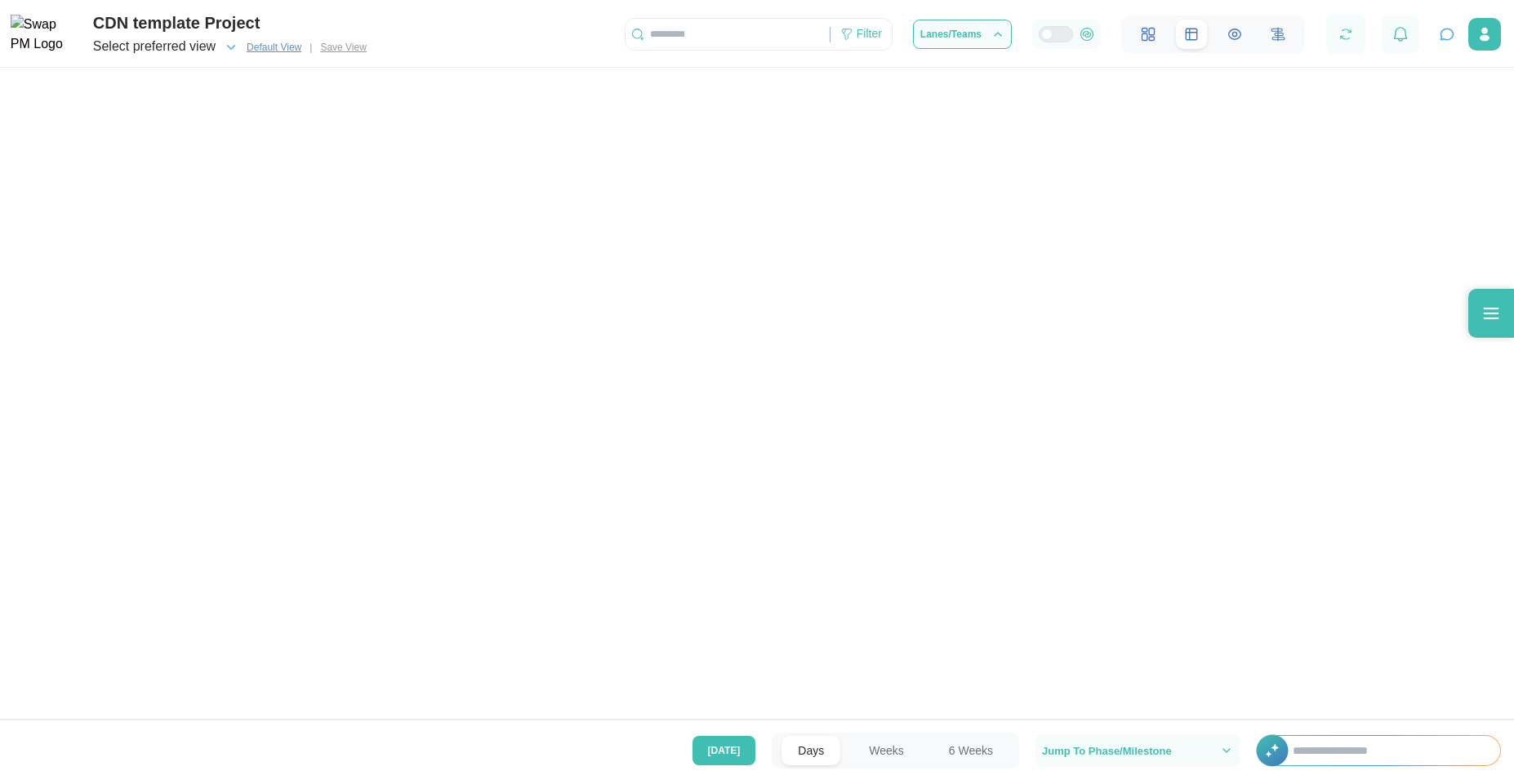
click at [1450, 34] on icon "button" at bounding box center [1446, 34] width 16 height 16
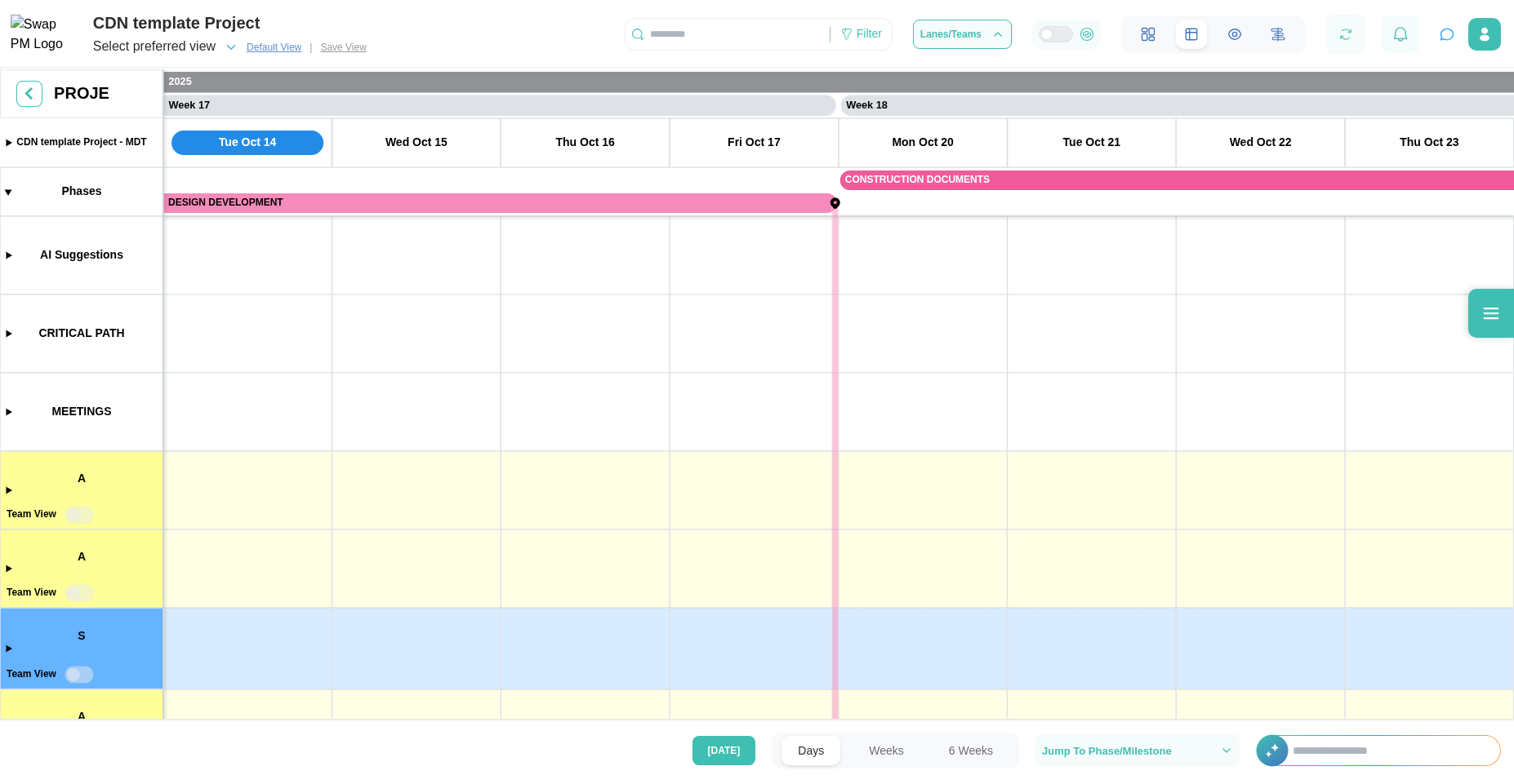
click at [1453, 39] on icon "button" at bounding box center [1446, 34] width 16 height 16
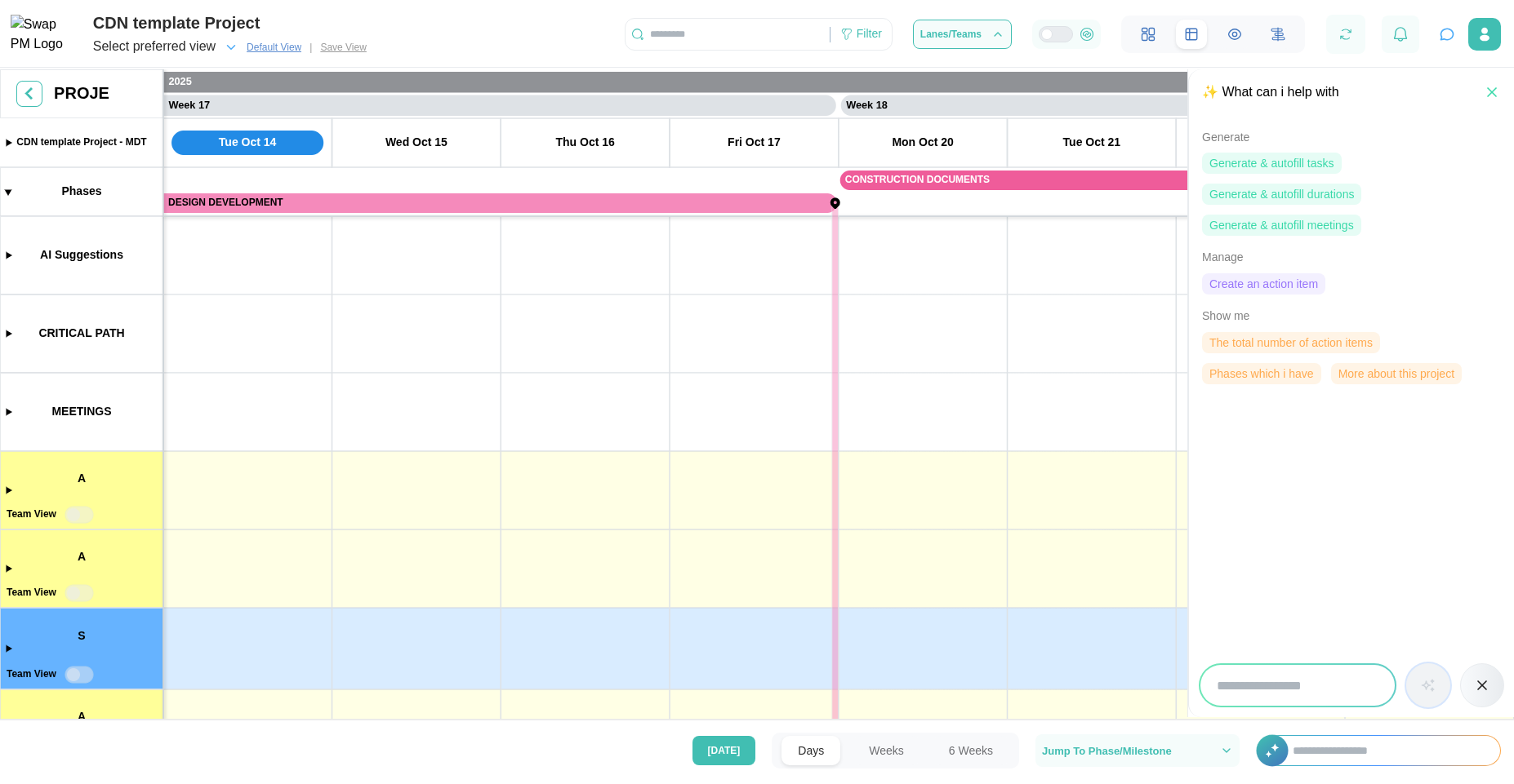
click at [1285, 165] on span "Generate & autofill tasks" at bounding box center [1272, 163] width 125 height 20
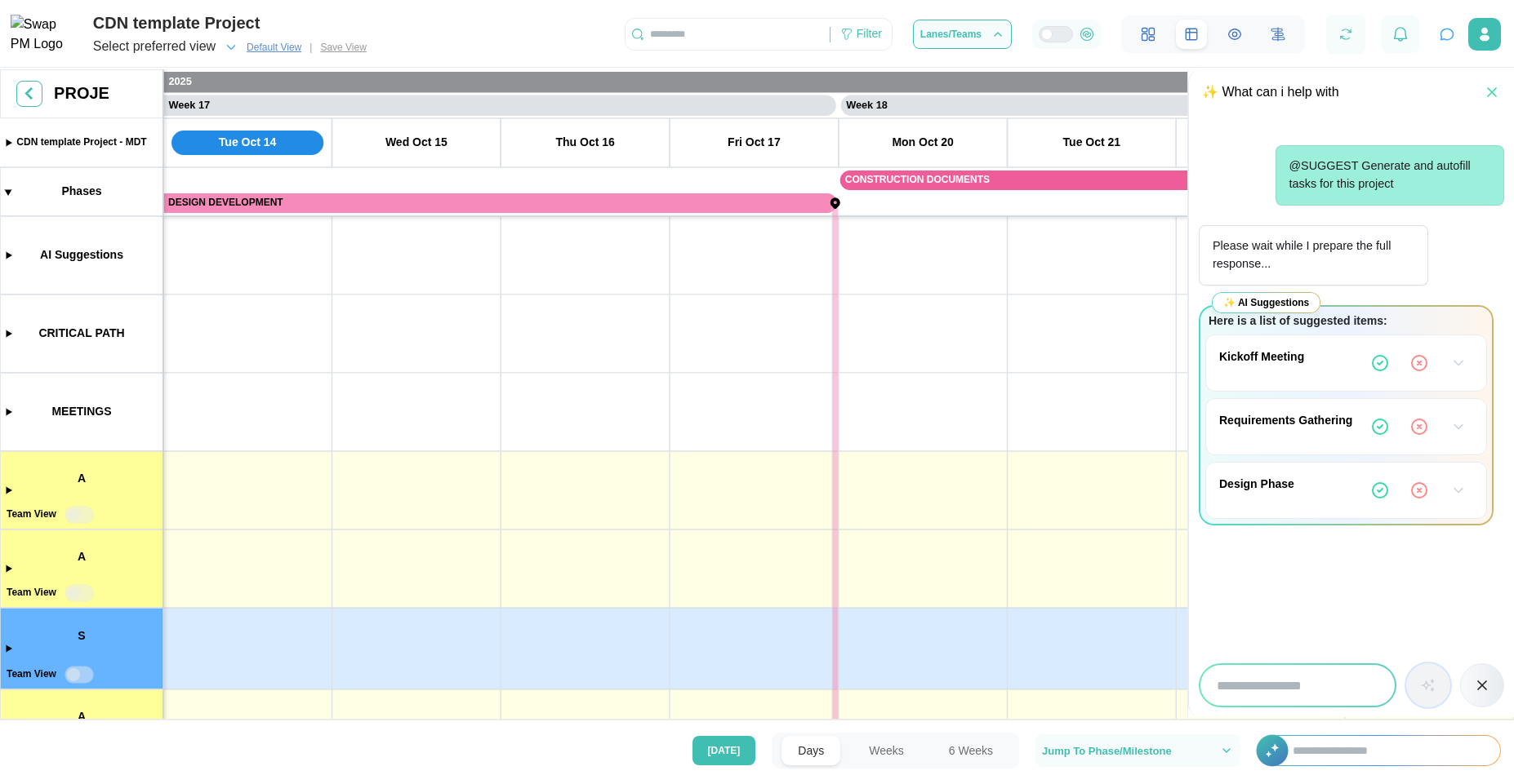
click at [1447, 369] on button "button" at bounding box center [1458, 363] width 30 height 30
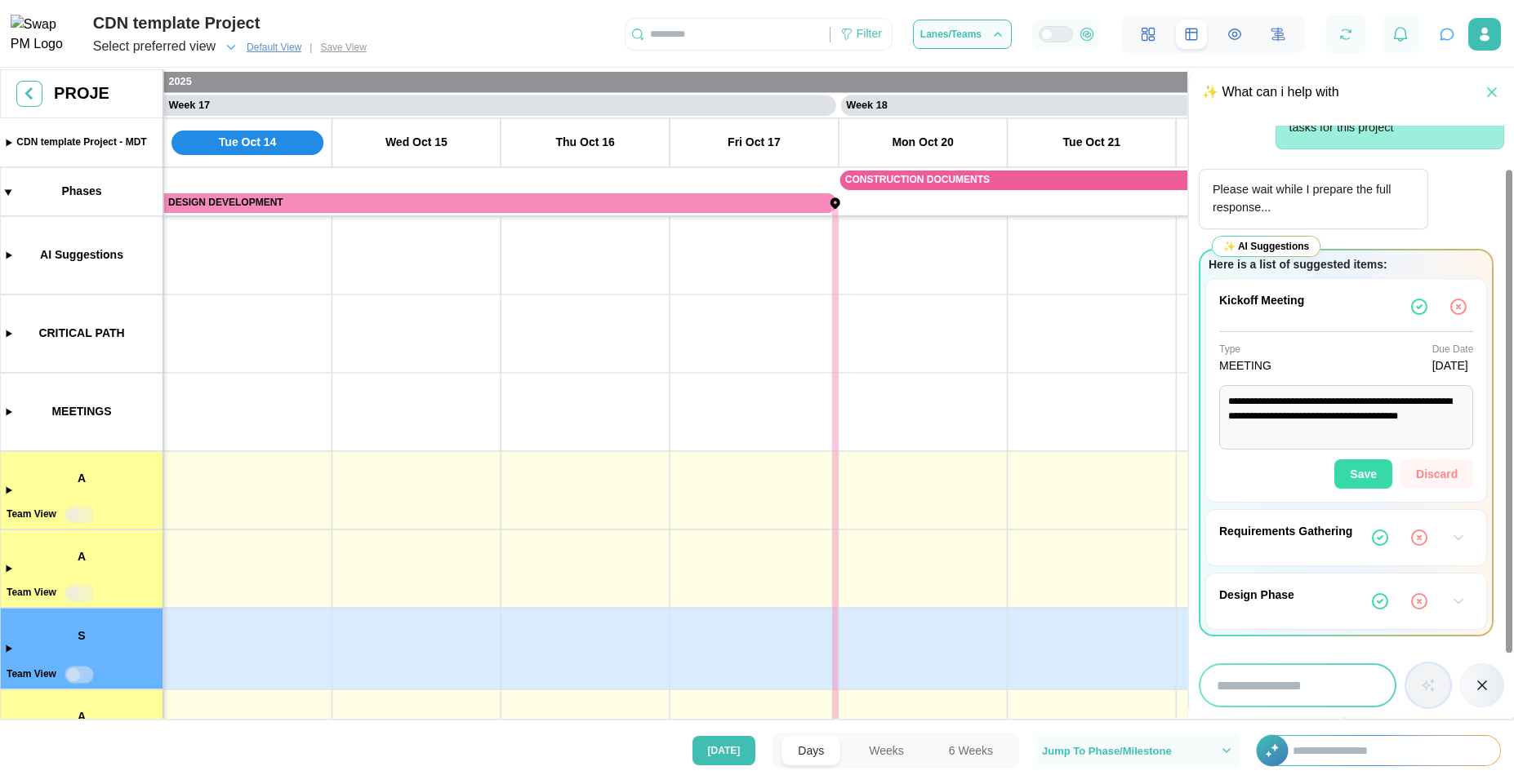
click at [1454, 539] on icon "button" at bounding box center [1458, 537] width 16 height 16
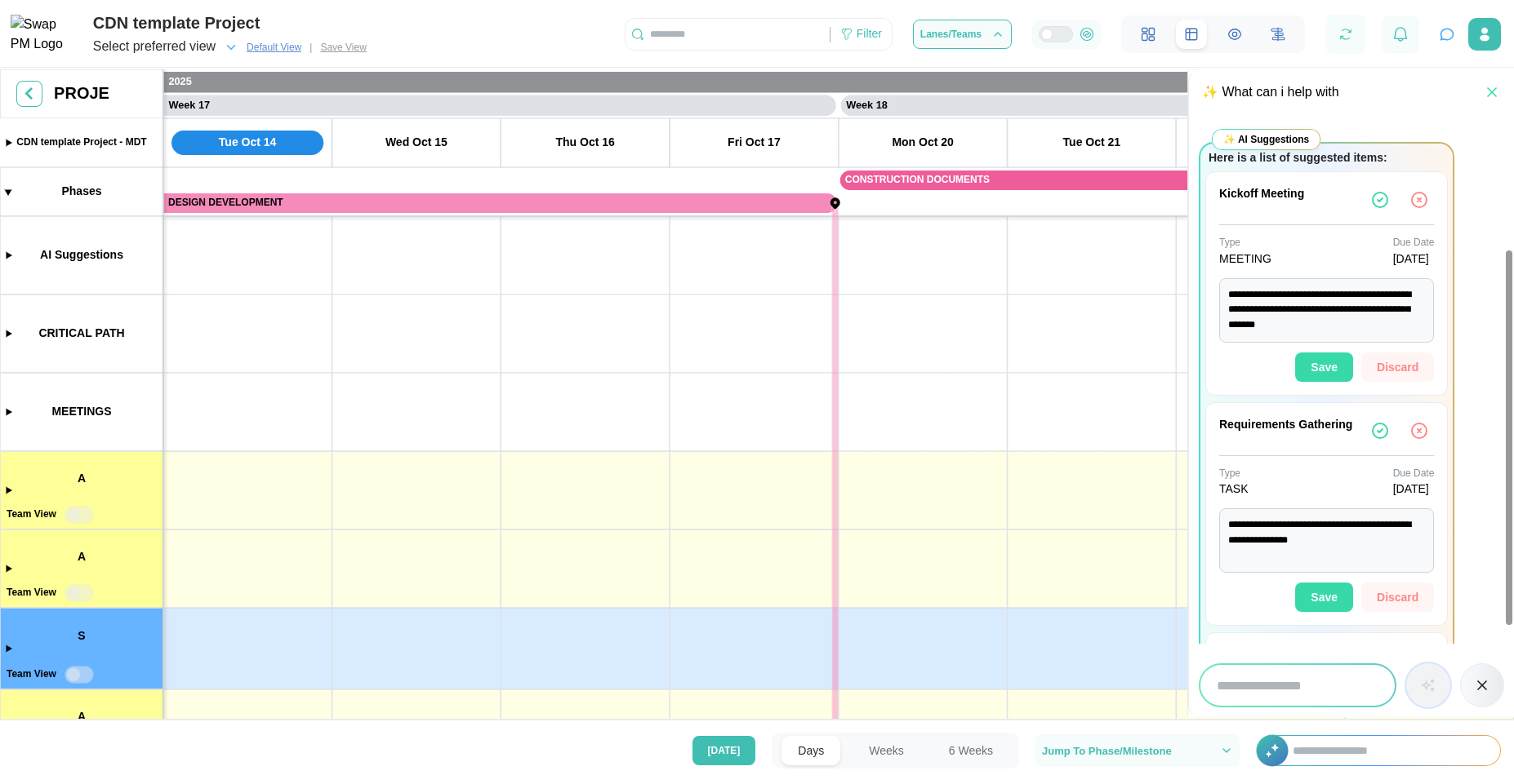
scroll to position [222, 0]
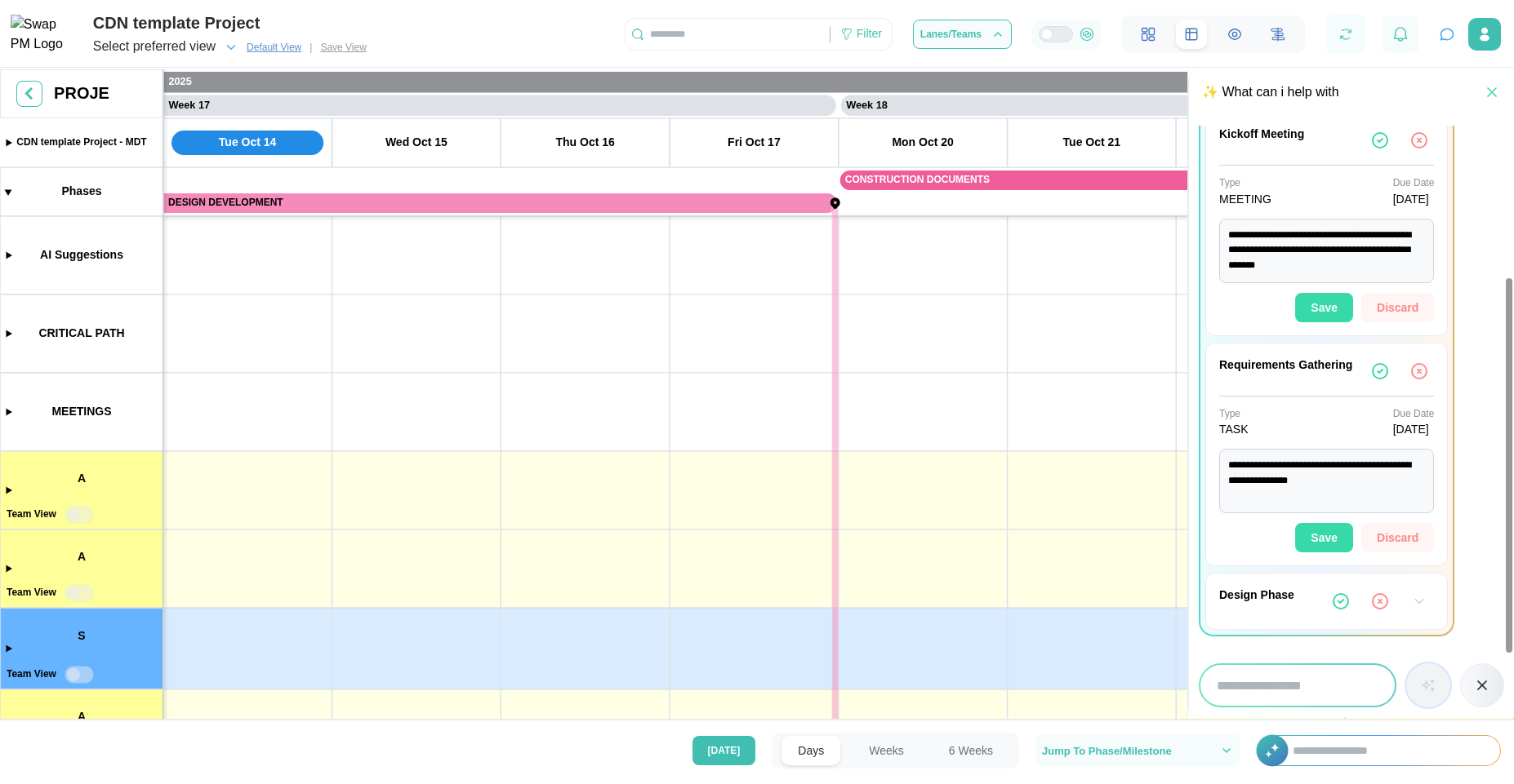
click at [1419, 594] on icon "button" at bounding box center [1419, 601] width 16 height 16
type textarea "*"
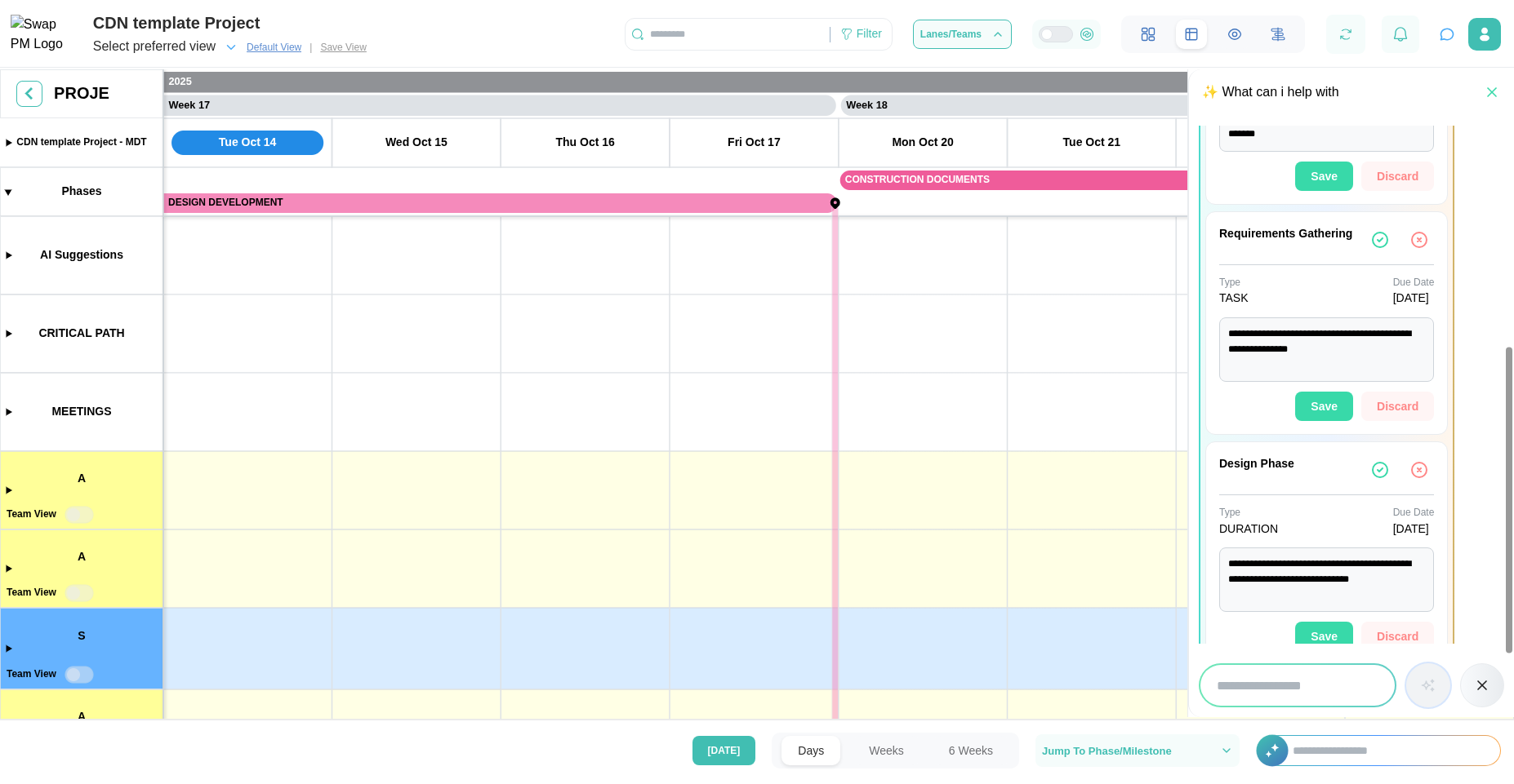
scroll to position [390, 0]
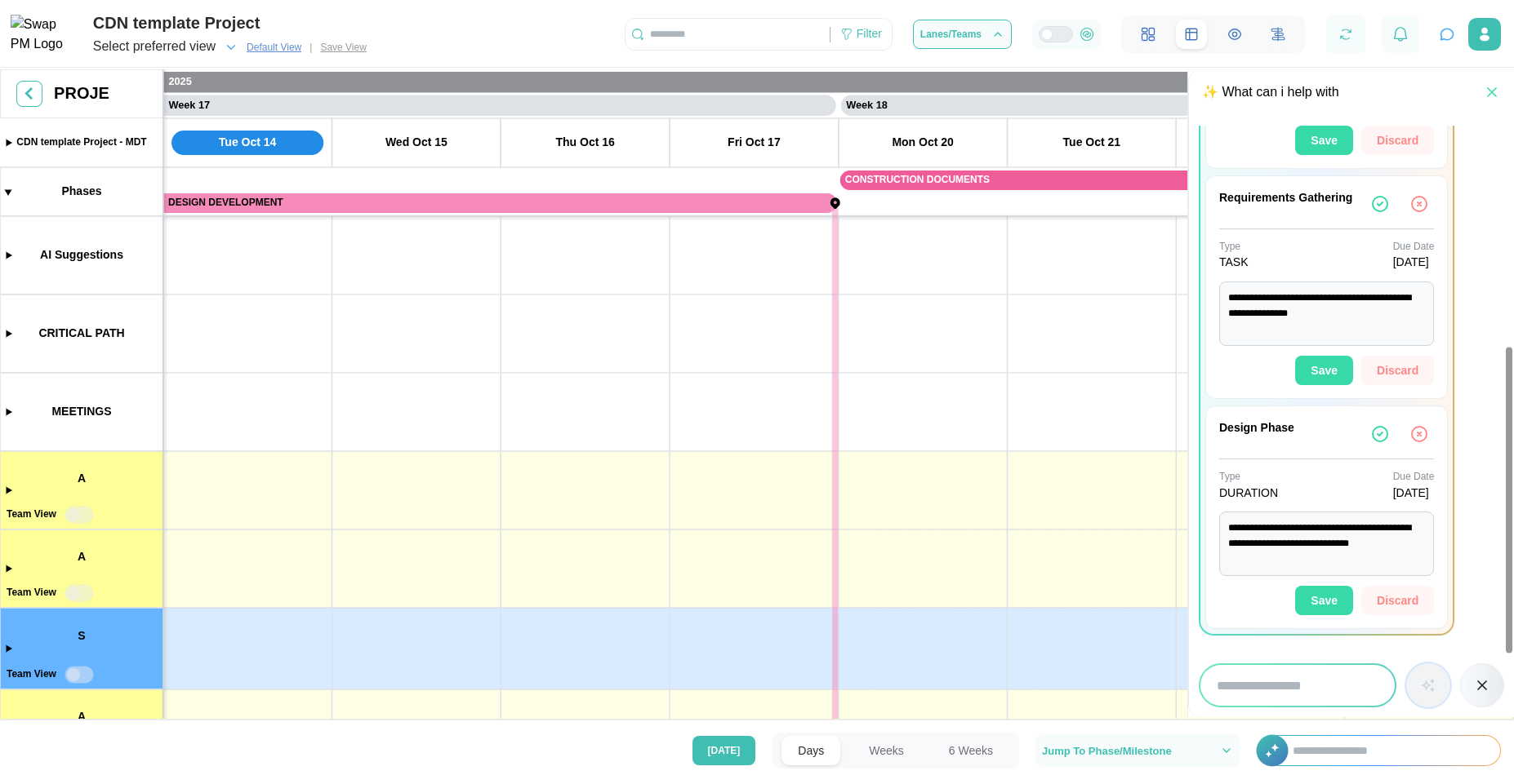
click at [1238, 679] on input "search" at bounding box center [1298, 685] width 195 height 41
type input "**********"
click at [1406, 663] on button "button" at bounding box center [1428, 685] width 44 height 44
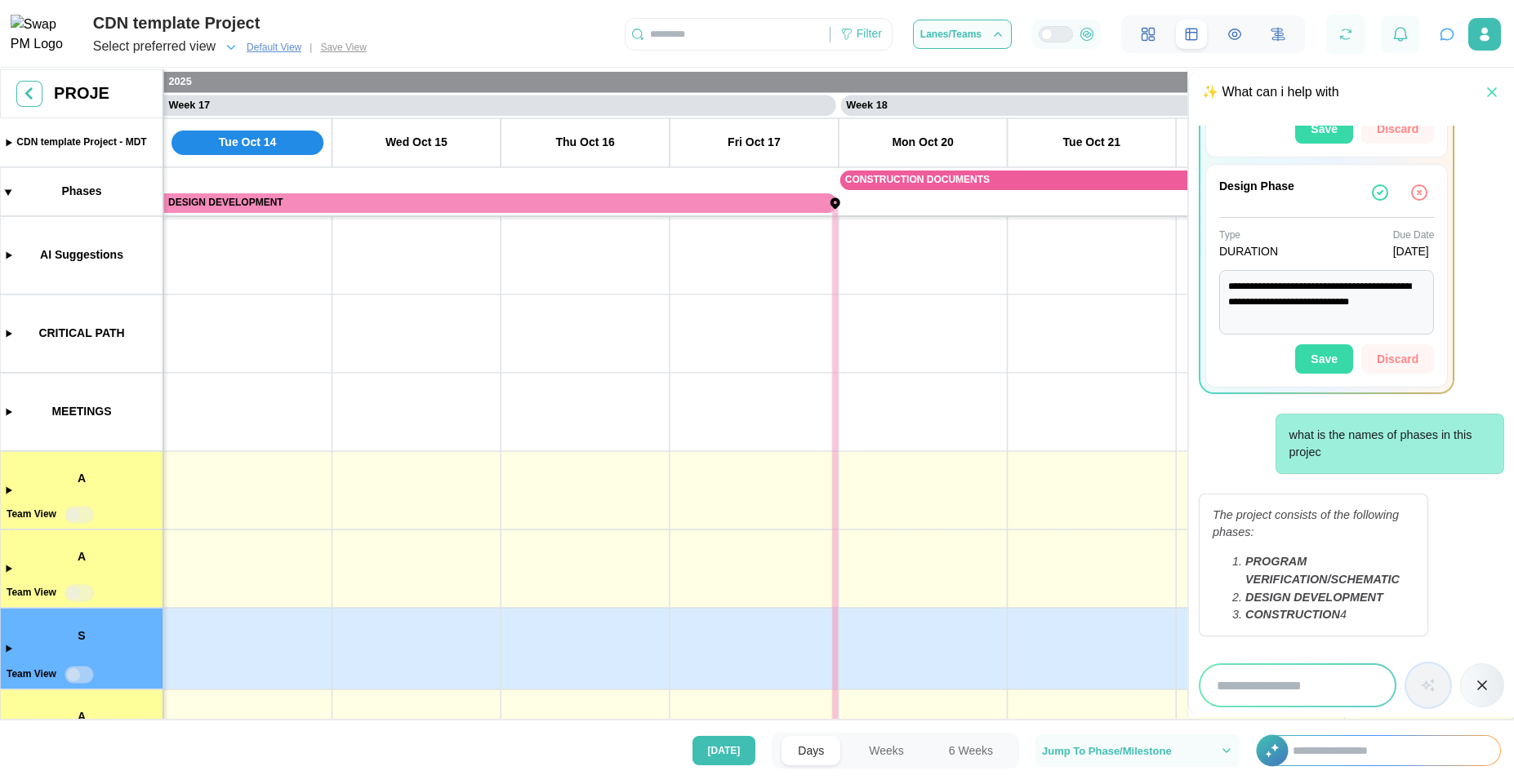
scroll to position [685, 0]
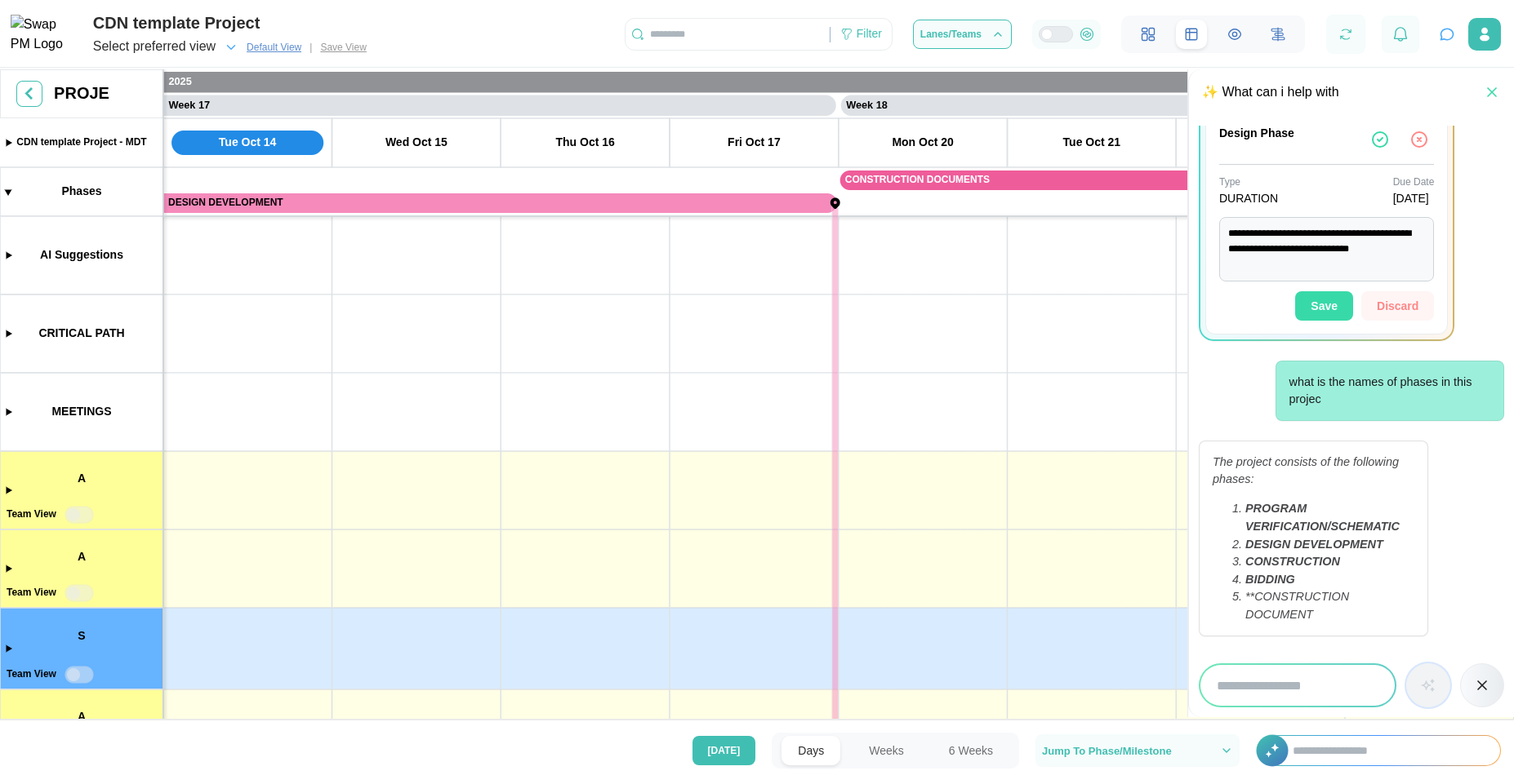
type textarea "*"
click at [1271, 672] on input "search" at bounding box center [1298, 685] width 195 height 41
type input "**********"
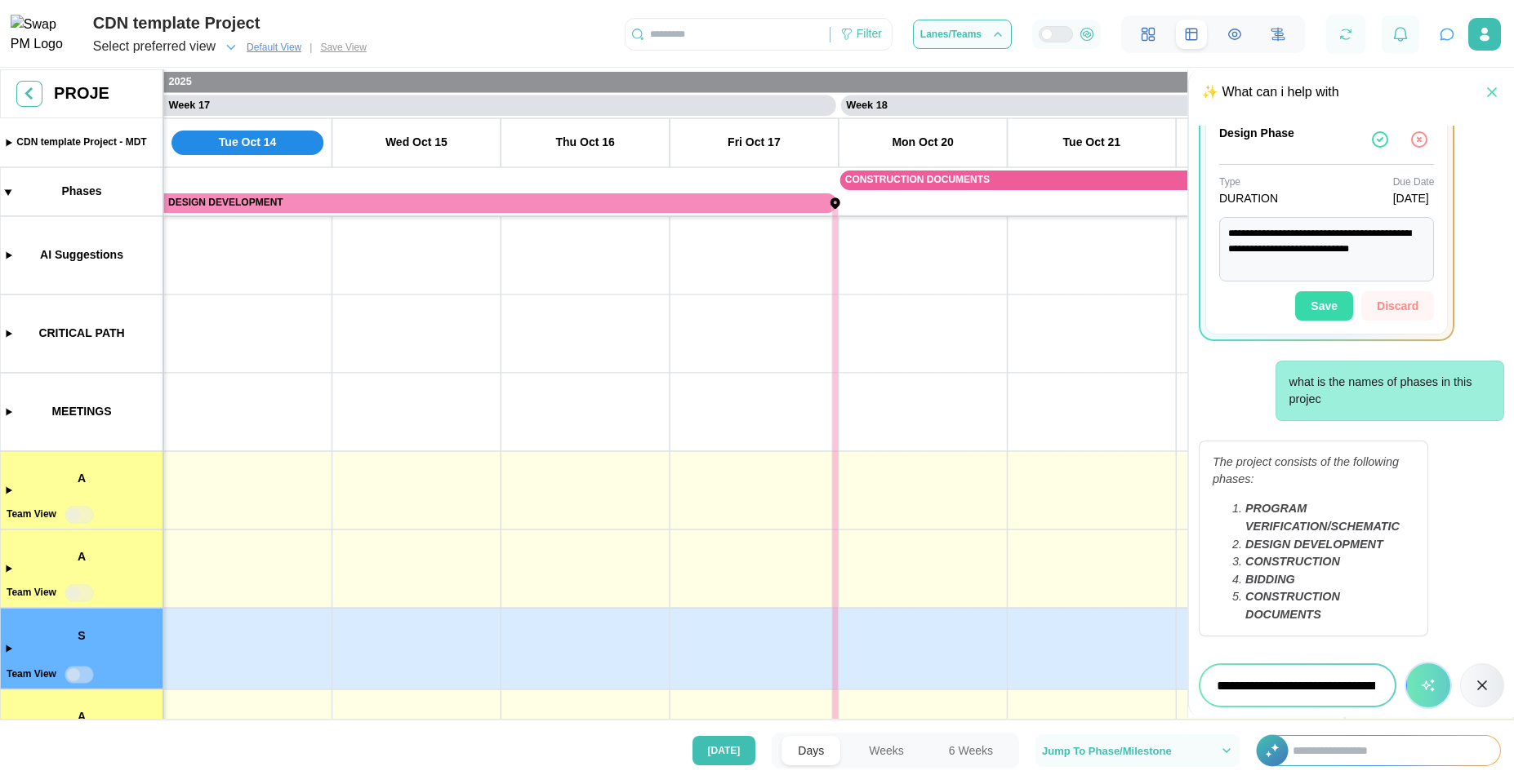
click at [1406, 663] on button "button" at bounding box center [1428, 685] width 44 height 44
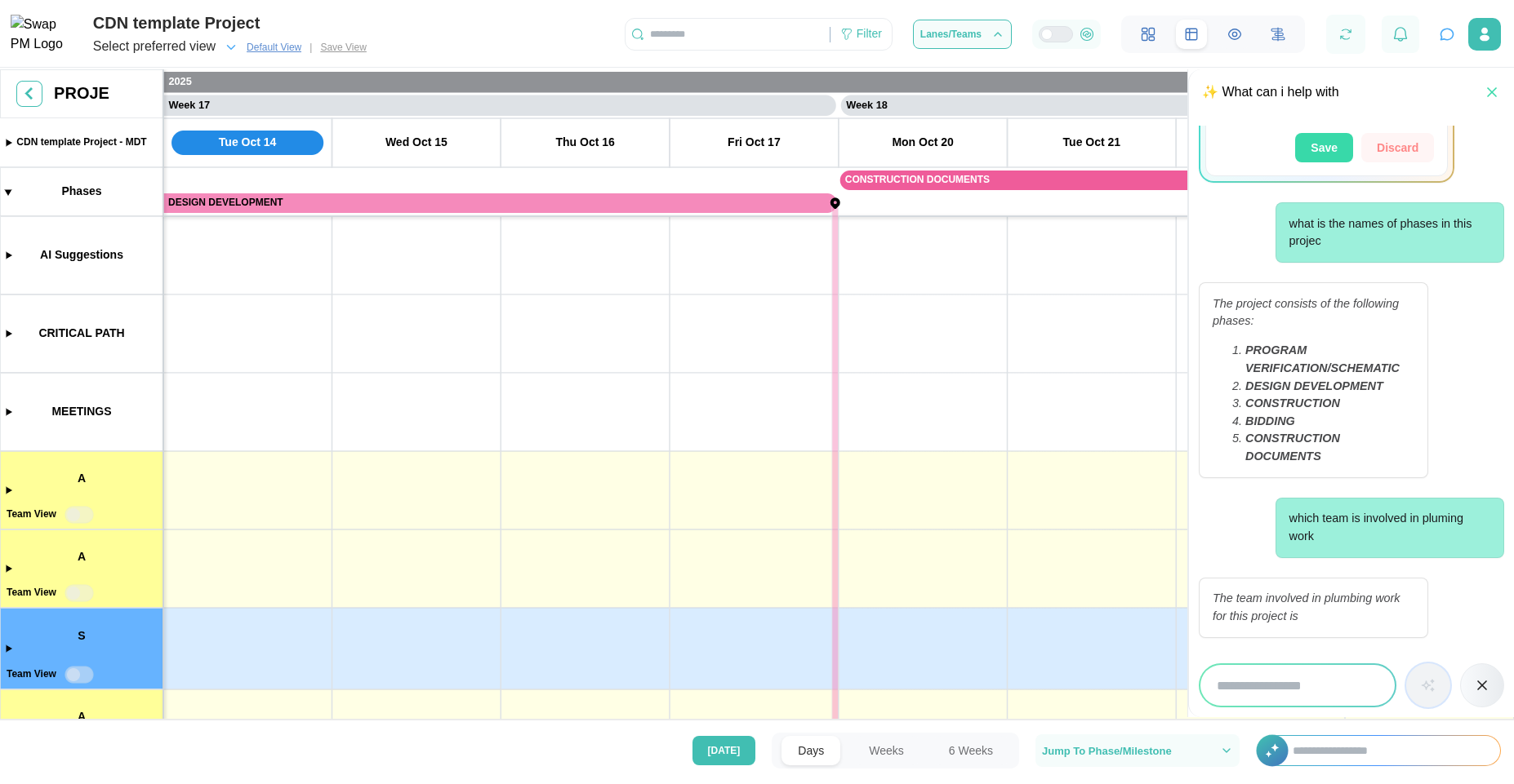
type textarea "*"
click at [1271, 672] on input "search" at bounding box center [1298, 685] width 195 height 41
type input "*"
type input "**********"
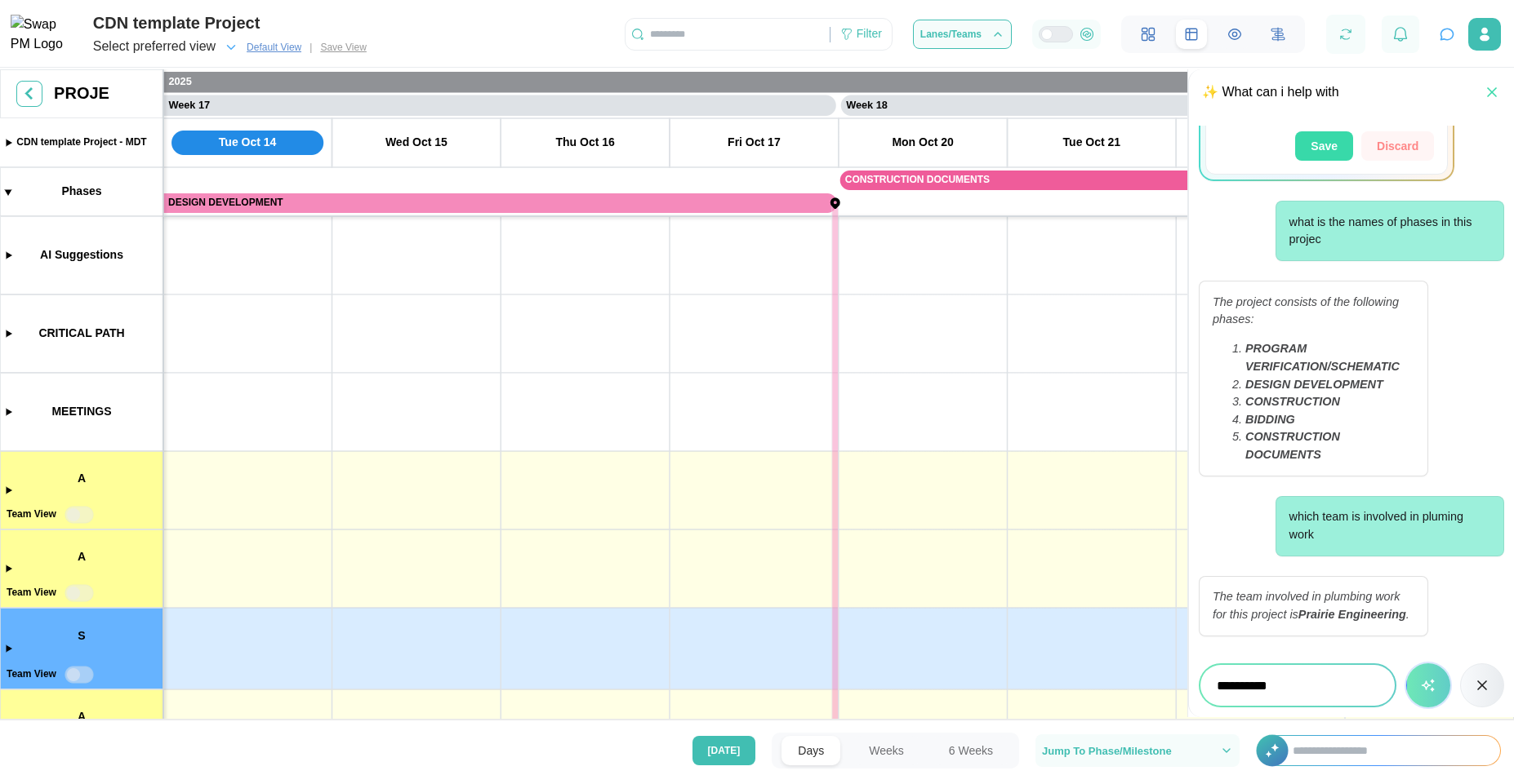
type textarea "*"
type input "**********"
click at [1406, 663] on button "button" at bounding box center [1428, 685] width 44 height 44
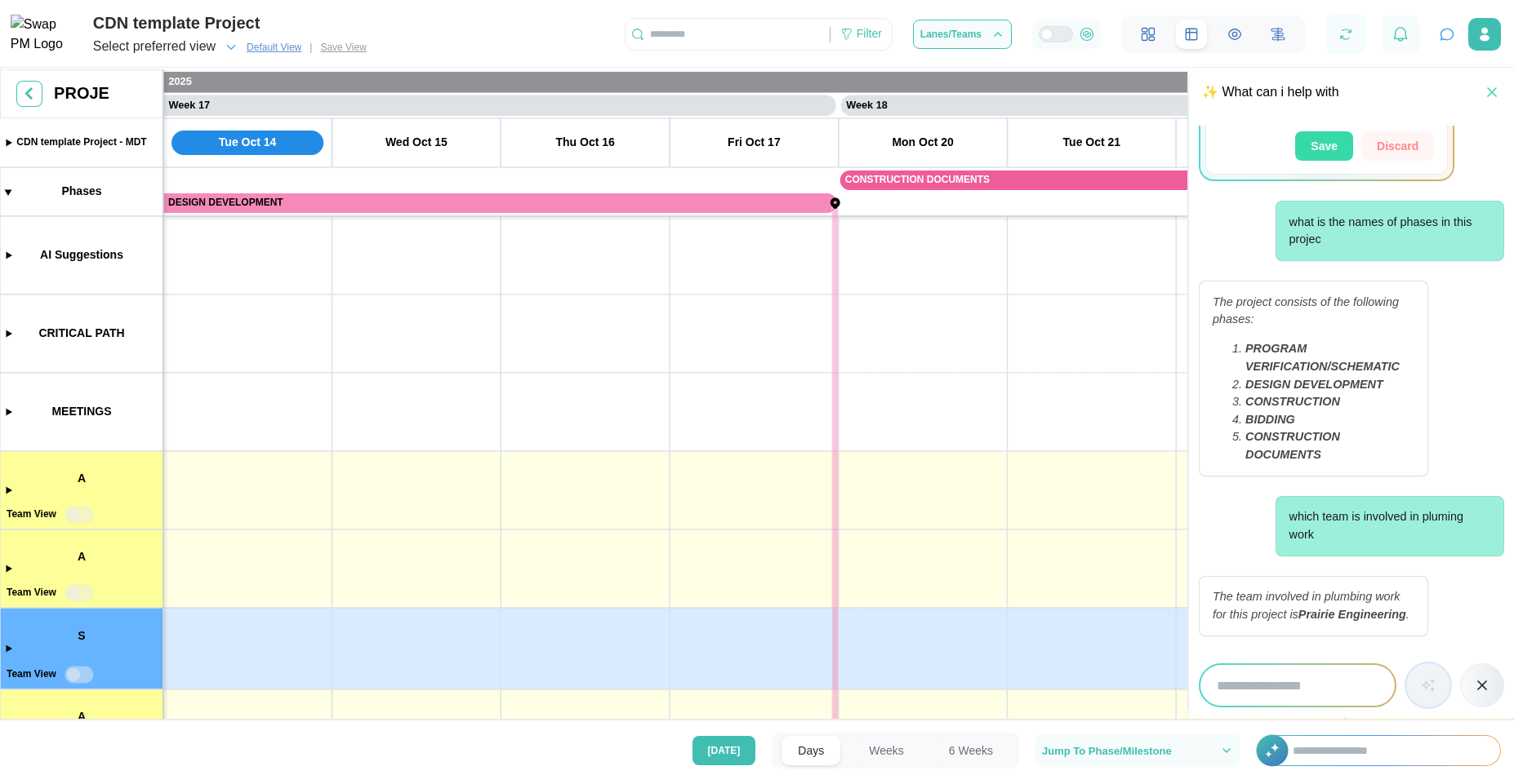
scroll to position [956, 0]
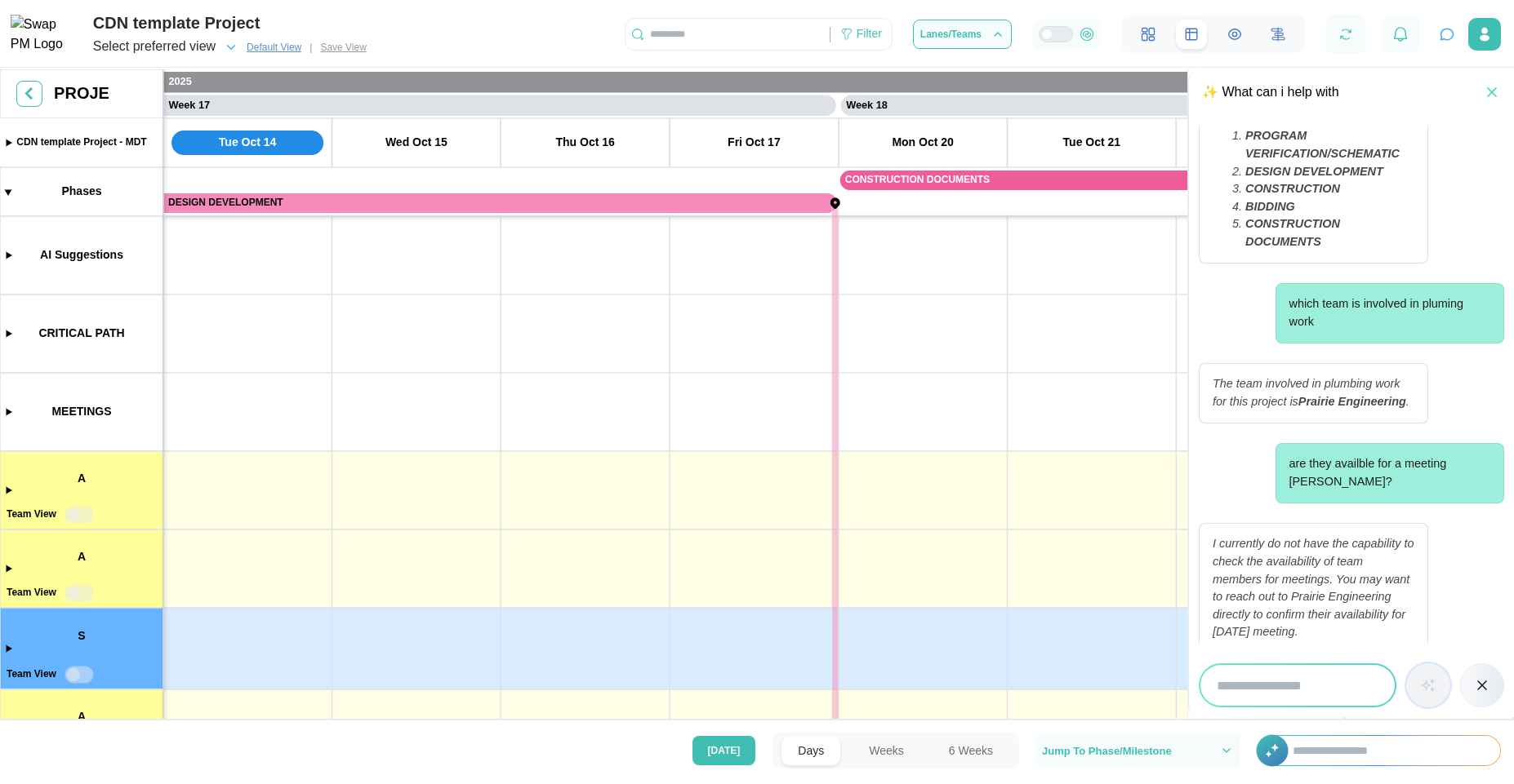
type textarea "*"
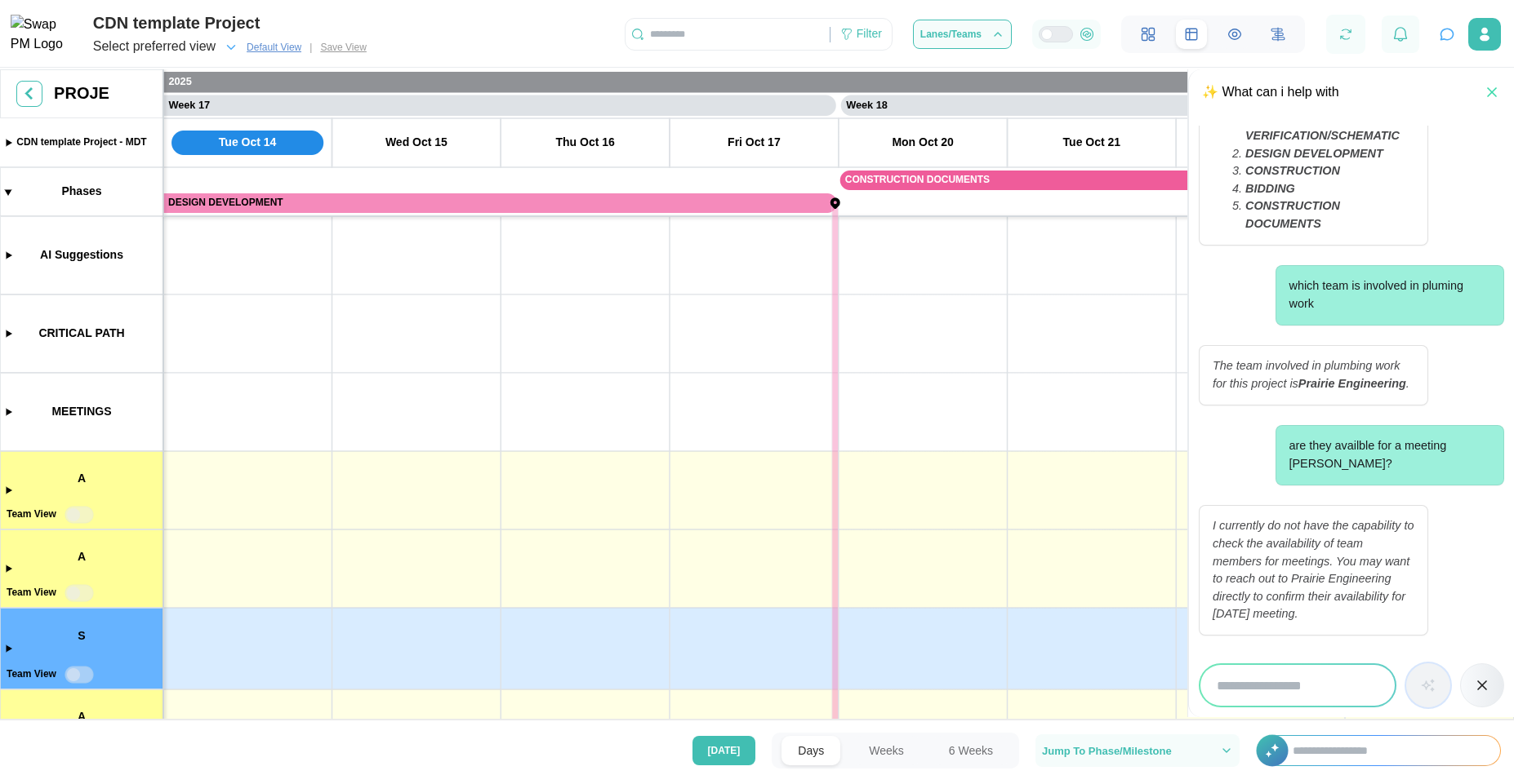
click at [1271, 672] on input "search" at bounding box center [1298, 685] width 195 height 41
type input "**********"
click at [1406, 663] on button "button" at bounding box center [1428, 685] width 44 height 44
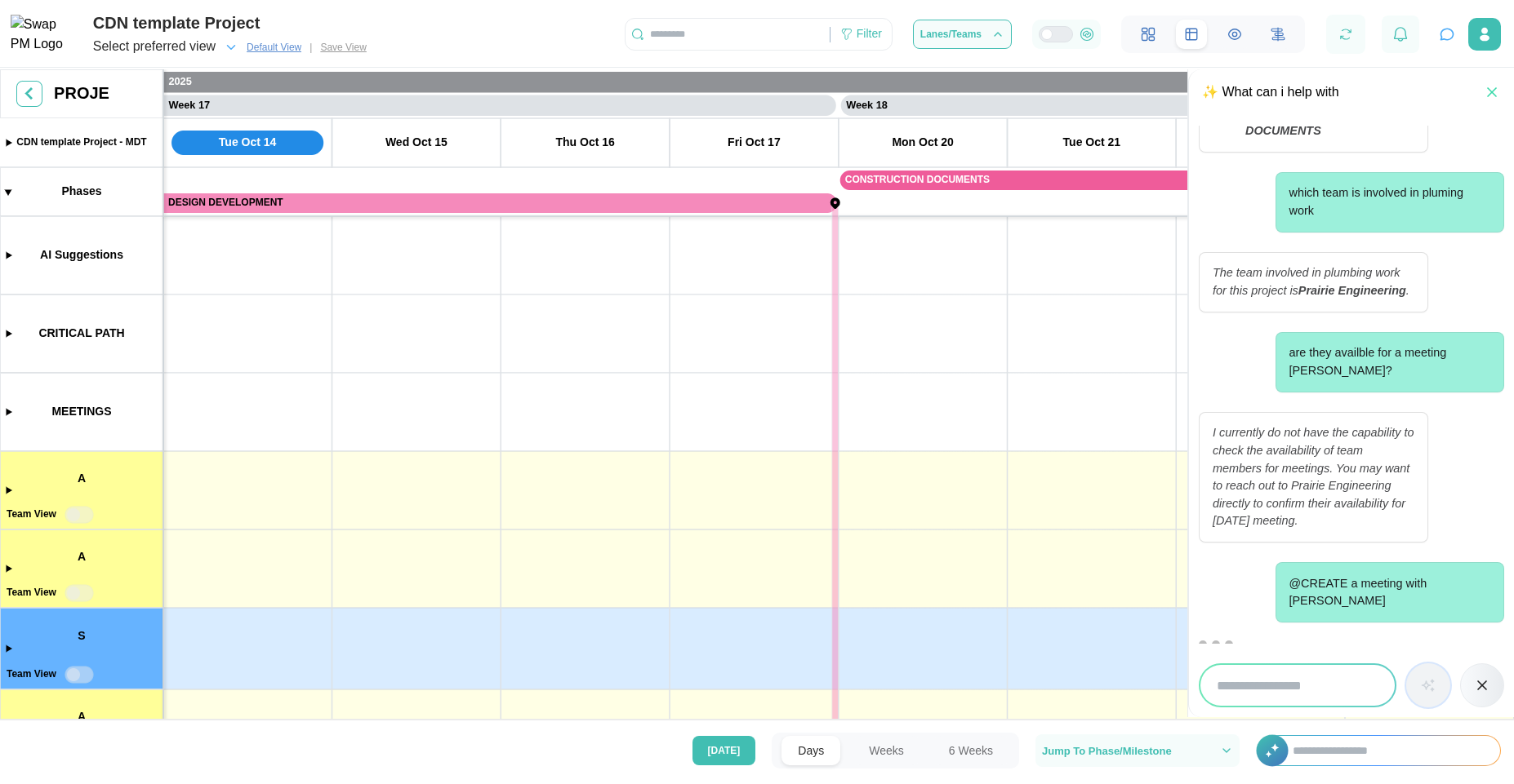
scroll to position [1374, 0]
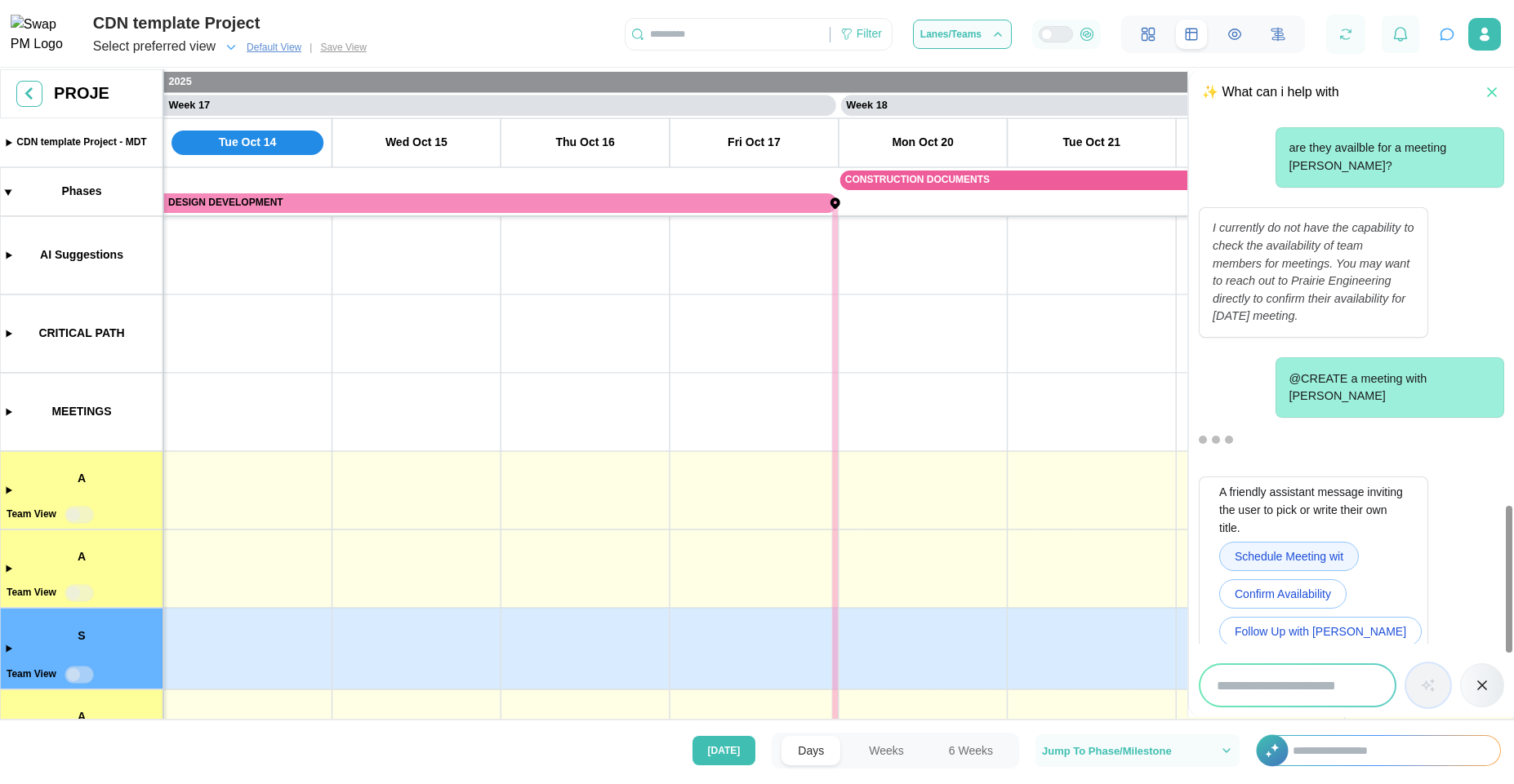
click at [1264, 543] on span "Schedule Meeting wit" at bounding box center [1289, 556] width 109 height 28
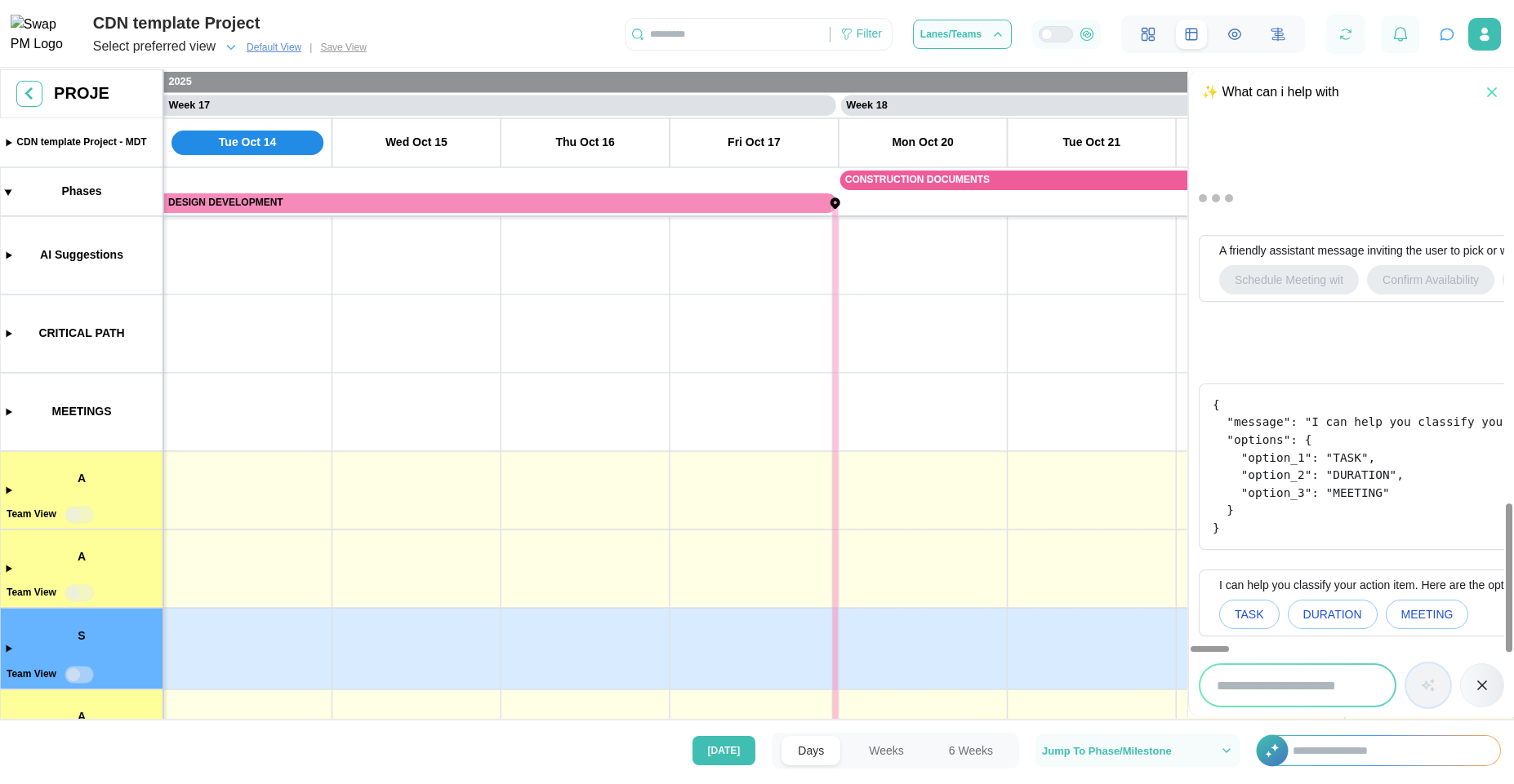
scroll to position [1348, 0]
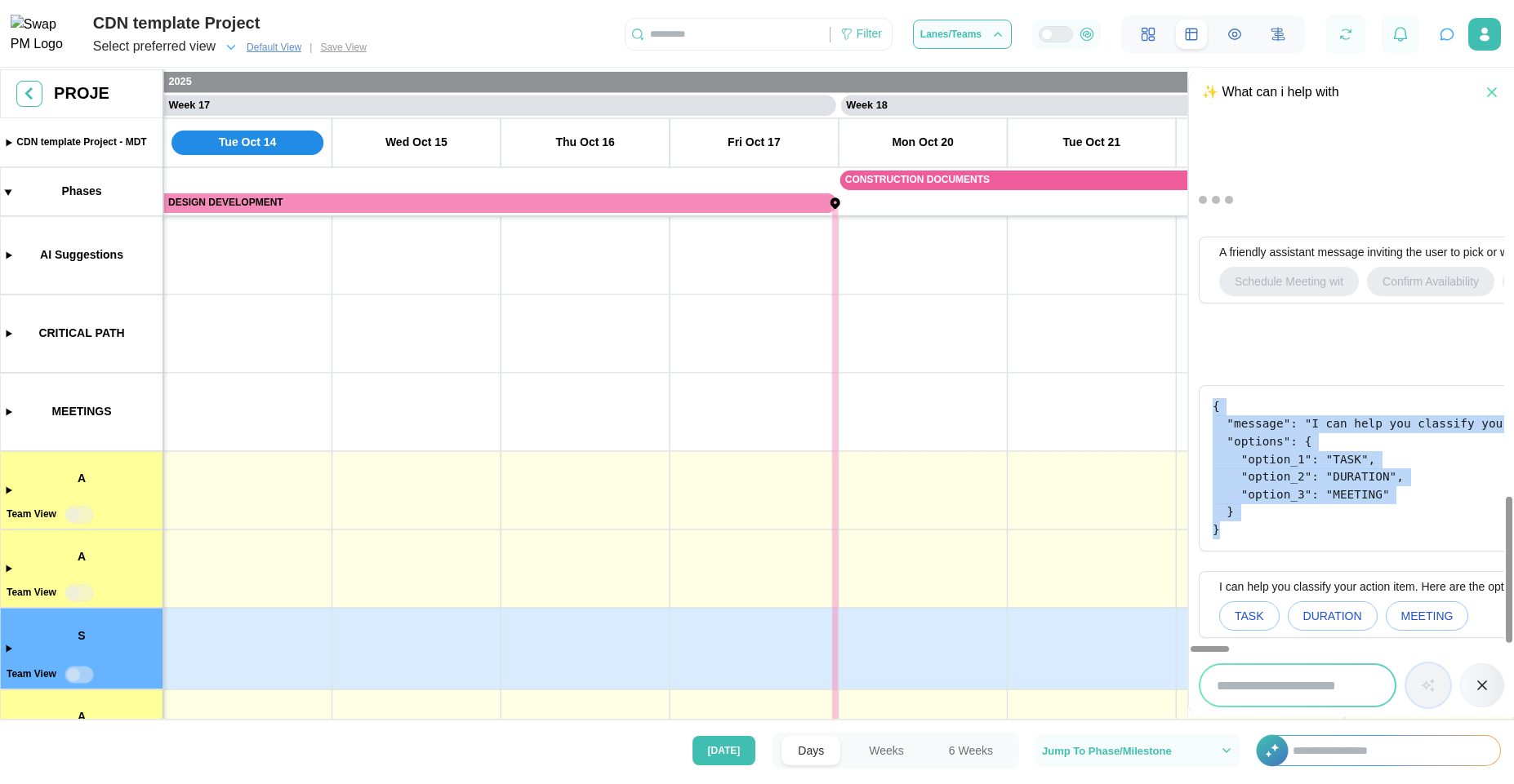
drag, startPoint x: 1210, startPoint y: 412, endPoint x: 1282, endPoint y: 540, distance: 146.9
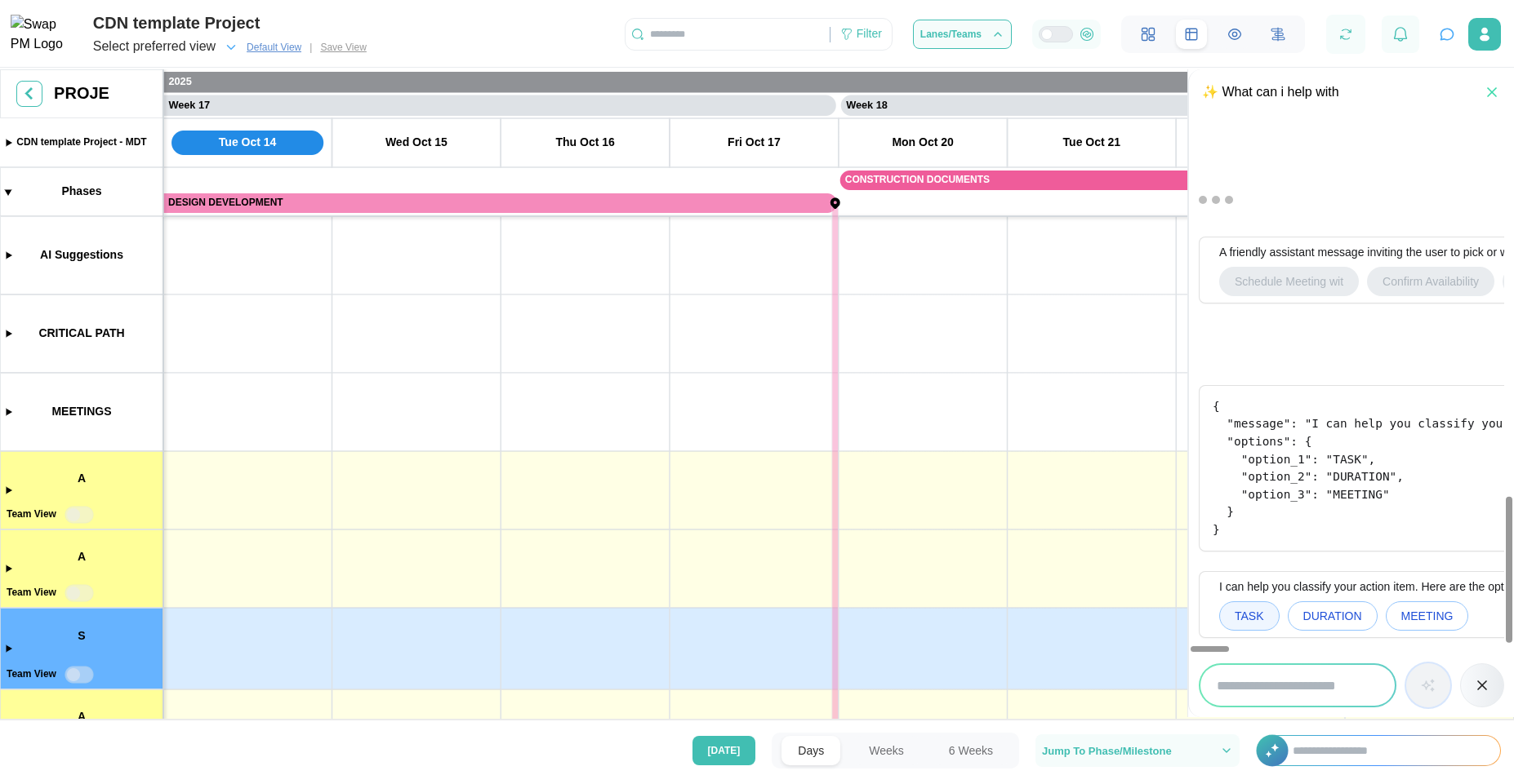
click at [1259, 615] on span "TASK" at bounding box center [1249, 616] width 30 height 28
click at [1410, 605] on span "MEETING" at bounding box center [1428, 616] width 52 height 28
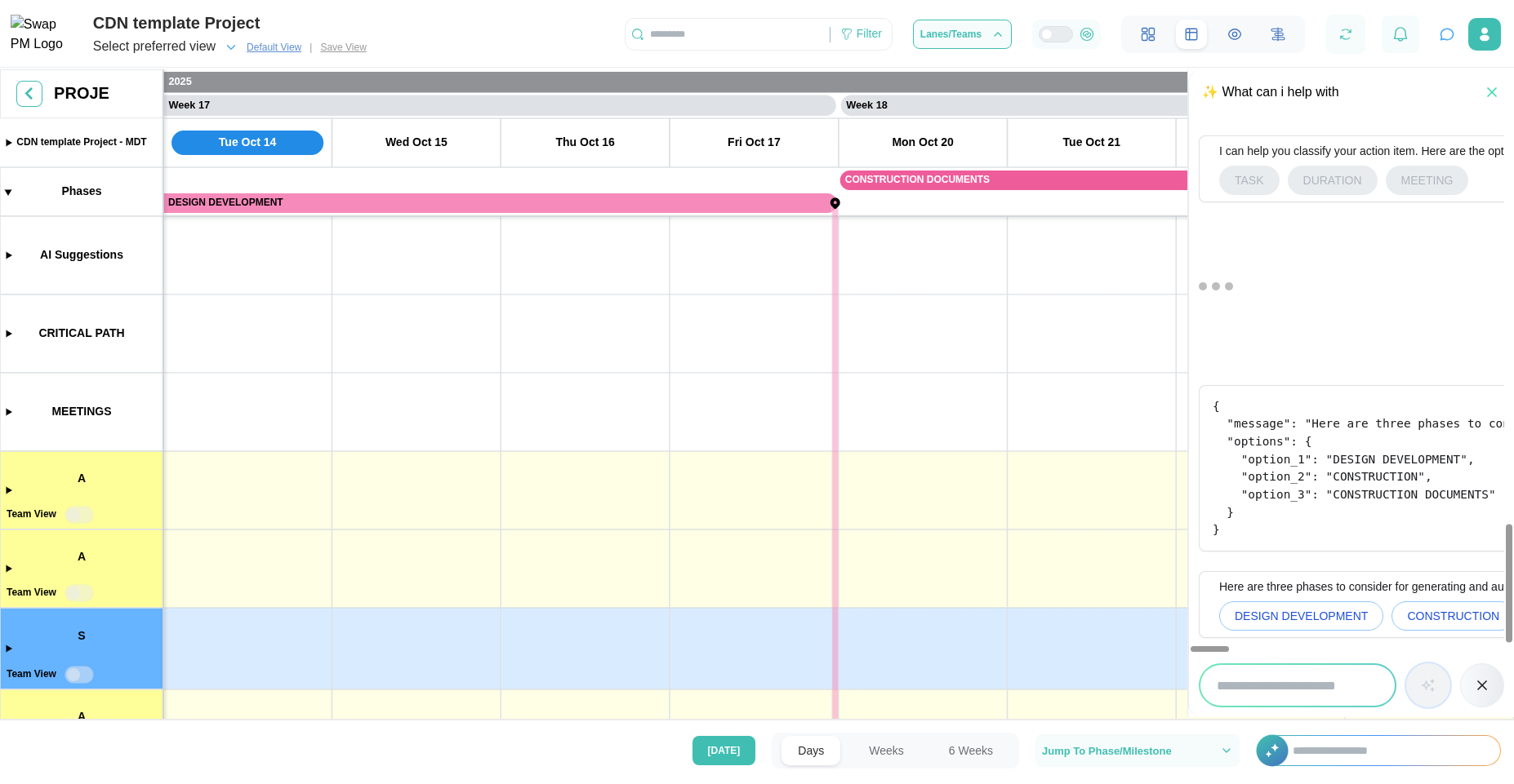
scroll to position [1786, 0]
click at [1483, 99] on icon "button" at bounding box center [1491, 92] width 16 height 16
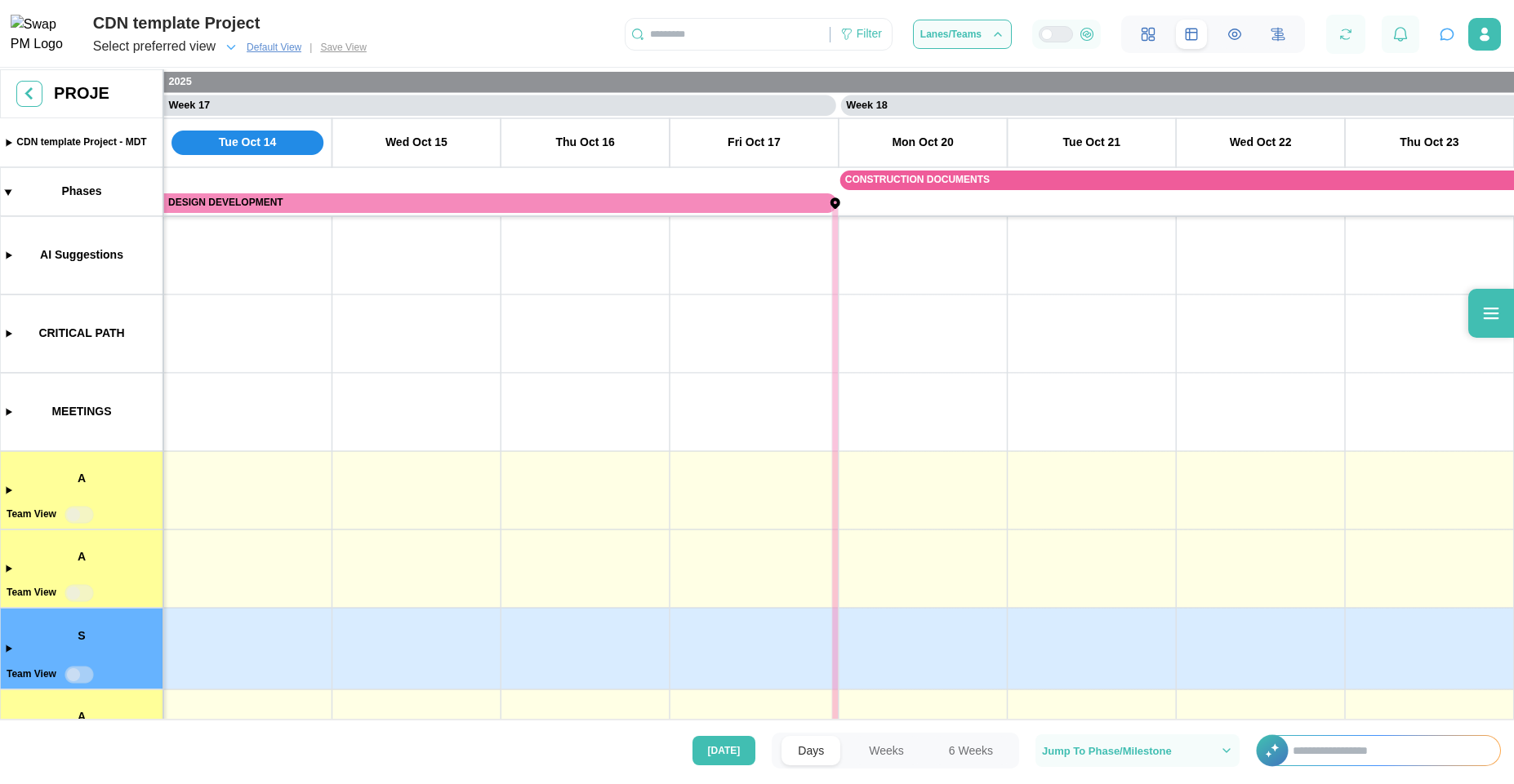
scroll to position [2058, 0]
click at [1439, 42] on icon "button" at bounding box center [1446, 34] width 16 height 16
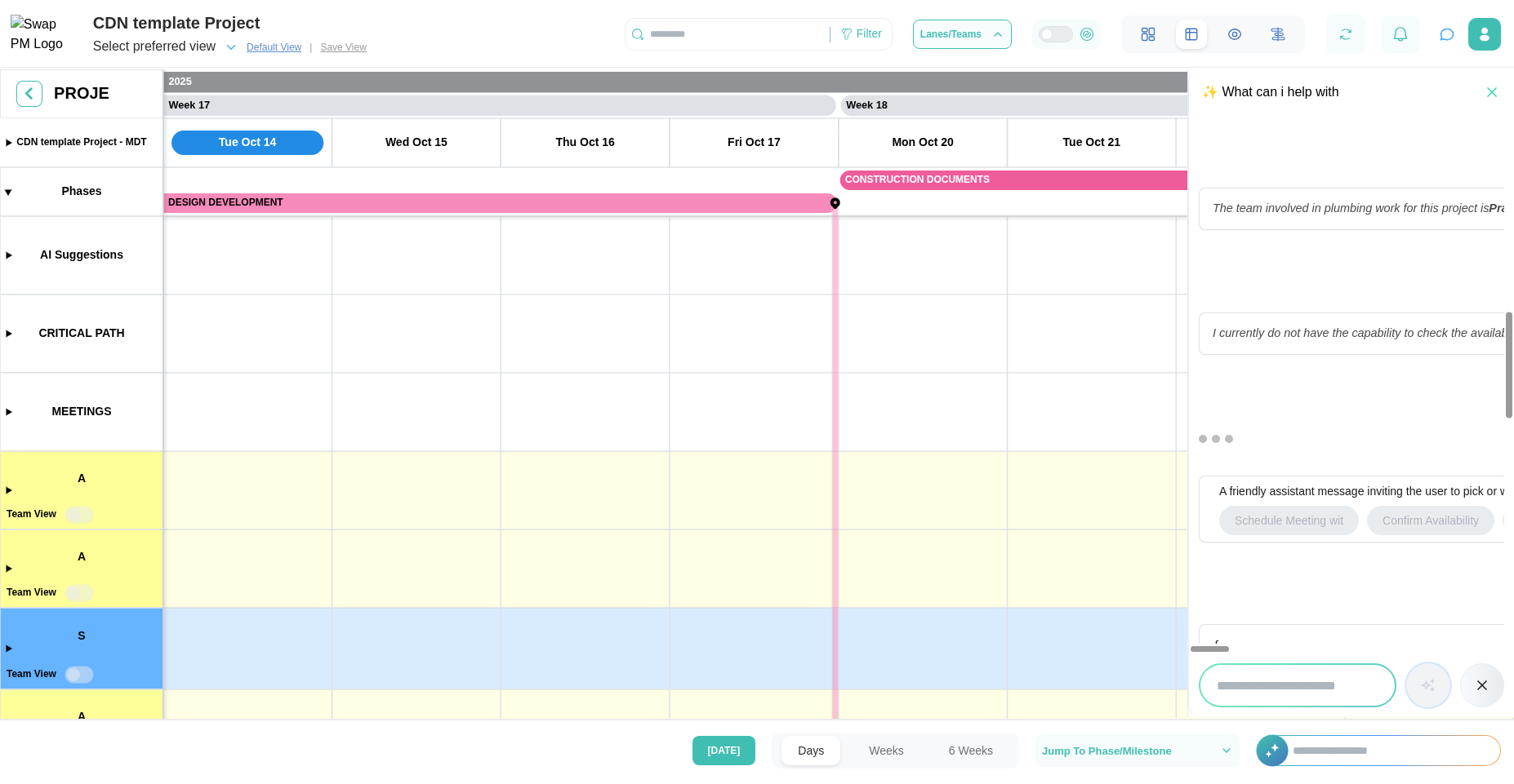
scroll to position [883, 0]
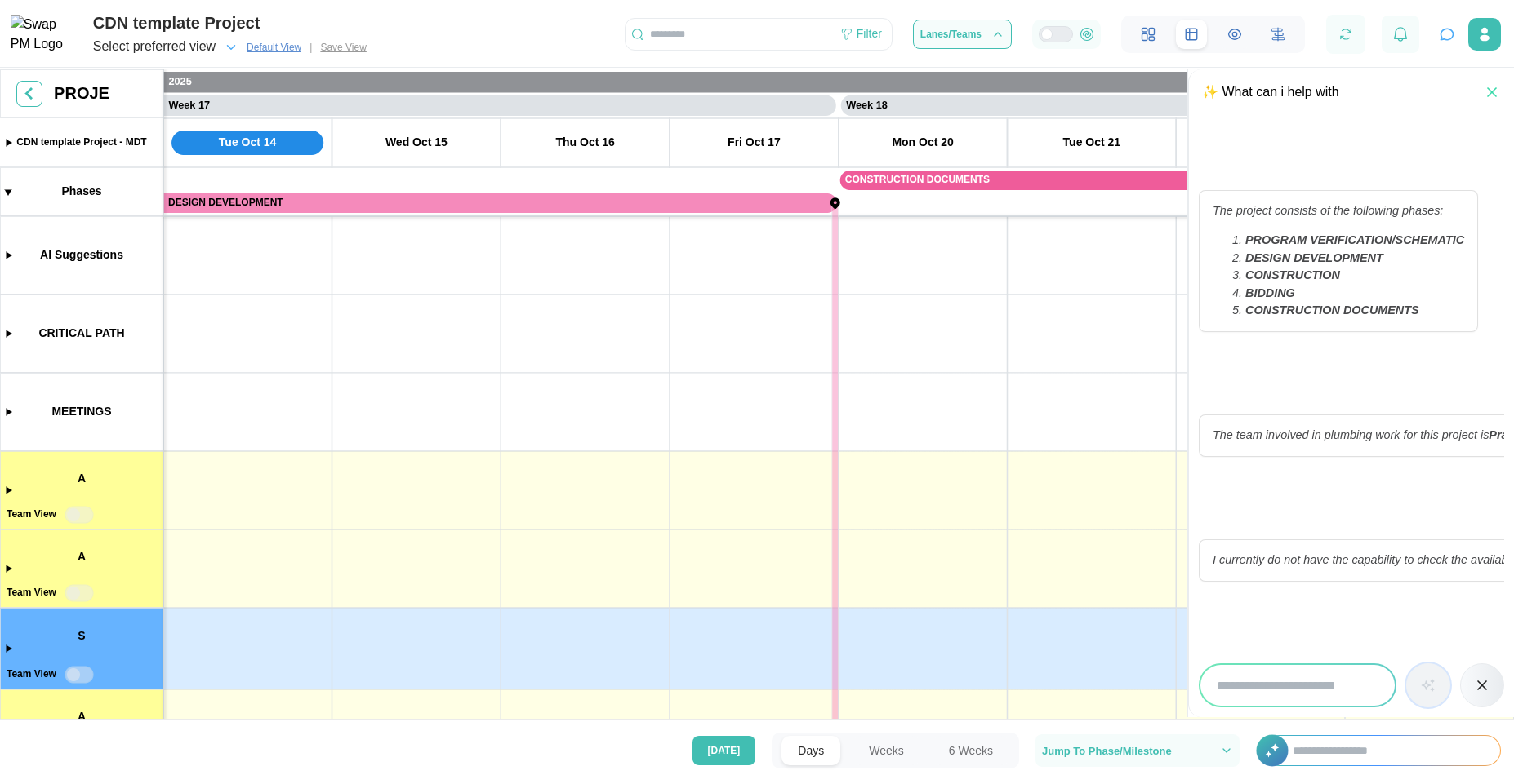
type textarea "*"
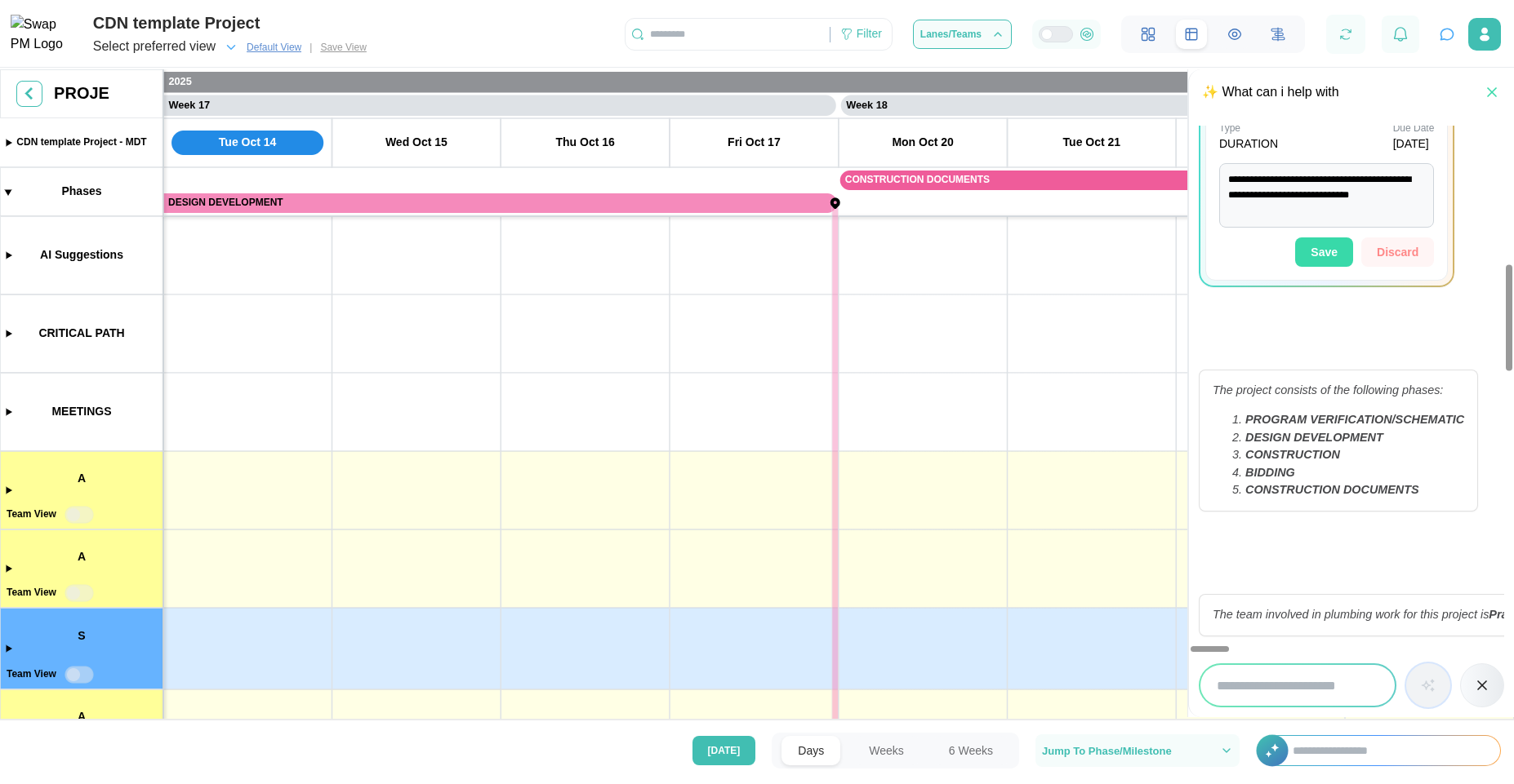
scroll to position [687, 0]
